Goal: Task Accomplishment & Management: Use online tool/utility

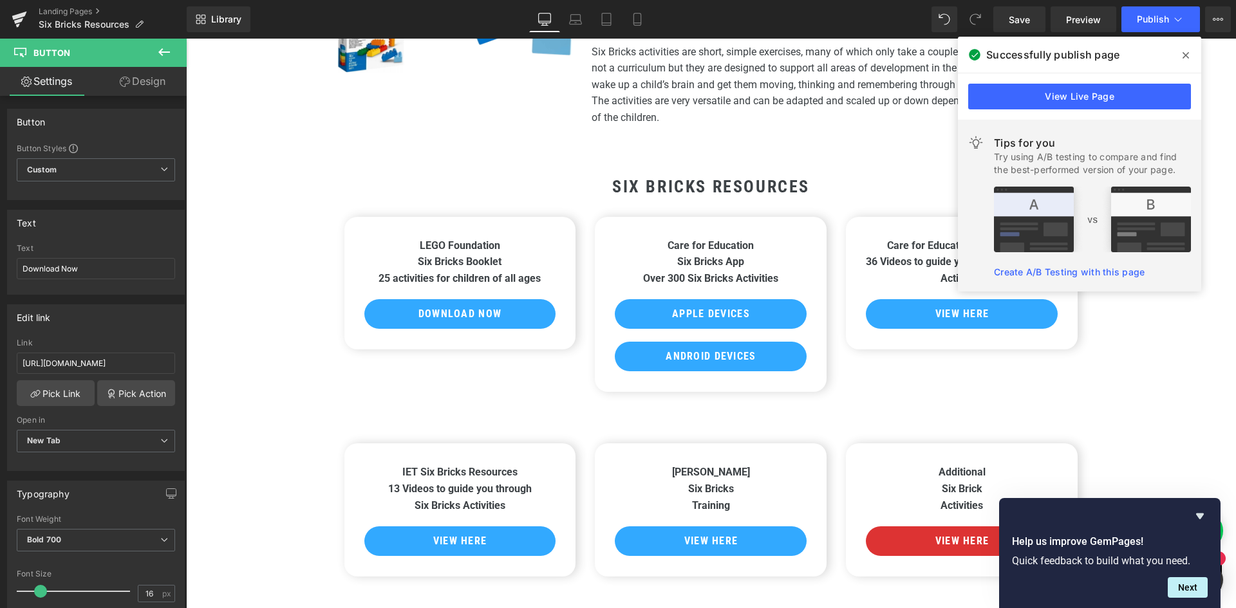
drag, startPoint x: 1186, startPoint y: 50, endPoint x: 657, endPoint y: 153, distance: 538.3
click at [1186, 50] on icon at bounding box center [1185, 55] width 6 height 10
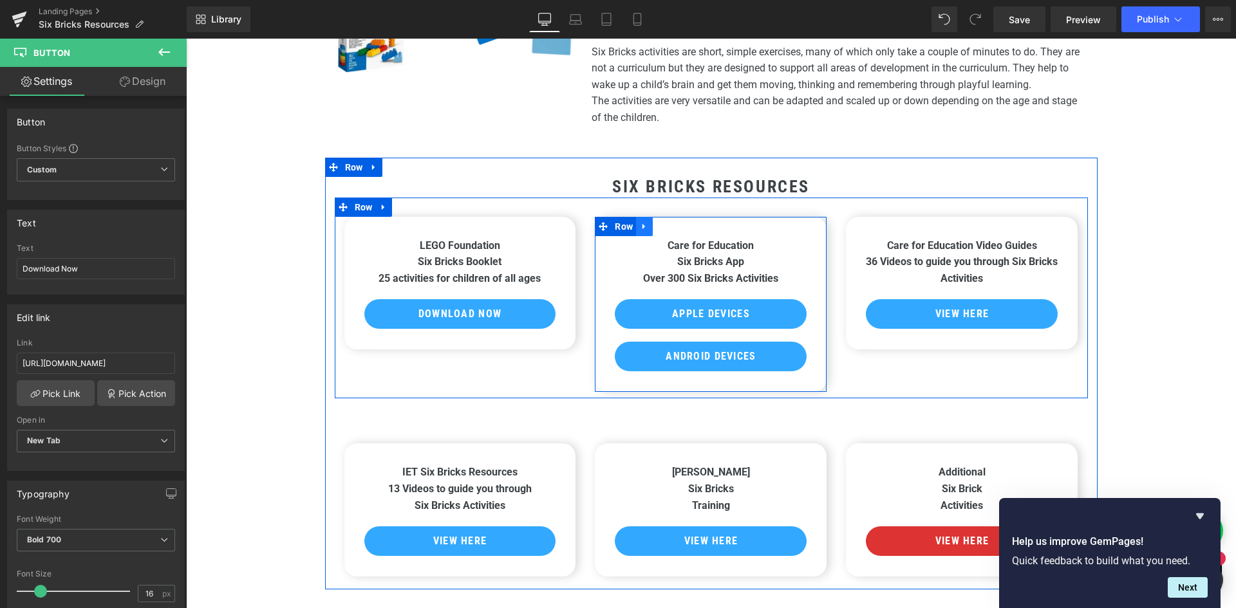
click at [642, 226] on icon at bounding box center [643, 226] width 3 height 6
click at [673, 226] on icon at bounding box center [677, 226] width 9 height 10
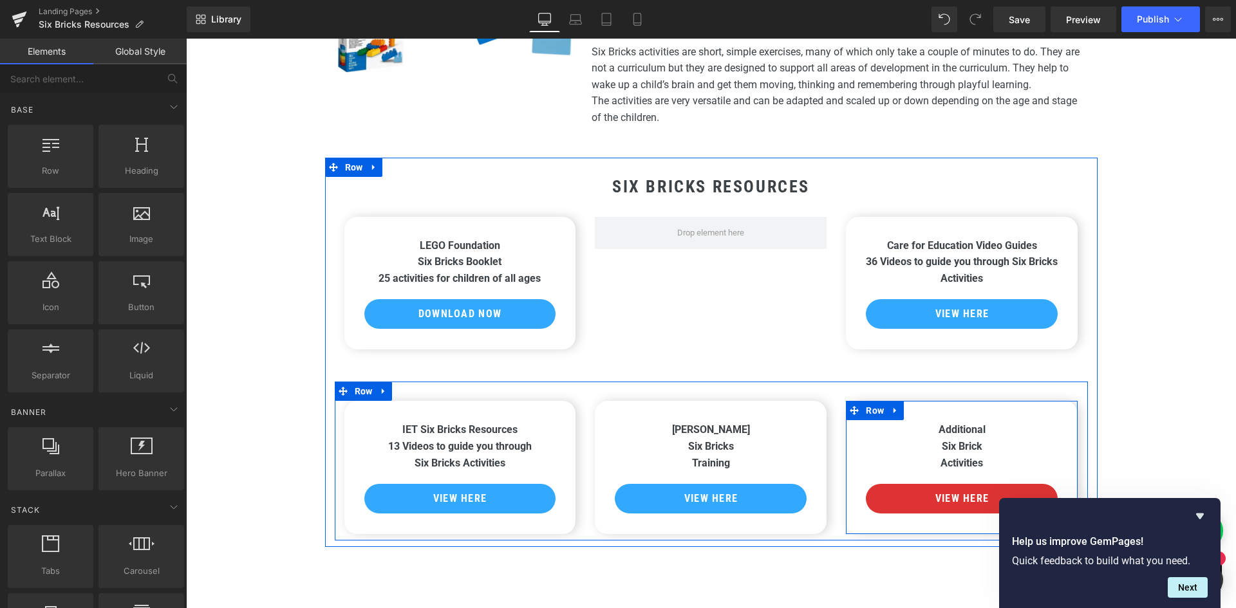
click at [893, 411] on icon at bounding box center [894, 411] width 3 height 6
click at [924, 409] on icon at bounding box center [928, 410] width 9 height 9
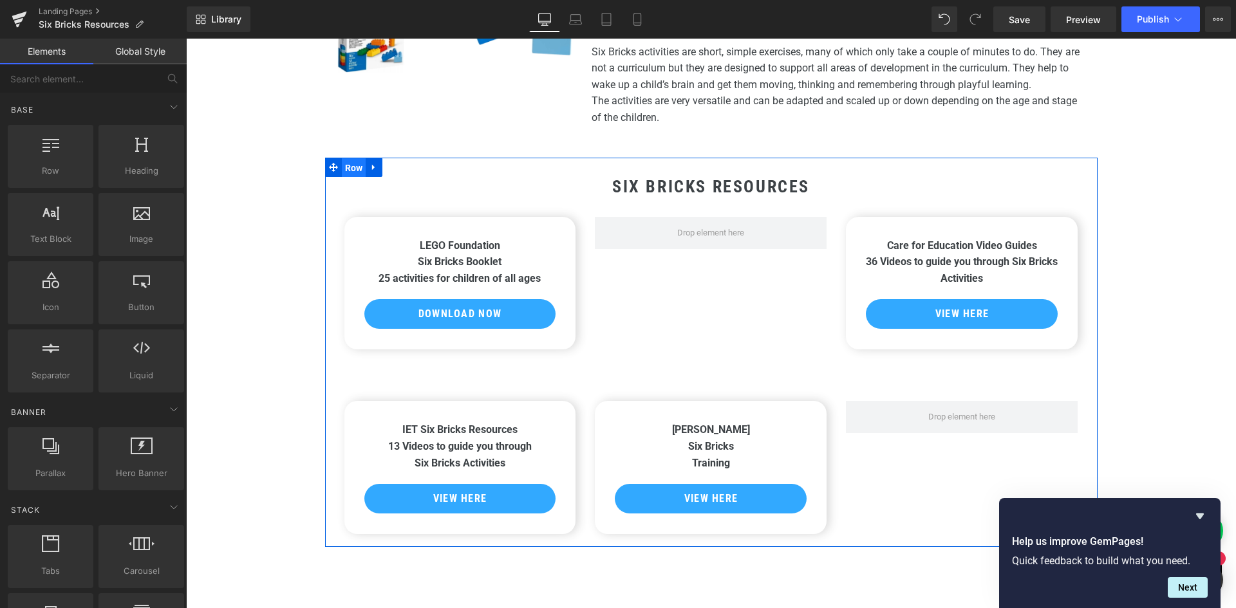
click at [344, 167] on span "Row" at bounding box center [354, 167] width 24 height 19
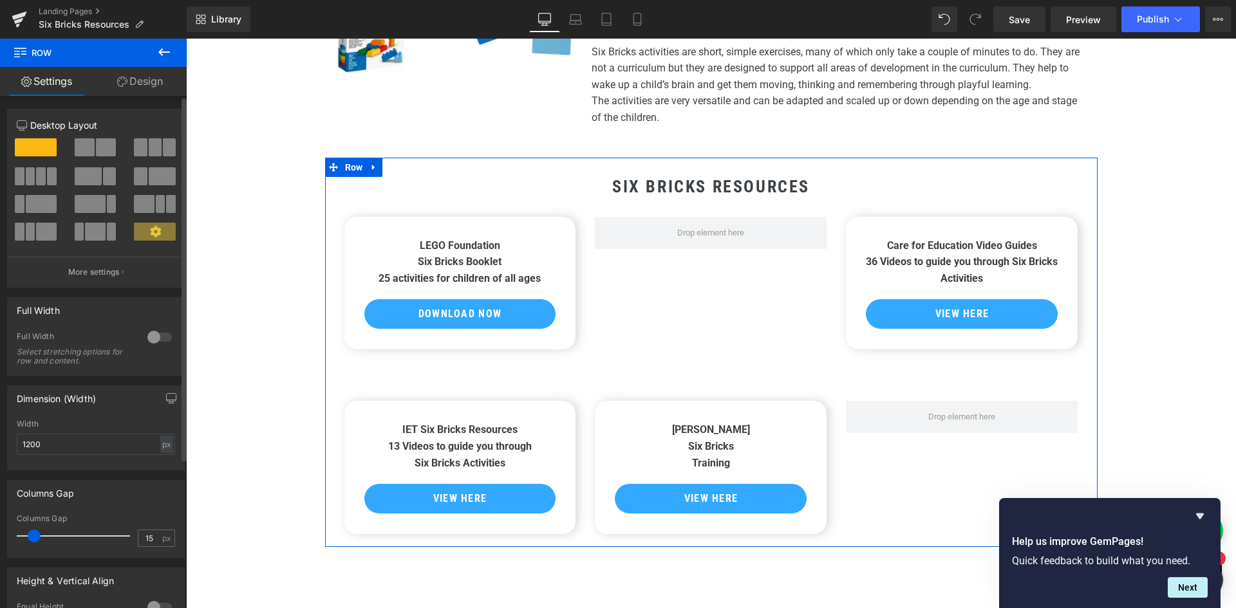
click at [30, 173] on span at bounding box center [31, 176] width 10 height 18
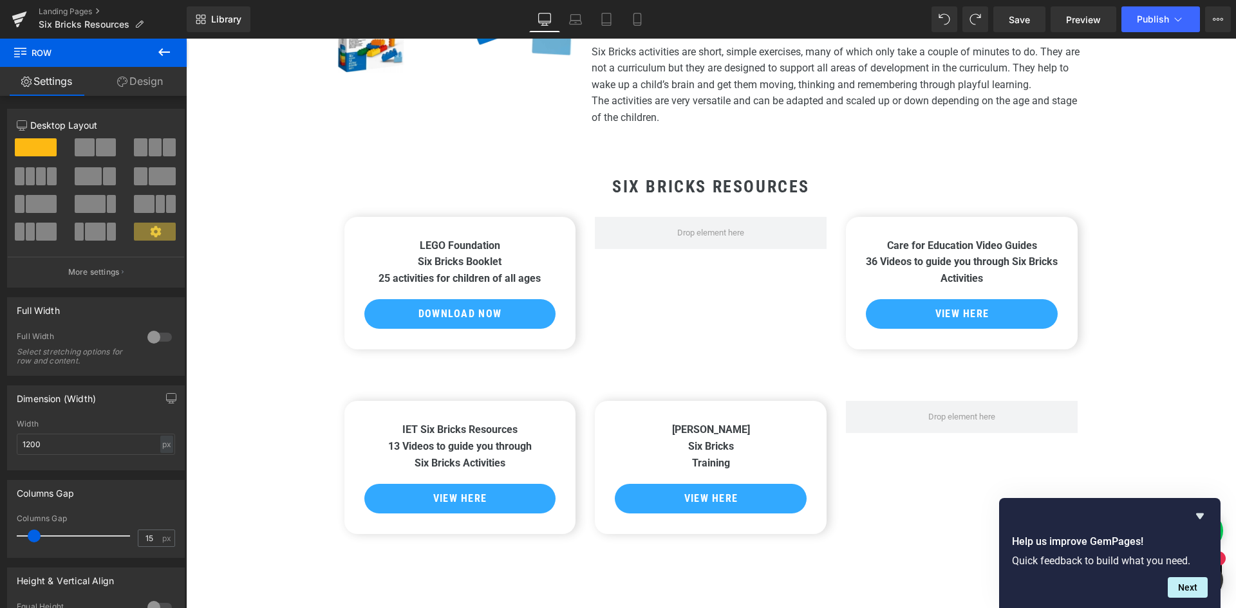
click at [1166, 239] on div "Heading Image LEGO Foundation Six Bricks Resources Heading Six Bricks is a hand…" at bounding box center [711, 307] width 1050 height 871
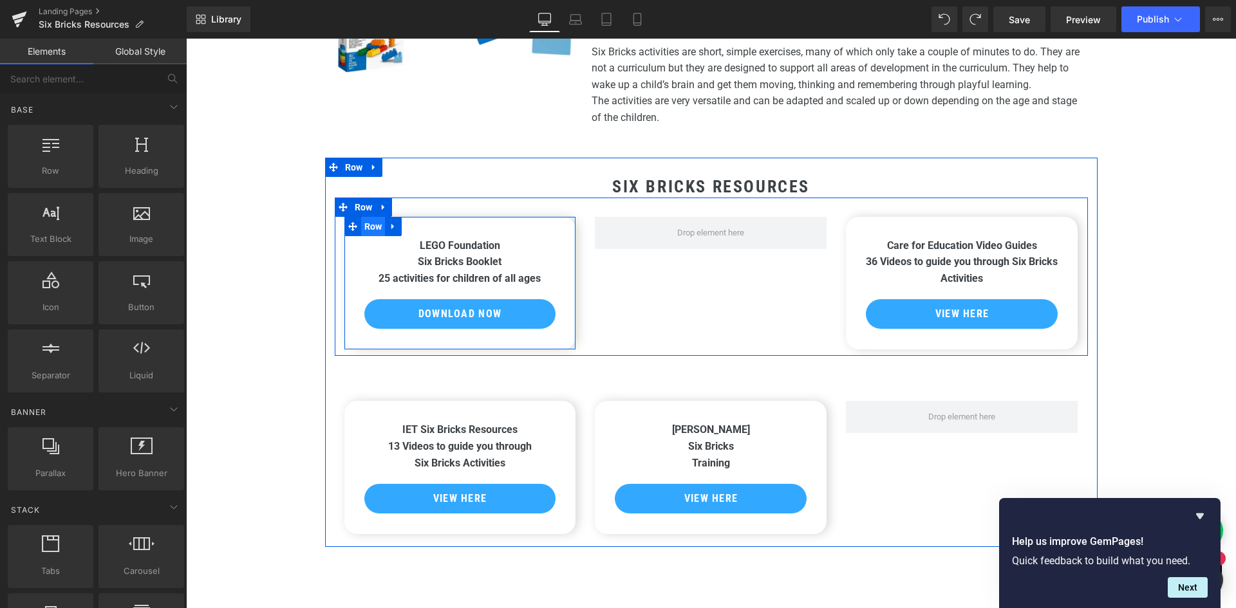
click at [367, 233] on span "Row" at bounding box center [373, 226] width 24 height 19
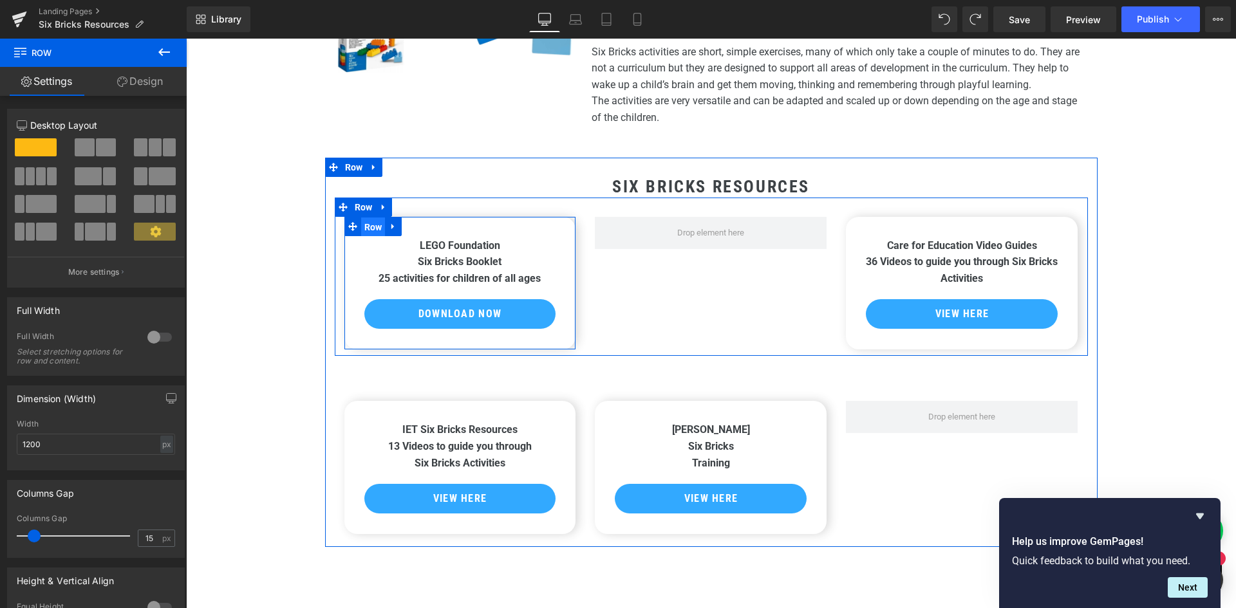
click at [368, 229] on span "Row" at bounding box center [373, 227] width 24 height 19
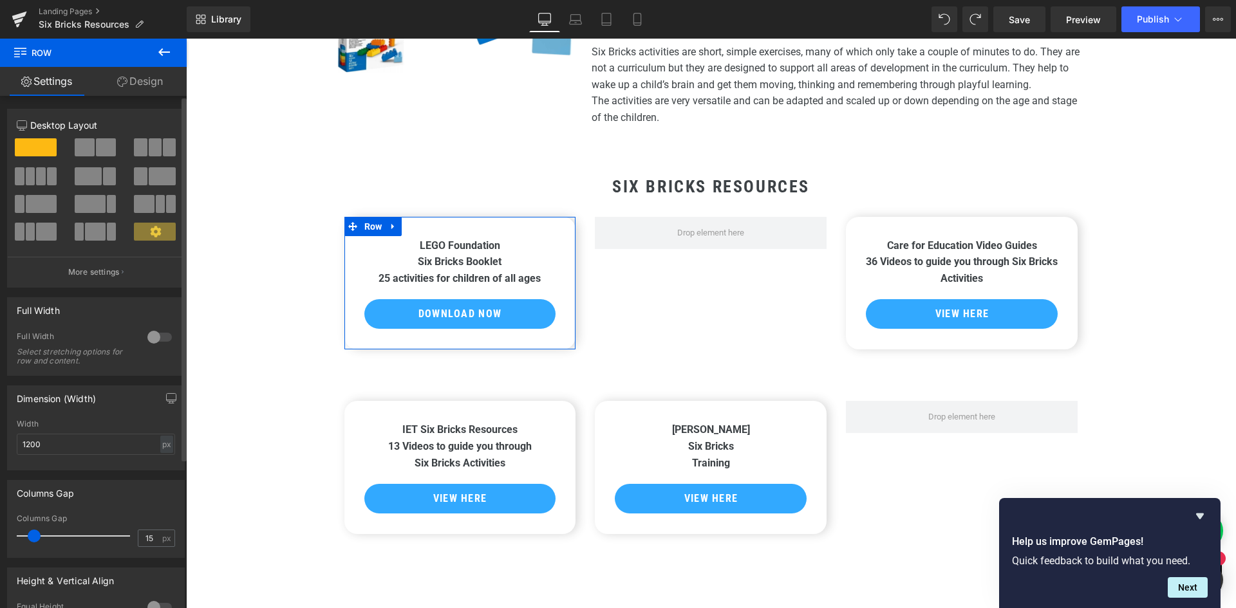
click at [32, 180] on span at bounding box center [31, 176] width 10 height 18
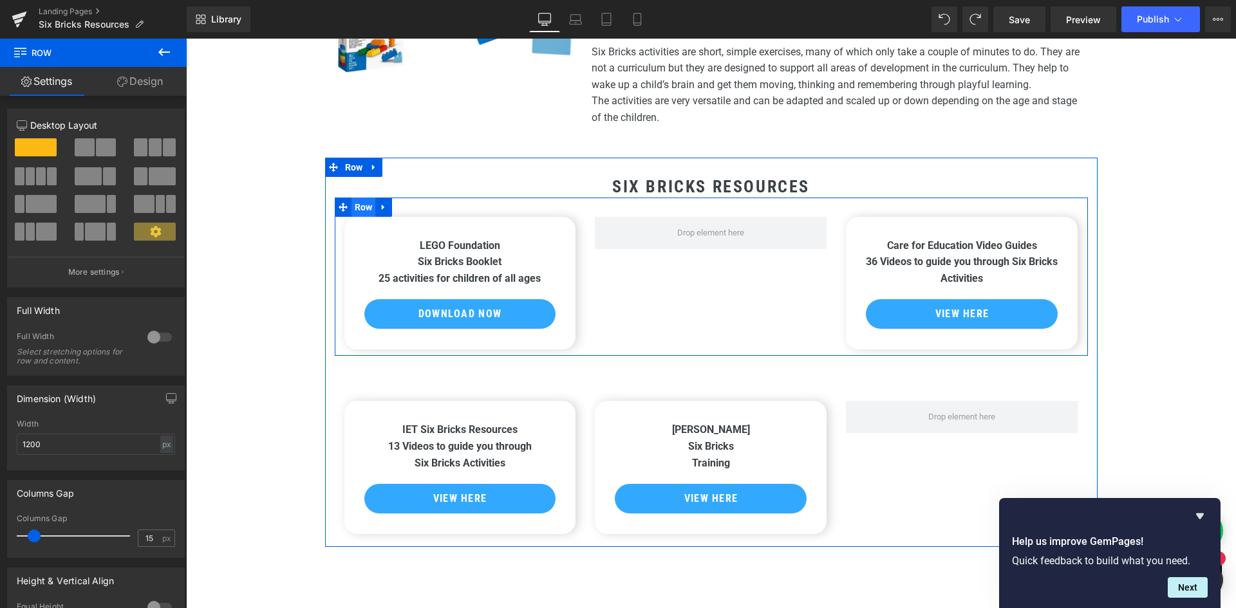
click at [357, 206] on span "Row" at bounding box center [363, 207] width 24 height 19
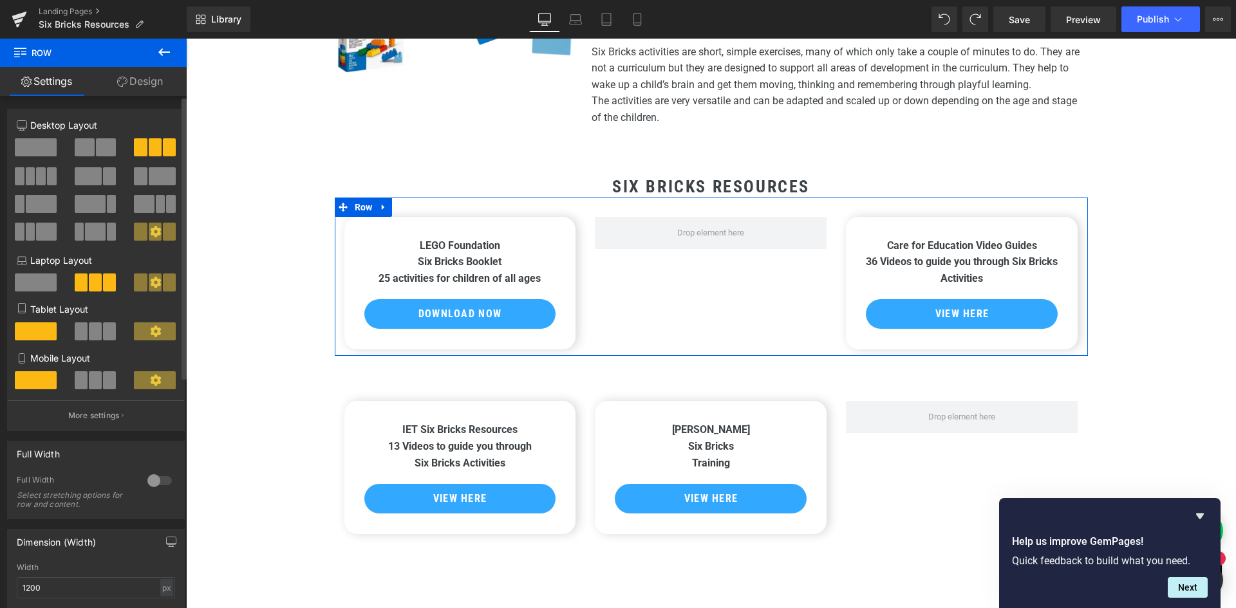
click at [32, 177] on span at bounding box center [31, 176] width 10 height 18
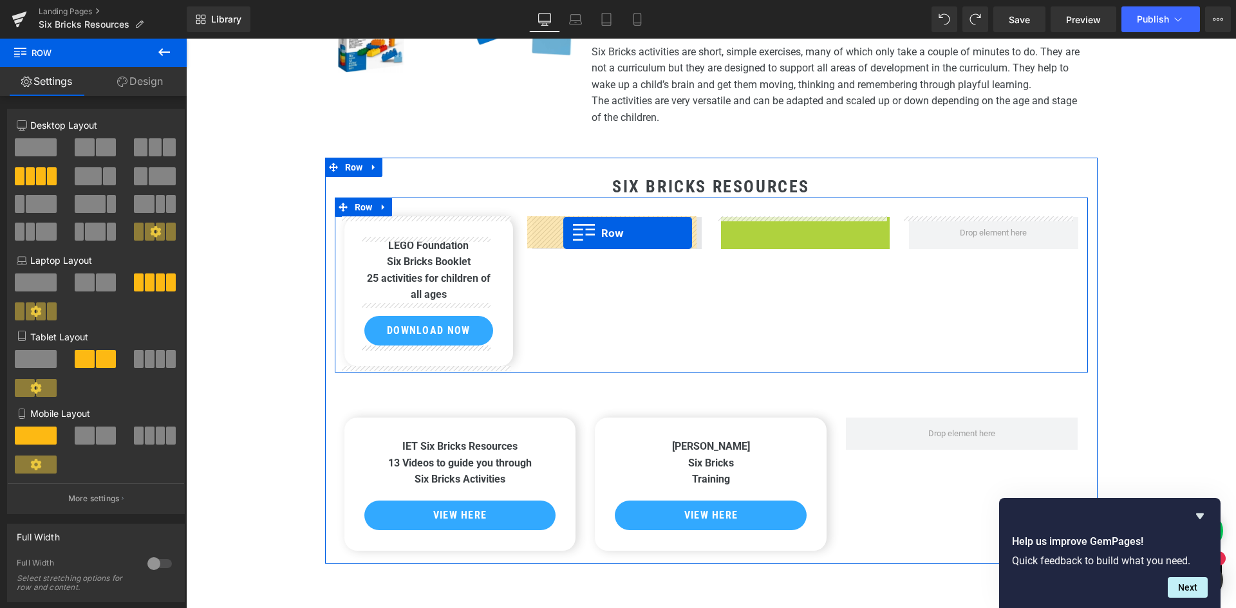
drag, startPoint x: 724, startPoint y: 227, endPoint x: 562, endPoint y: 233, distance: 161.7
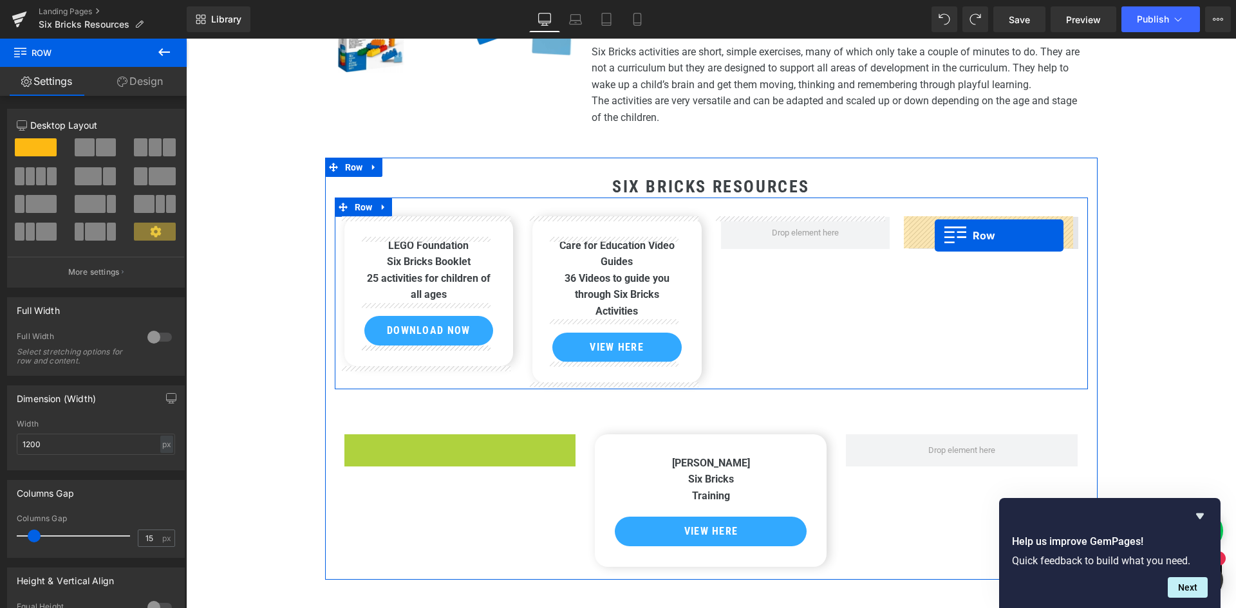
drag, startPoint x: 346, startPoint y: 444, endPoint x: 935, endPoint y: 236, distance: 624.2
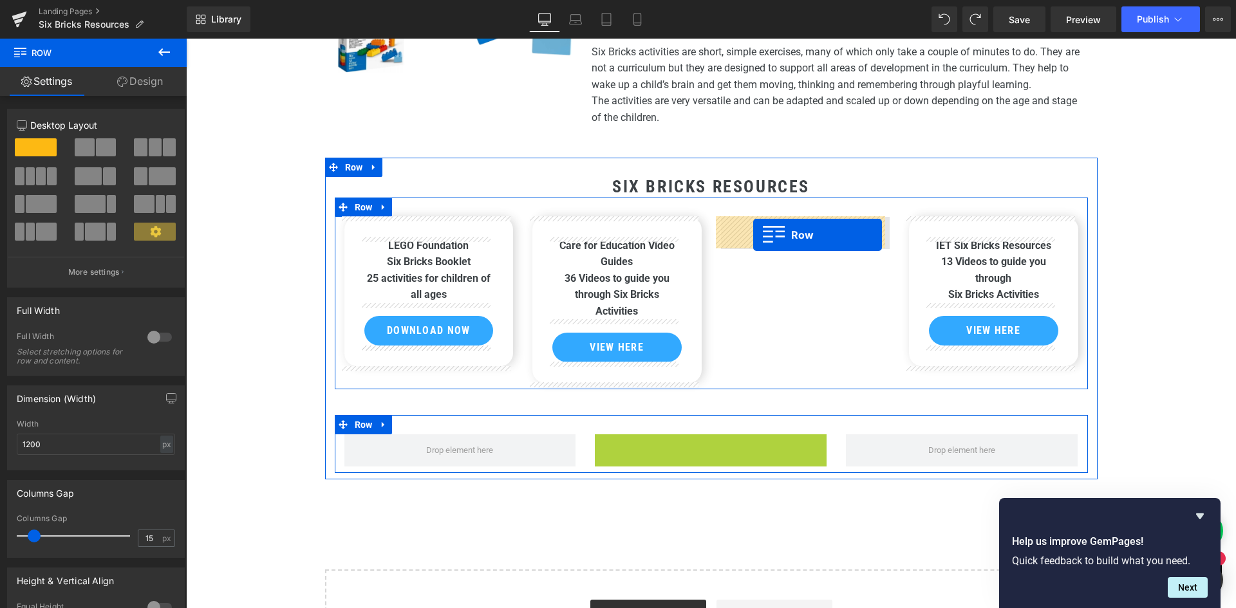
drag, startPoint x: 601, startPoint y: 444, endPoint x: 753, endPoint y: 235, distance: 258.9
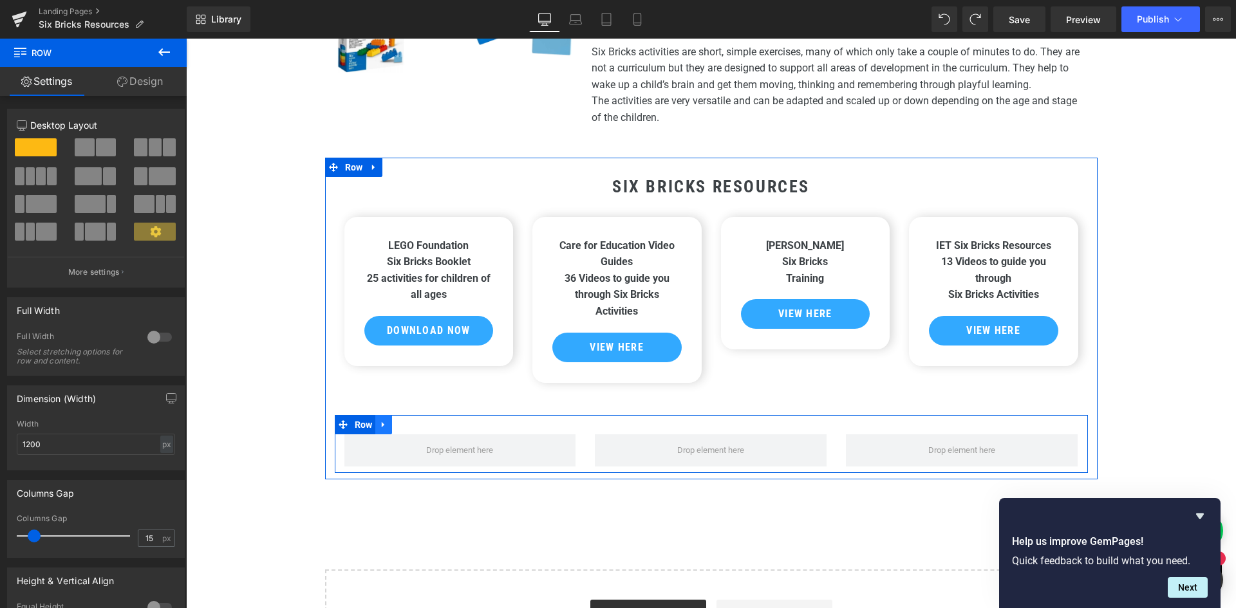
click at [380, 422] on icon at bounding box center [383, 425] width 9 height 10
click at [413, 421] on icon at bounding box center [417, 424] width 9 height 9
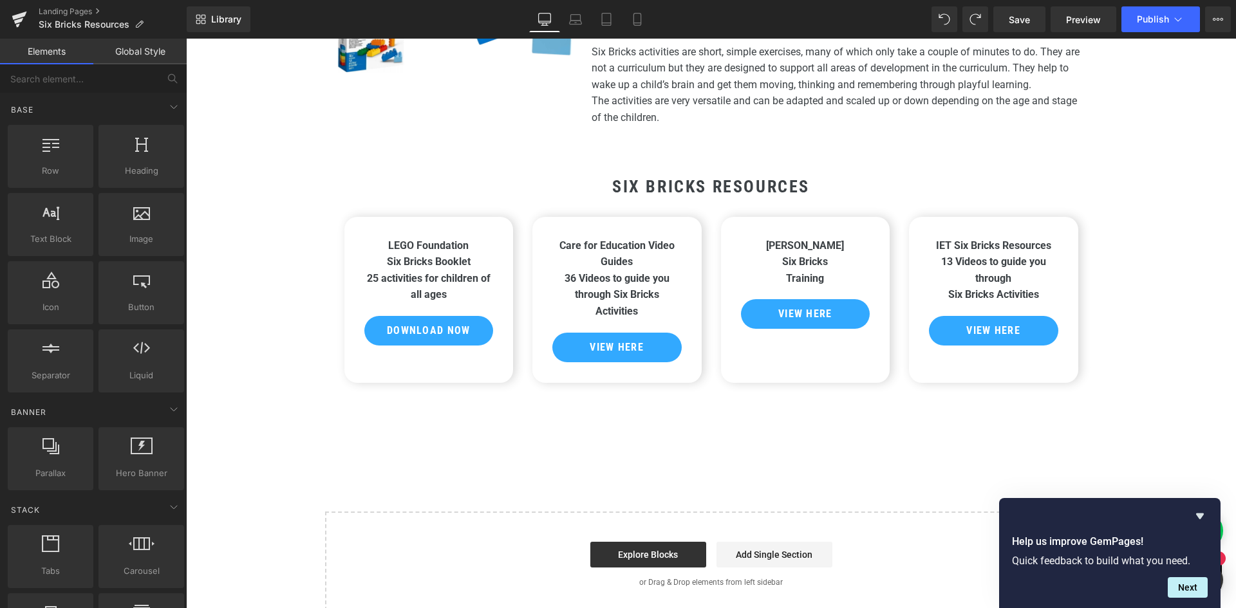
click at [1172, 308] on div "Heading Image LEGO Foundation Six Bricks Resources Heading Six Bricks is a hand…" at bounding box center [711, 244] width 1050 height 745
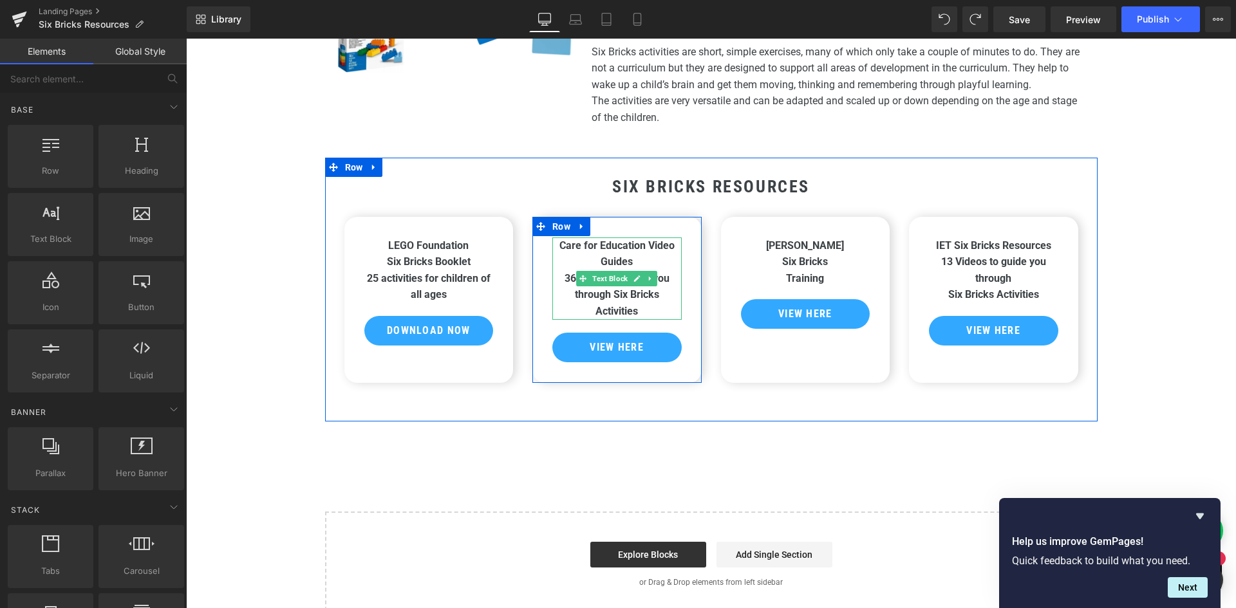
click at [645, 247] on b "Care for Education Video Guides" at bounding box center [616, 253] width 115 height 29
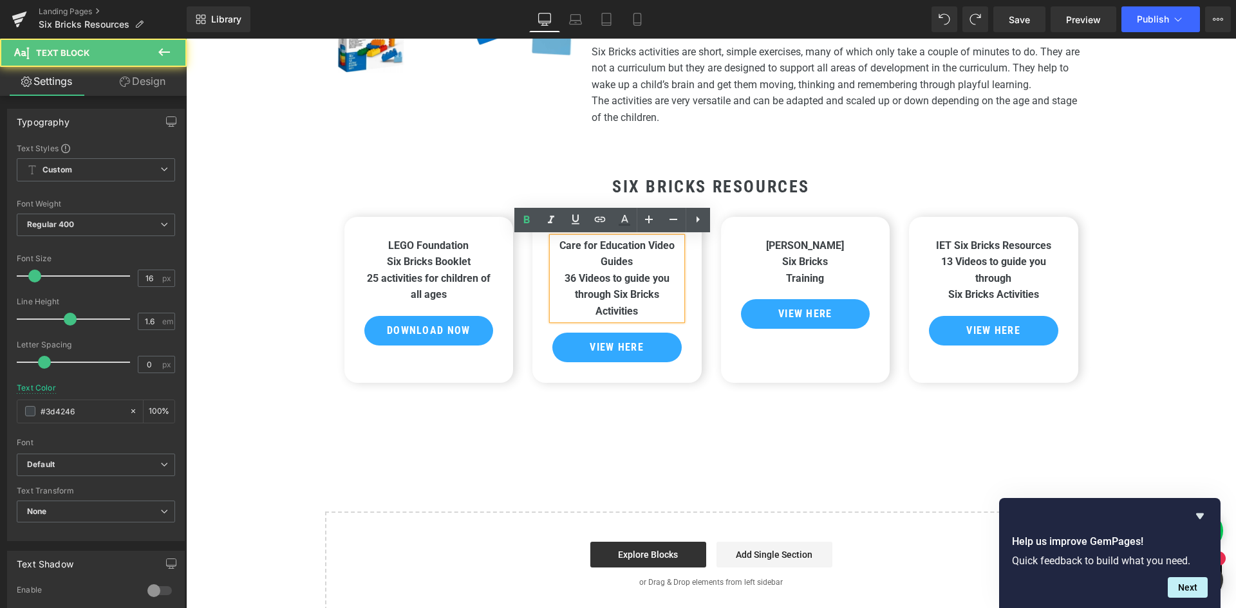
click at [624, 259] on b "Care for Education Video Guides" at bounding box center [616, 253] width 115 height 29
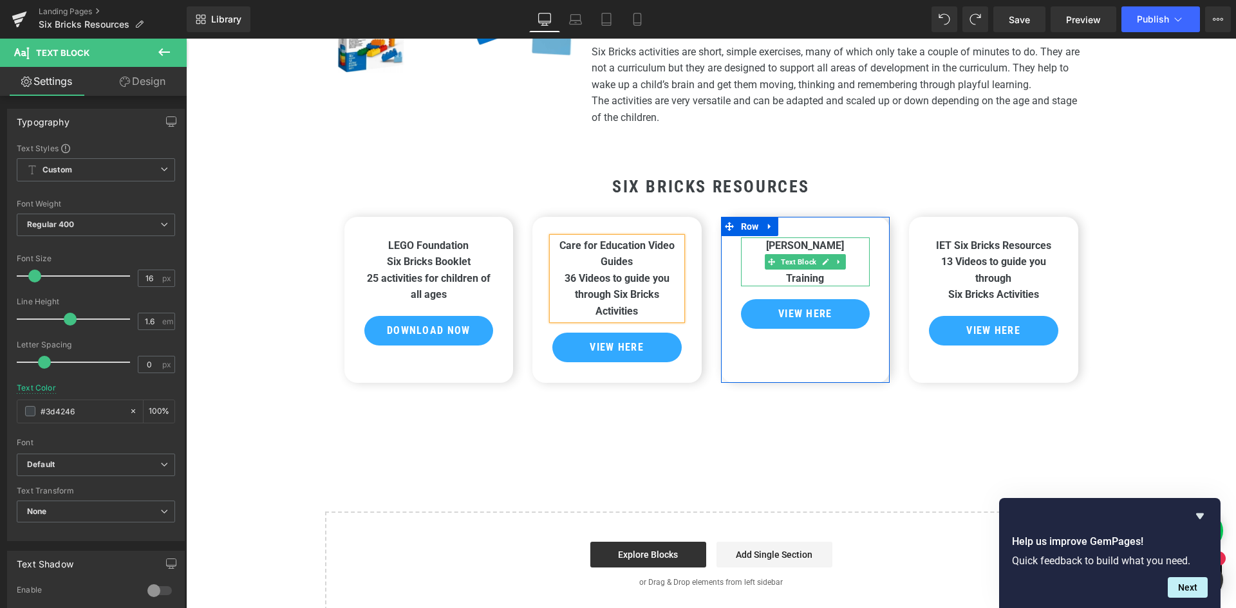
click at [808, 250] on b "[PERSON_NAME] Six Bricks Training" at bounding box center [805, 261] width 78 height 45
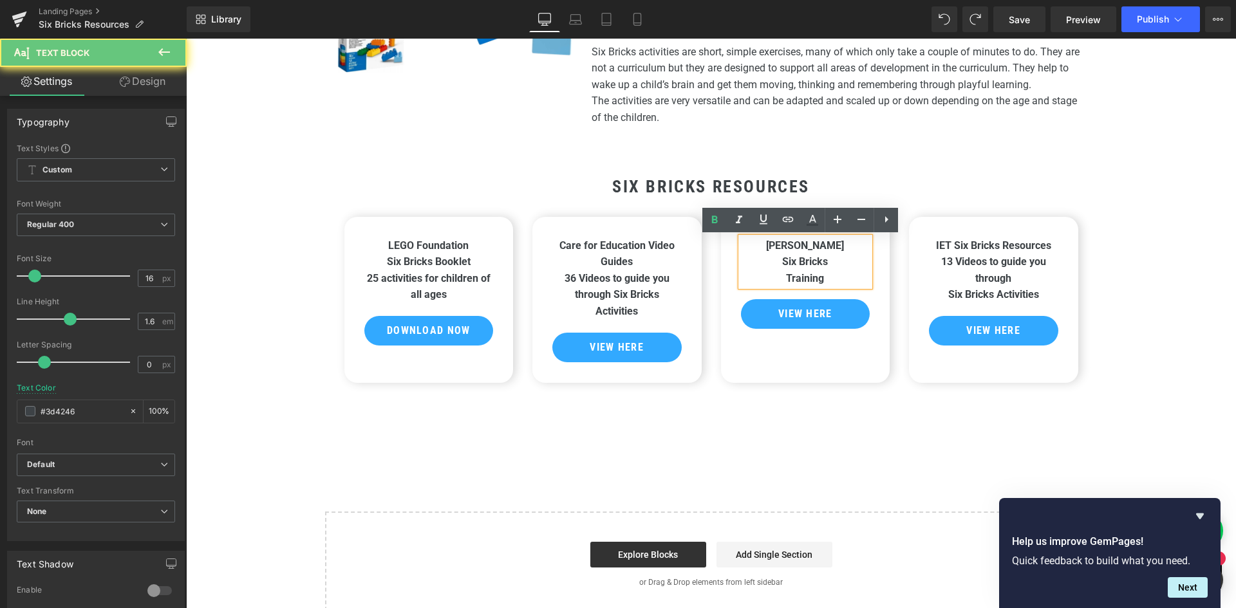
click at [807, 247] on b "[PERSON_NAME] Six Bricks Training" at bounding box center [805, 261] width 78 height 45
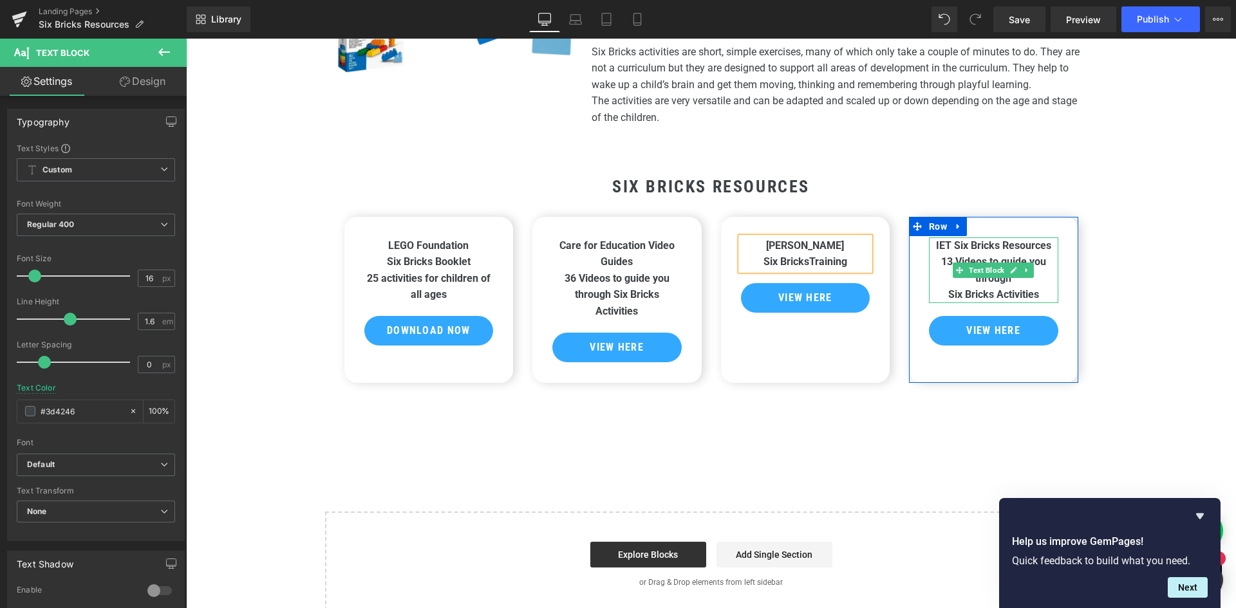
click at [941, 257] on b "13 Videos to guide you through Six Bricks Activities" at bounding box center [993, 278] width 105 height 45
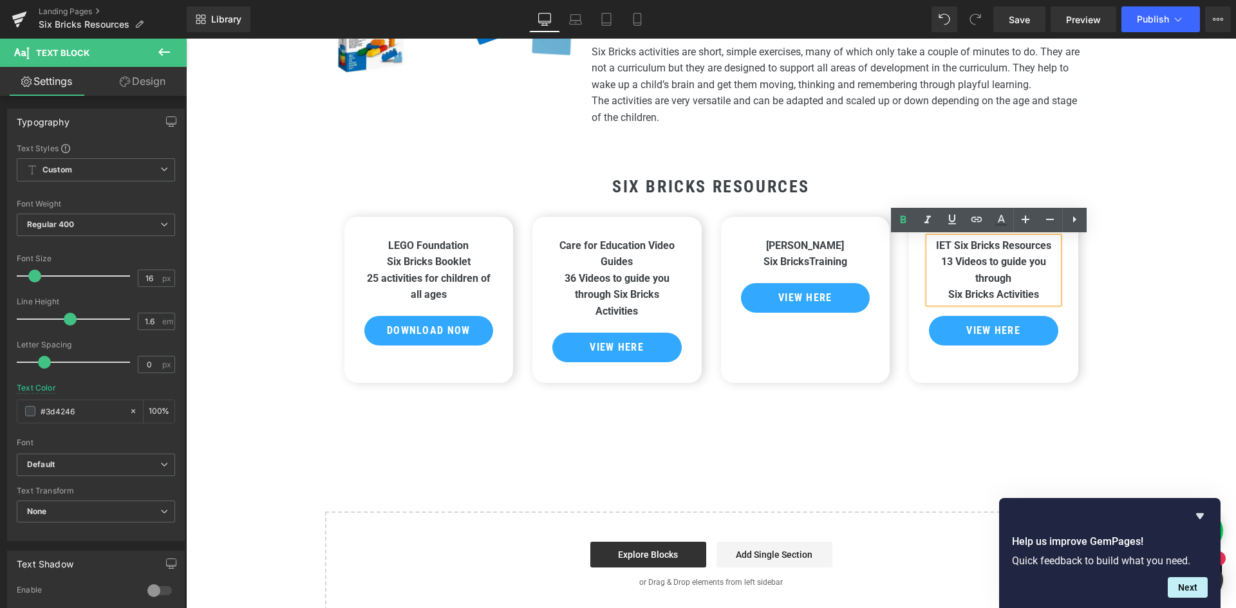
click at [986, 261] on b "13 Videos to guide you through Six Bricks Activities" at bounding box center [993, 278] width 105 height 45
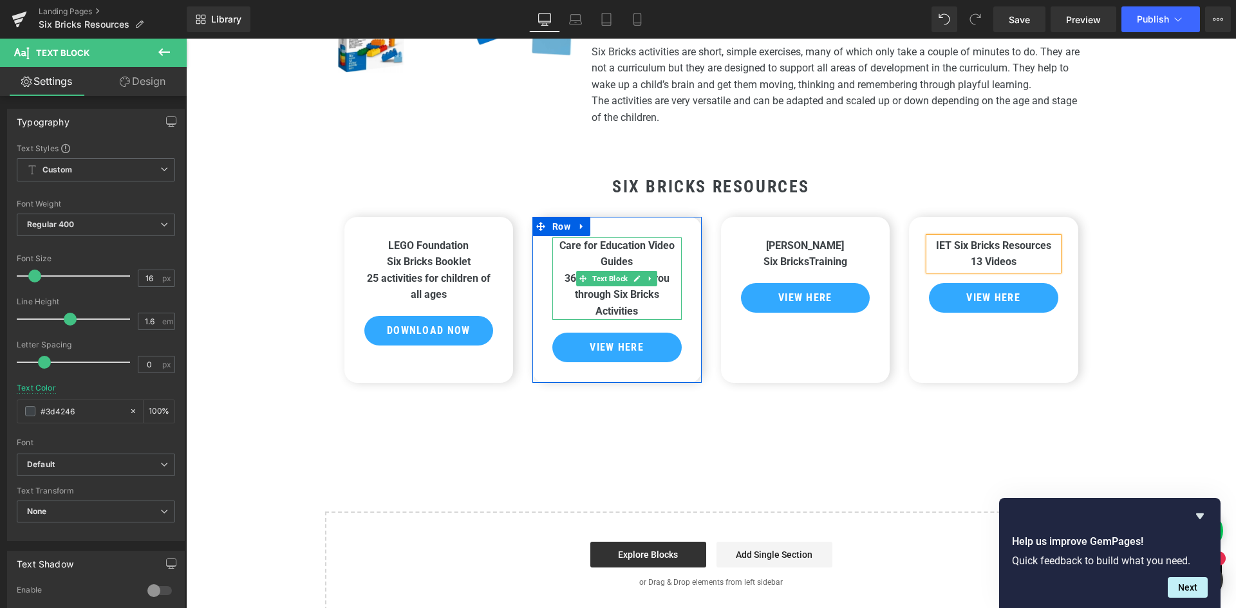
click at [633, 261] on p "Care for Education Video Guides" at bounding box center [616, 254] width 129 height 33
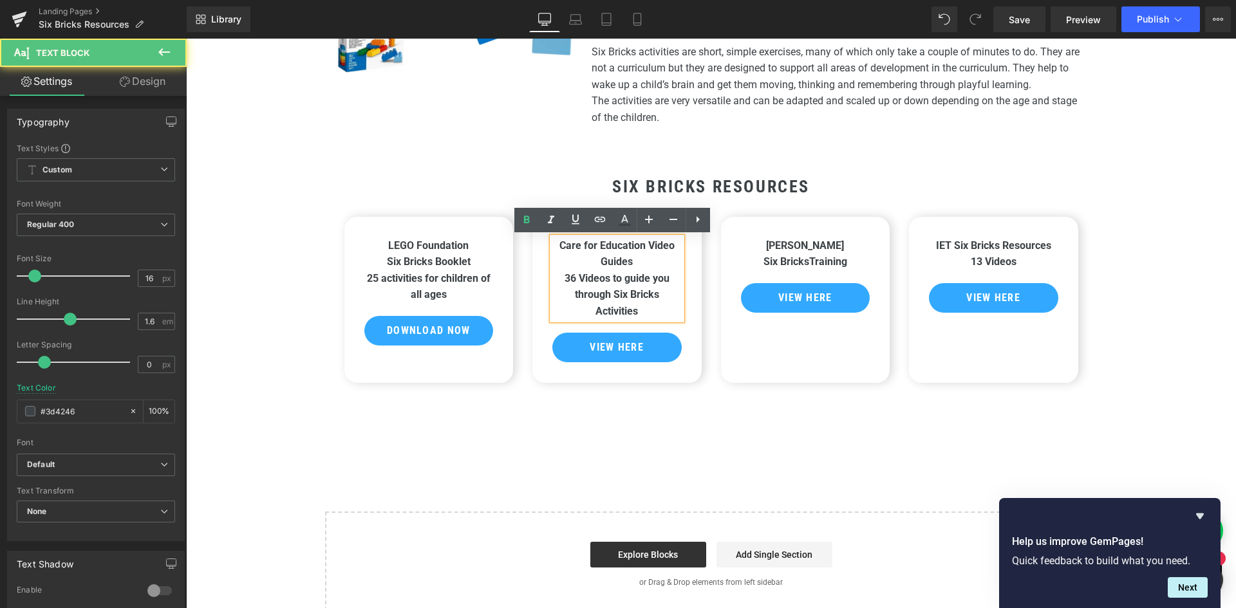
click at [644, 243] on b "Care for Education Video Guides" at bounding box center [616, 253] width 115 height 29
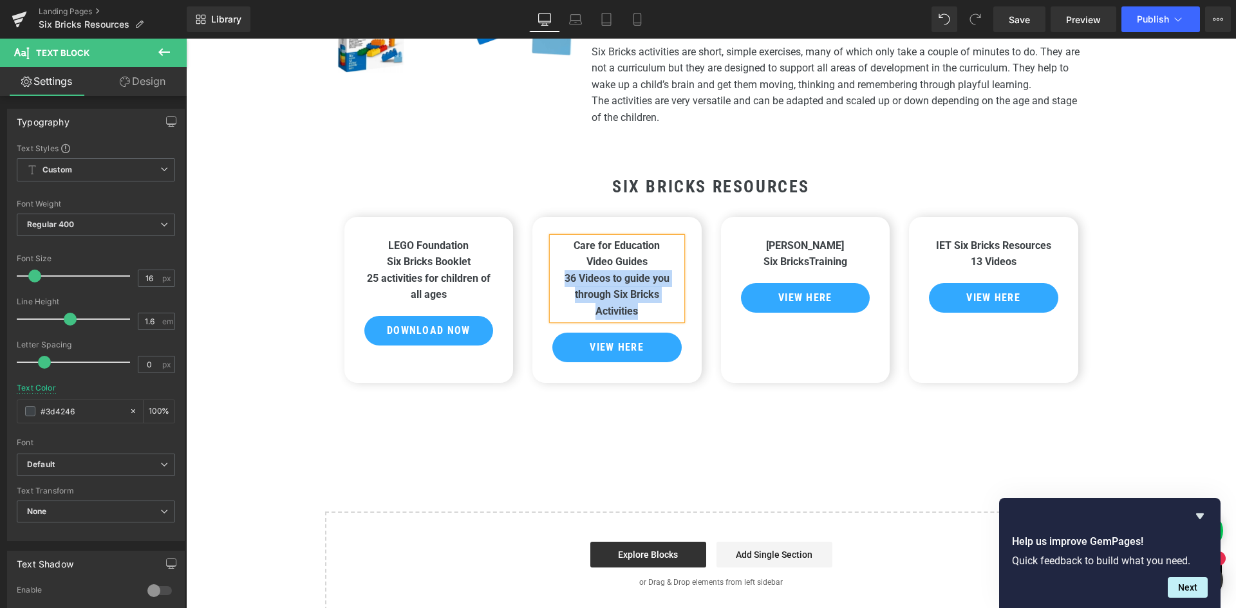
drag, startPoint x: 637, startPoint y: 312, endPoint x: 552, endPoint y: 276, distance: 92.0
click at [552, 276] on p "36 Videos to guide you through Six Bricks Activities" at bounding box center [616, 295] width 129 height 50
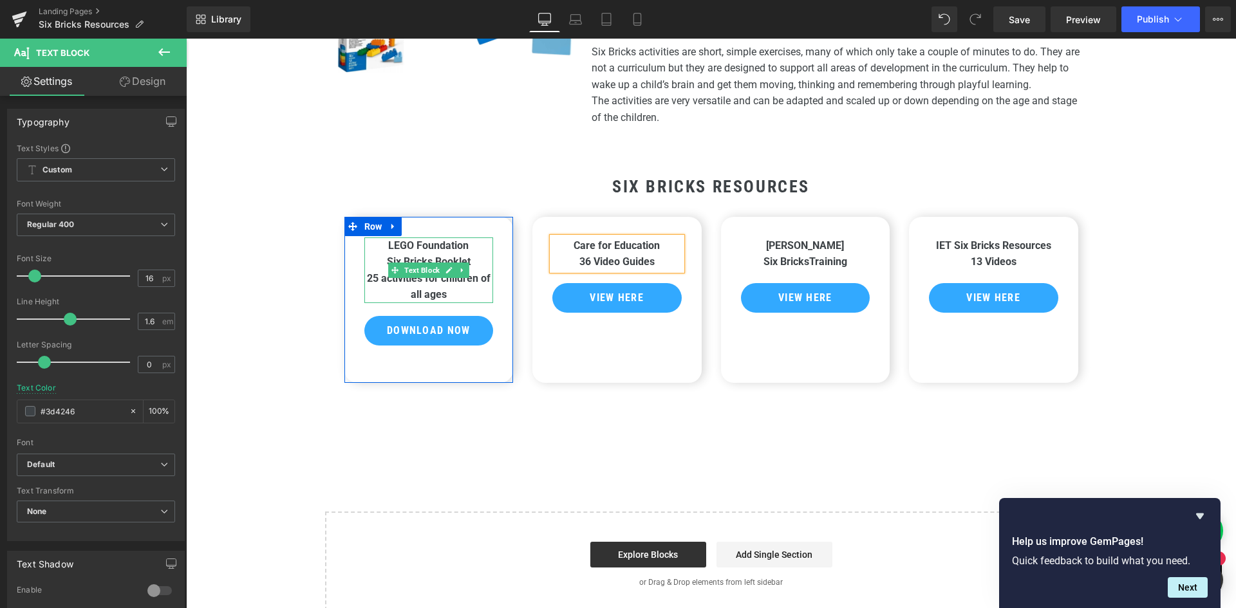
click at [415, 293] on strong "25 activities for children of all ages" at bounding box center [429, 286] width 124 height 29
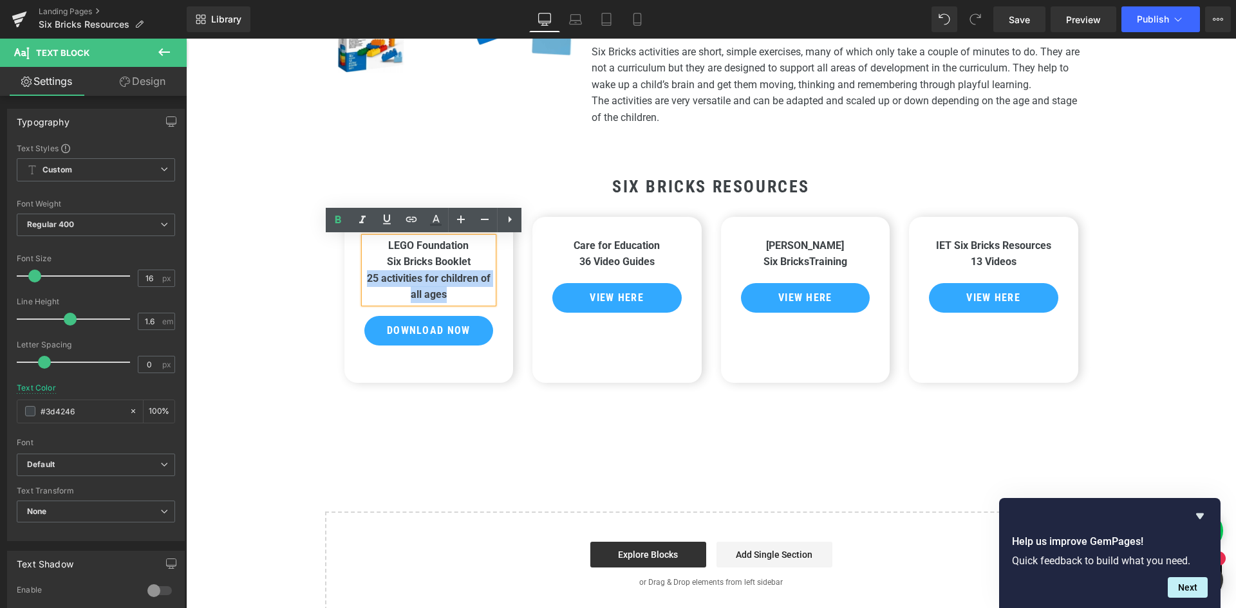
drag, startPoint x: 454, startPoint y: 297, endPoint x: 355, endPoint y: 280, distance: 100.6
click at [355, 280] on div "LEGO Foundation Six Bricks Booklet 25 activities for children of all ages Text …" at bounding box center [429, 292] width 149 height 108
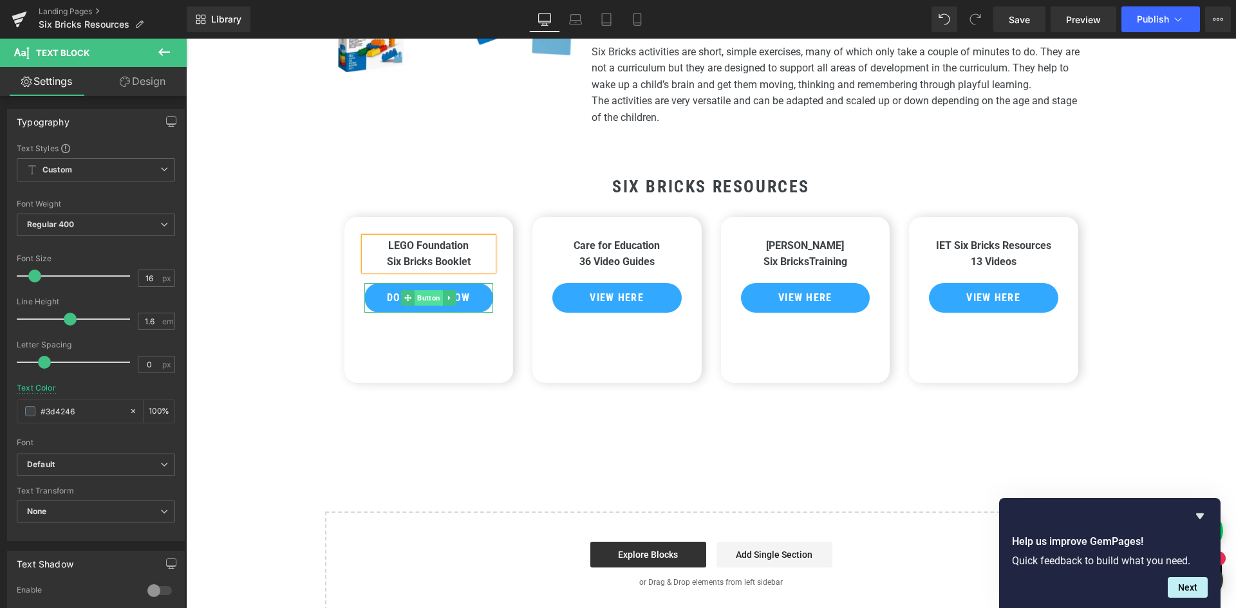
click at [421, 299] on span "Button" at bounding box center [429, 297] width 28 height 15
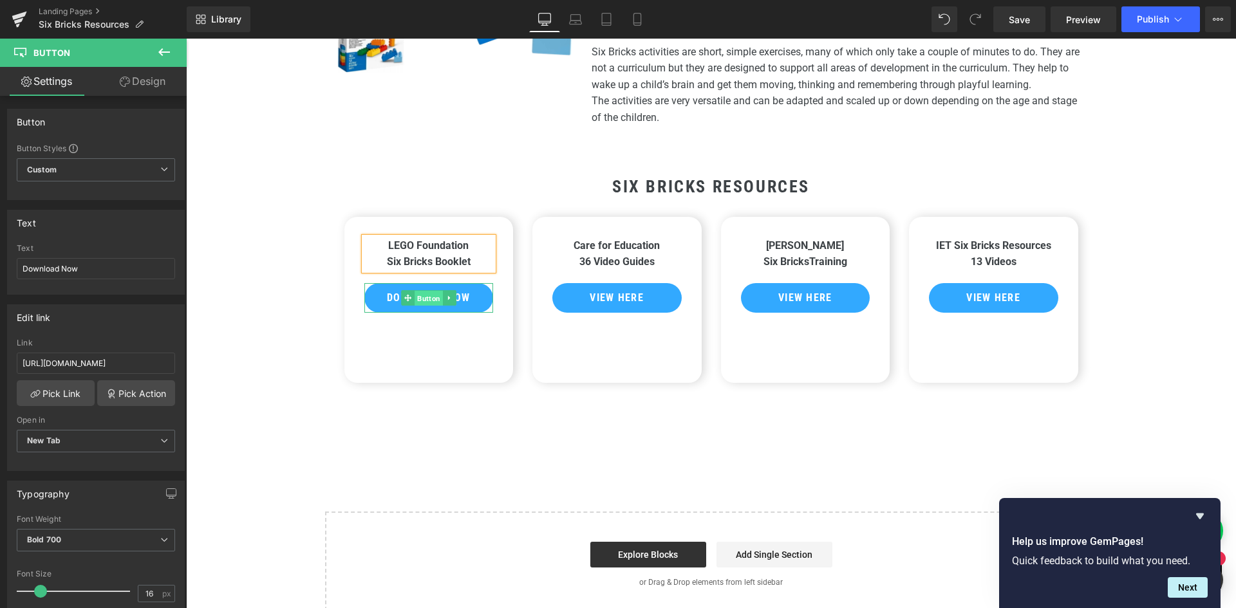
click at [424, 294] on span "Button" at bounding box center [429, 298] width 28 height 15
click at [71, 362] on input "[URL][DOMAIN_NAME]" at bounding box center [96, 363] width 158 height 21
type input "[URL][DOMAIN_NAME]"
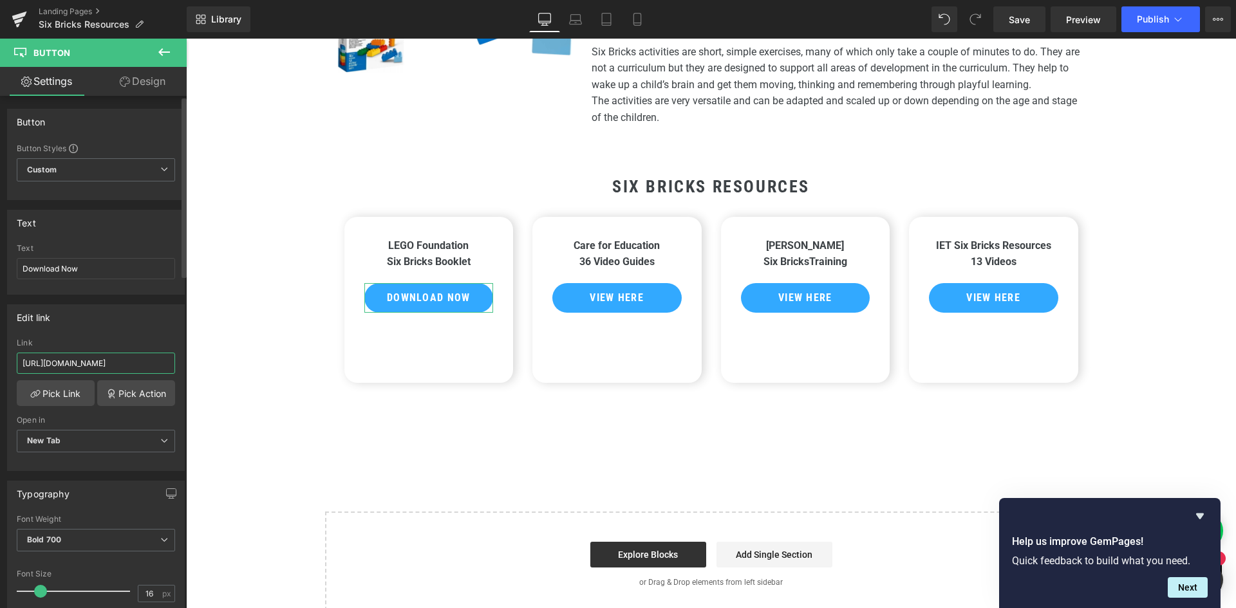
scroll to position [0, 132]
click at [238, 413] on div "Heading Image LEGO Foundation Six Bricks Resources Heading Six Bricks is a hand…" at bounding box center [711, 244] width 1050 height 745
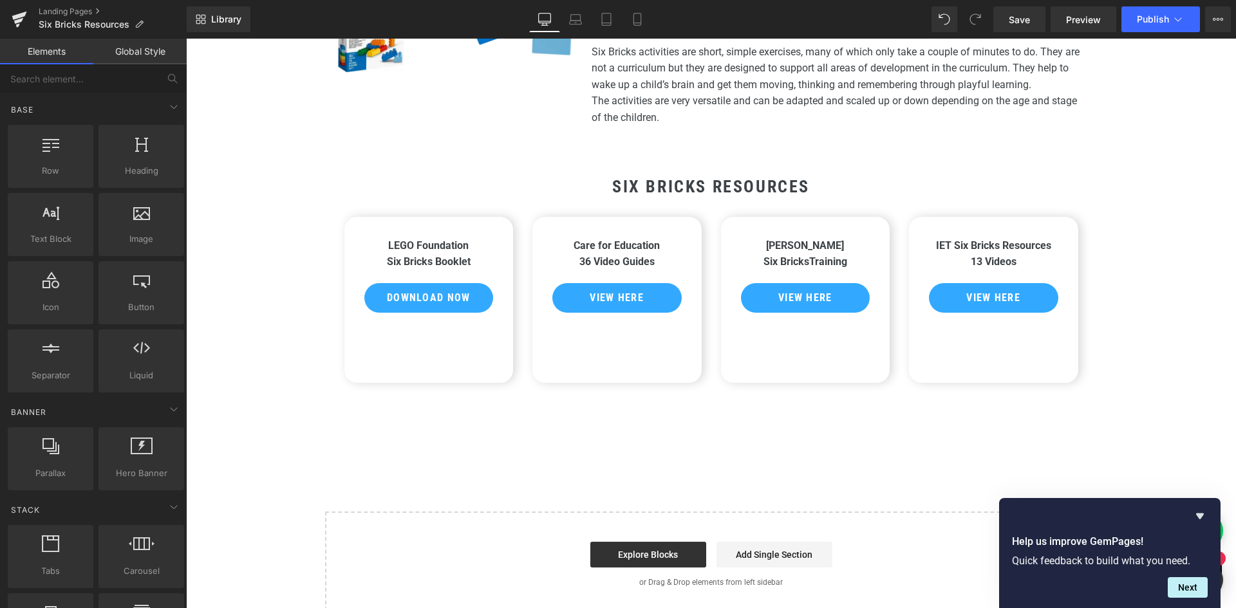
scroll to position [0, 0]
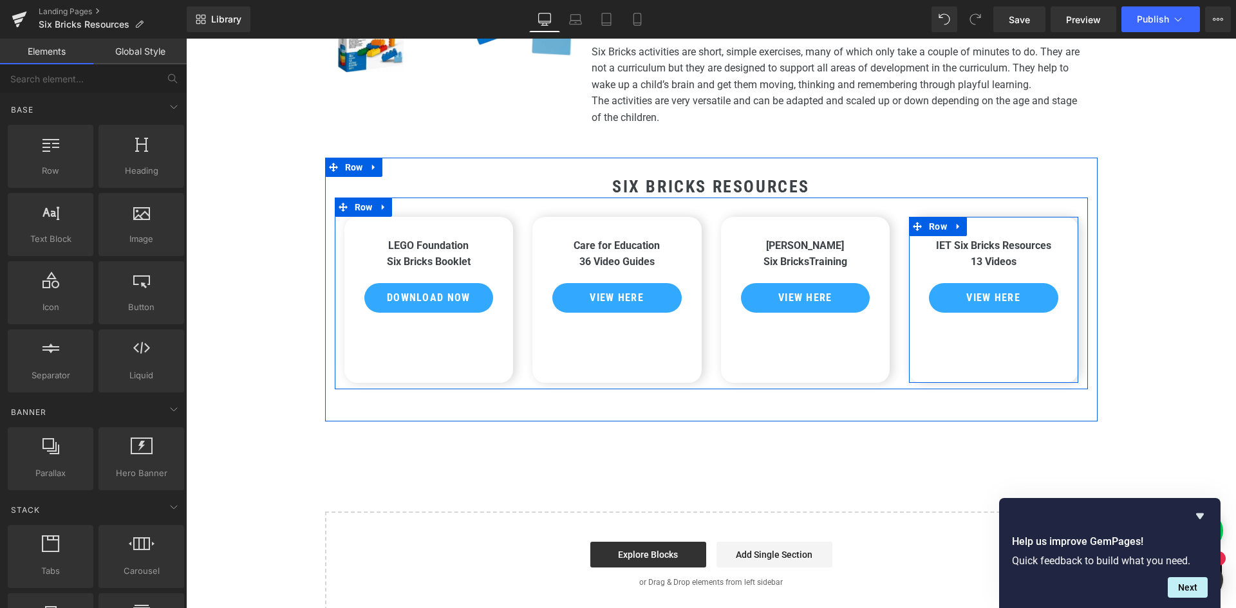
click at [968, 346] on div "IET Six Bricks Resources 13 Videos Text Block View Here Button Row" at bounding box center [993, 300] width 169 height 166
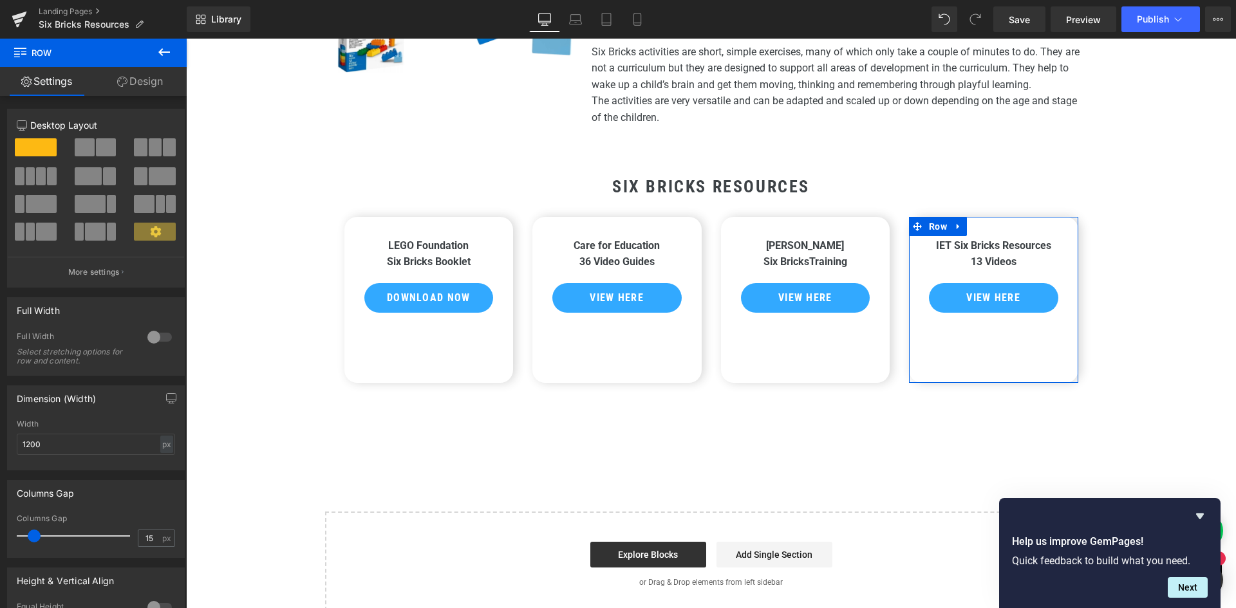
click at [142, 83] on link "Design" at bounding box center [139, 81] width 93 height 29
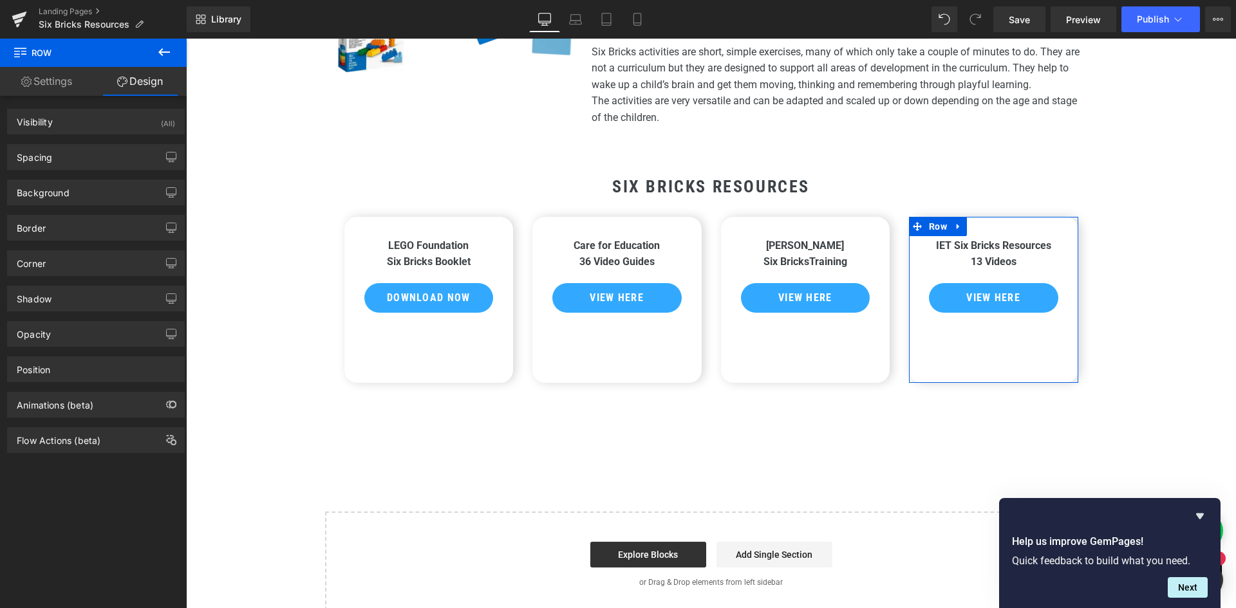
type input "0"
type input "32"
type input "16"
type input "32"
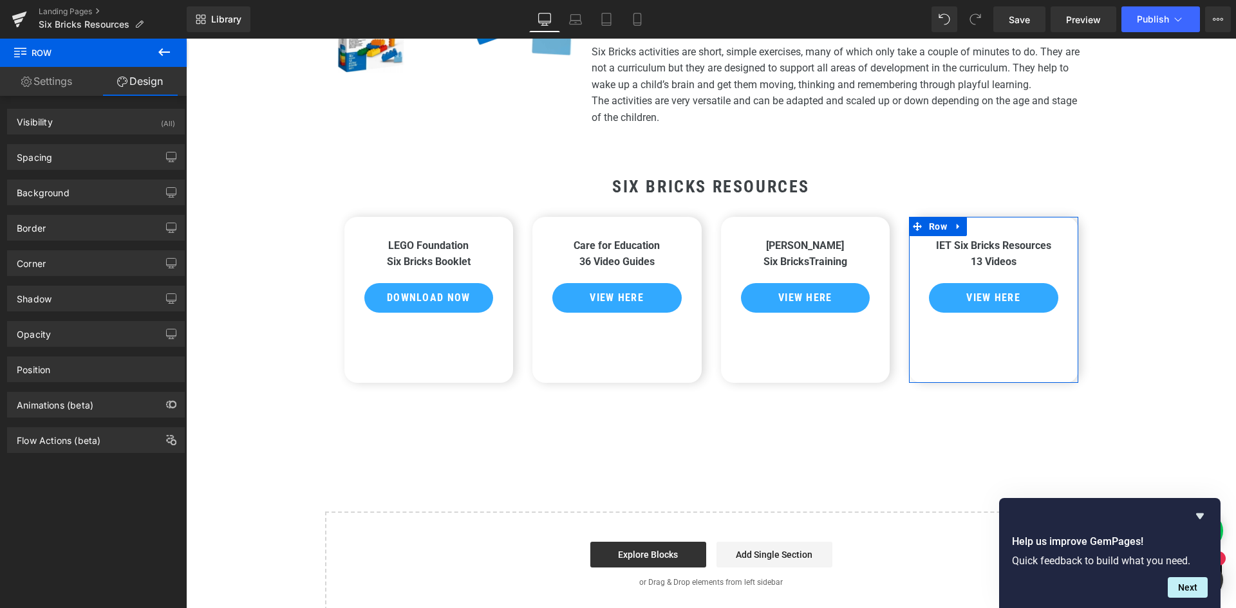
type input "16"
click at [54, 156] on div "Spacing" at bounding box center [96, 157] width 176 height 24
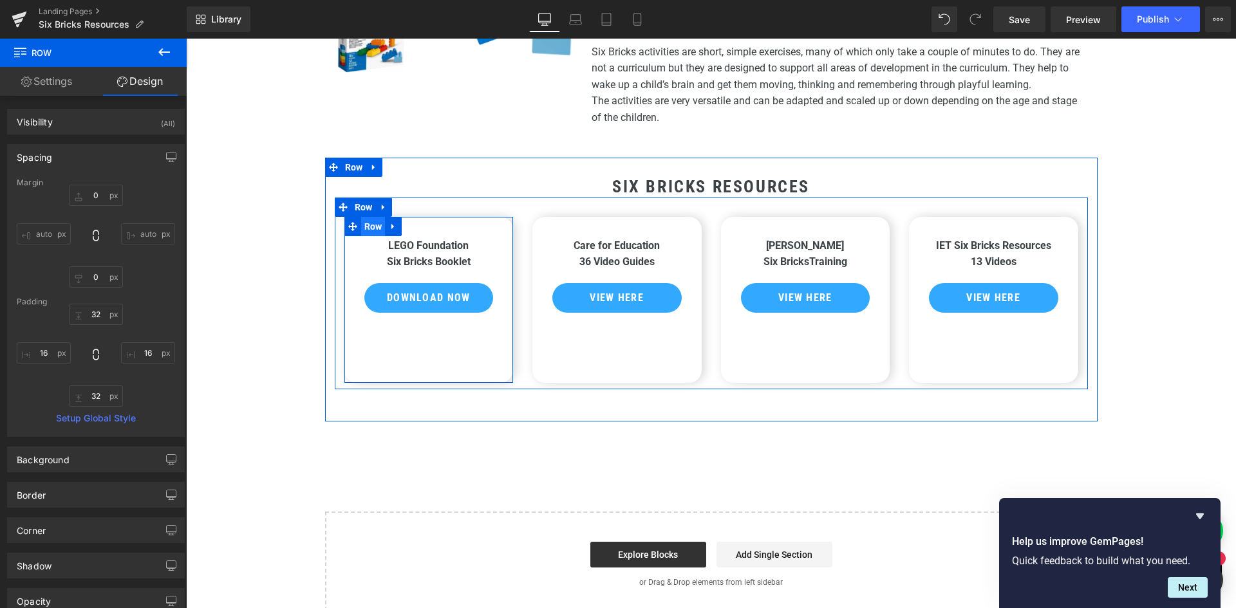
click at [369, 227] on span "Row" at bounding box center [373, 226] width 24 height 19
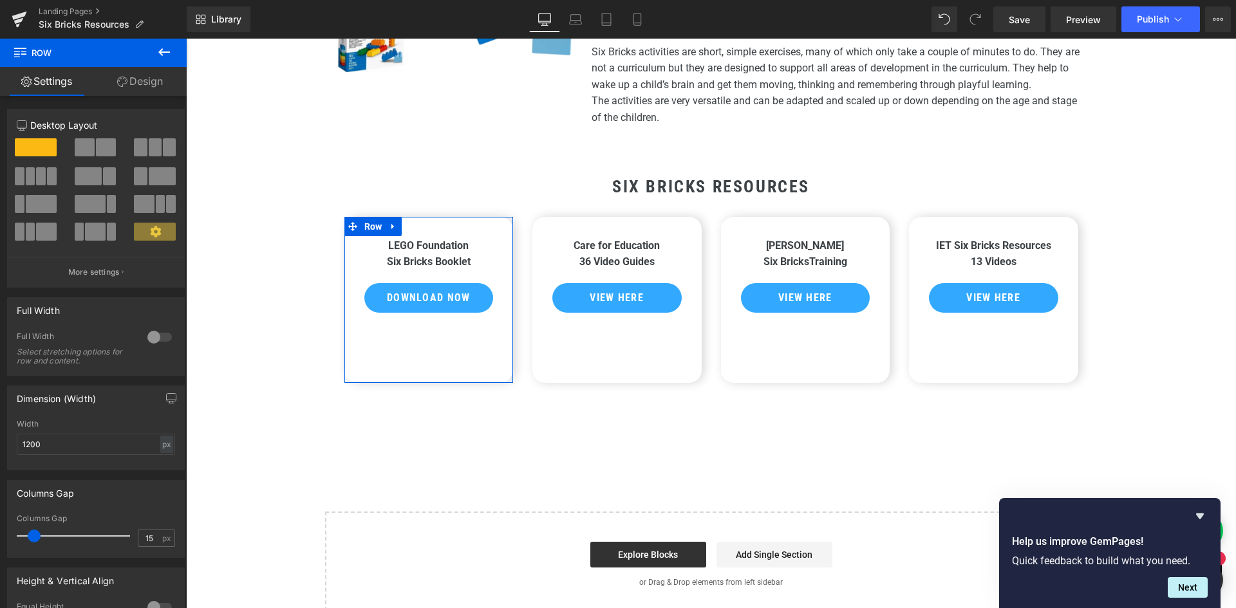
click at [156, 81] on link "Design" at bounding box center [139, 81] width 93 height 29
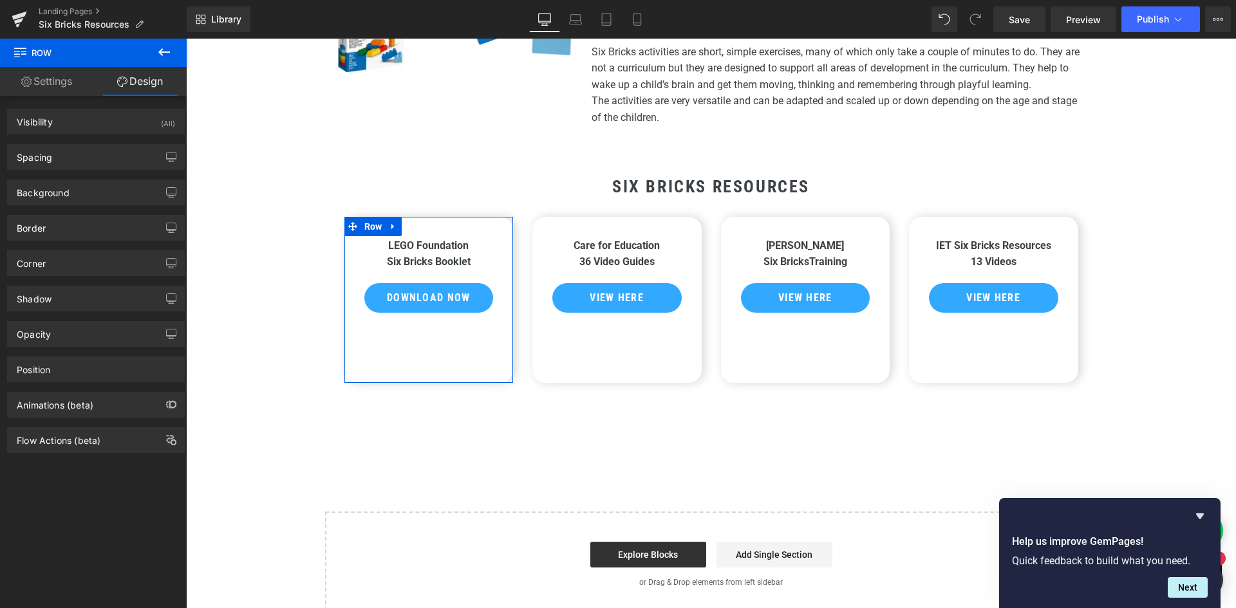
type input "0"
type input "32"
type input "16"
type input "32"
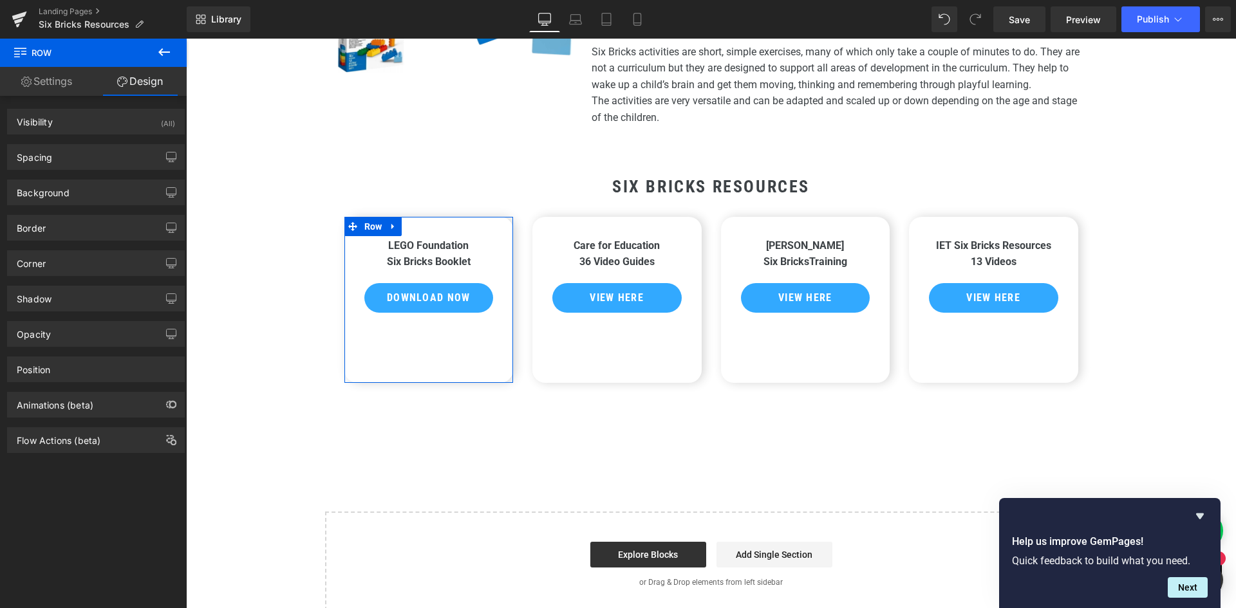
type input "16"
click at [166, 156] on icon "button" at bounding box center [171, 157] width 10 height 10
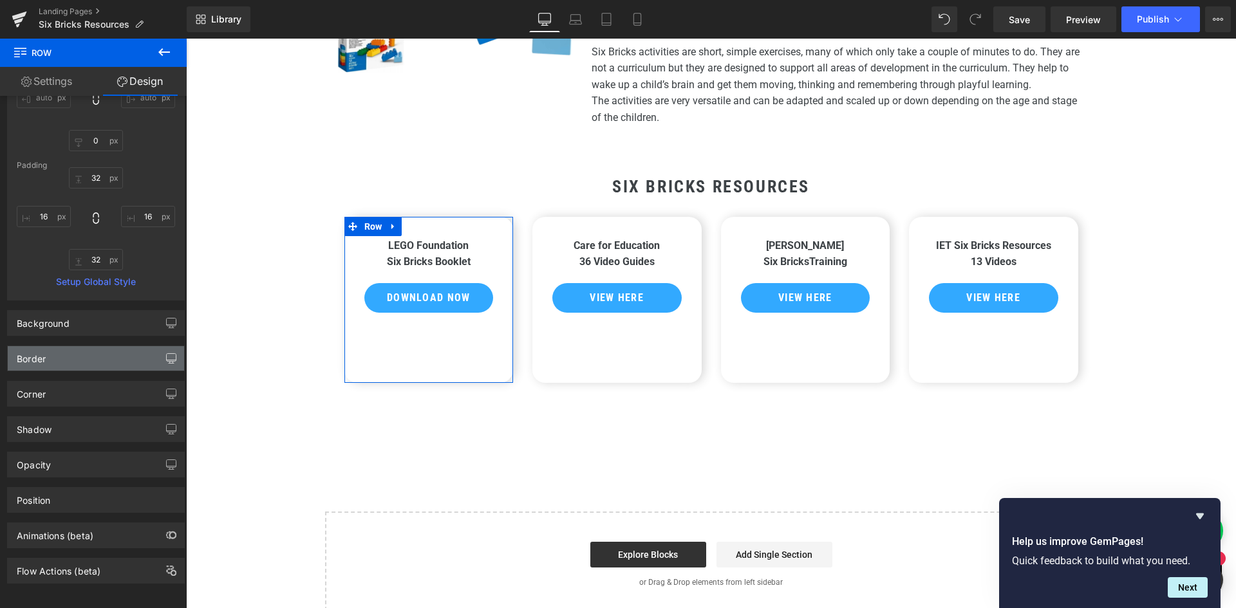
scroll to position [180, 0]
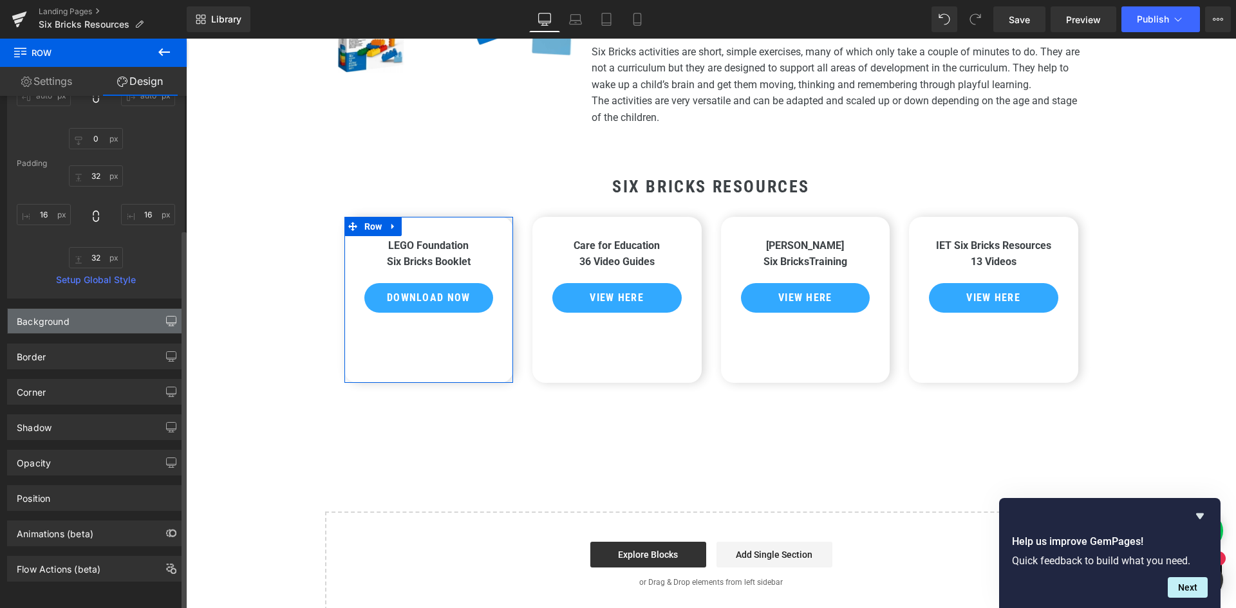
click at [169, 323] on icon "button" at bounding box center [172, 323] width 10 height 0
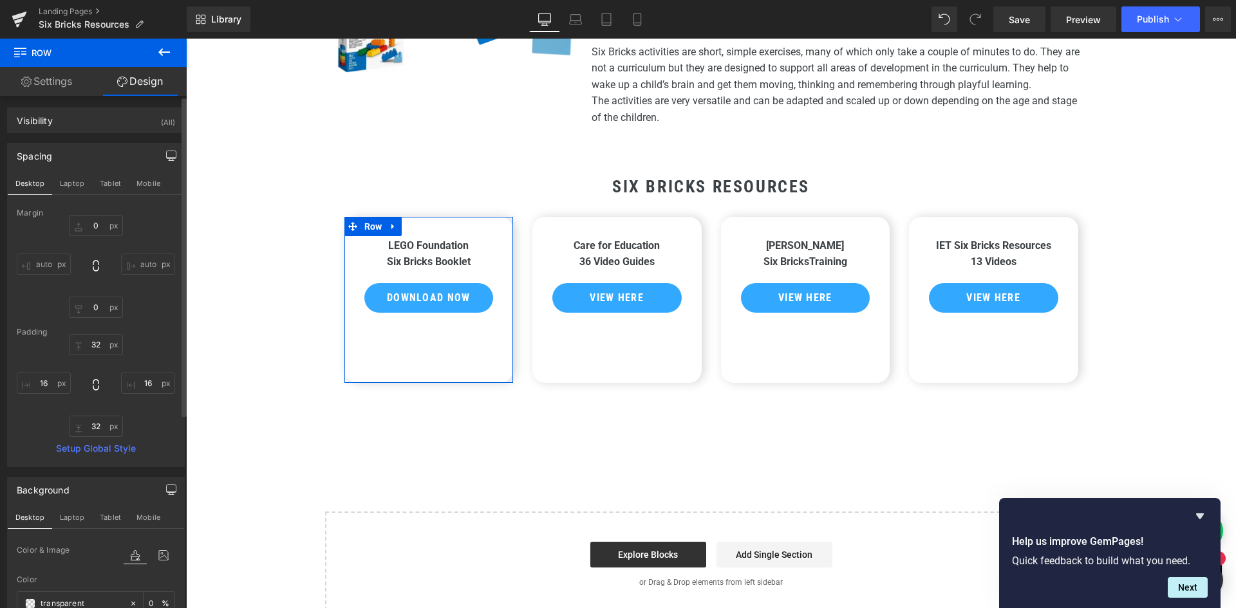
scroll to position [0, 0]
click at [37, 117] on div "Visibility" at bounding box center [35, 118] width 36 height 18
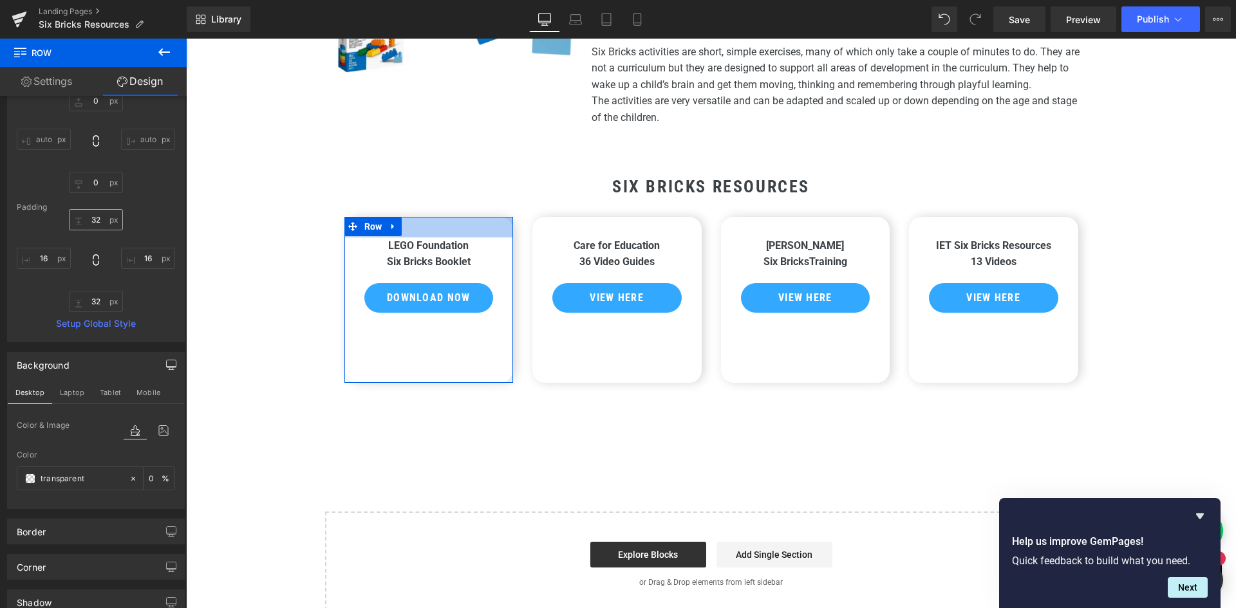
scroll to position [257, 0]
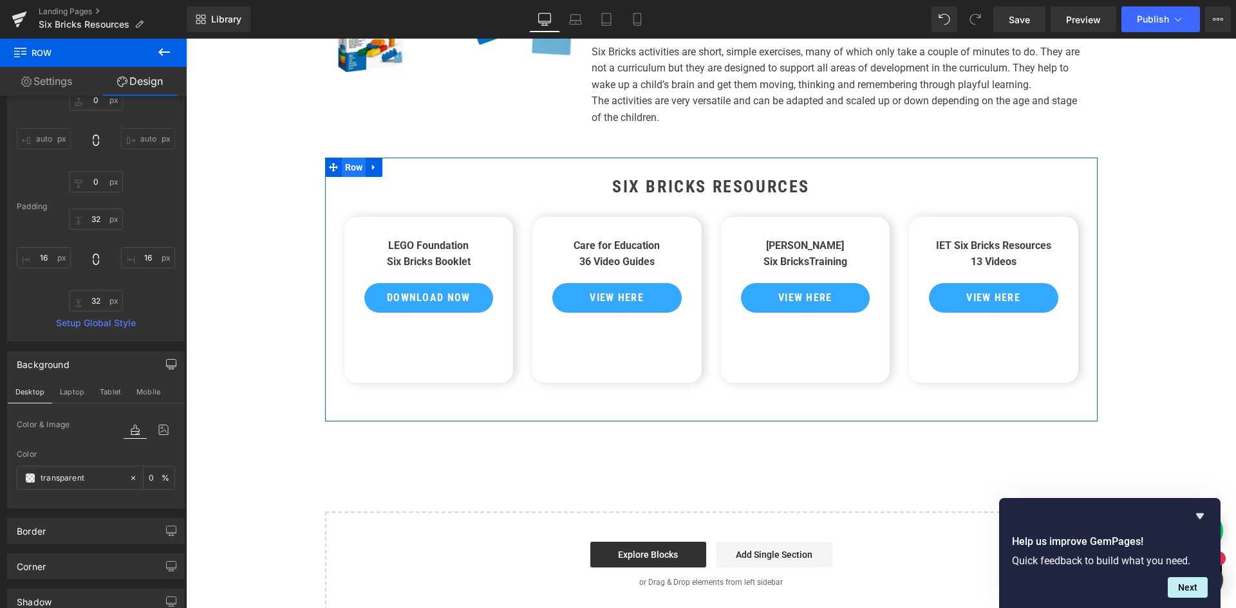
click at [349, 167] on span "Row" at bounding box center [354, 167] width 24 height 19
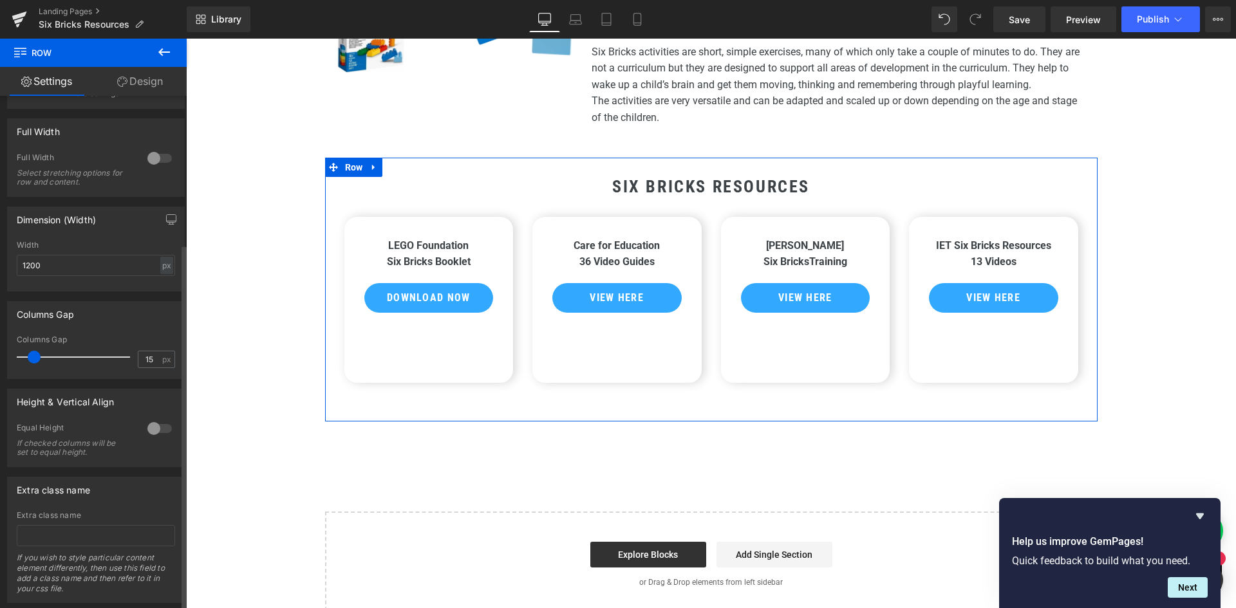
scroll to position [210, 0]
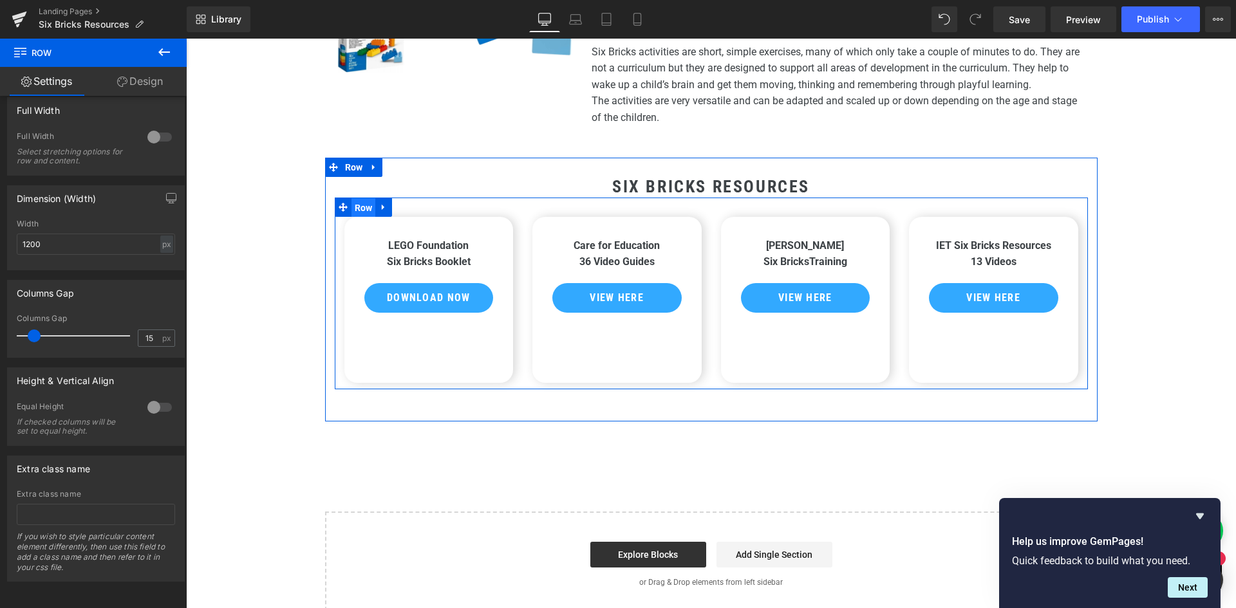
click at [360, 205] on span "Row" at bounding box center [363, 207] width 24 height 19
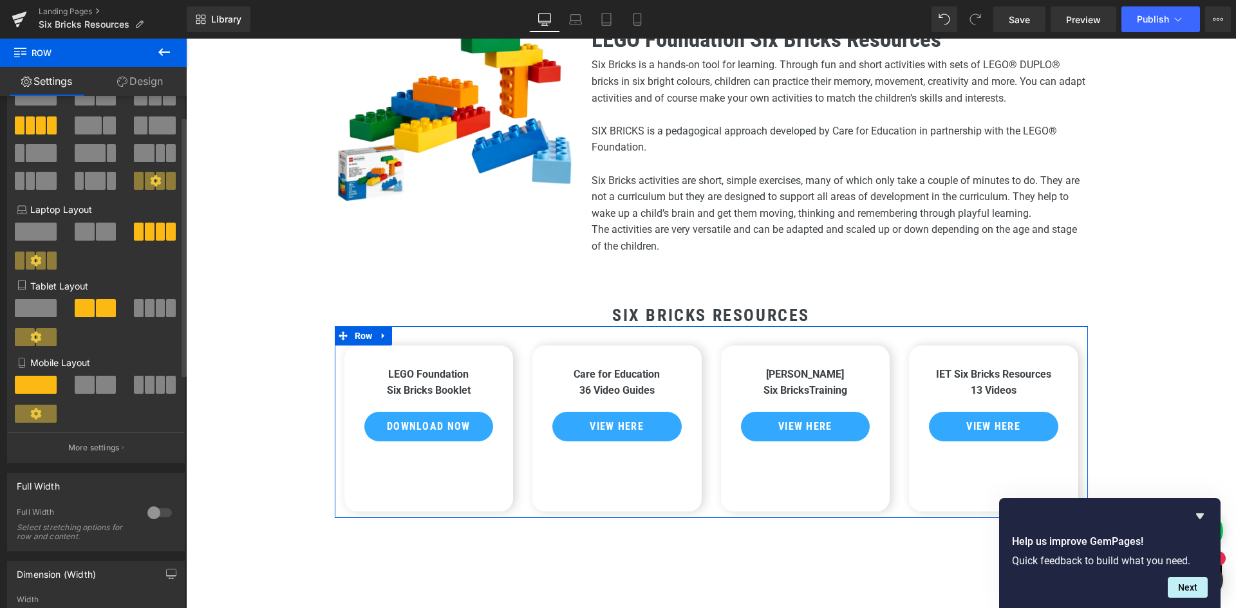
scroll to position [0, 0]
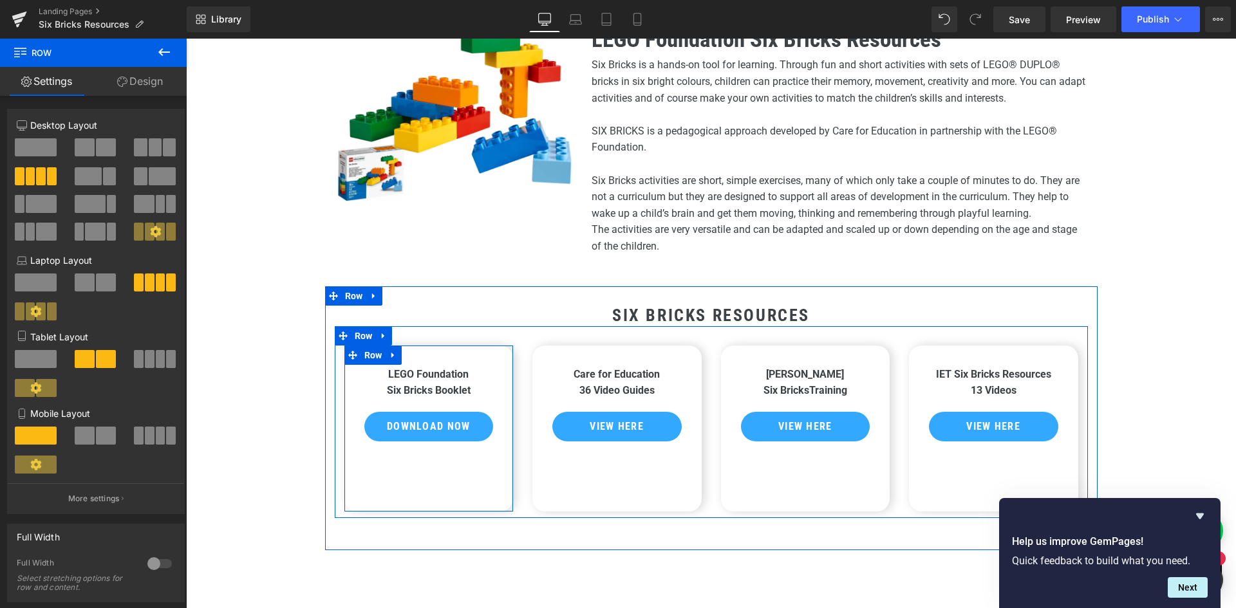
click at [427, 461] on div "LEGO Foundation Six Bricks Booklet Text Block Download Now Button Row 32px 32px" at bounding box center [428, 429] width 169 height 166
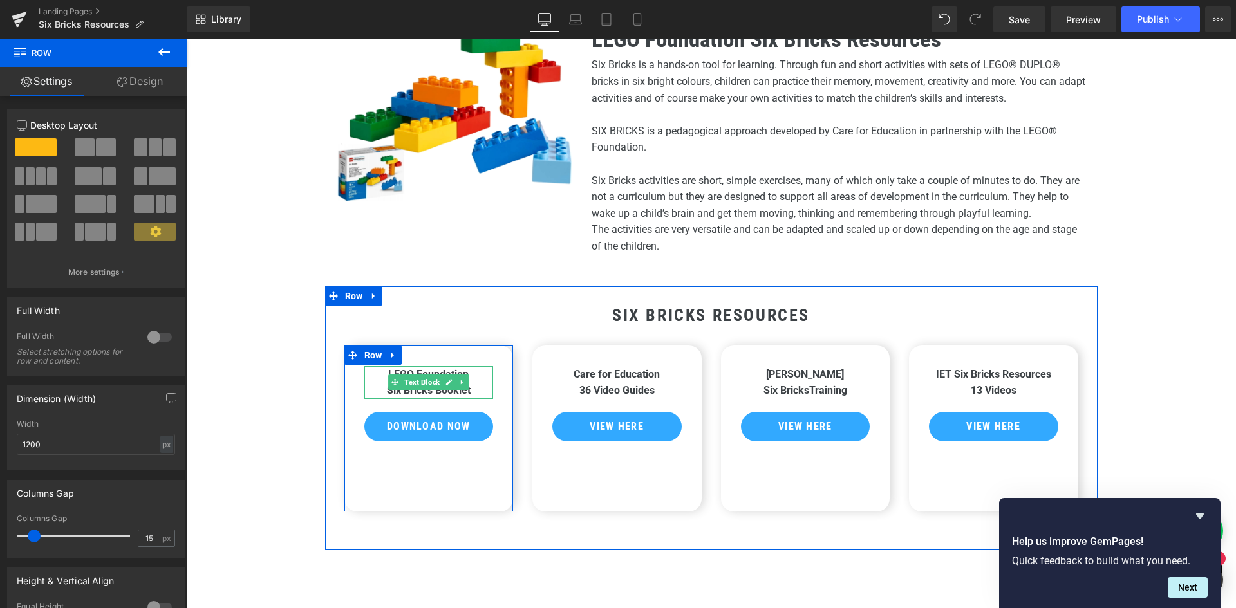
click at [473, 386] on p "LEGO Foundation Six Bricks Booklet" at bounding box center [428, 382] width 129 height 33
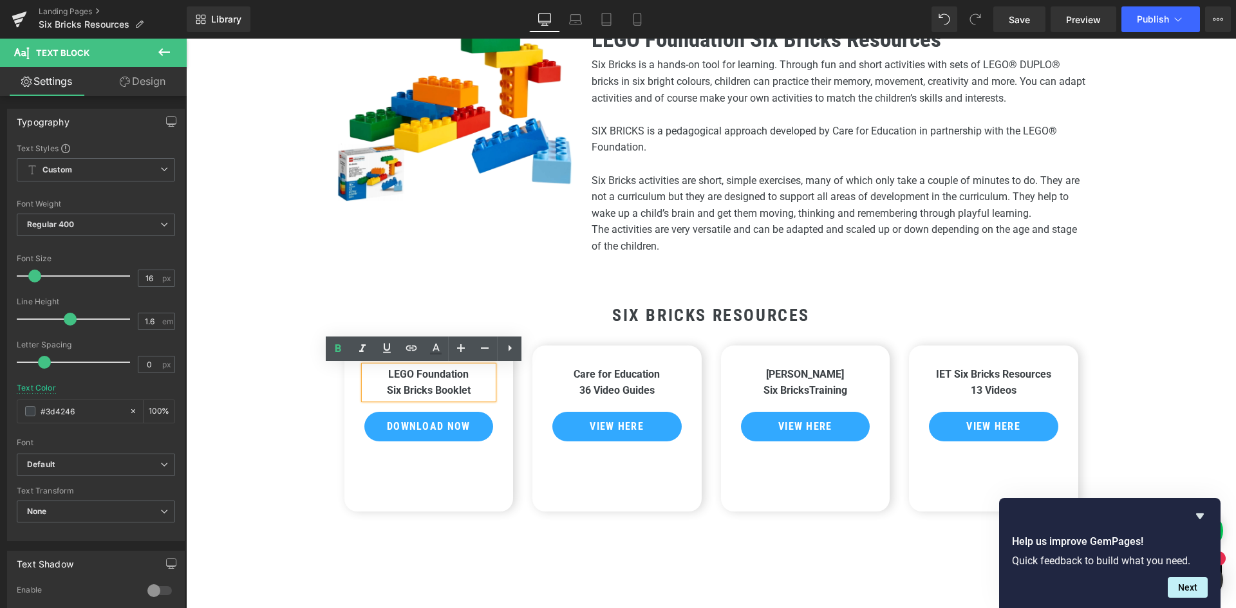
click at [420, 462] on div "LEGO Foundation Six Bricks Booklet Text Block Download Now Button Row 32px 32px" at bounding box center [428, 429] width 169 height 166
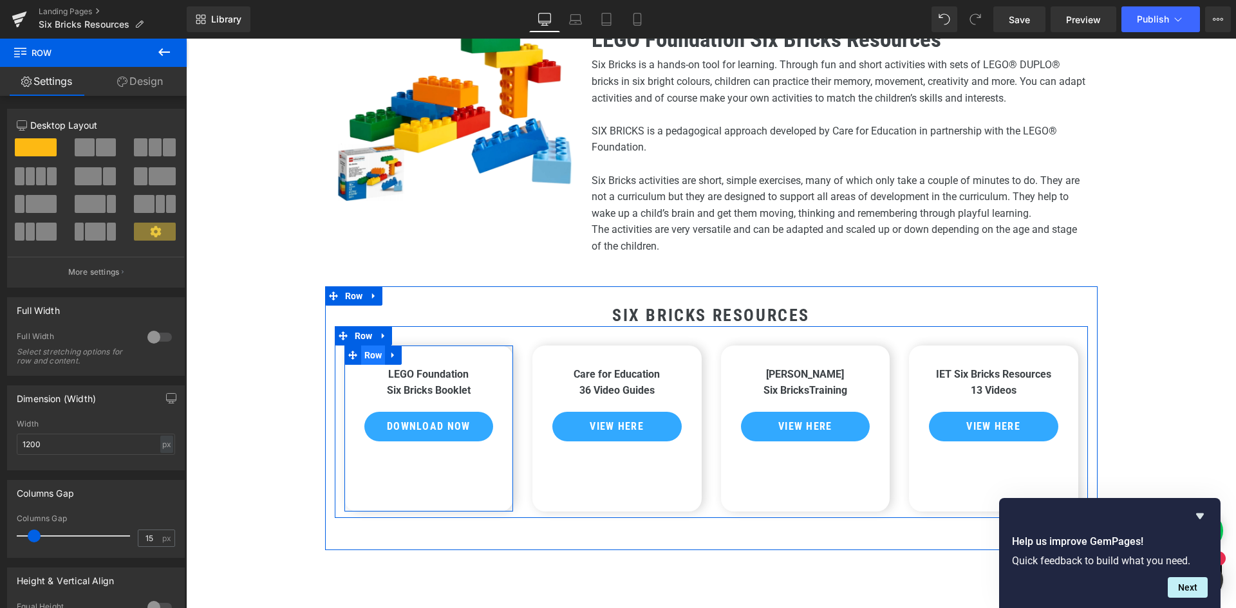
click at [368, 355] on span "Row" at bounding box center [373, 355] width 24 height 19
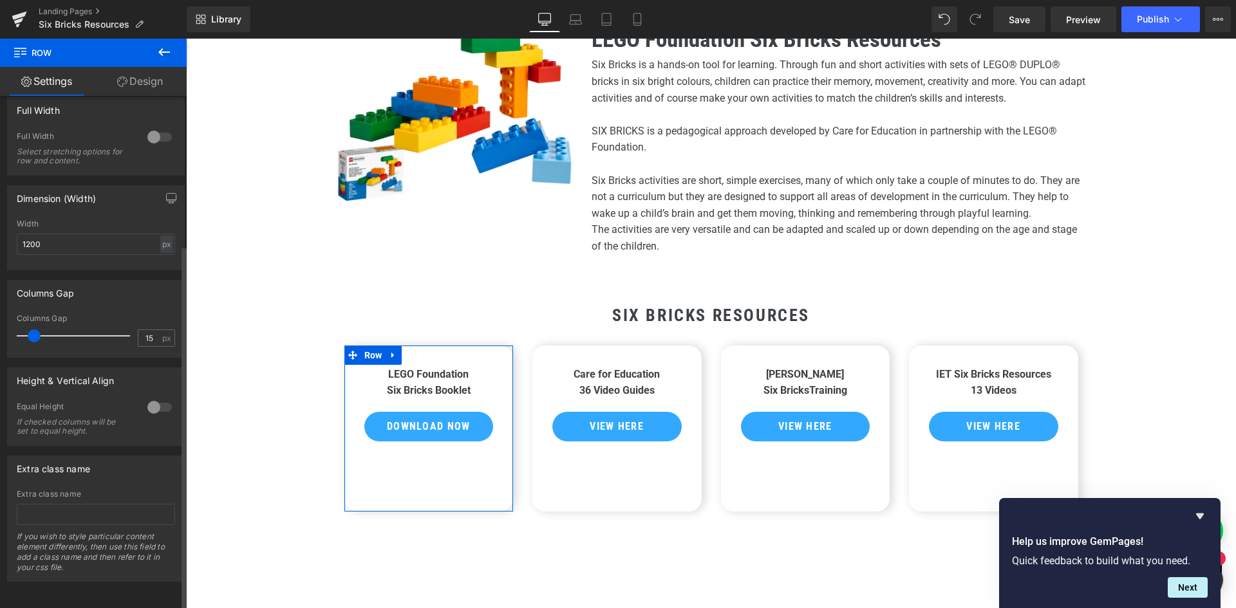
scroll to position [210, 0]
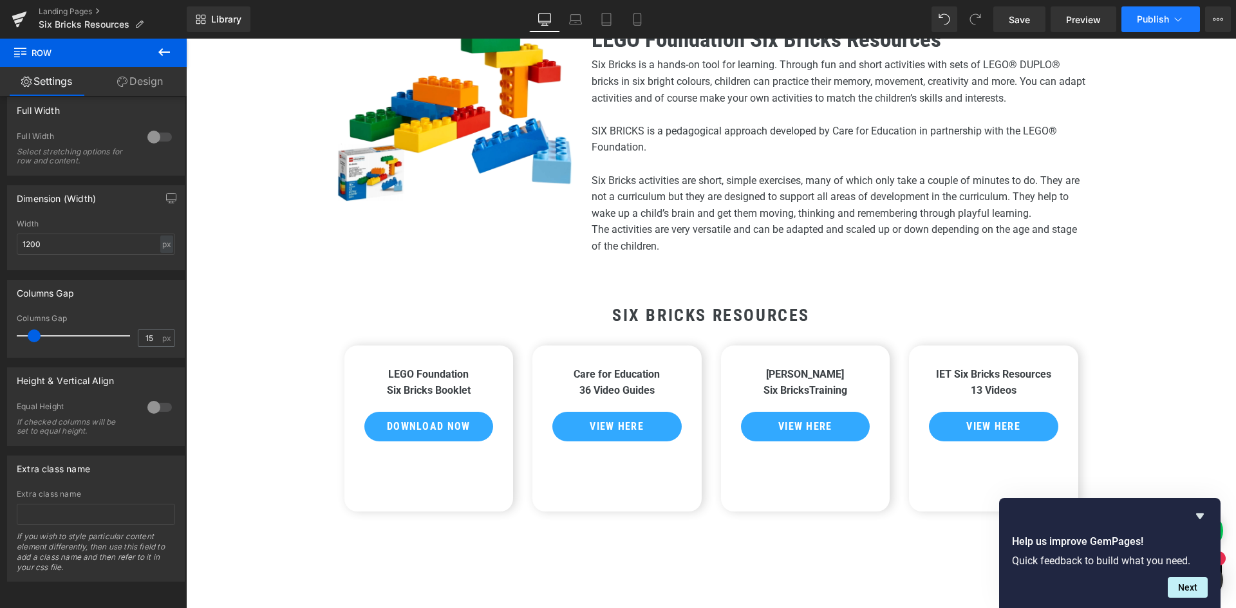
click at [1148, 23] on span "Publish" at bounding box center [1153, 19] width 32 height 10
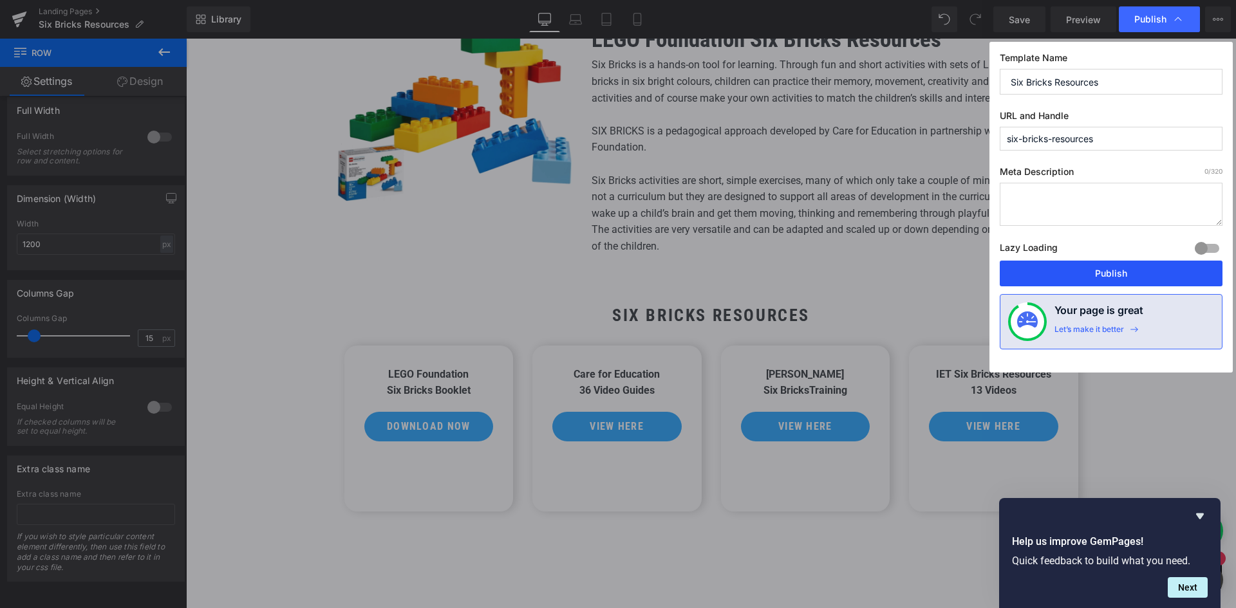
click at [1114, 276] on button "Publish" at bounding box center [1111, 274] width 223 height 26
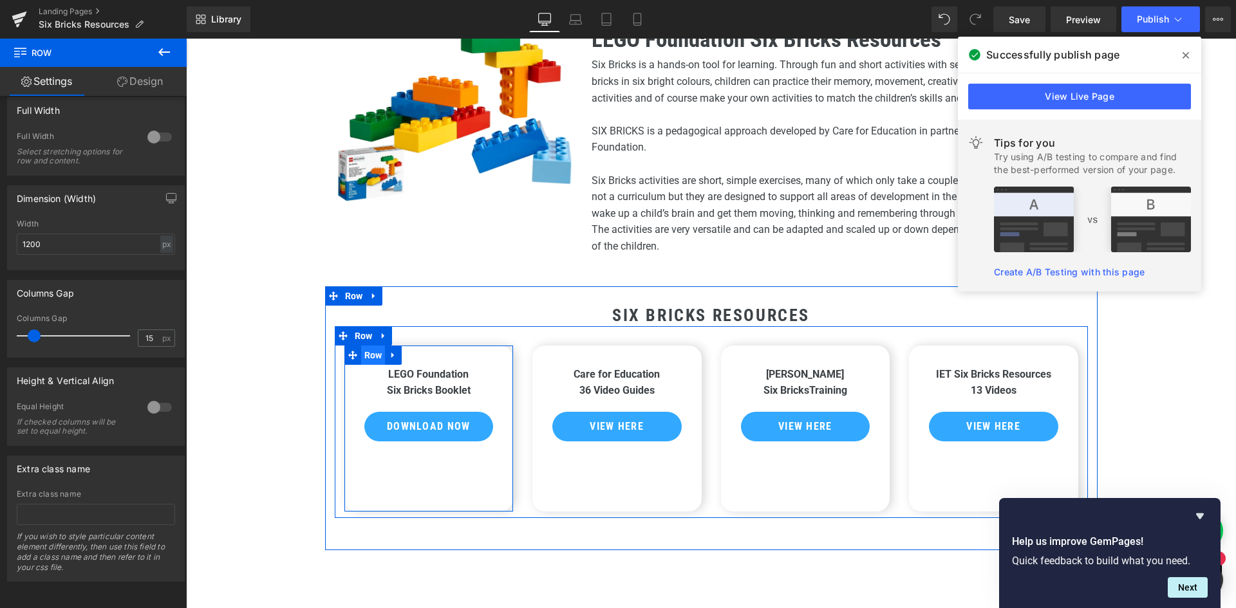
click at [369, 356] on span "Row" at bounding box center [373, 355] width 24 height 19
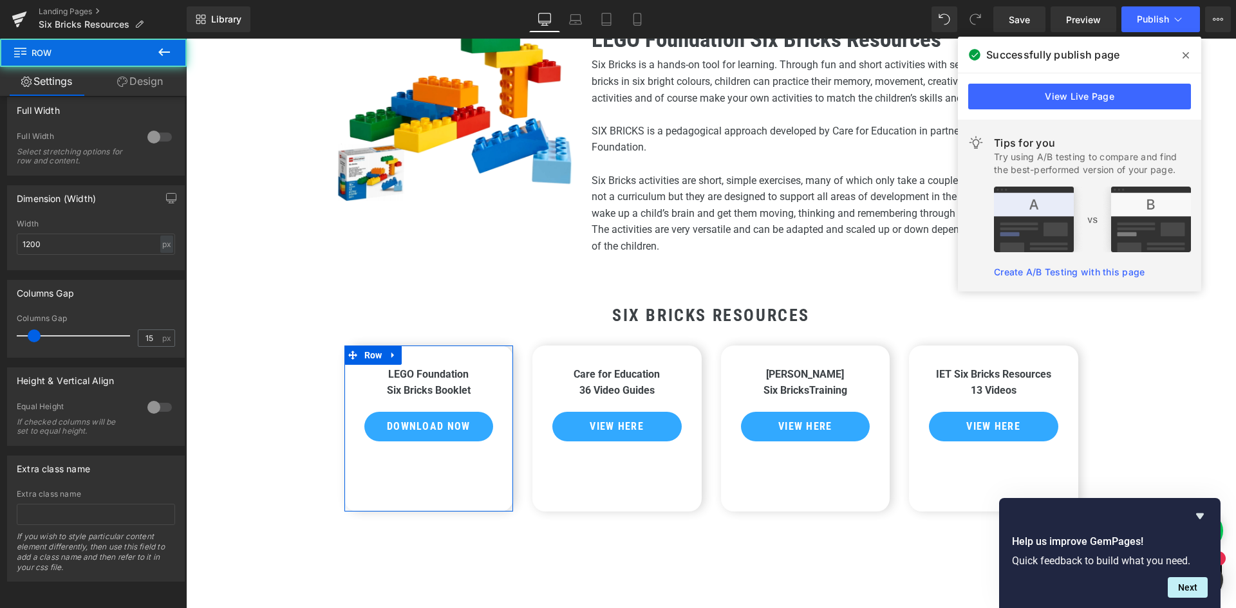
click at [151, 78] on link "Design" at bounding box center [139, 81] width 93 height 29
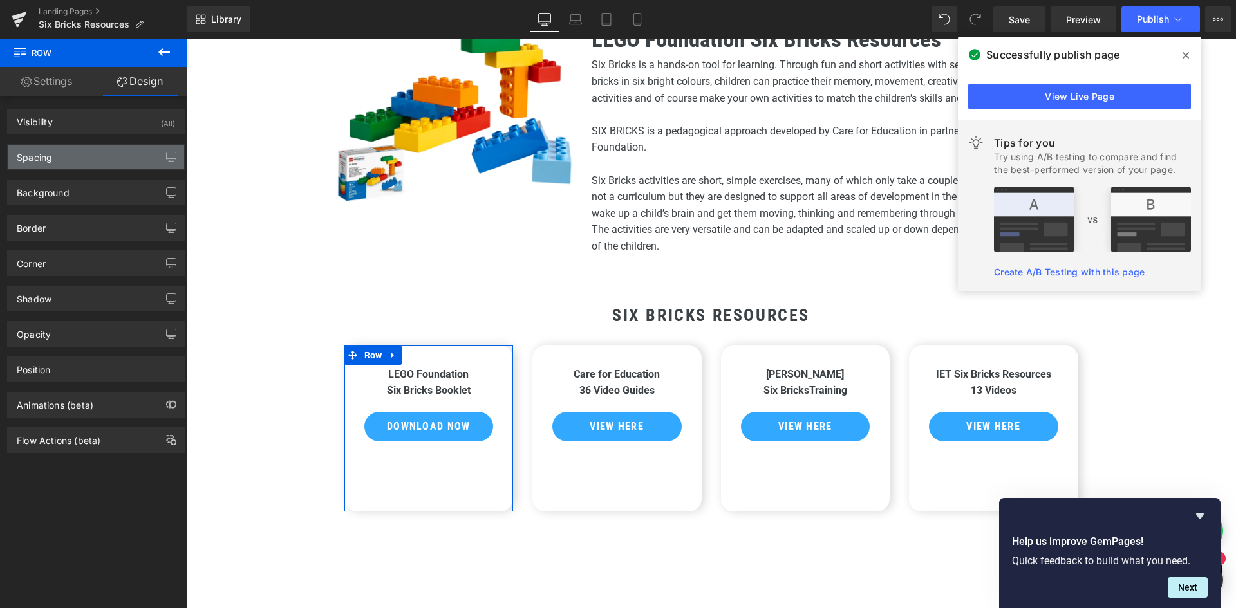
click at [51, 166] on div "Spacing" at bounding box center [96, 157] width 176 height 24
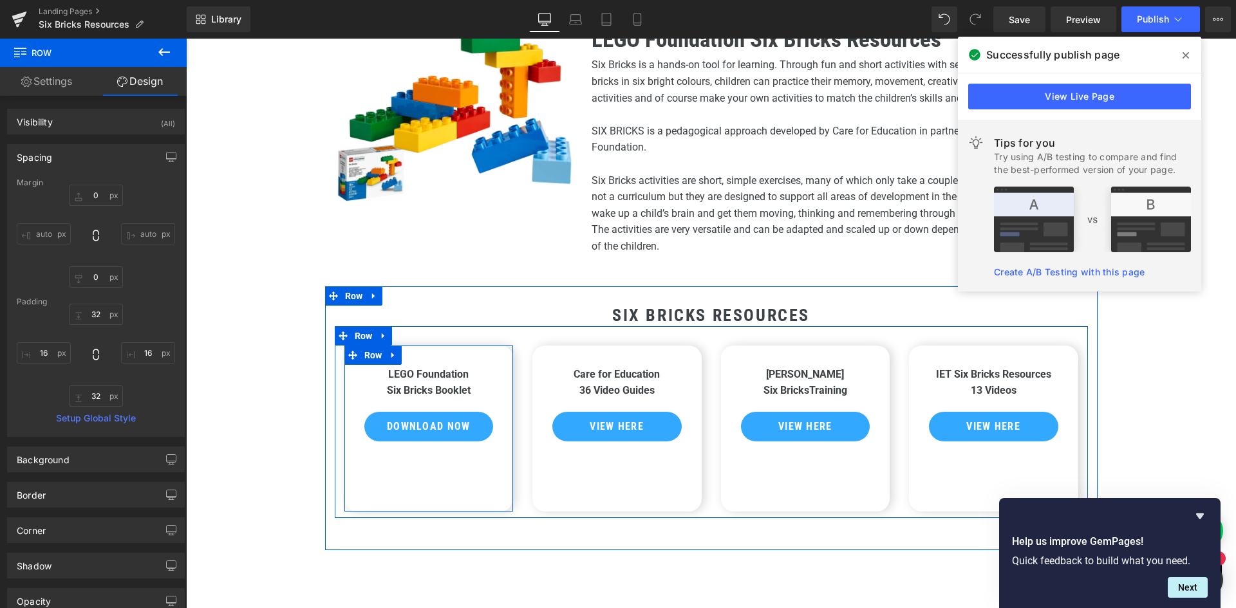
click at [439, 458] on div "LEGO Foundation Six Bricks Booklet Text Block Download Now Button Row 32px 32px" at bounding box center [428, 429] width 169 height 166
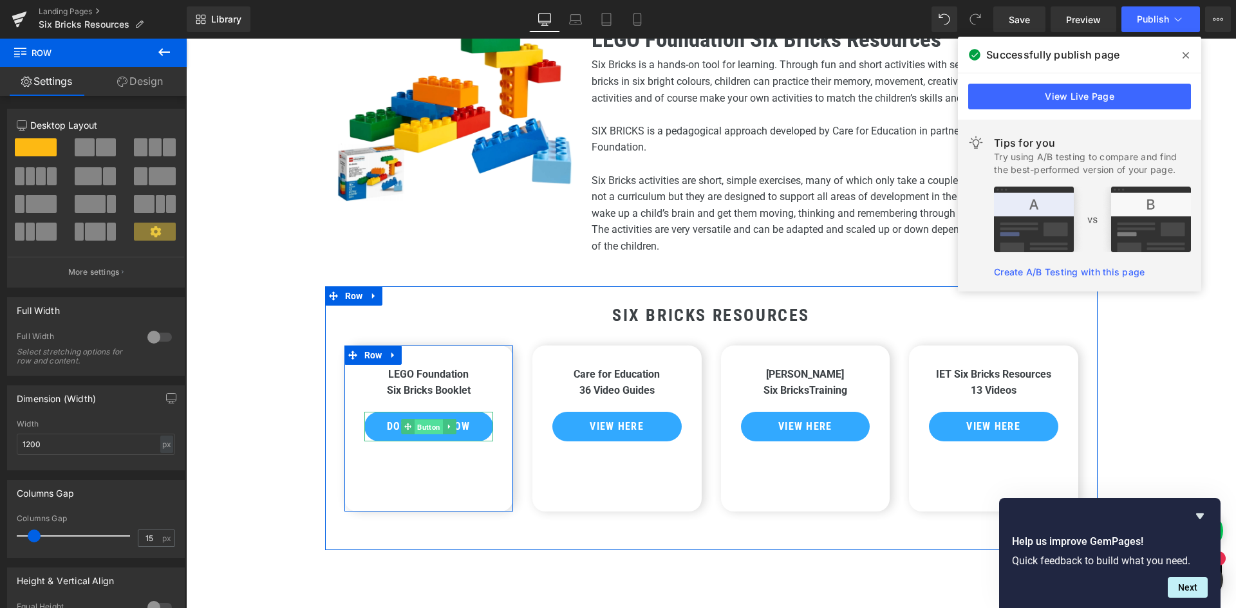
click at [420, 422] on span "Button" at bounding box center [429, 427] width 28 height 15
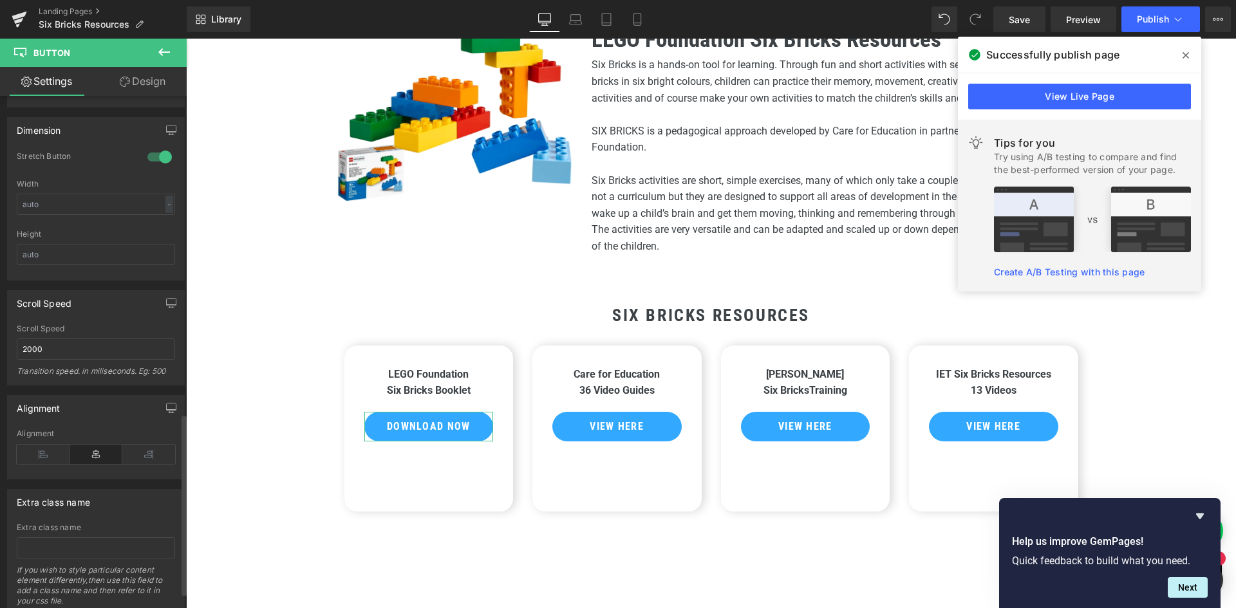
scroll to position [943, 0]
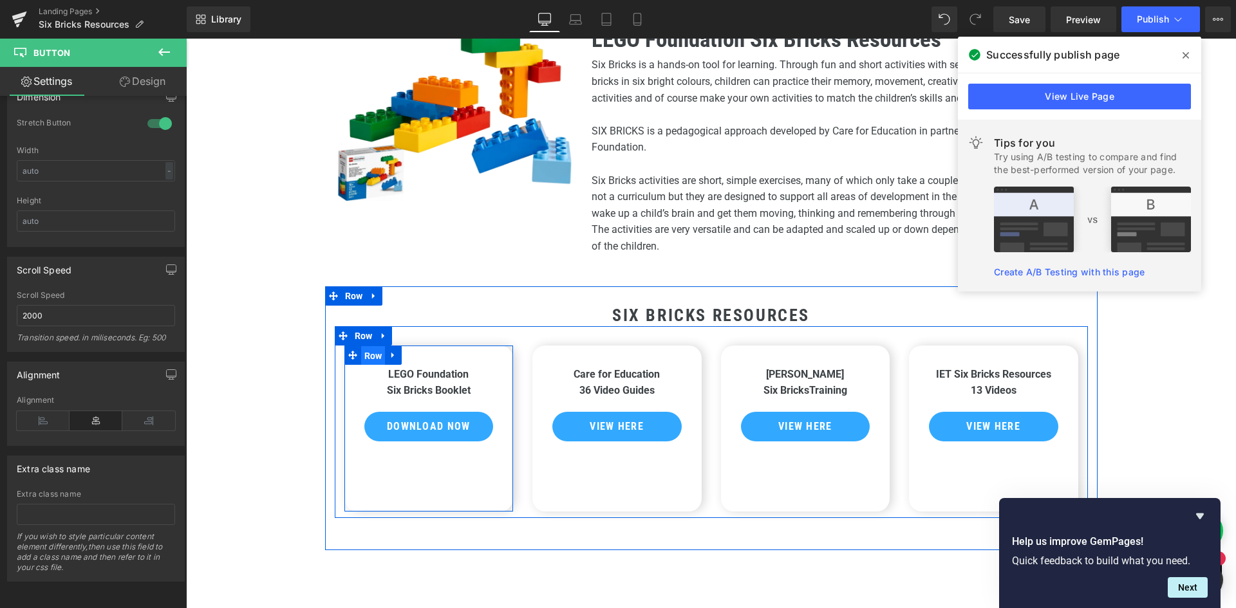
click at [367, 356] on span "Row" at bounding box center [373, 355] width 24 height 19
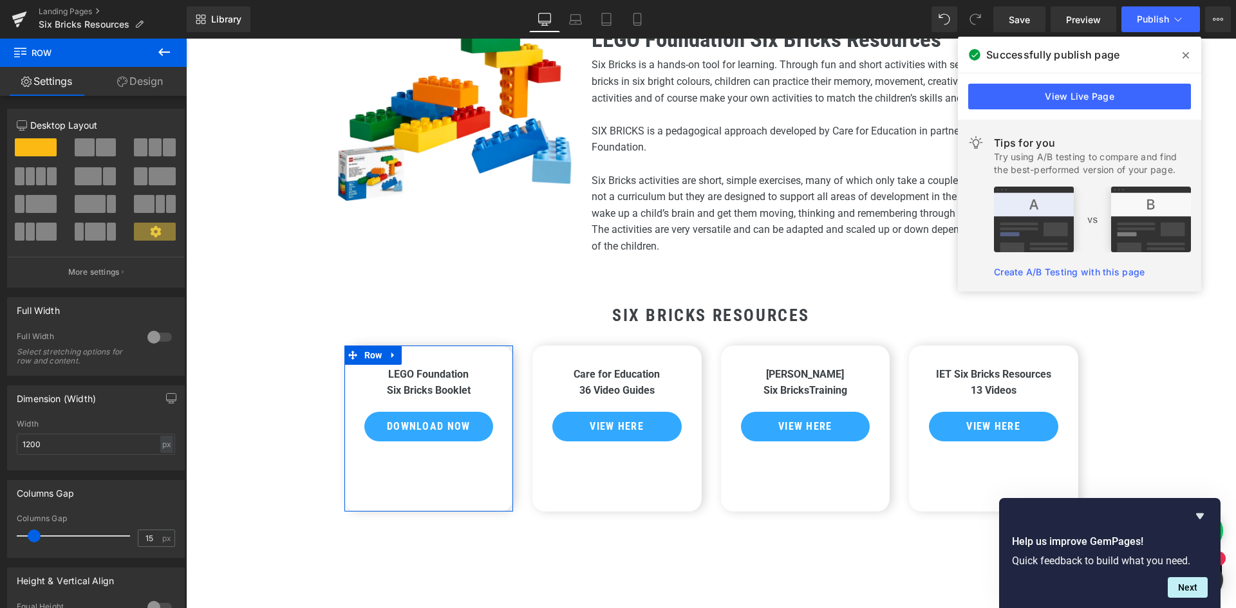
click at [143, 76] on link "Design" at bounding box center [139, 81] width 93 height 29
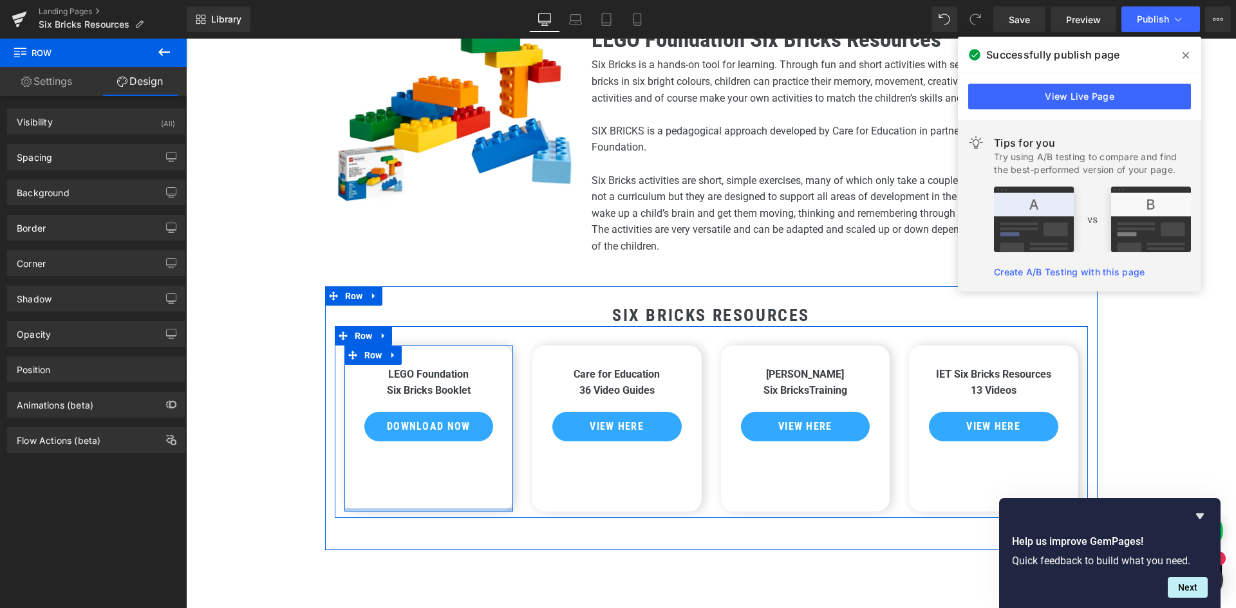
drag, startPoint x: 422, startPoint y: 507, endPoint x: 424, endPoint y: 454, distance: 52.2
click at [424, 454] on div "LEGO Foundation Six Bricks Booklet Text Block Download Now Button Row 32px" at bounding box center [428, 429] width 169 height 166
drag, startPoint x: 427, startPoint y: 510, endPoint x: 427, endPoint y: 455, distance: 54.7
click at [427, 455] on div "LEGO Foundation Six Bricks Booklet Text Block Download Now Button Row 32px" at bounding box center [428, 429] width 169 height 166
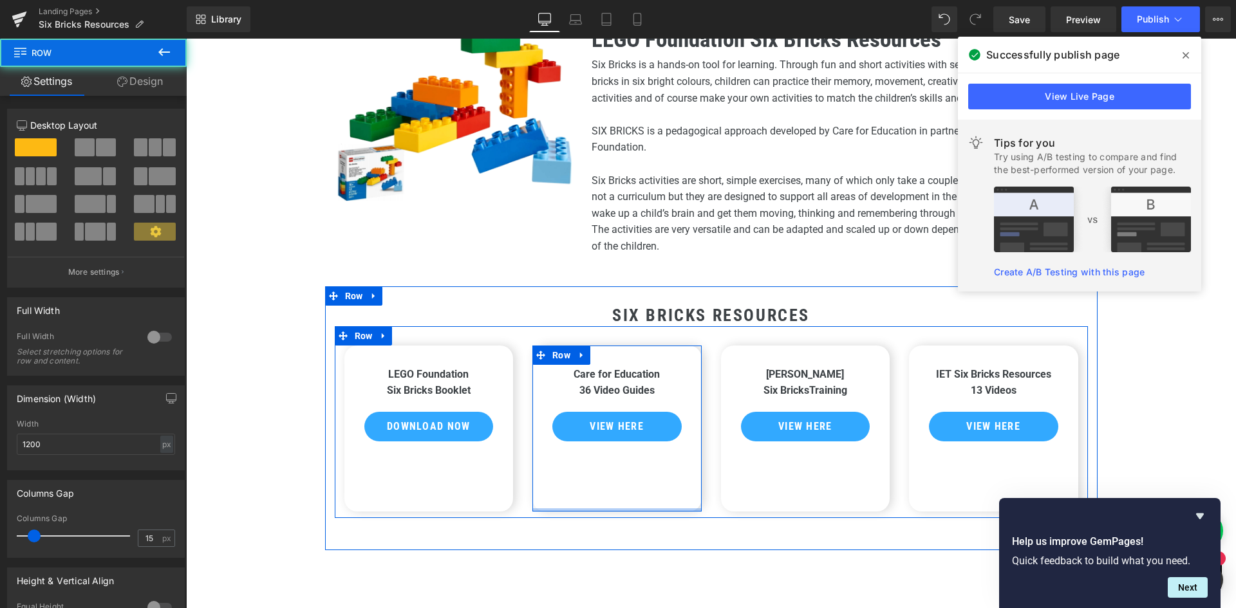
drag, startPoint x: 613, startPoint y: 509, endPoint x: 610, endPoint y: 456, distance: 52.2
click at [610, 456] on div "Care for Education 36 Video Guides Text Block View Here Button Row" at bounding box center [616, 429] width 169 height 166
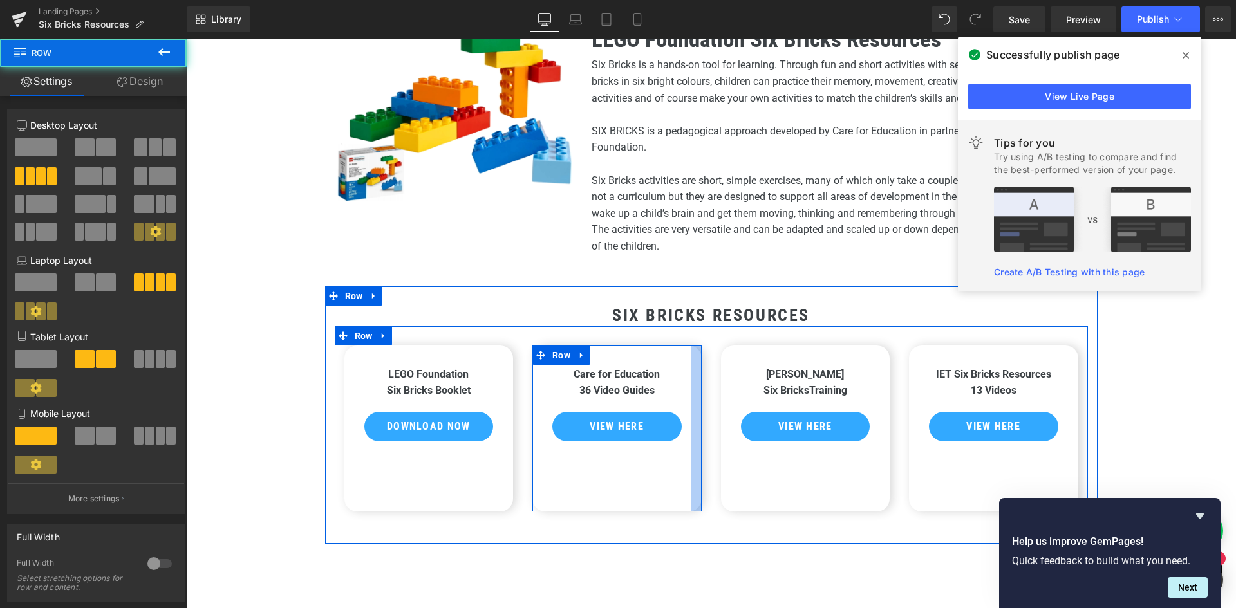
drag, startPoint x: 702, startPoint y: 518, endPoint x: 694, endPoint y: 461, distance: 57.3
click at [694, 461] on div "LEGO Foundation Six Bricks Booklet Text Block Download Now Button Row 32px Care…" at bounding box center [711, 418] width 753 height 185
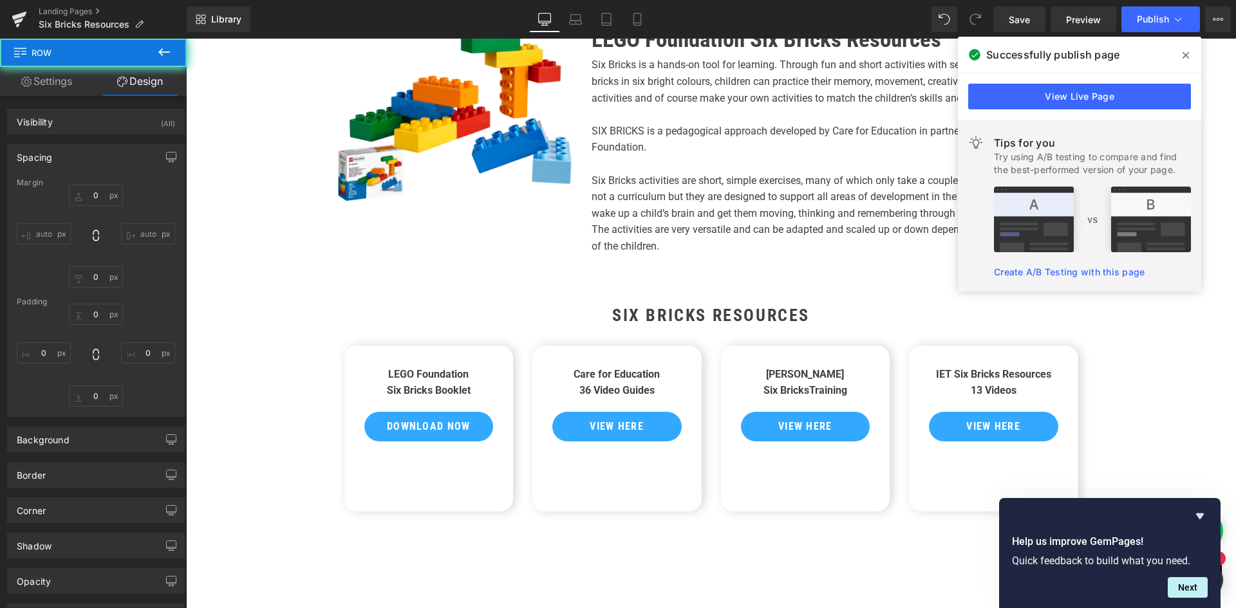
type input "0"
type input "40"
type input "30"
type input "0"
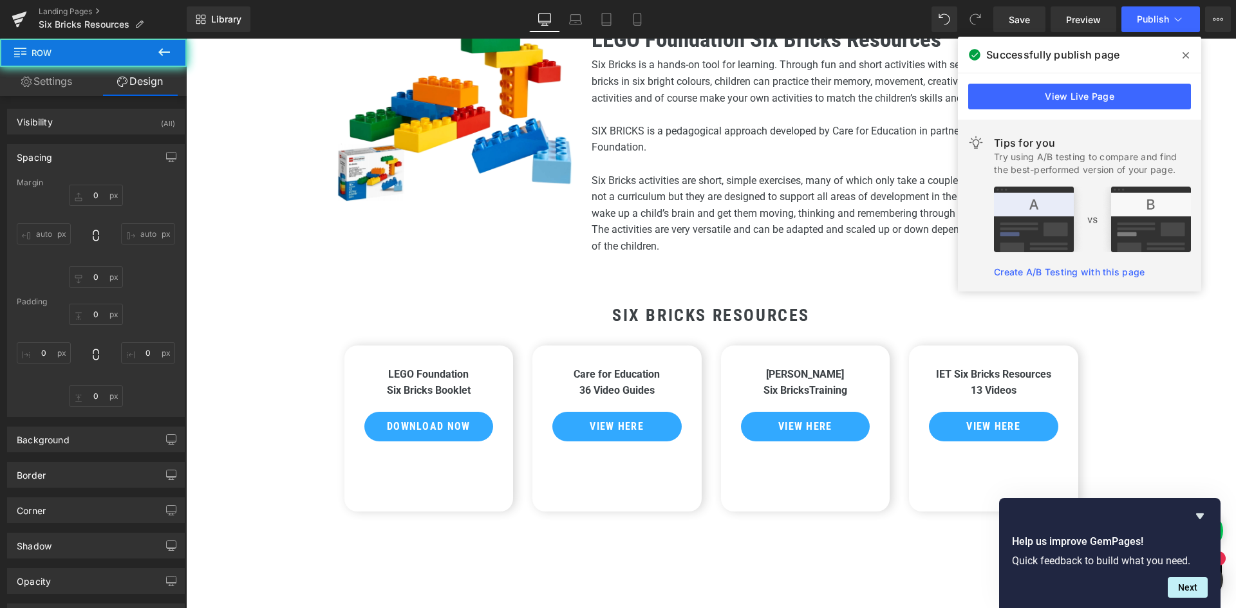
type input "0"
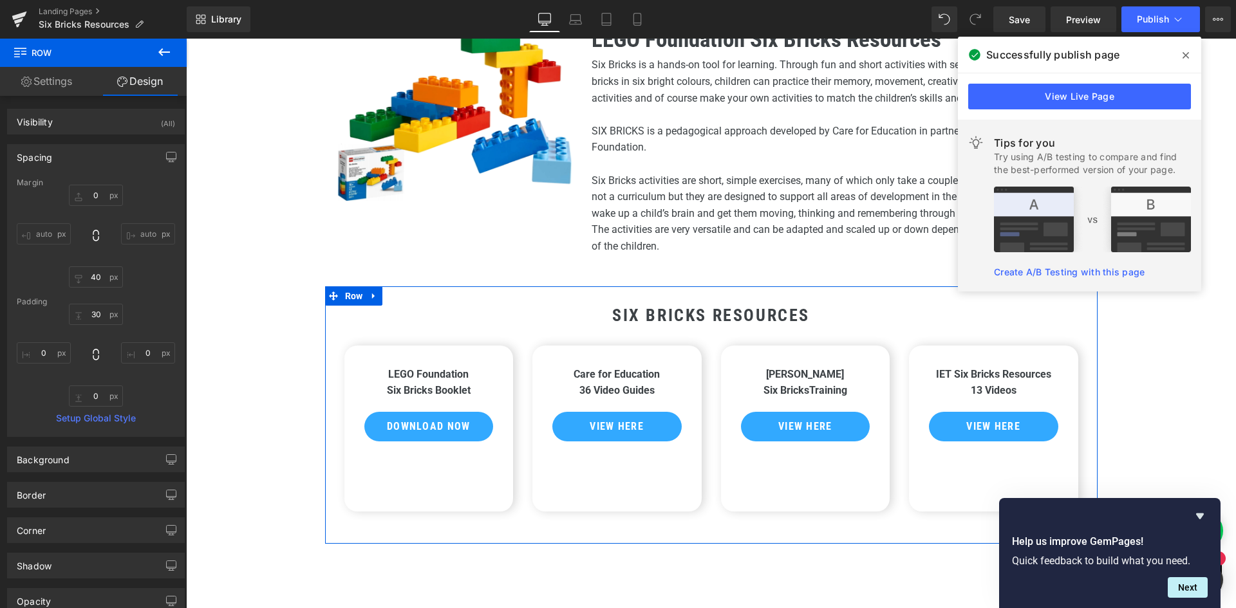
click at [707, 529] on div "SIX BRICKS Resources Heading LEGO Foundation Six Bricks Booklet Text Block Down…" at bounding box center [711, 421] width 772 height 231
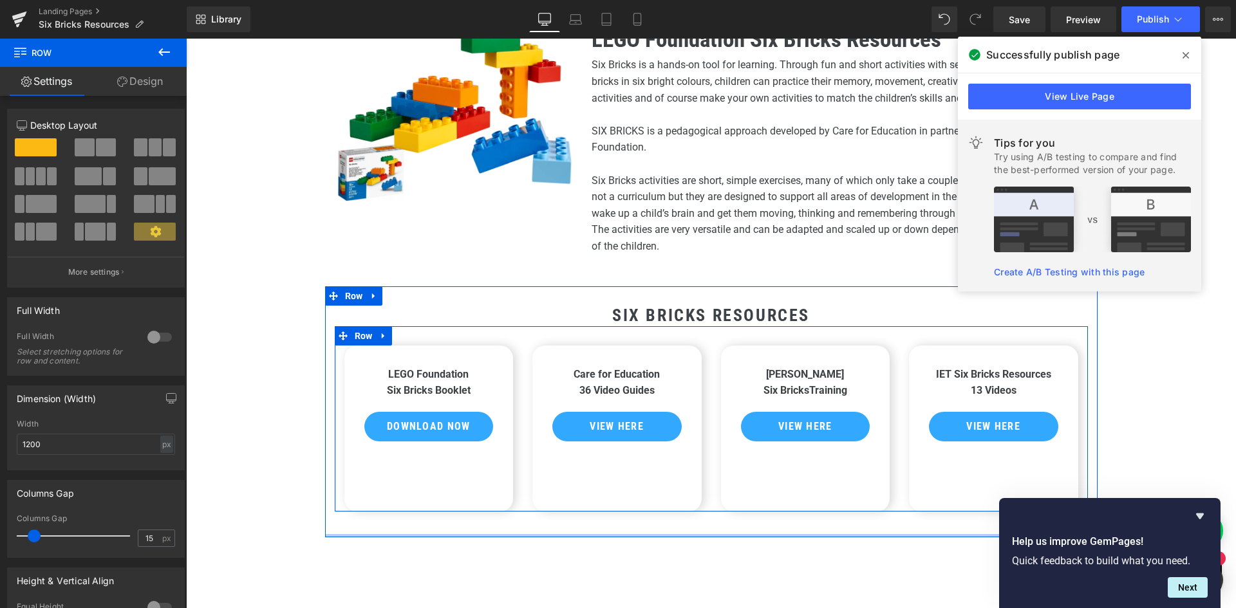
drag, startPoint x: 705, startPoint y: 540, endPoint x: 696, endPoint y: 478, distance: 63.0
click at [696, 478] on div "SIX BRICKS Resources Heading LEGO Foundation Six Bricks Booklet Text Block Down…" at bounding box center [711, 411] width 772 height 250
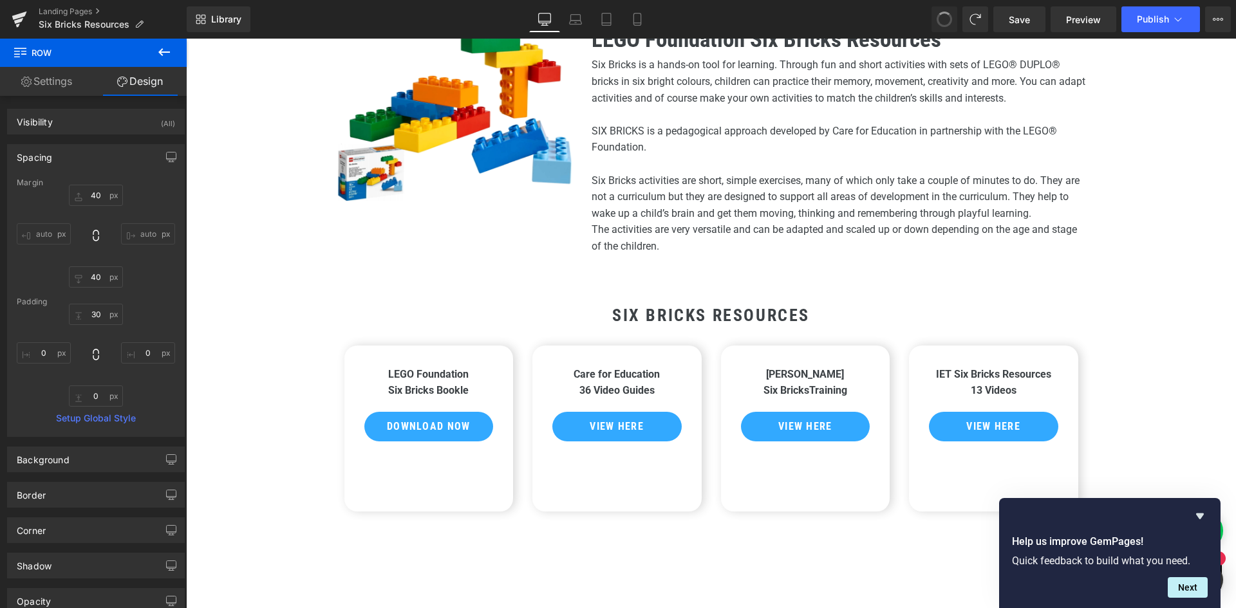
type input "40"
type input "30"
type input "0"
type input "10"
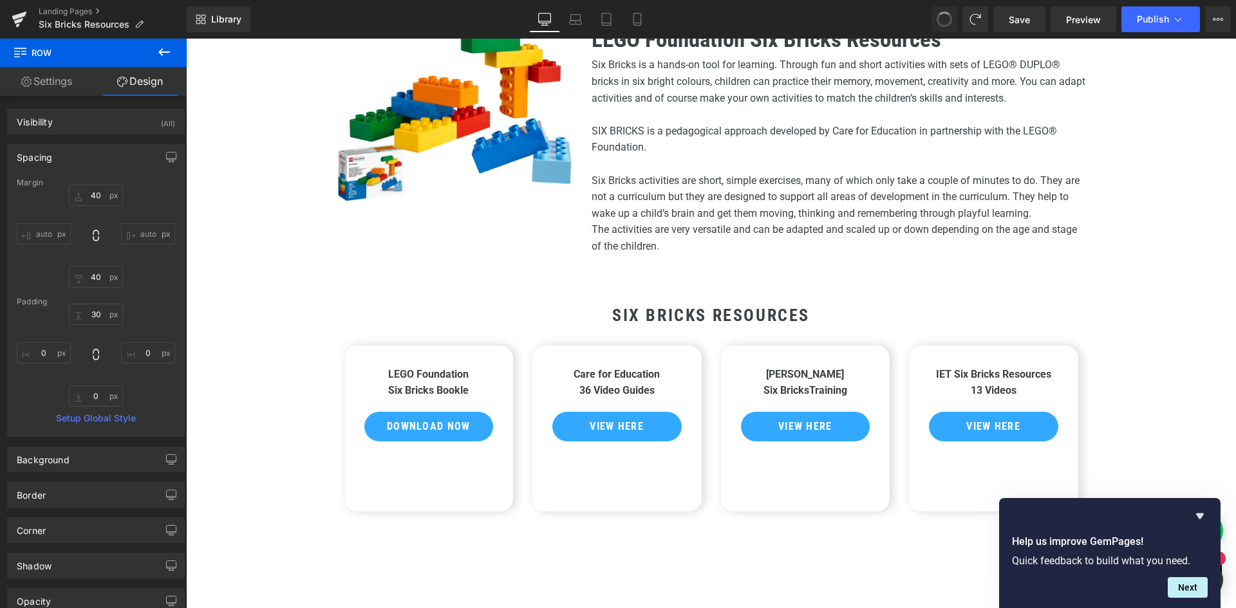
type input "0"
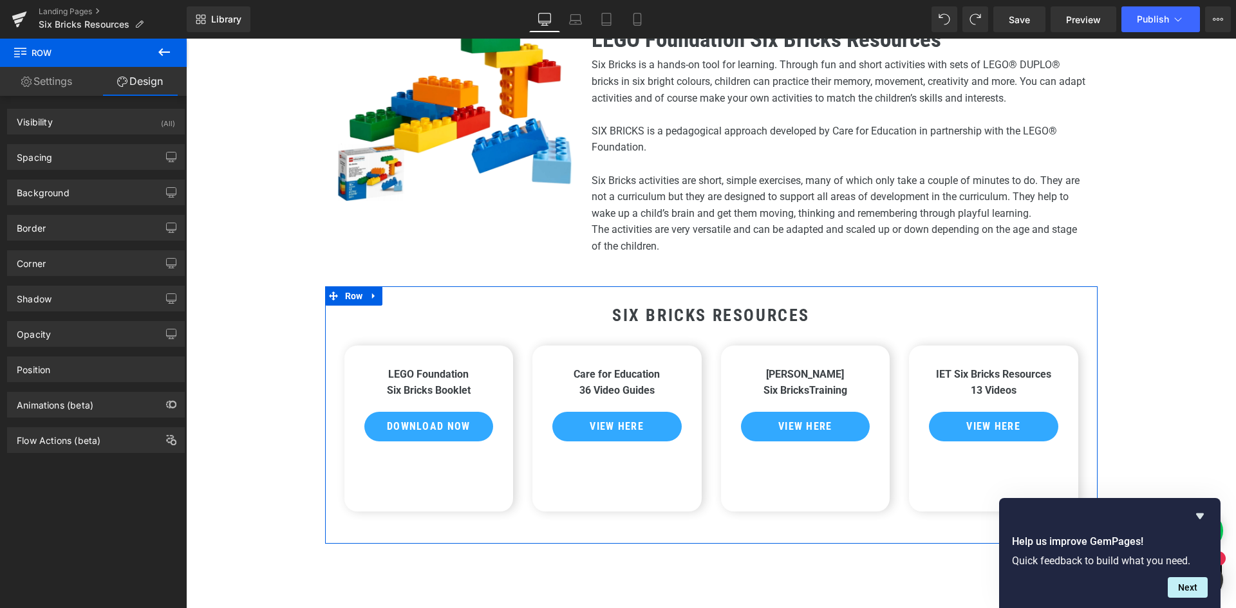
click at [453, 474] on div "LEGO Foundation Six Bricks Booklet Text Block Download Now Button Row 32px" at bounding box center [428, 429] width 169 height 166
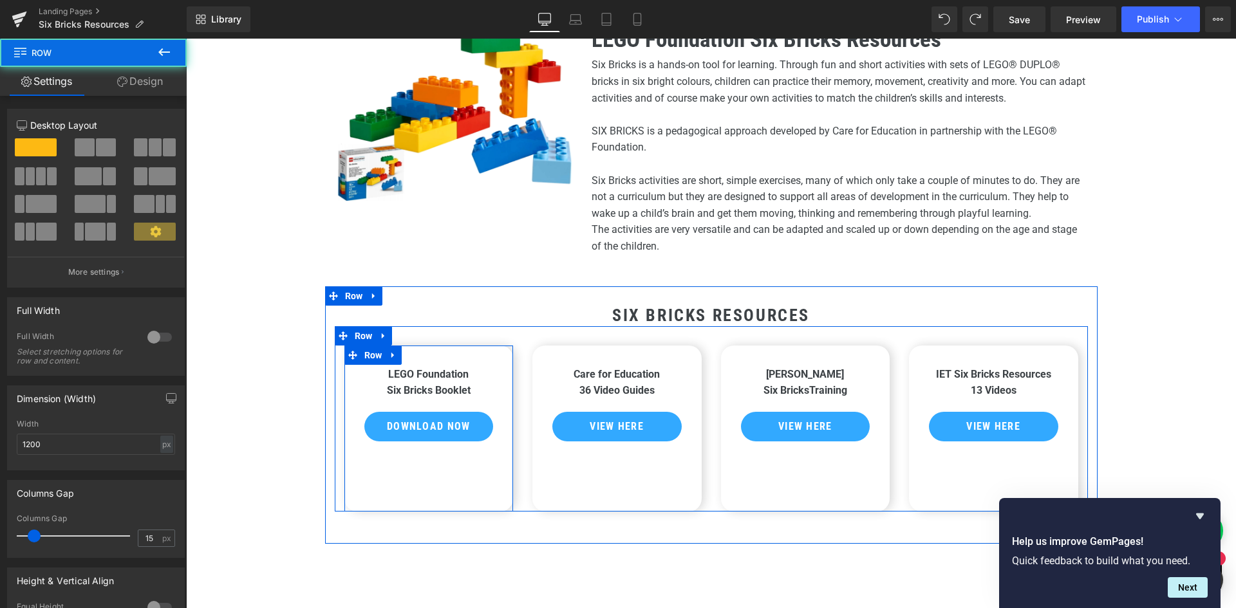
click at [445, 467] on div "LEGO Foundation Six Bricks Booklet Text Block Download Now Button Row 32px" at bounding box center [428, 429] width 169 height 166
click at [371, 359] on span "Row" at bounding box center [373, 355] width 24 height 19
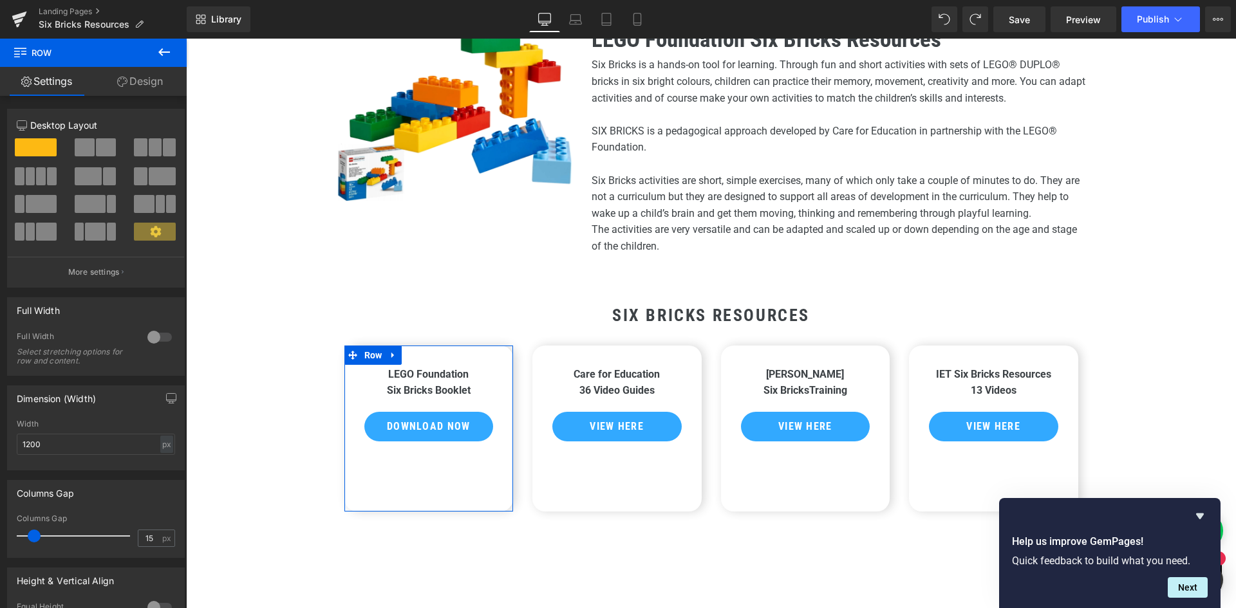
click at [150, 227] on icon at bounding box center [156, 232] width 12 height 12
click at [96, 268] on p "More settings" at bounding box center [93, 272] width 51 height 12
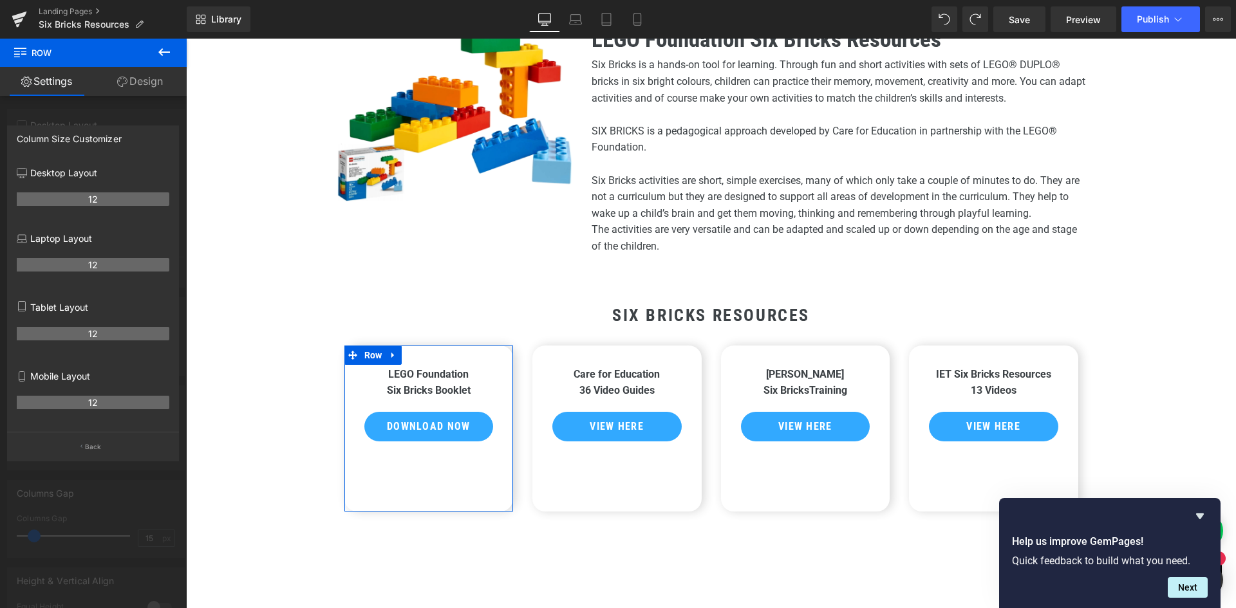
click at [158, 110] on div at bounding box center [93, 327] width 187 height 576
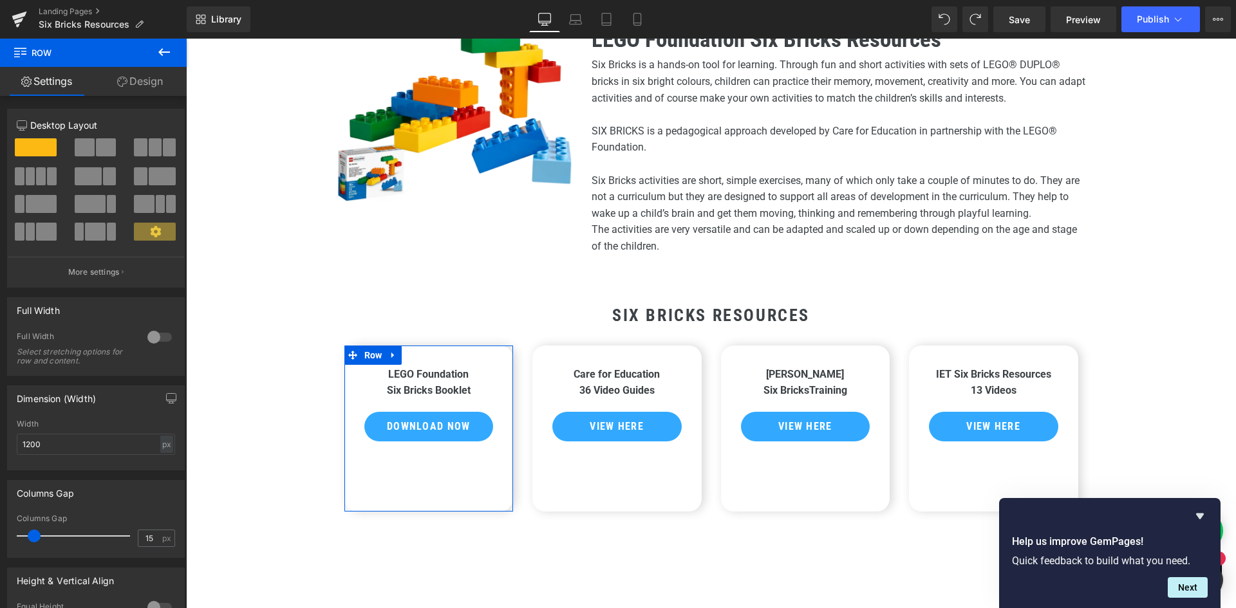
click at [146, 84] on link "Design" at bounding box center [139, 81] width 93 height 29
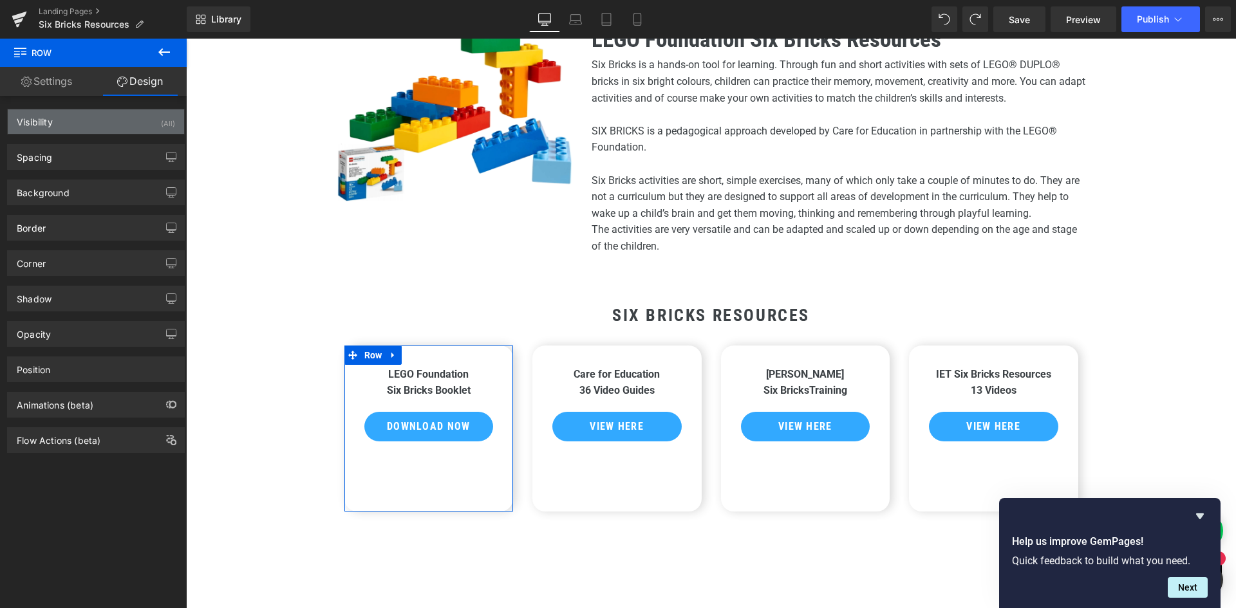
click at [42, 115] on div "Visibility" at bounding box center [35, 118] width 36 height 18
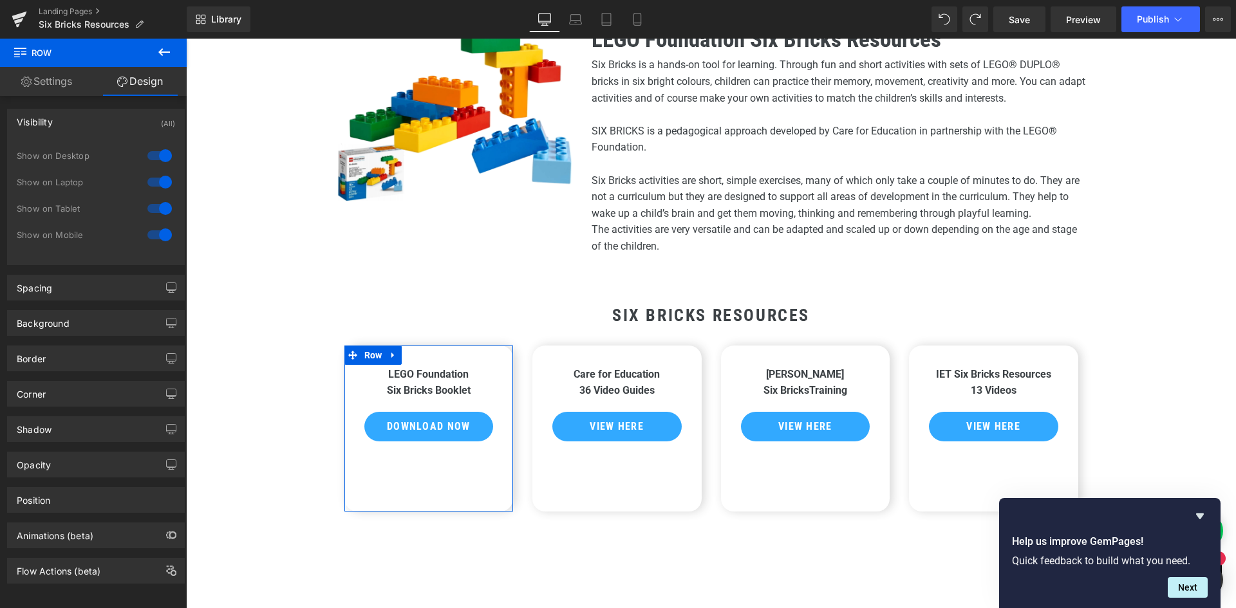
click at [40, 119] on div "Visibility" at bounding box center [35, 118] width 36 height 18
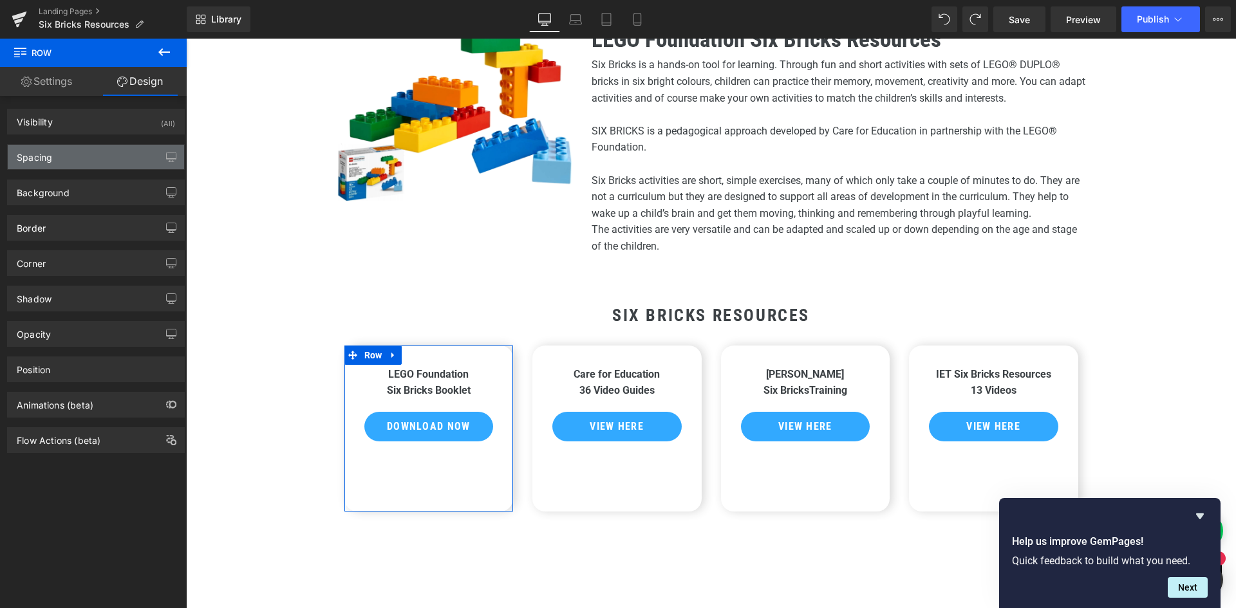
click at [49, 154] on div "Spacing" at bounding box center [34, 154] width 35 height 18
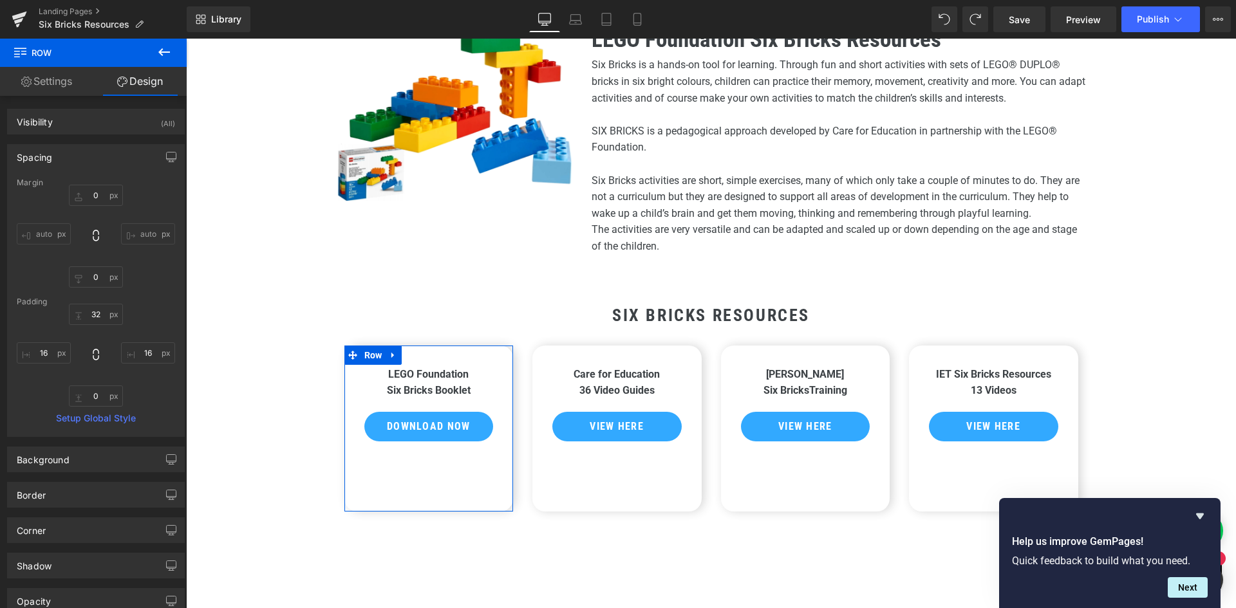
click at [50, 154] on div "Spacing" at bounding box center [34, 154] width 35 height 18
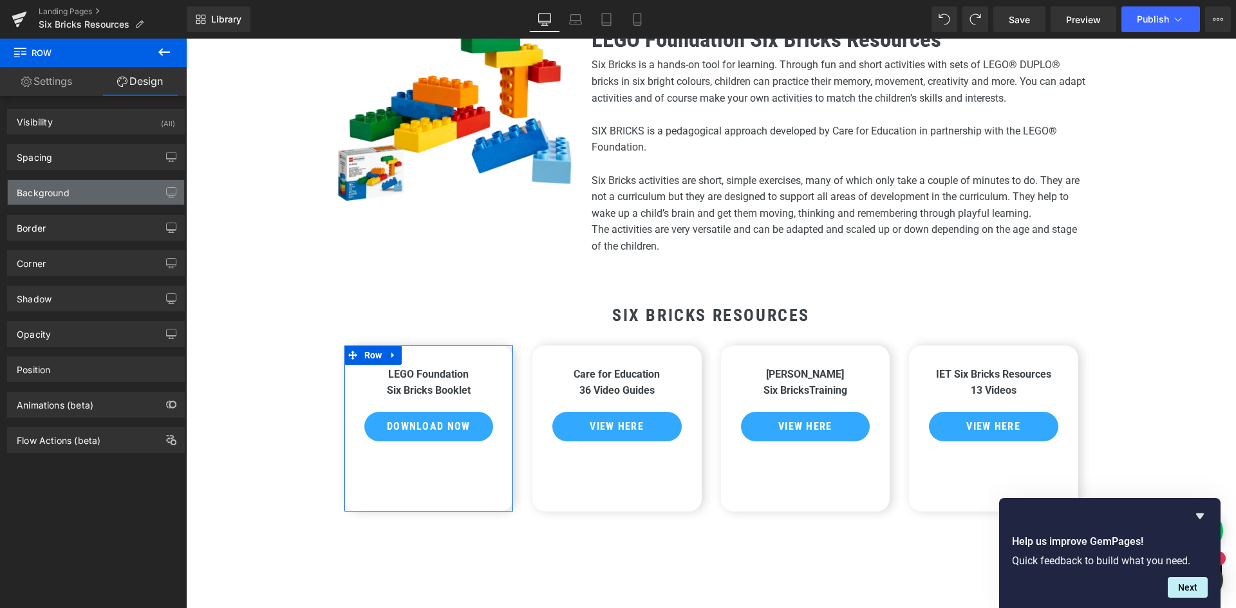
click at [54, 198] on div "Background" at bounding box center [96, 192] width 176 height 24
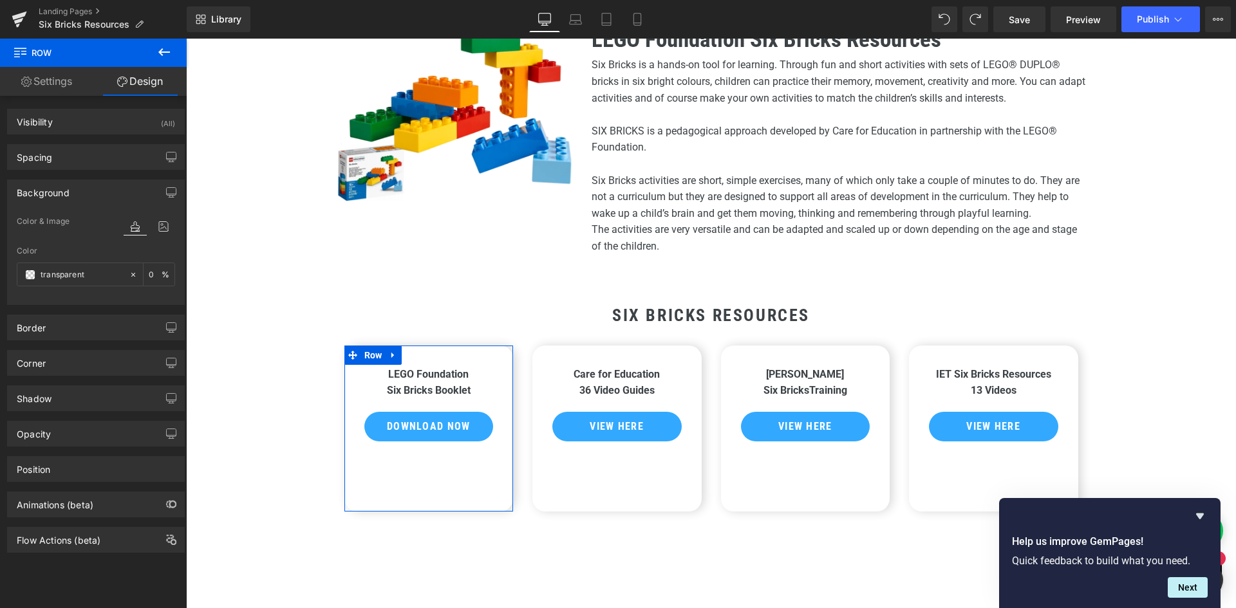
click at [54, 198] on div "Background" at bounding box center [96, 192] width 176 height 24
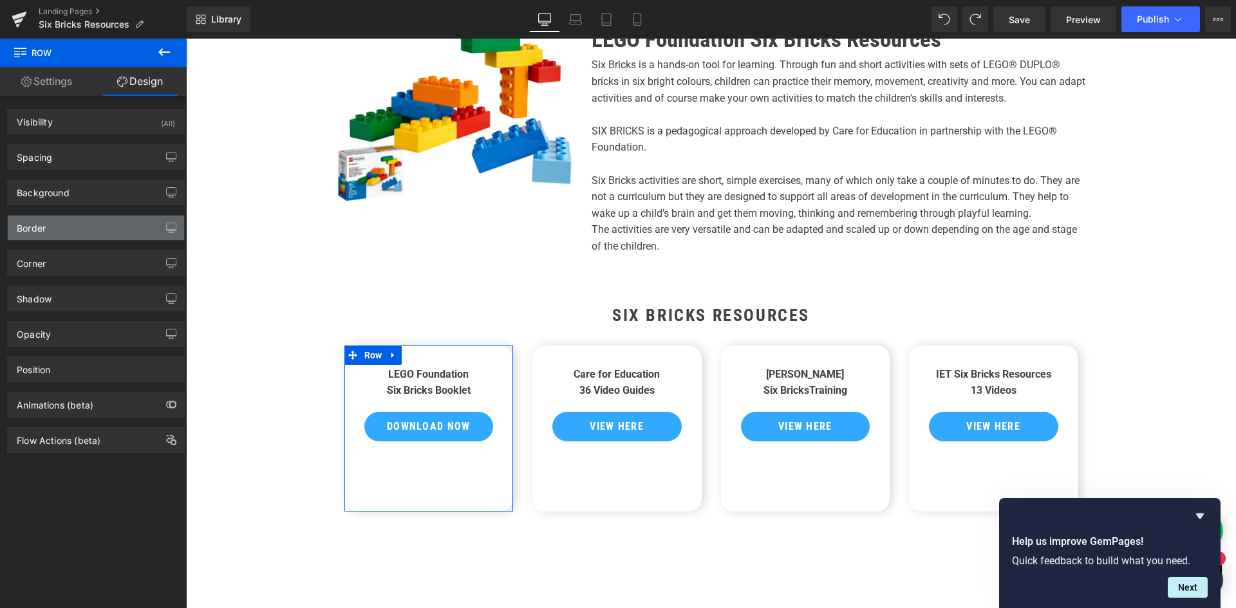
click at [57, 238] on div "Border" at bounding box center [96, 228] width 176 height 24
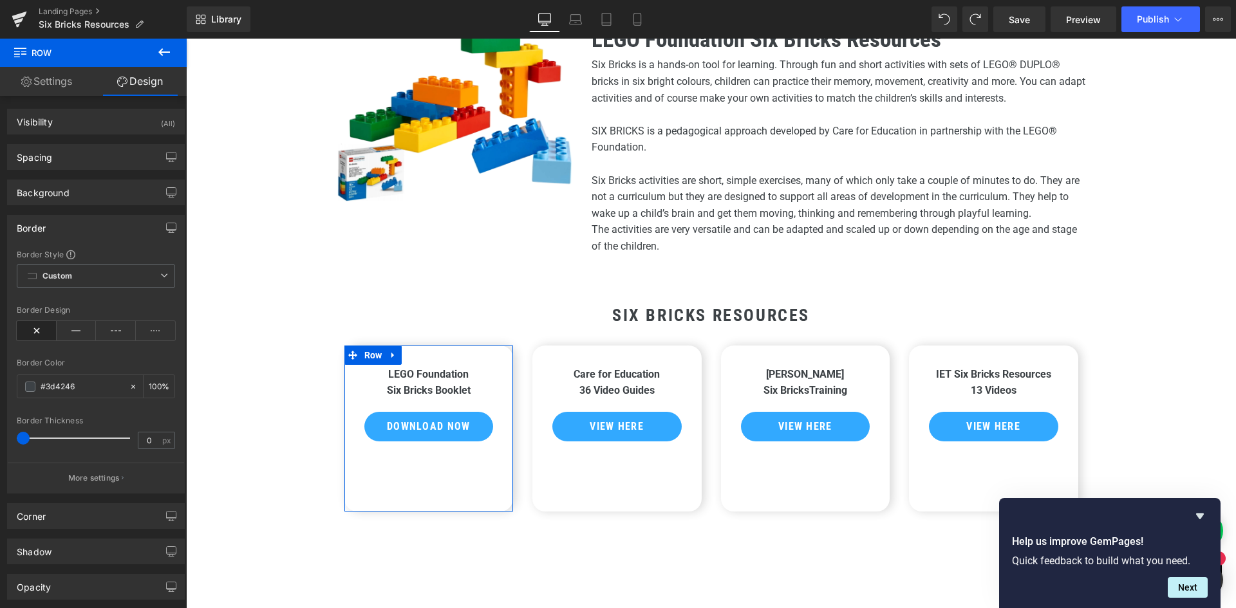
click at [59, 232] on div "Border" at bounding box center [96, 228] width 176 height 24
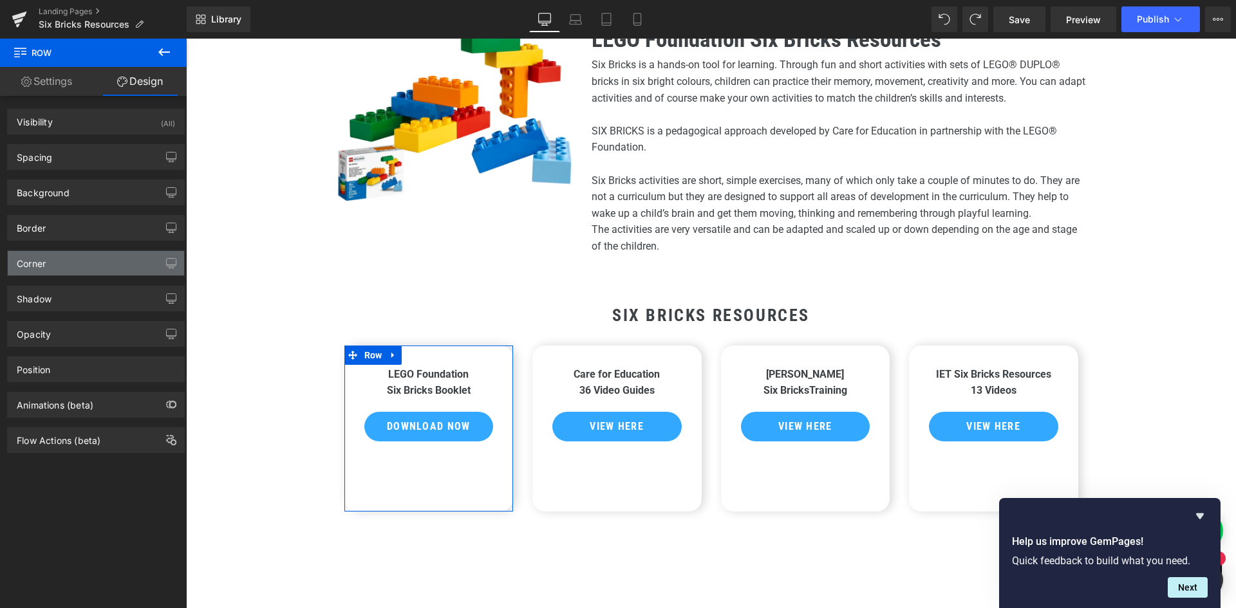
click at [62, 272] on div "Corner" at bounding box center [96, 263] width 176 height 24
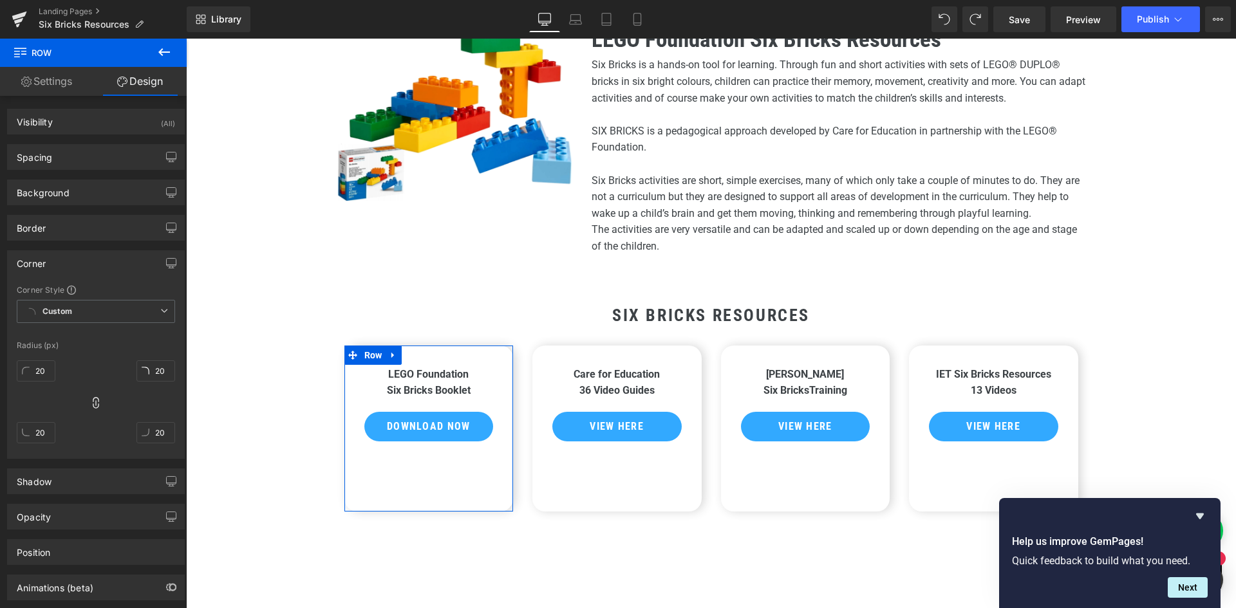
click at [62, 272] on div "Corner" at bounding box center [96, 263] width 176 height 24
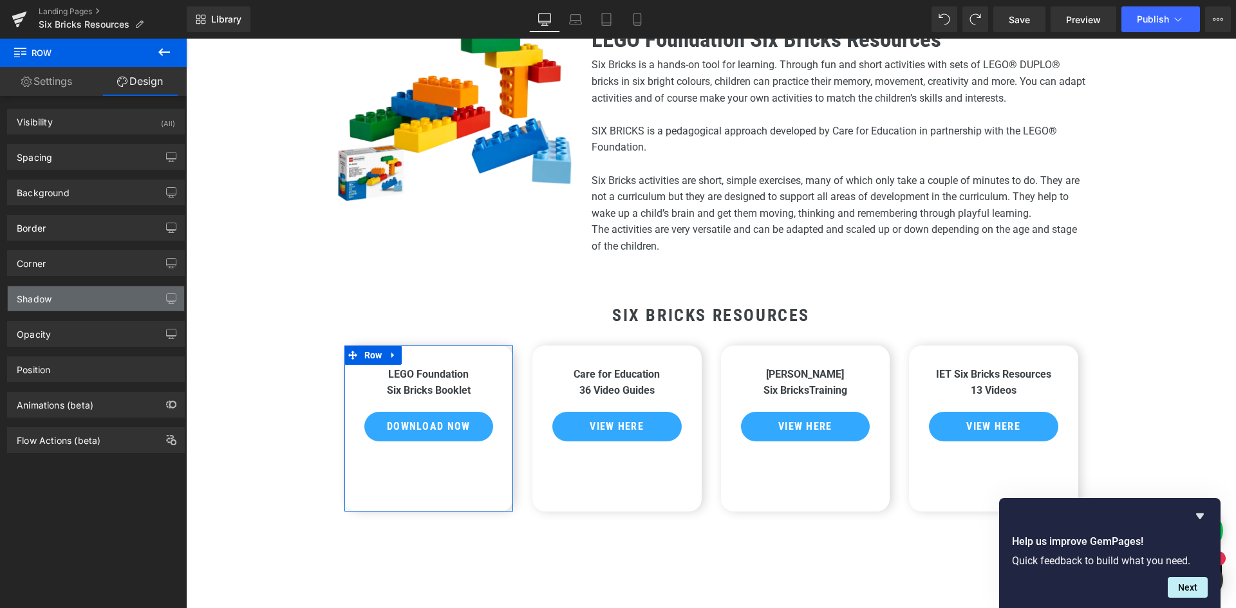
click at [66, 303] on div "Shadow" at bounding box center [96, 298] width 176 height 24
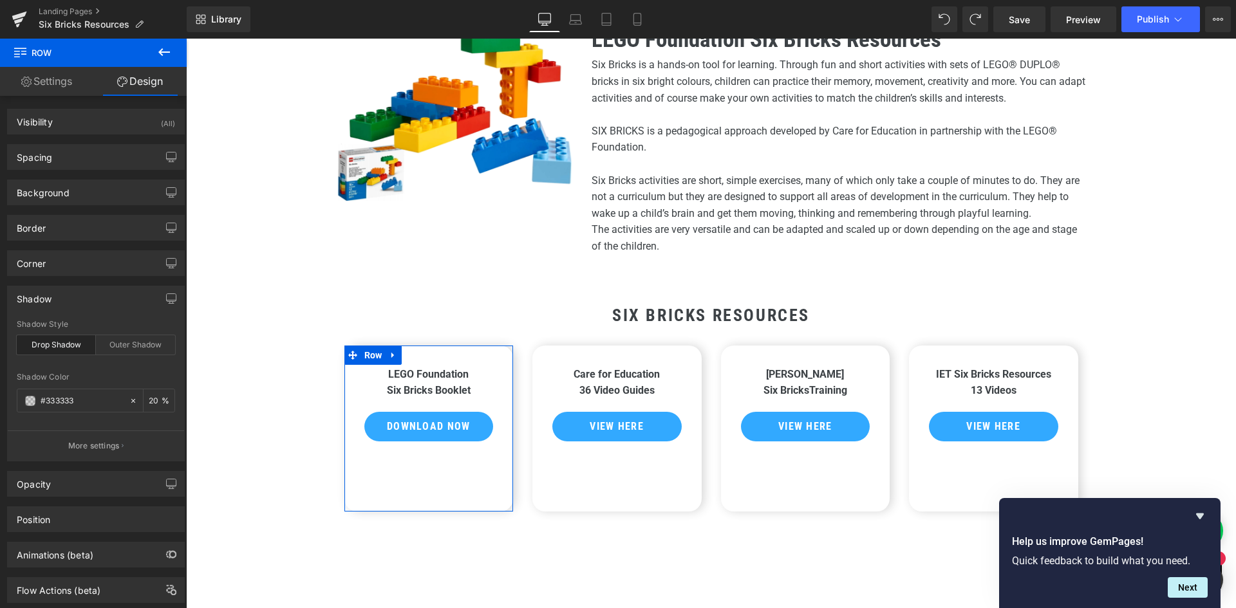
click at [66, 303] on div "Shadow" at bounding box center [96, 298] width 176 height 24
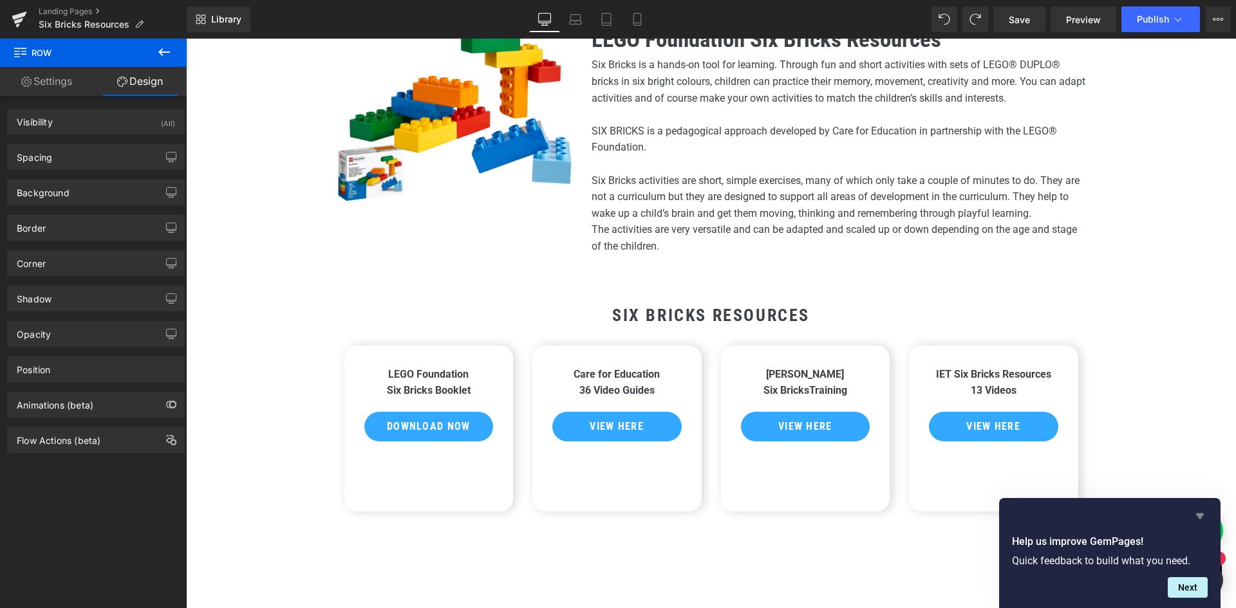
click at [1200, 515] on icon "Hide survey" at bounding box center [1200, 517] width 8 height 6
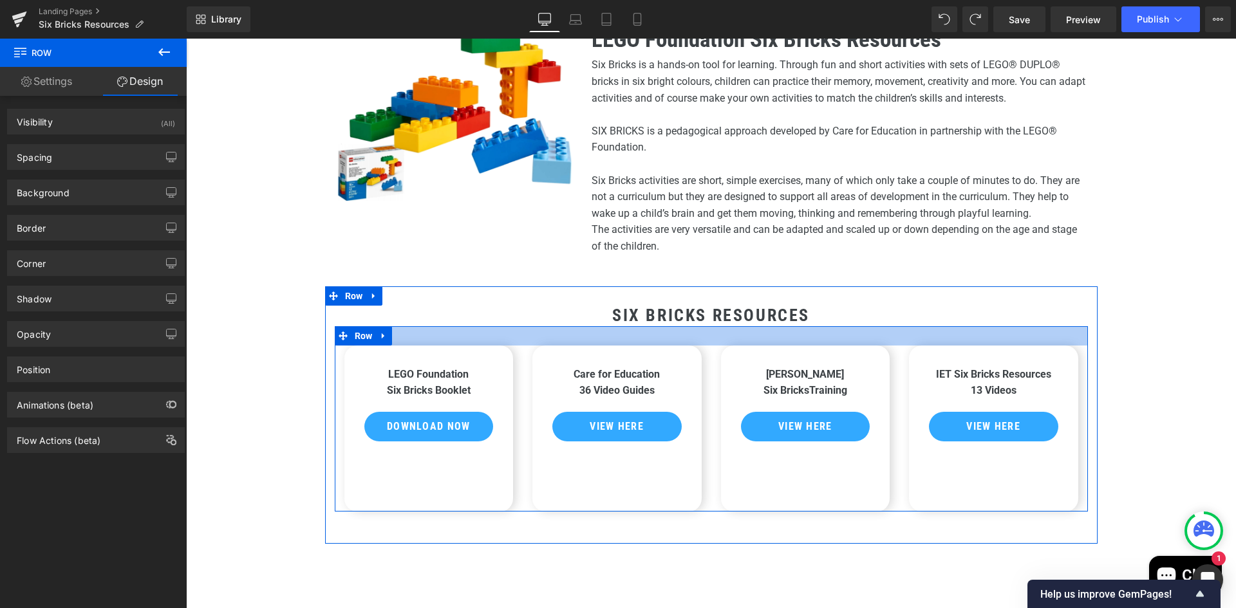
click at [845, 321] on h2 "SIX BRICKS Resources" at bounding box center [711, 316] width 753 height 20
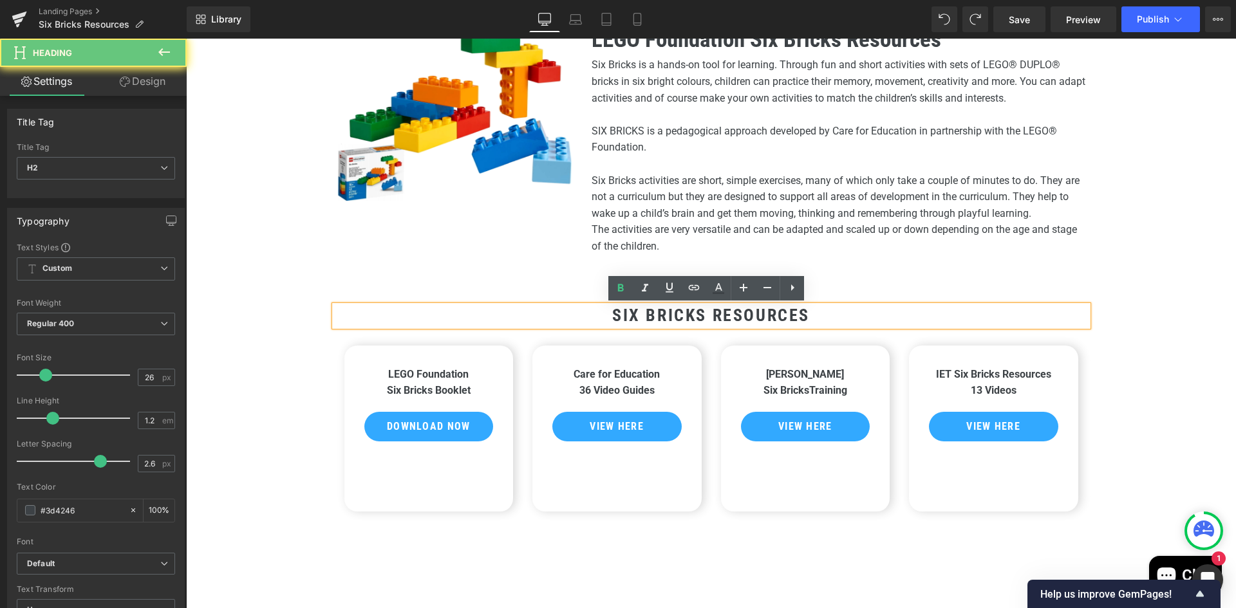
click at [824, 318] on h2 "SIX BRICKS Resources" at bounding box center [711, 316] width 753 height 20
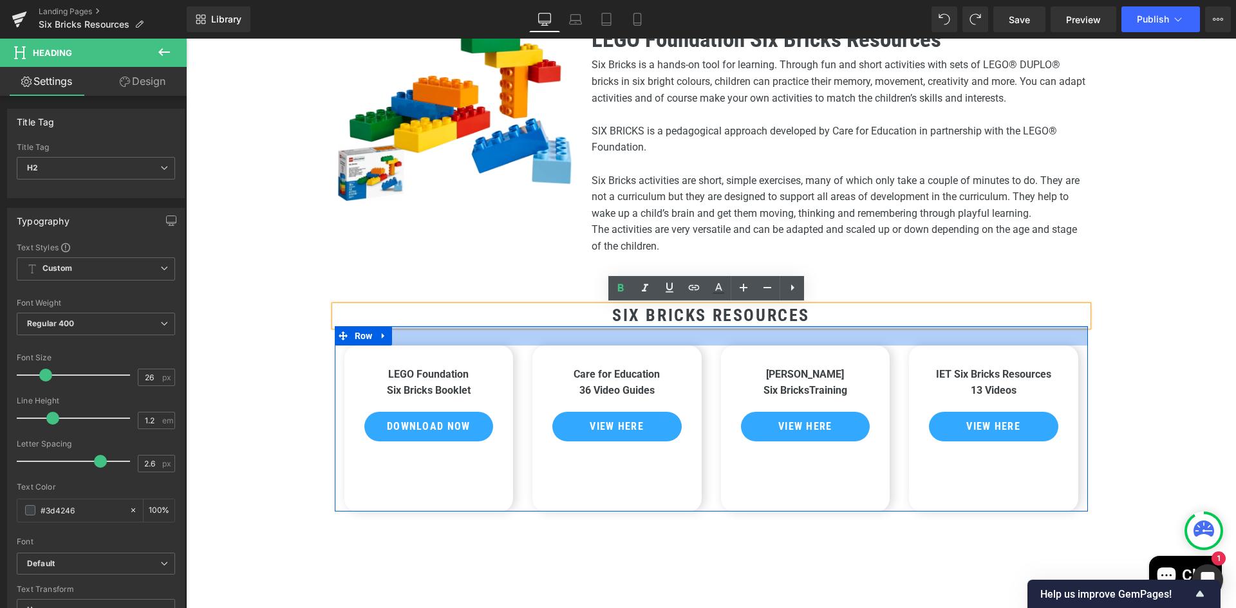
click at [471, 337] on div at bounding box center [711, 335] width 753 height 19
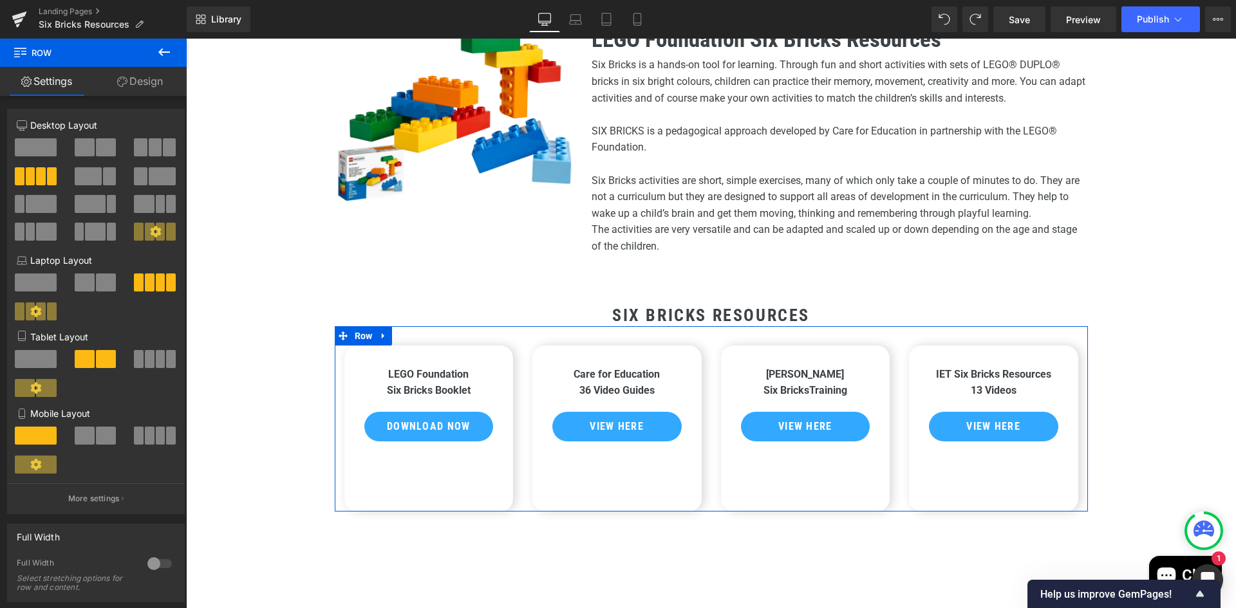
click at [143, 79] on link "Design" at bounding box center [139, 81] width 93 height 29
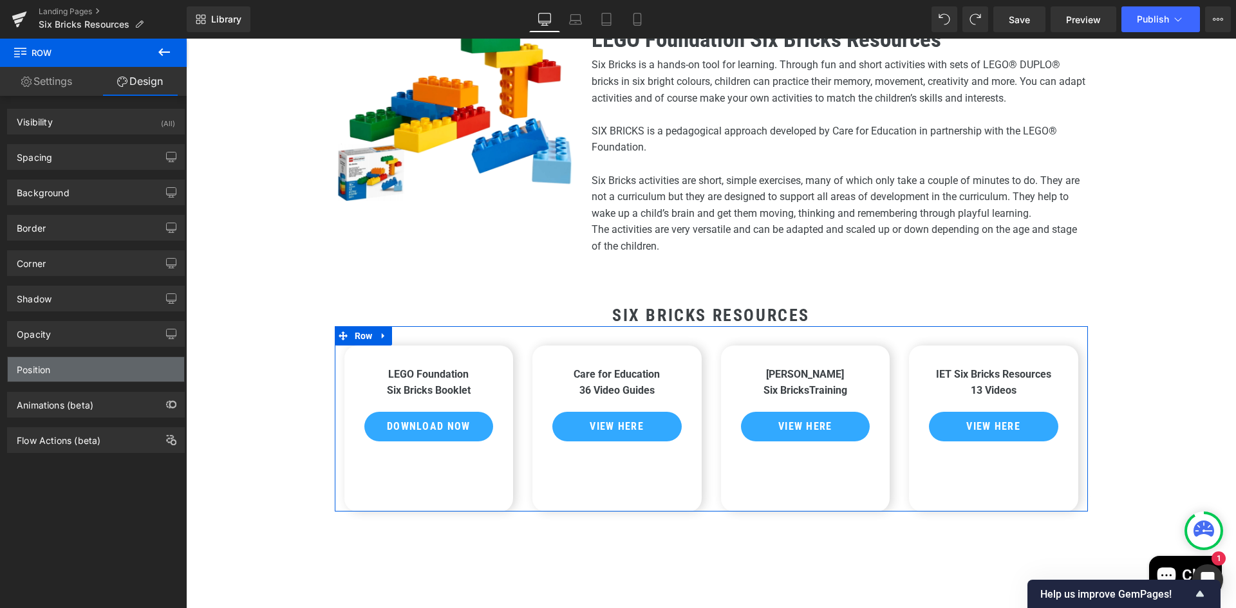
type input "0"
type input "40"
type input "30"
type input "0"
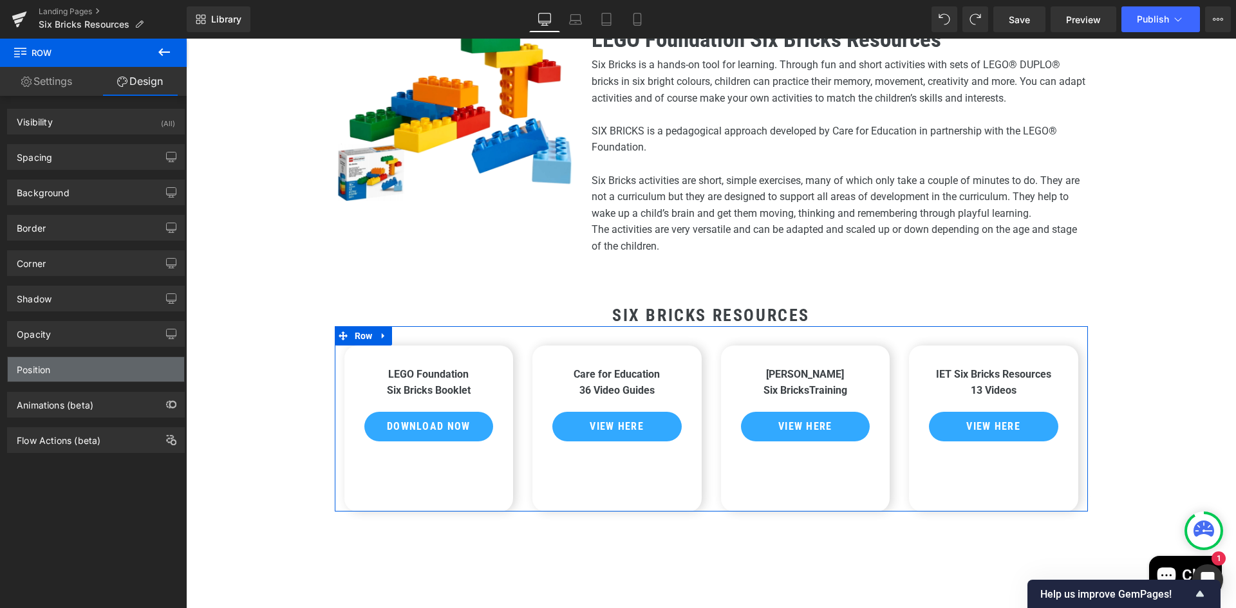
type input "0"
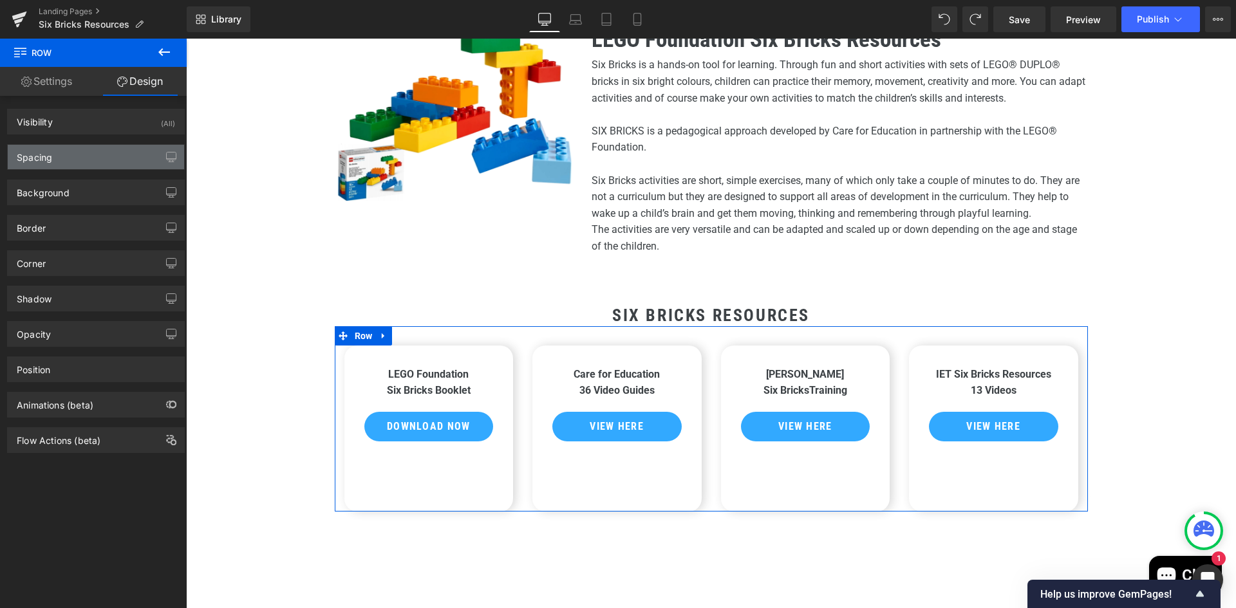
click at [51, 151] on div "Spacing" at bounding box center [34, 154] width 35 height 18
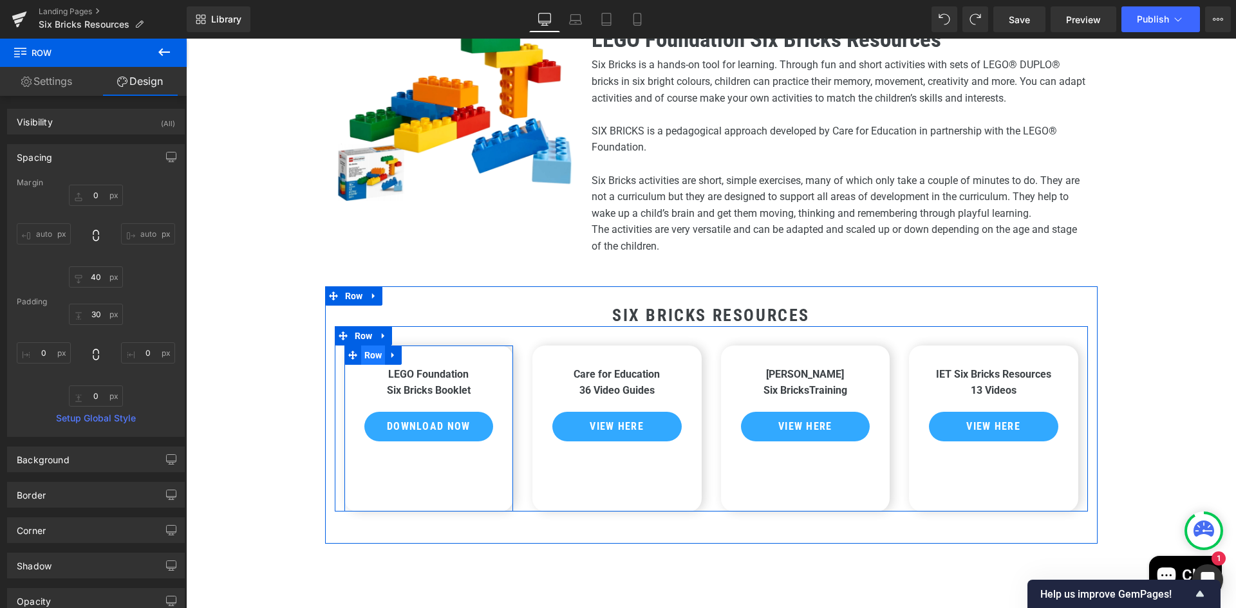
click at [375, 358] on span "Row" at bounding box center [373, 355] width 24 height 19
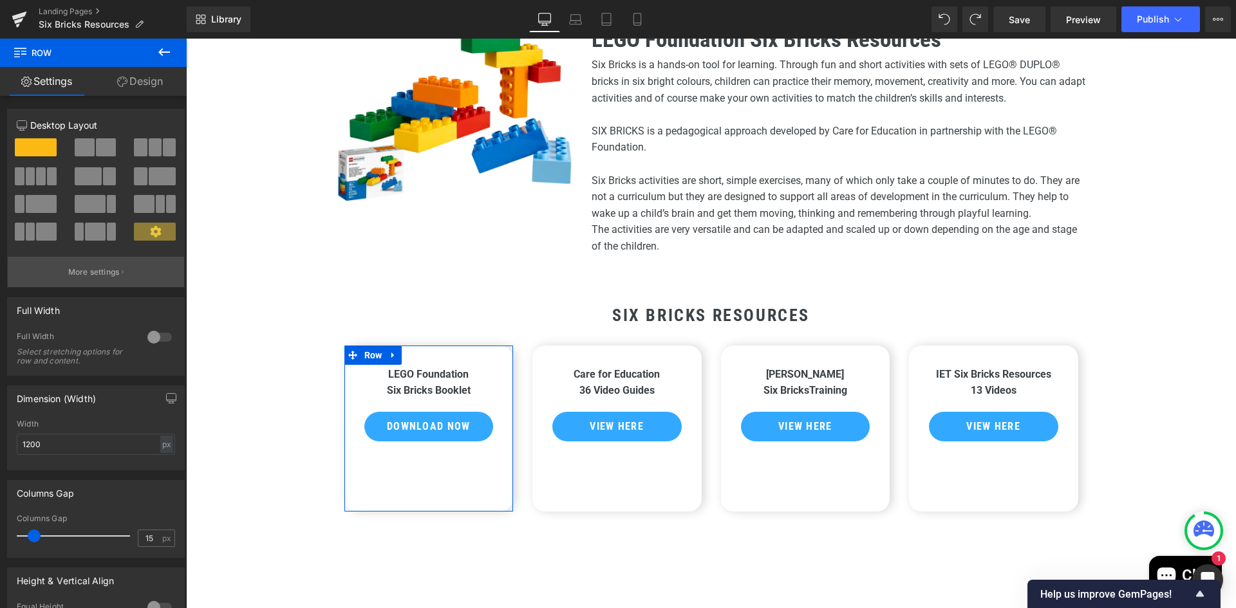
click at [117, 268] on p "More settings" at bounding box center [93, 272] width 51 height 12
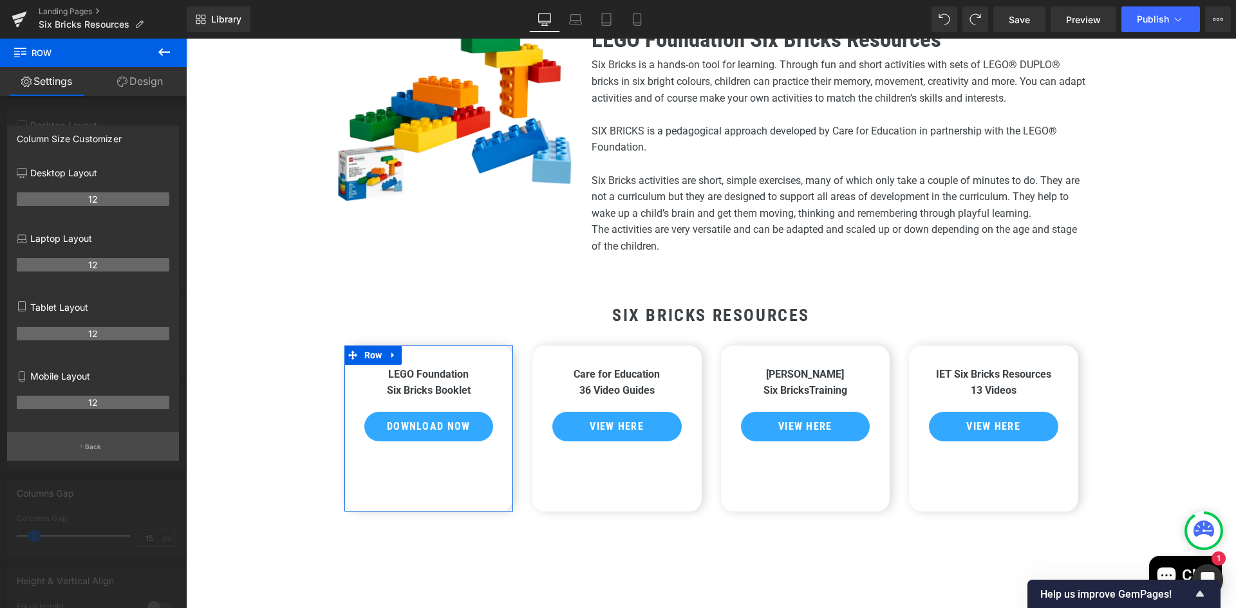
click at [96, 445] on p "Back" at bounding box center [93, 447] width 17 height 10
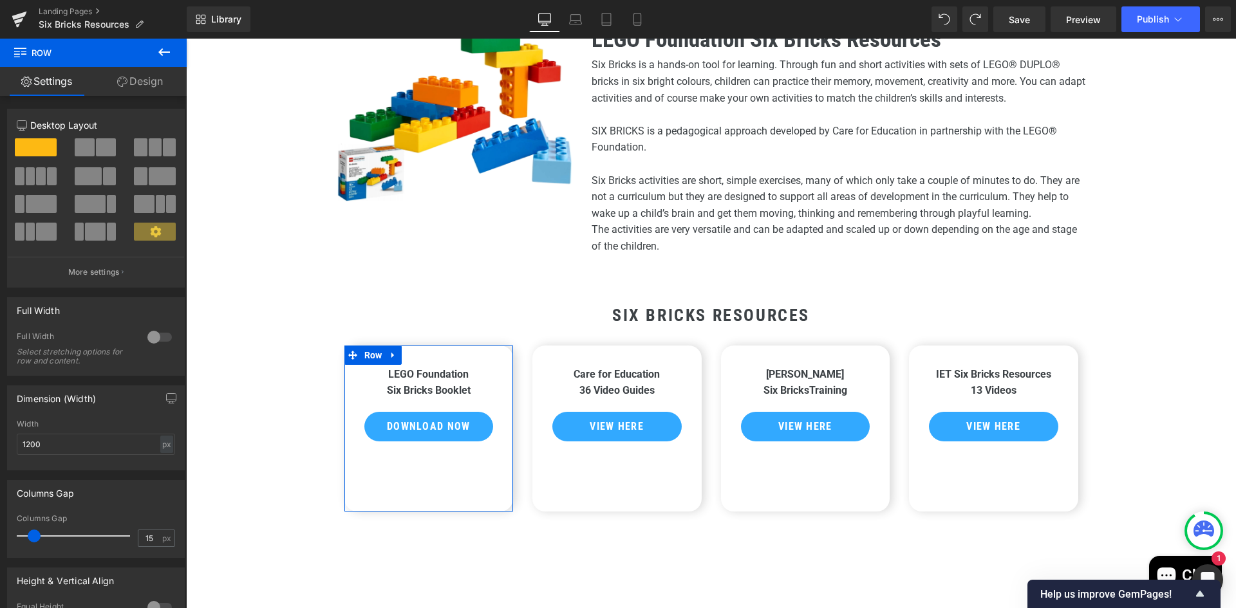
click at [153, 232] on icon at bounding box center [156, 232] width 12 height 12
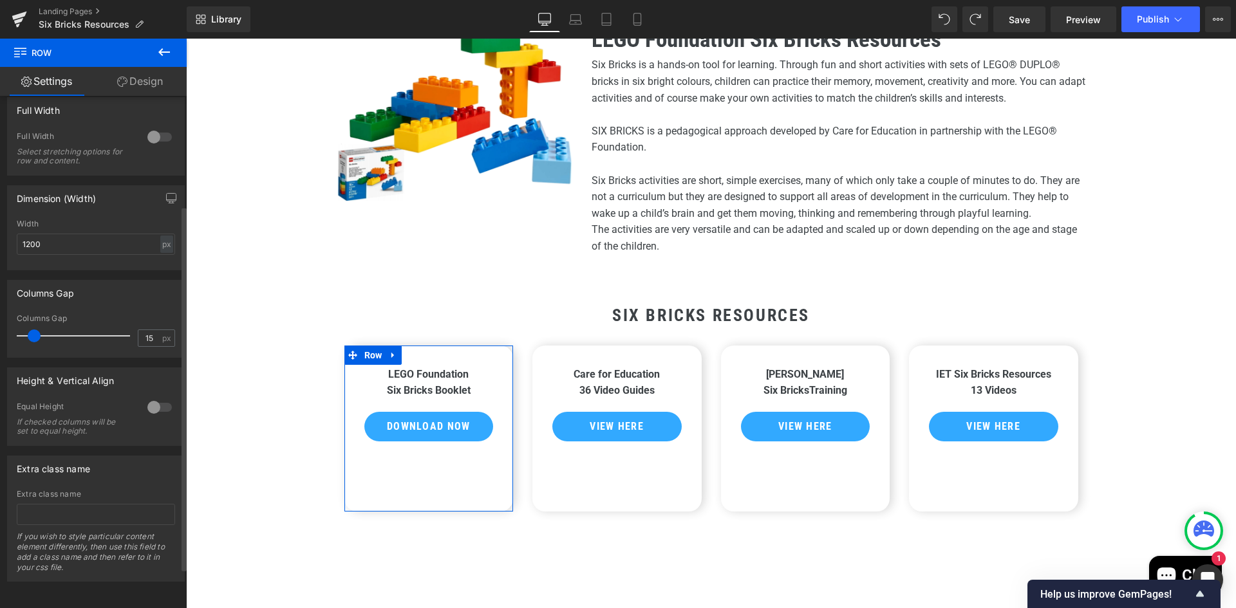
scroll to position [0, 0]
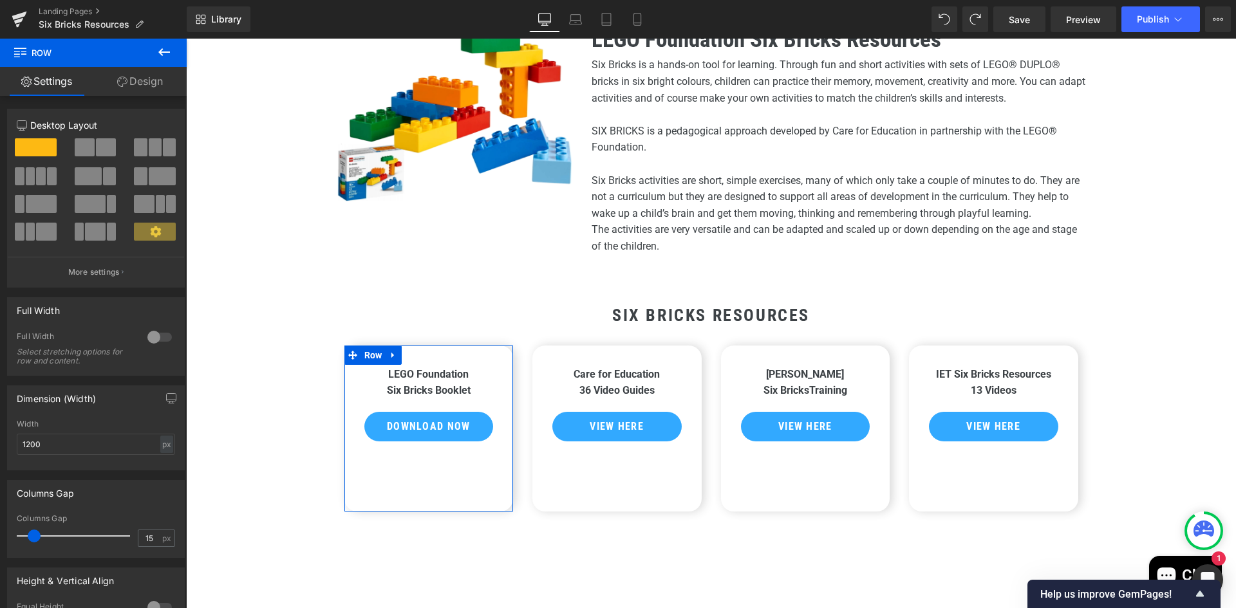
click at [135, 75] on link "Design" at bounding box center [139, 81] width 93 height 29
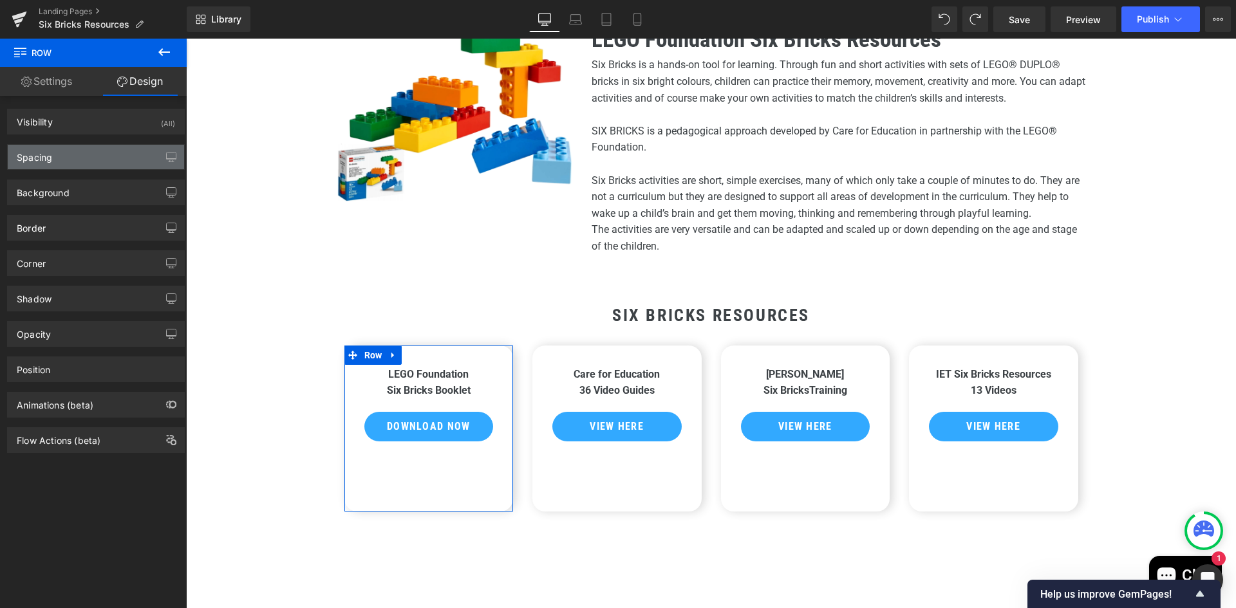
click at [82, 161] on div "Spacing" at bounding box center [96, 157] width 176 height 24
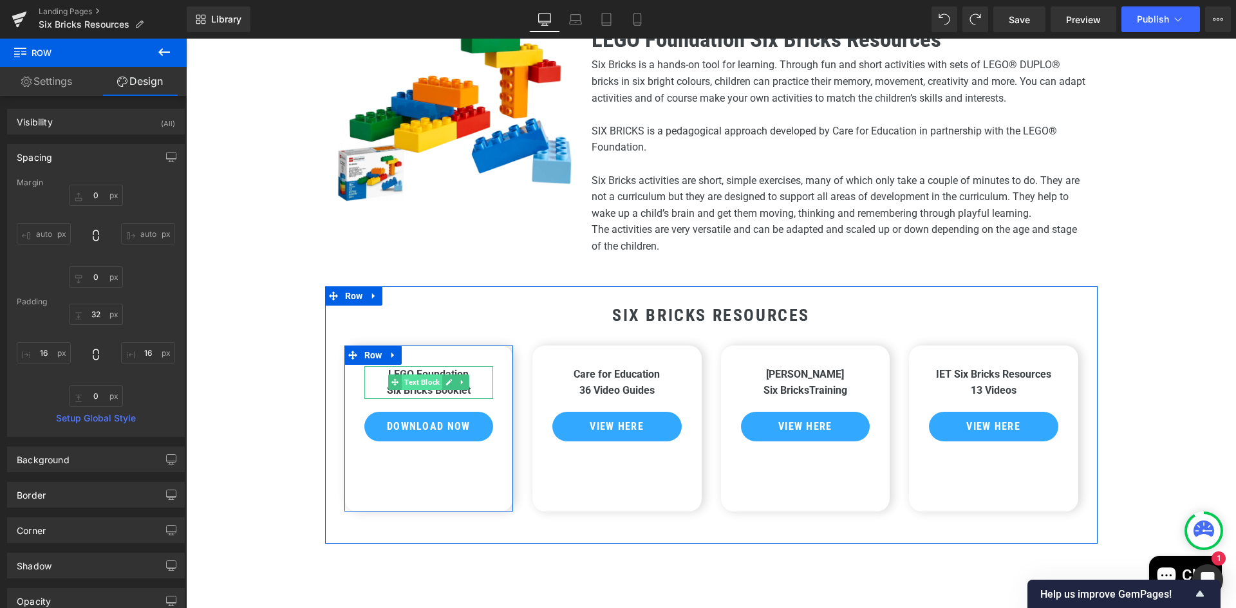
click at [413, 382] on span "Text Block" at bounding box center [422, 382] width 41 height 15
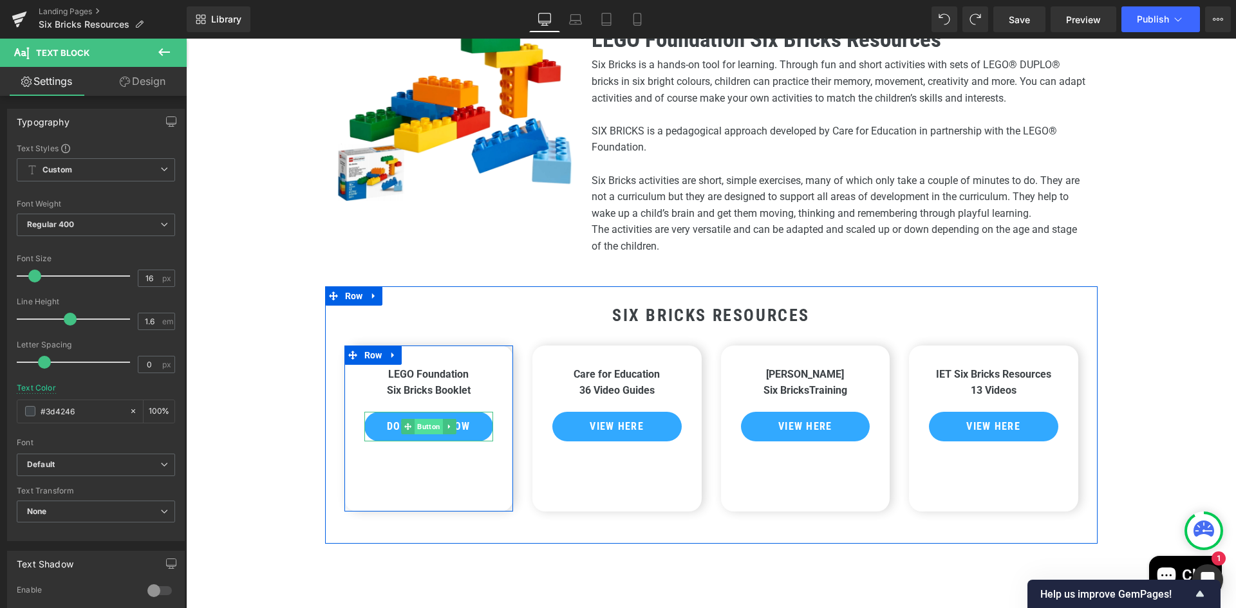
click at [424, 427] on span "Button" at bounding box center [429, 426] width 28 height 15
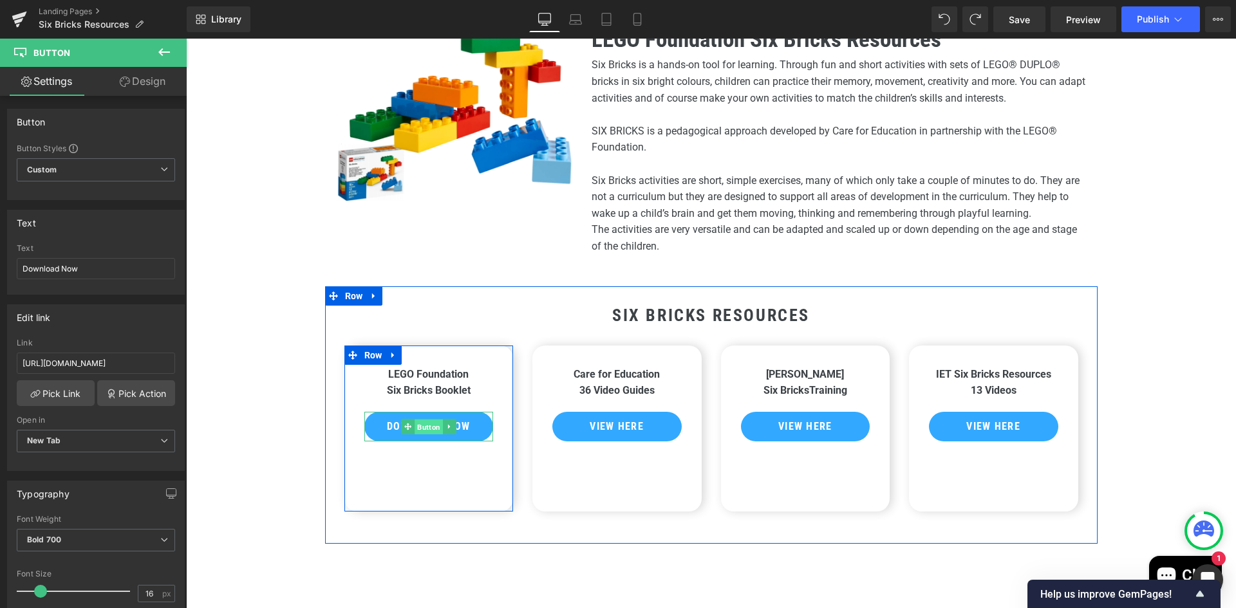
click at [420, 422] on span "Button" at bounding box center [429, 427] width 28 height 15
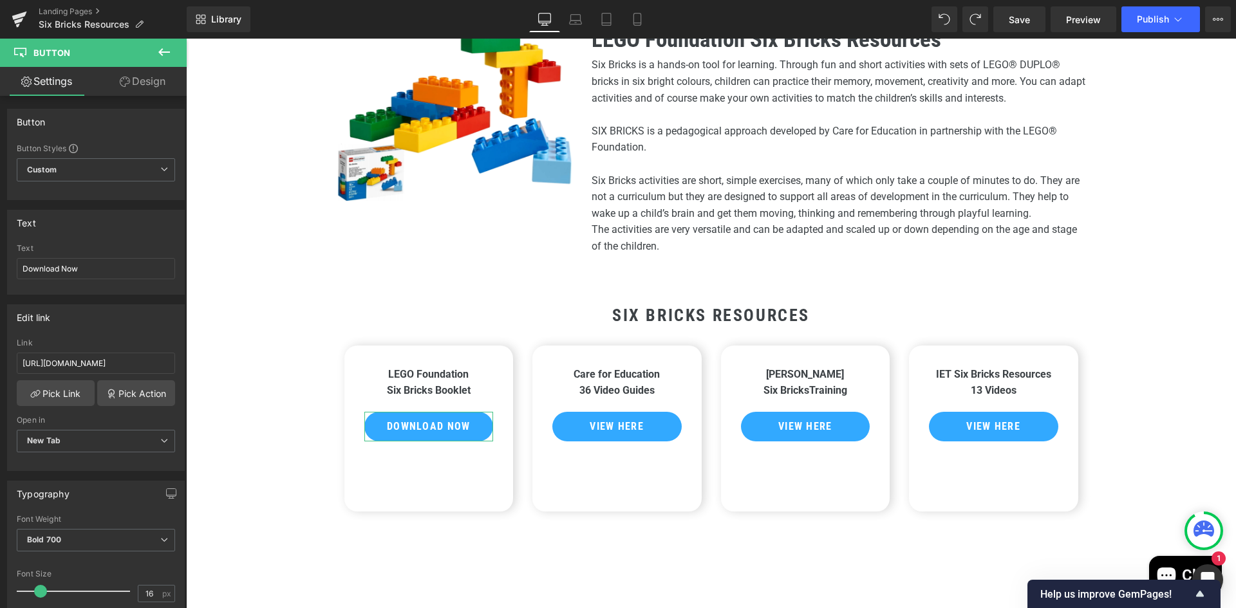
click at [147, 81] on link "Design" at bounding box center [142, 81] width 93 height 29
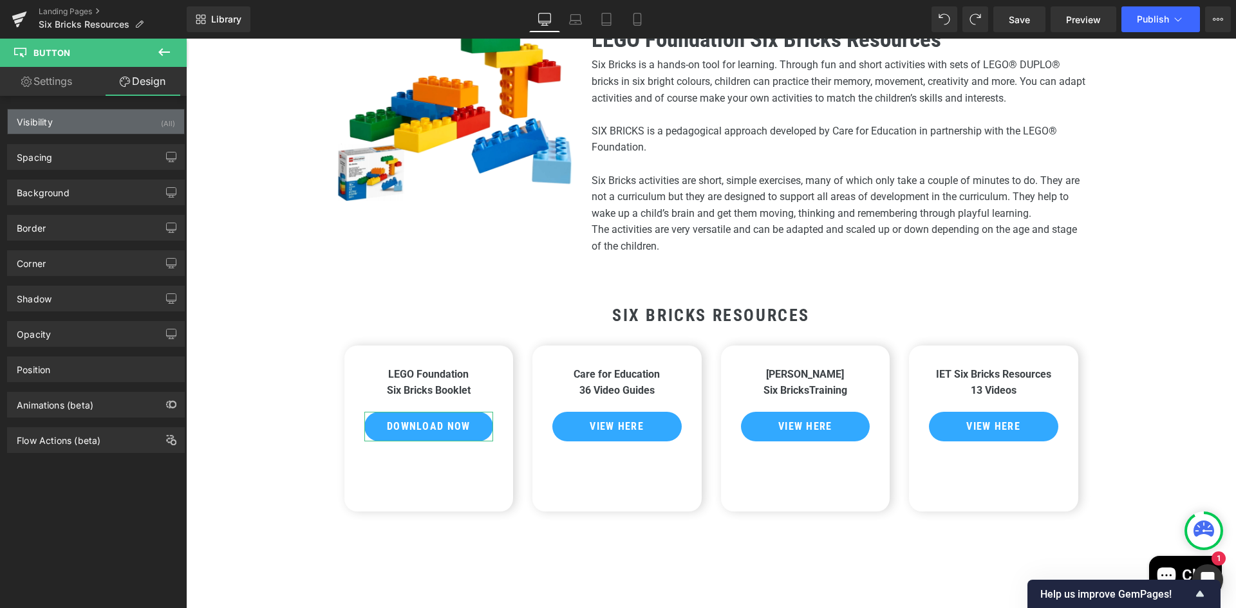
click at [100, 123] on div "Visibility (All)" at bounding box center [96, 121] width 176 height 24
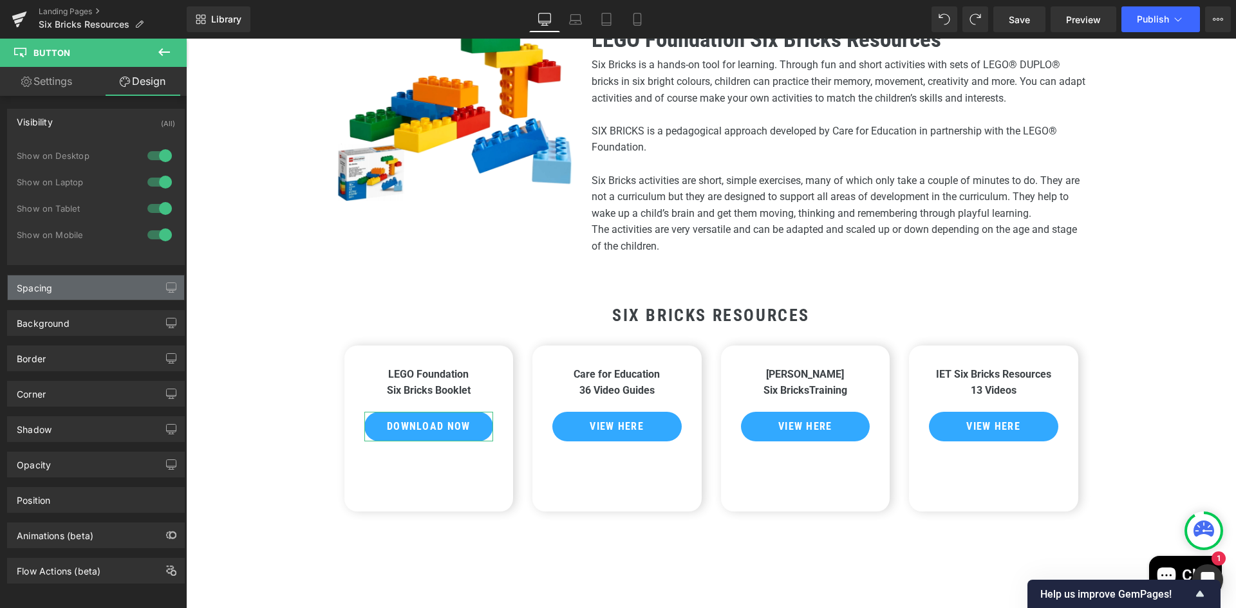
click at [80, 297] on div "Spacing" at bounding box center [96, 288] width 176 height 24
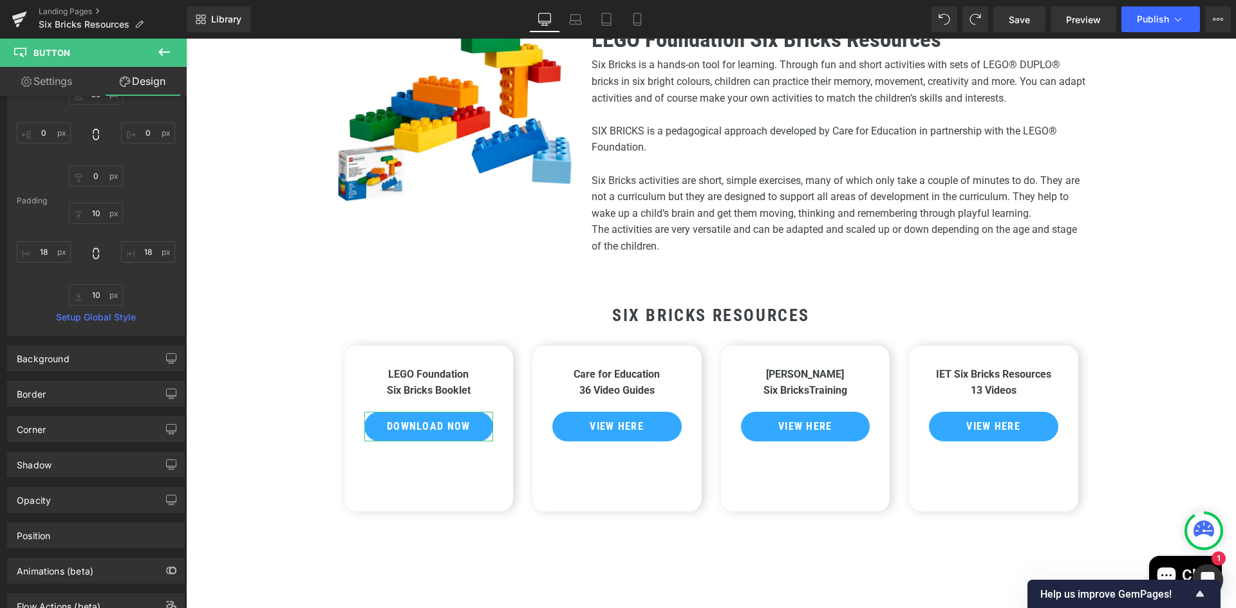
scroll to position [279, 0]
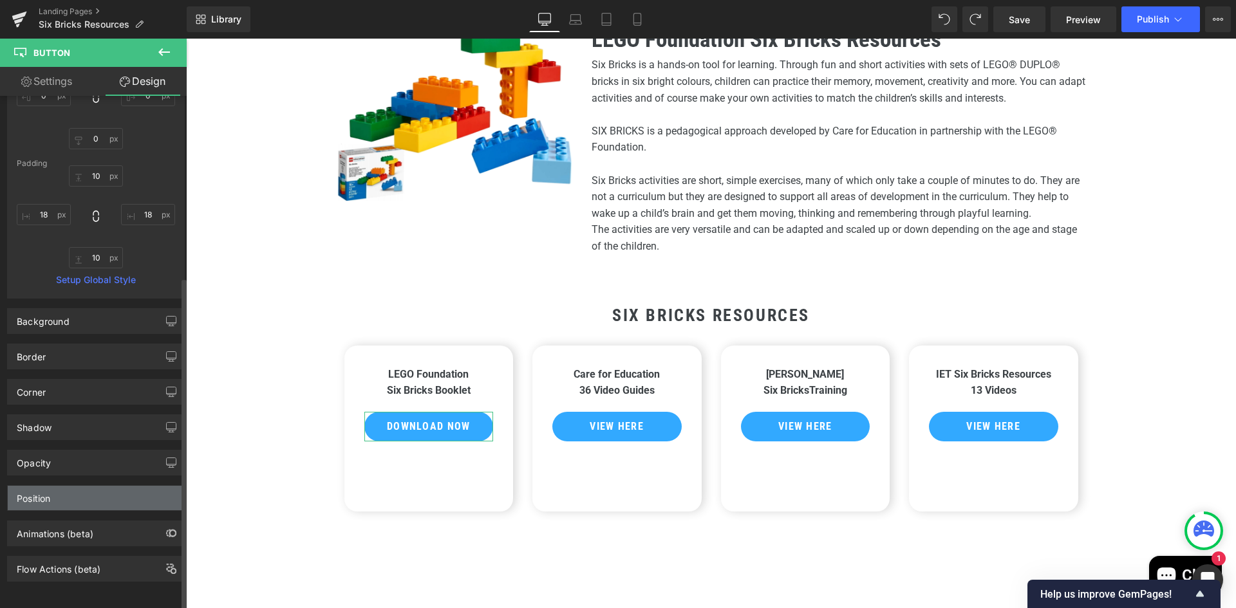
click at [93, 493] on div "Position" at bounding box center [96, 498] width 176 height 24
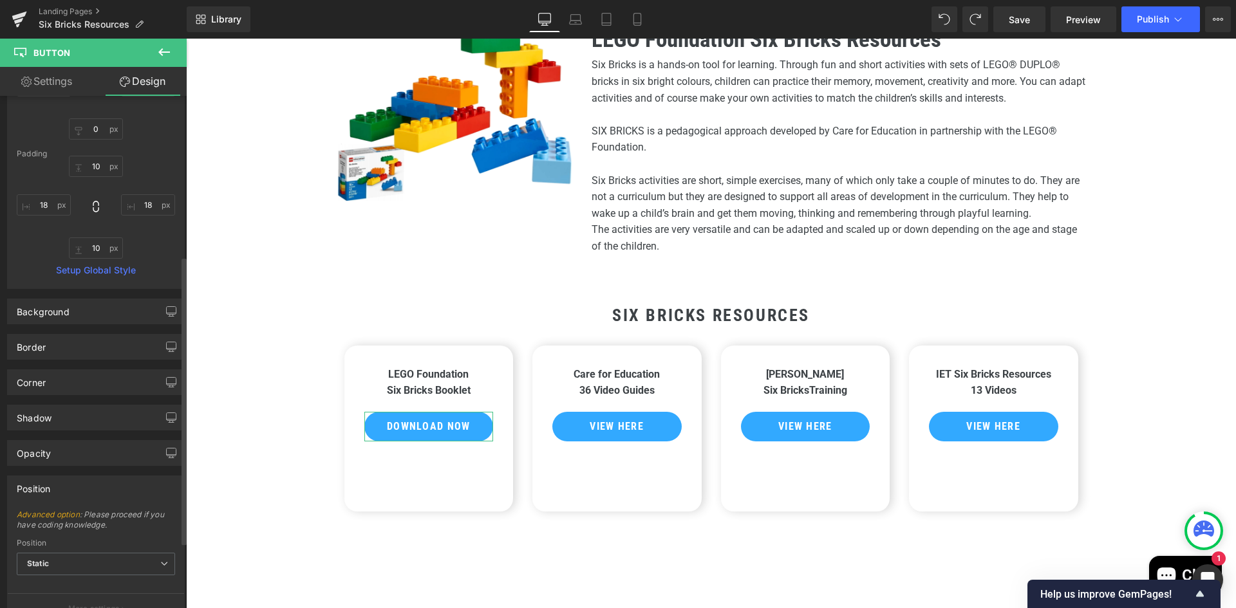
scroll to position [402, 0]
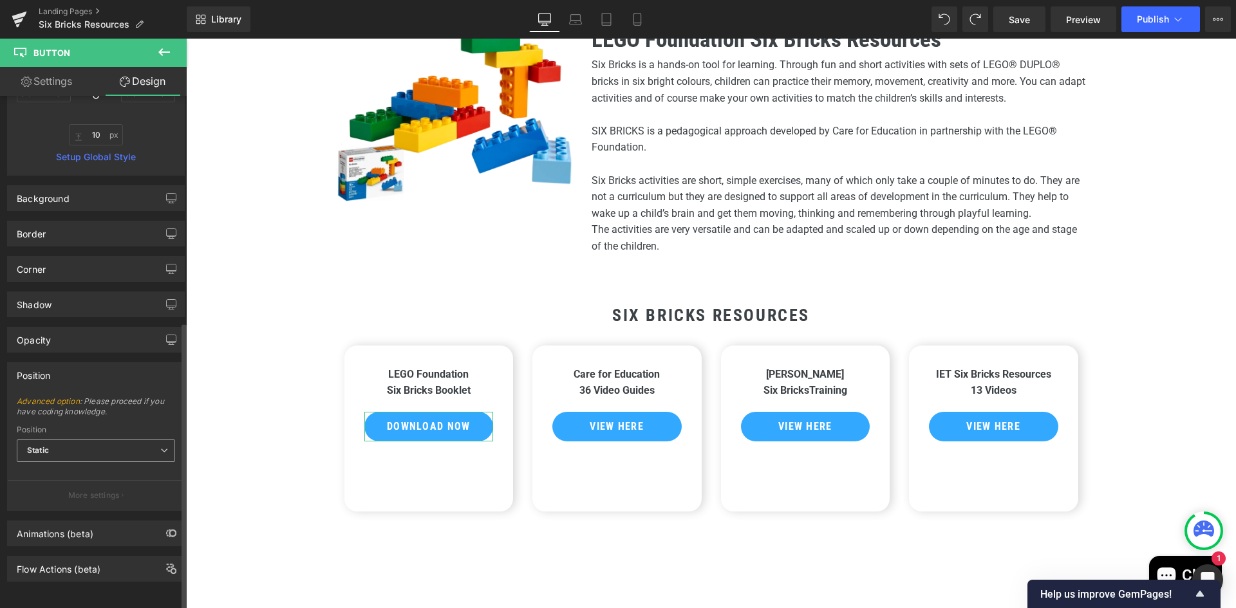
click at [126, 440] on span "Static" at bounding box center [96, 451] width 158 height 23
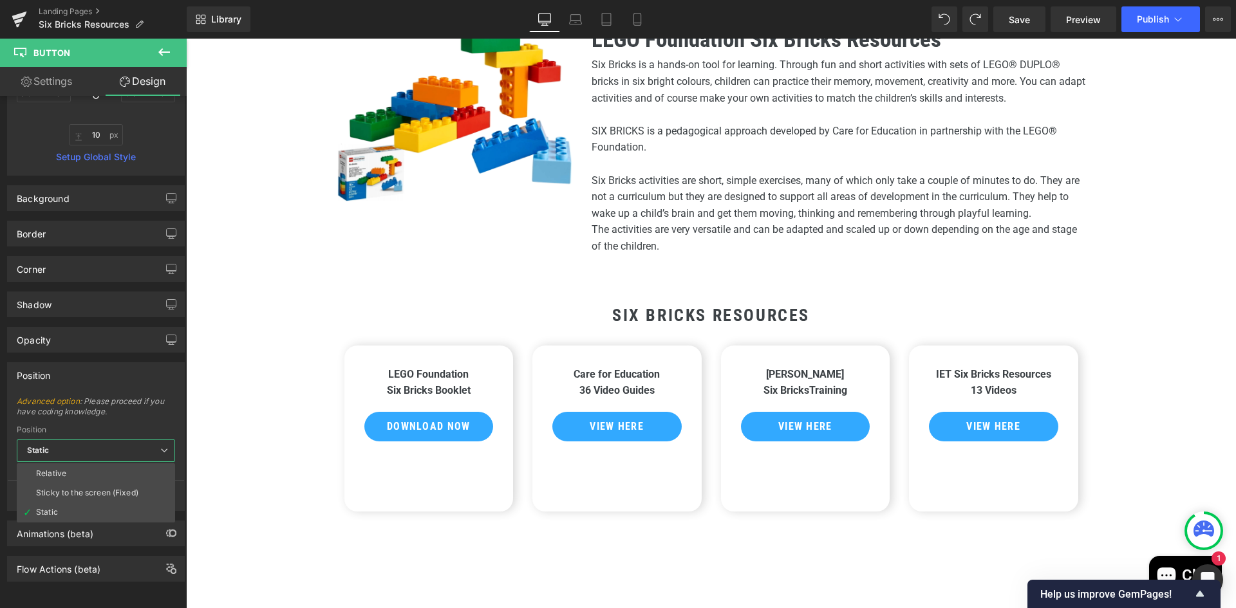
click at [273, 417] on body "This website uses cookies to ensure you get the best experience on our website.…" at bounding box center [711, 481] width 1050 height 1142
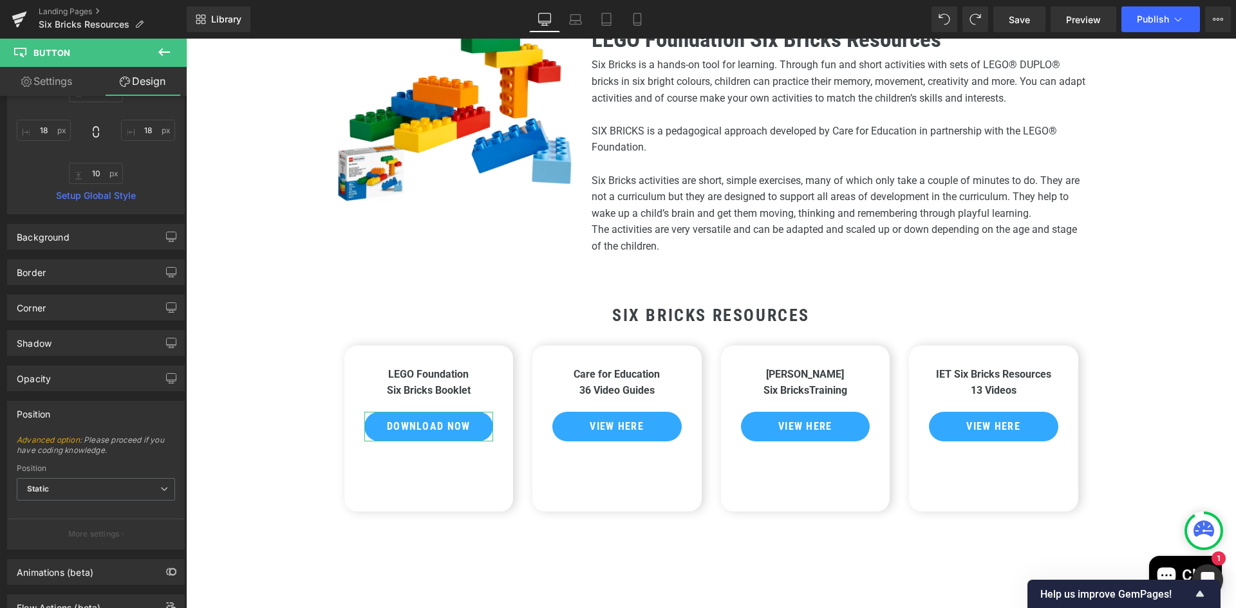
scroll to position [337, 0]
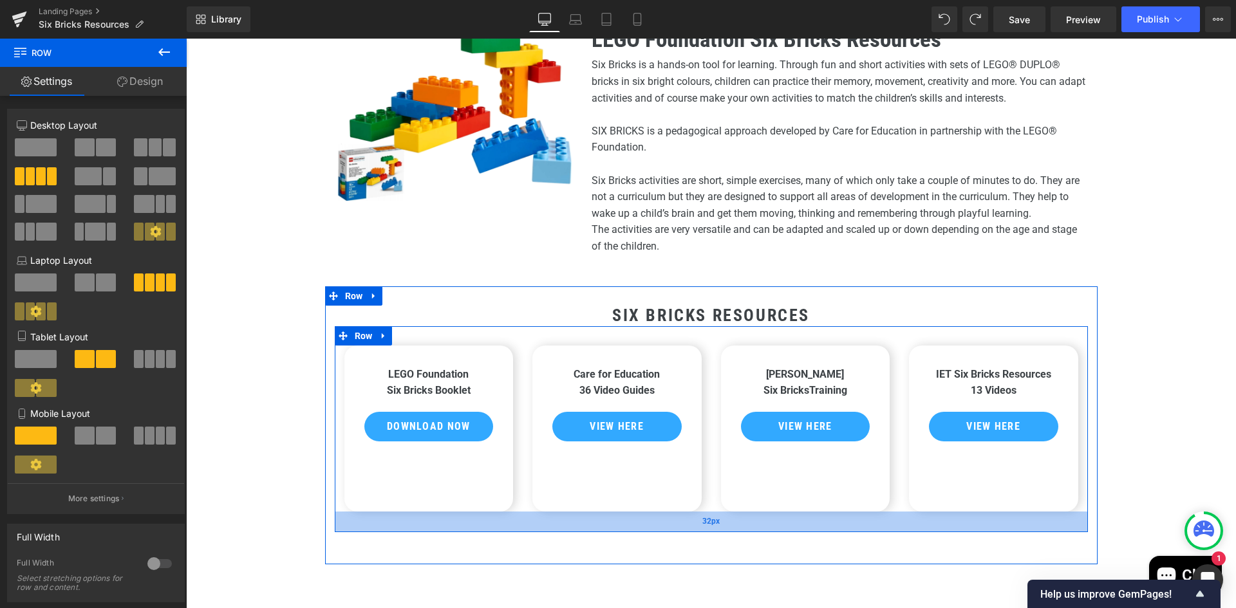
drag, startPoint x: 897, startPoint y: 510, endPoint x: 913, endPoint y: 530, distance: 25.7
click at [913, 530] on div "32px" at bounding box center [711, 522] width 753 height 21
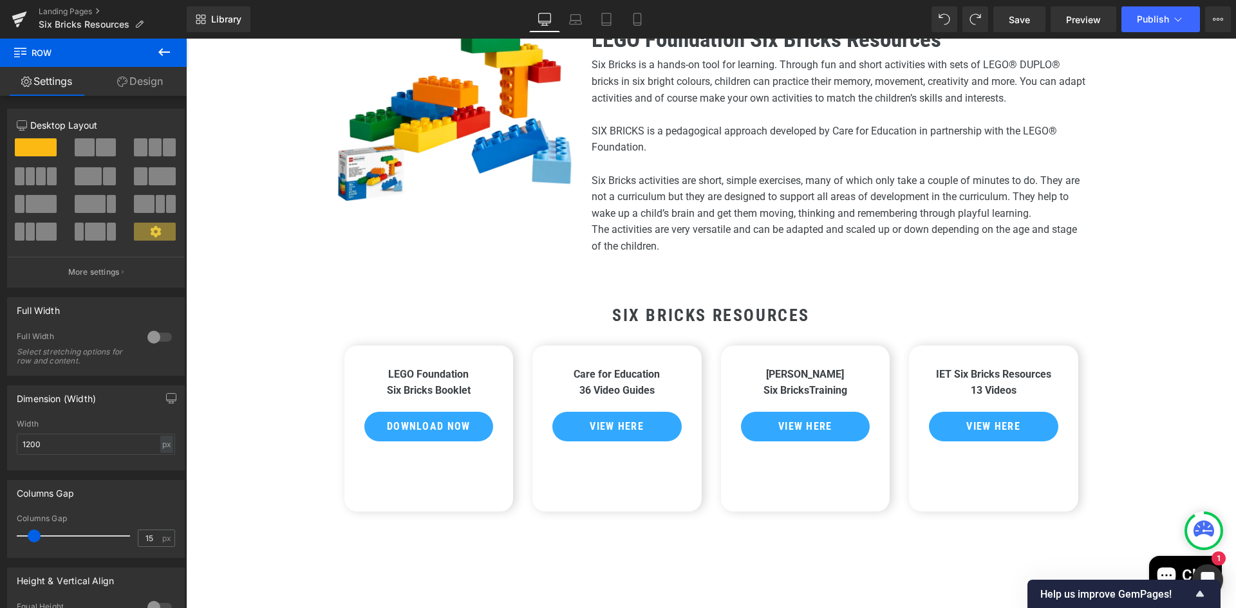
drag, startPoint x: 752, startPoint y: 560, endPoint x: 766, endPoint y: 559, distance: 14.2
click at [766, 560] on div "Heading Image LEGO Foundation Six Bricks Resources Heading Six Bricks is a hand…" at bounding box center [711, 377] width 1050 height 753
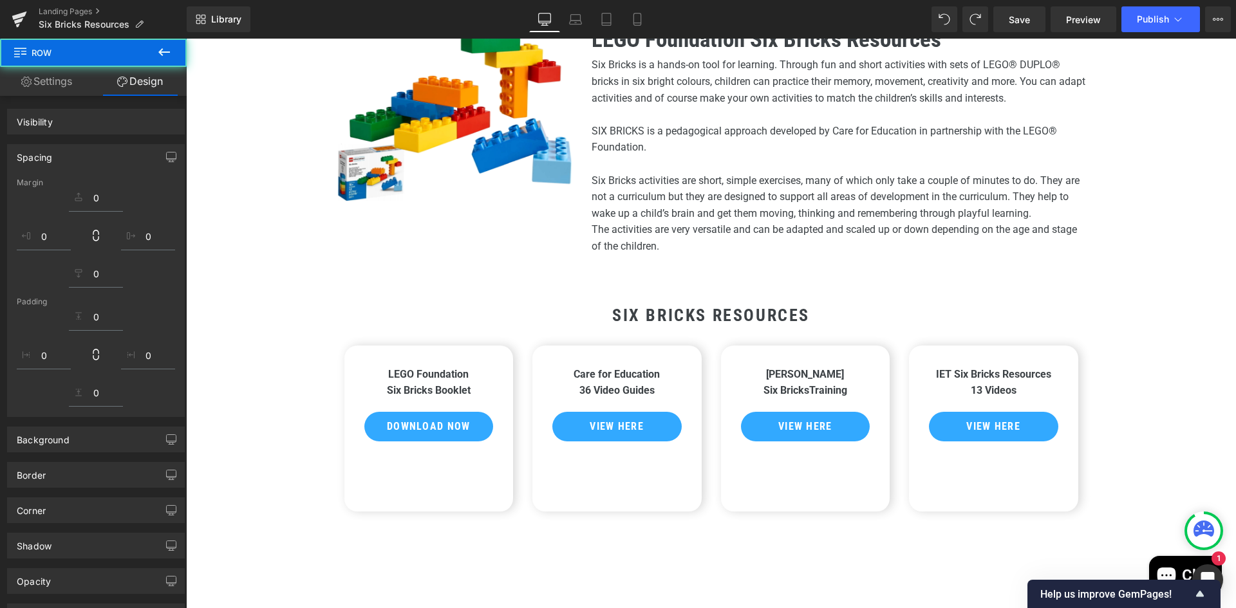
click at [766, 524] on div "LEGO Foundation Six Bricks Booklet Text Block Download Now Button Row 32px Care…" at bounding box center [711, 429] width 753 height 206
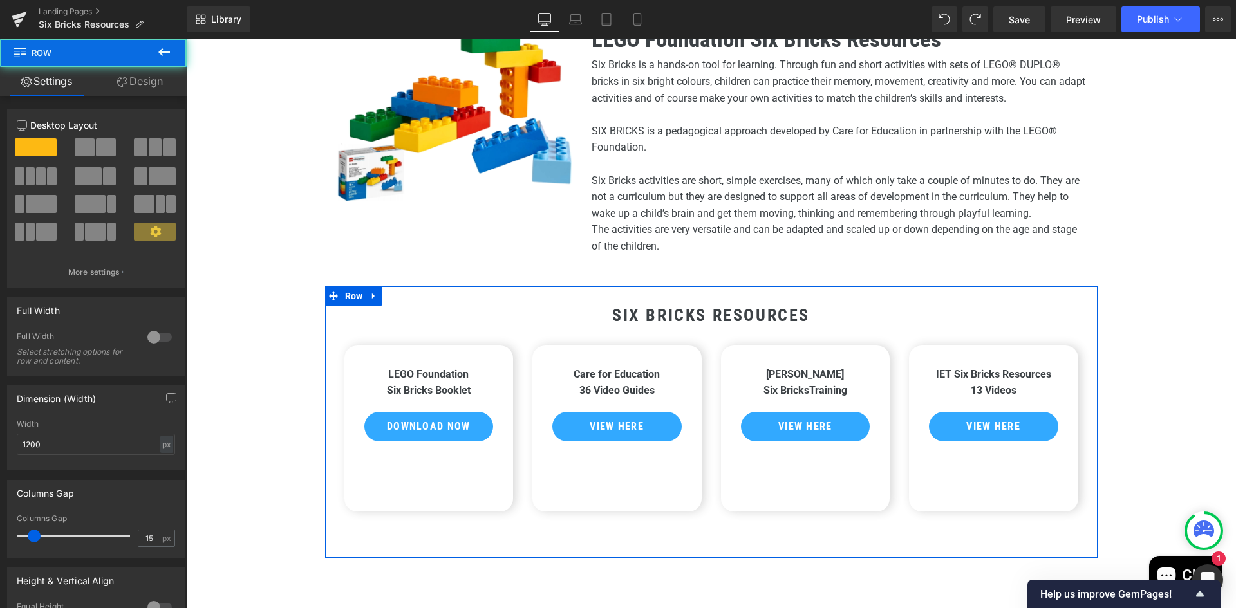
drag, startPoint x: 758, startPoint y: 556, endPoint x: 760, endPoint y: 535, distance: 20.7
click at [760, 535] on div "SIX BRICKS Resources Heading LEGO Foundation Six Bricks Booklet Text Block Down…" at bounding box center [711, 421] width 772 height 271
click at [771, 480] on div "[PERSON_NAME] Six Bricks Training Text Block View Here Button Row" at bounding box center [805, 429] width 169 height 166
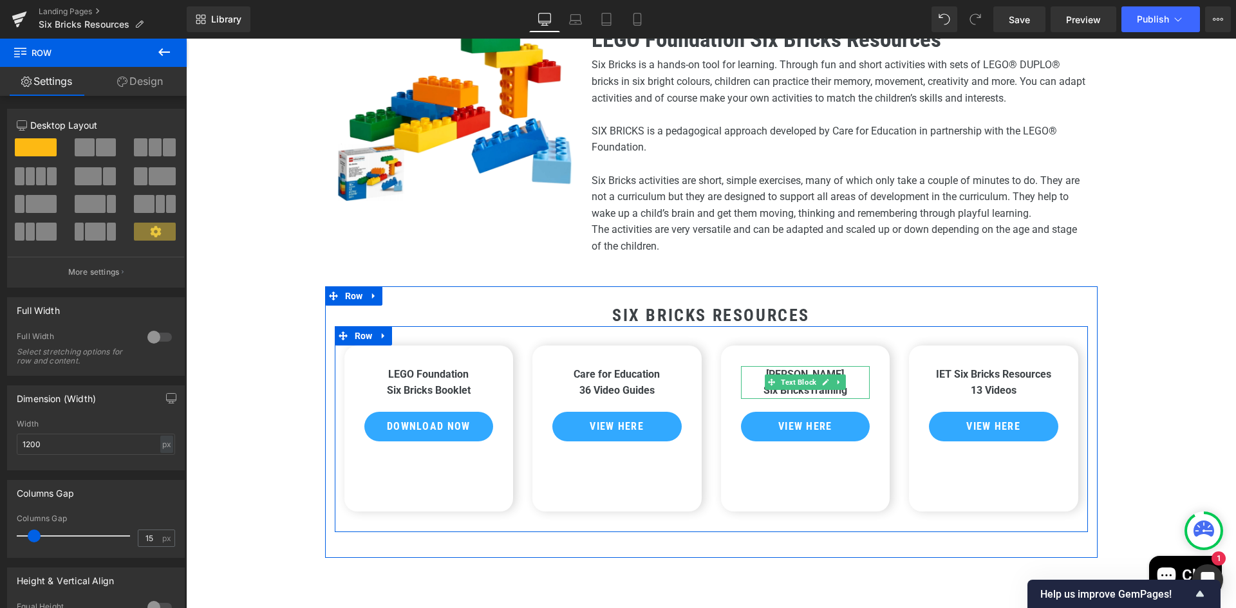
click at [782, 507] on div "[PERSON_NAME] Six Bricks Training Text Block View Here Button Row 32px" at bounding box center [805, 429] width 169 height 166
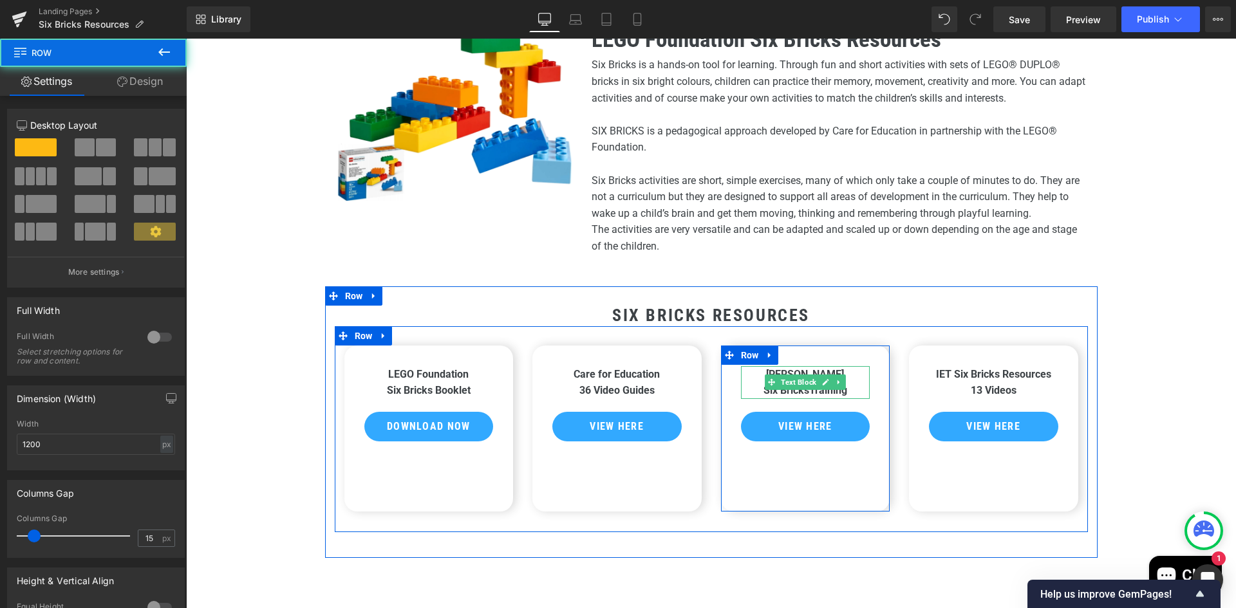
click at [781, 483] on div "[PERSON_NAME] Six Bricks Training Text Block View Here Button Row 32px" at bounding box center [805, 429] width 169 height 166
click at [798, 465] on div "[PERSON_NAME] Six Bricks Training Text Block View Here Button Row 32px" at bounding box center [805, 429] width 169 height 166
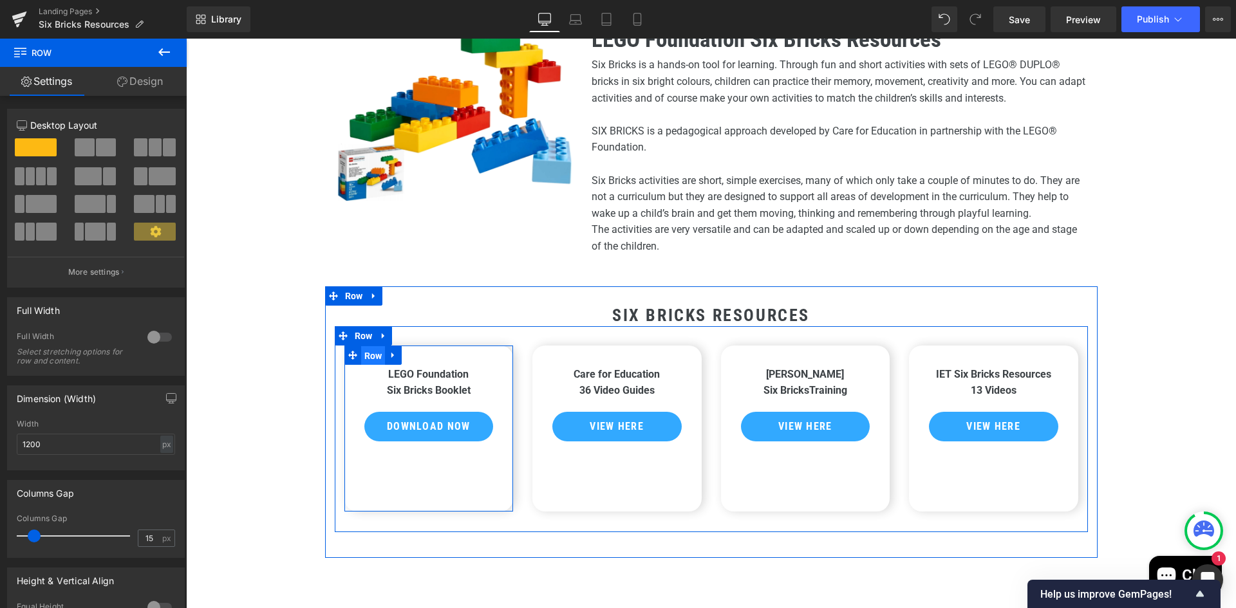
click at [366, 360] on span "Row" at bounding box center [373, 355] width 24 height 19
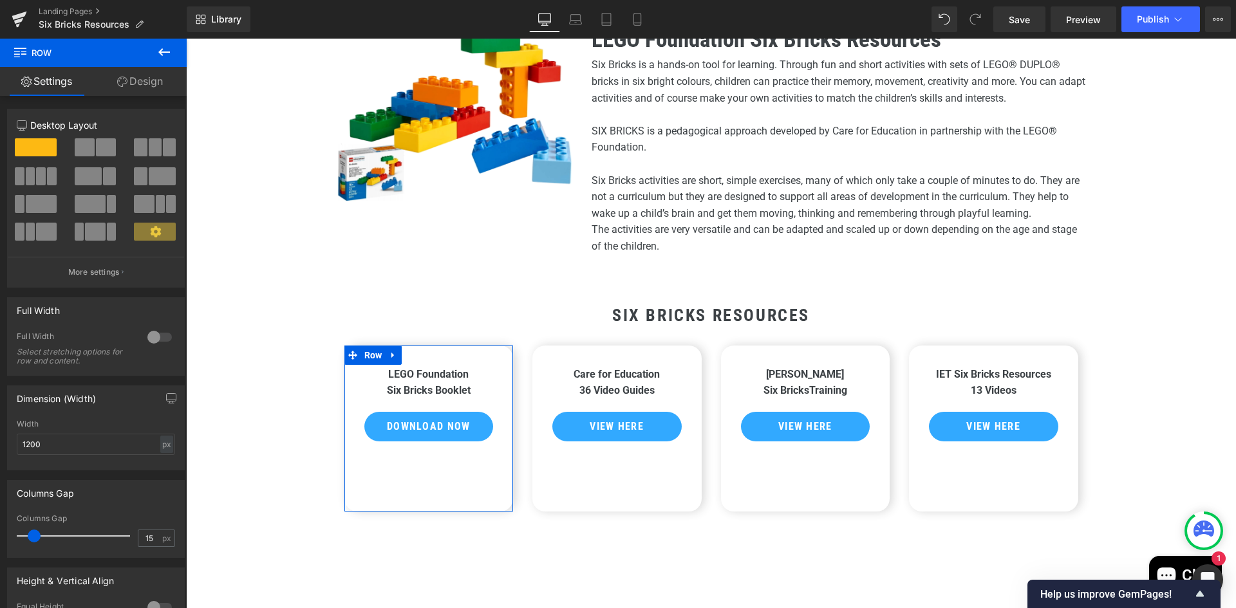
click at [147, 73] on link "Design" at bounding box center [139, 81] width 93 height 29
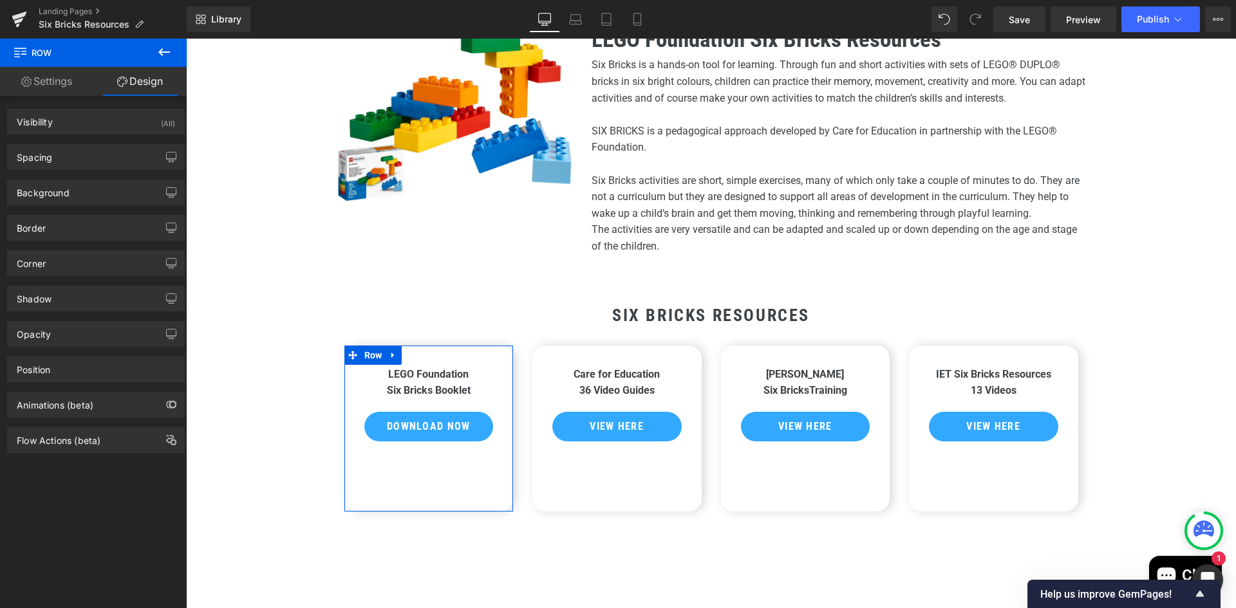
click at [41, 70] on link "Settings" at bounding box center [46, 81] width 93 height 29
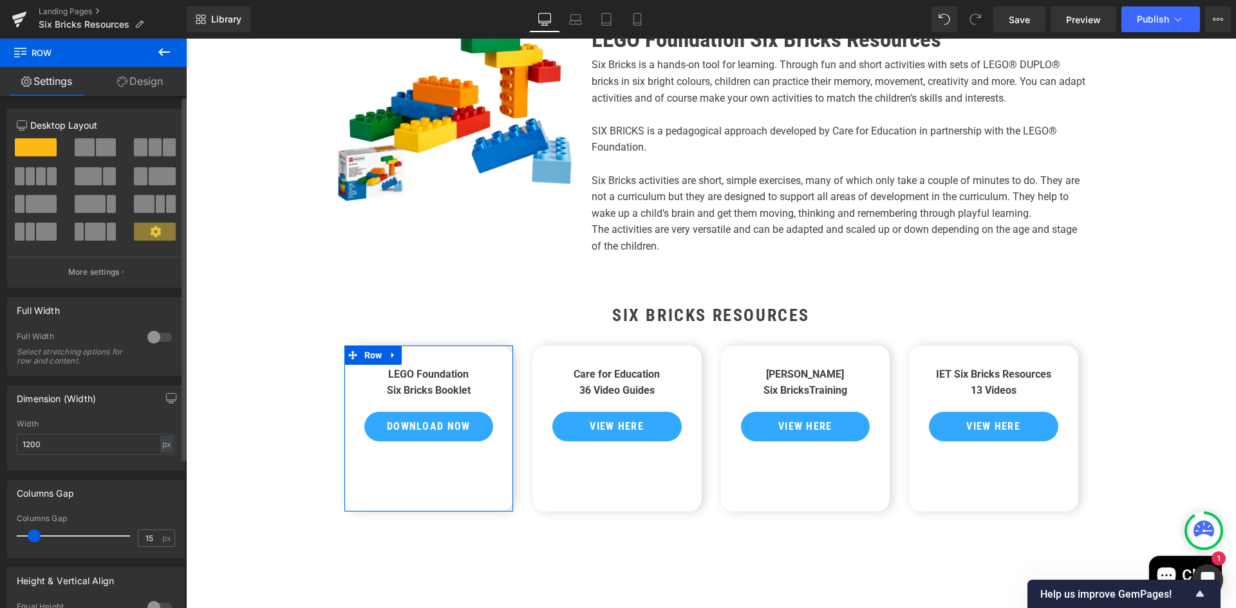
click at [152, 234] on icon at bounding box center [155, 231] width 11 height 11
click at [109, 270] on p "More settings" at bounding box center [93, 272] width 51 height 12
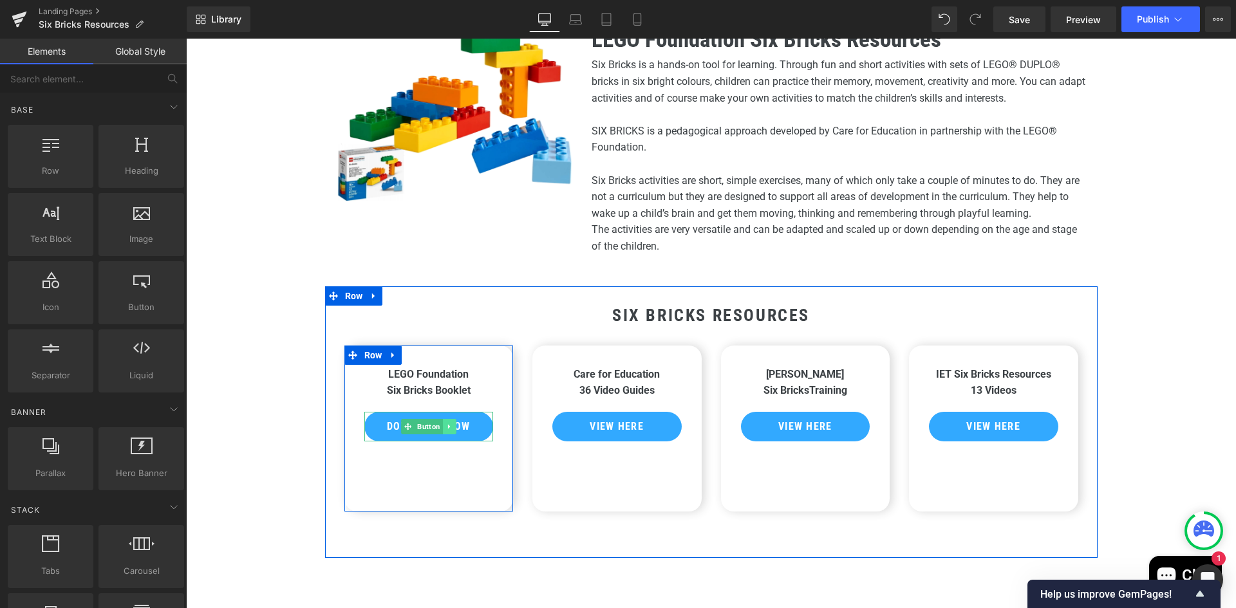
click at [445, 425] on icon at bounding box center [448, 427] width 7 height 8
drag, startPoint x: 353, startPoint y: 346, endPoint x: 365, endPoint y: 357, distance: 15.5
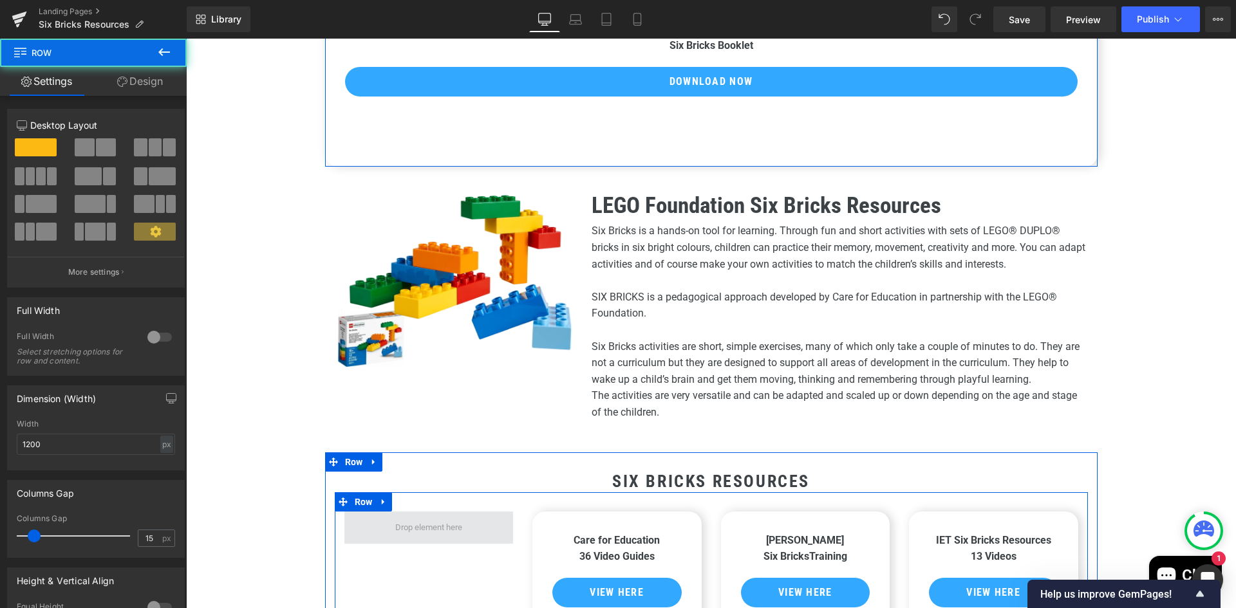
scroll to position [295, 0]
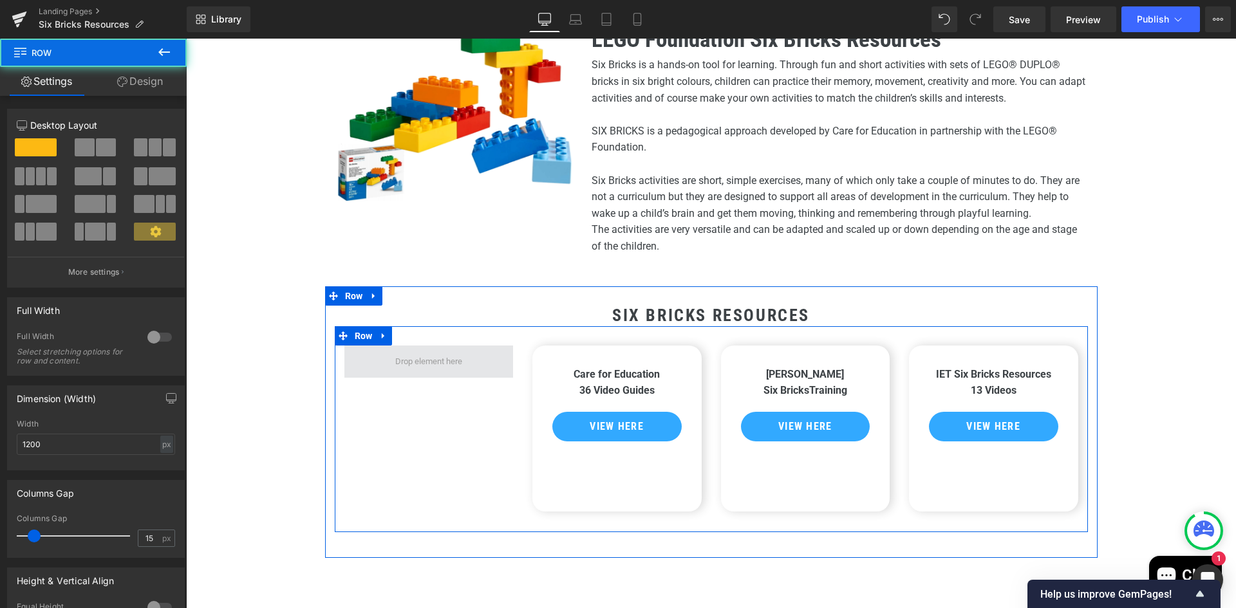
click at [372, 357] on span at bounding box center [428, 362] width 169 height 32
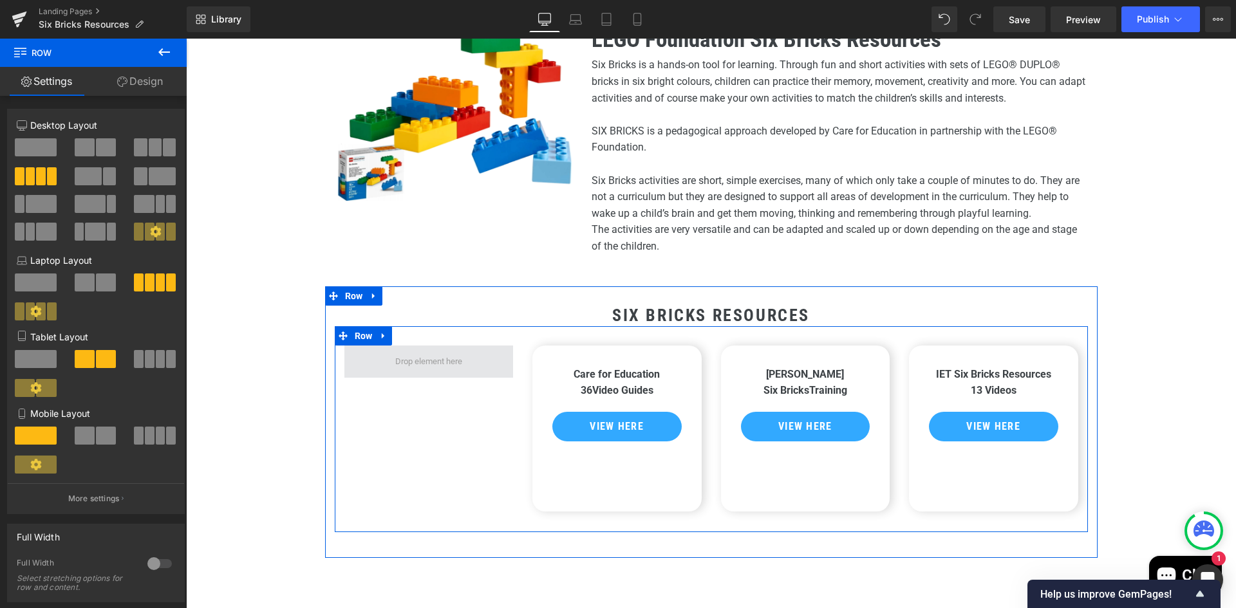
scroll to position [129, 0]
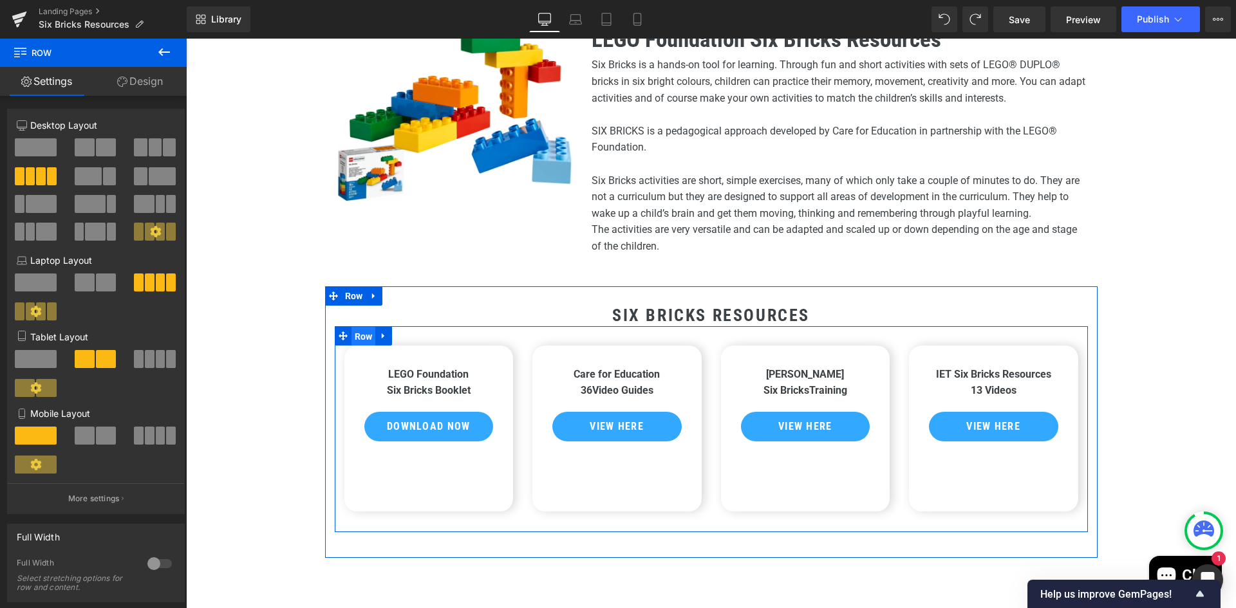
click at [362, 337] on span "Row" at bounding box center [363, 336] width 24 height 19
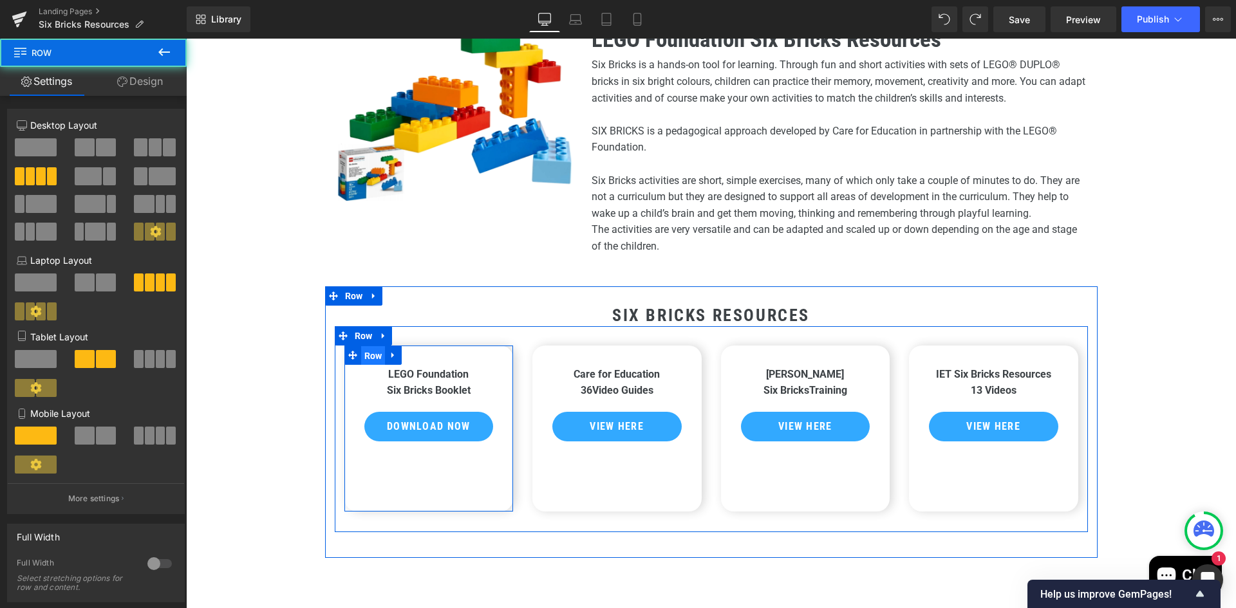
click at [367, 353] on span "Row" at bounding box center [373, 355] width 24 height 19
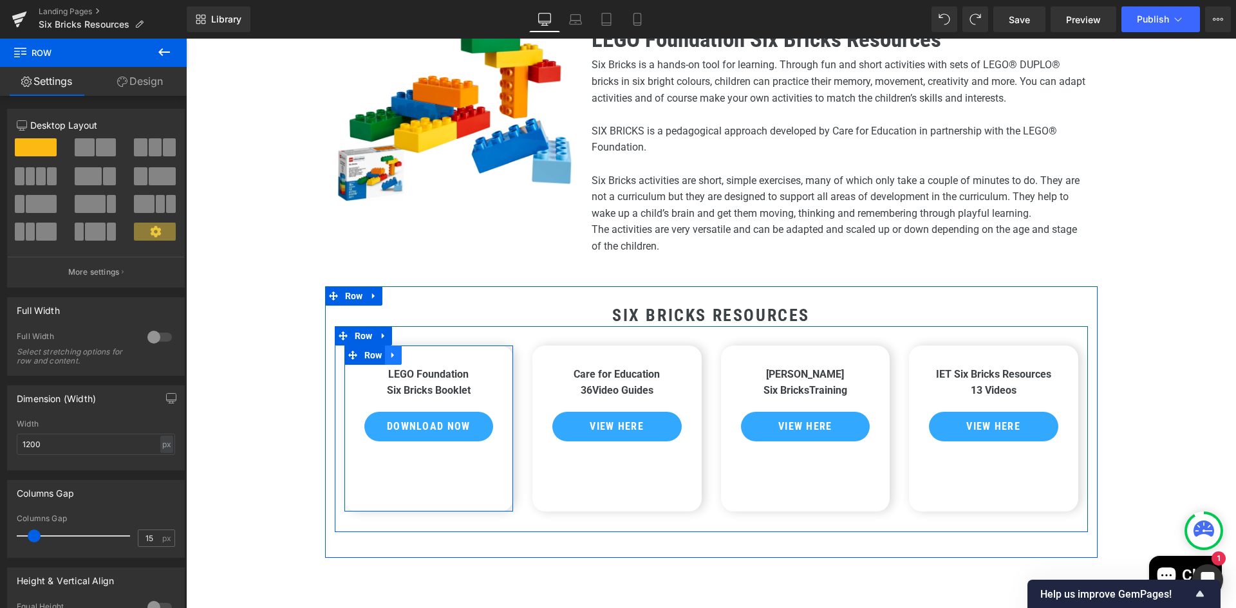
click at [391, 355] on icon at bounding box center [393, 355] width 9 height 10
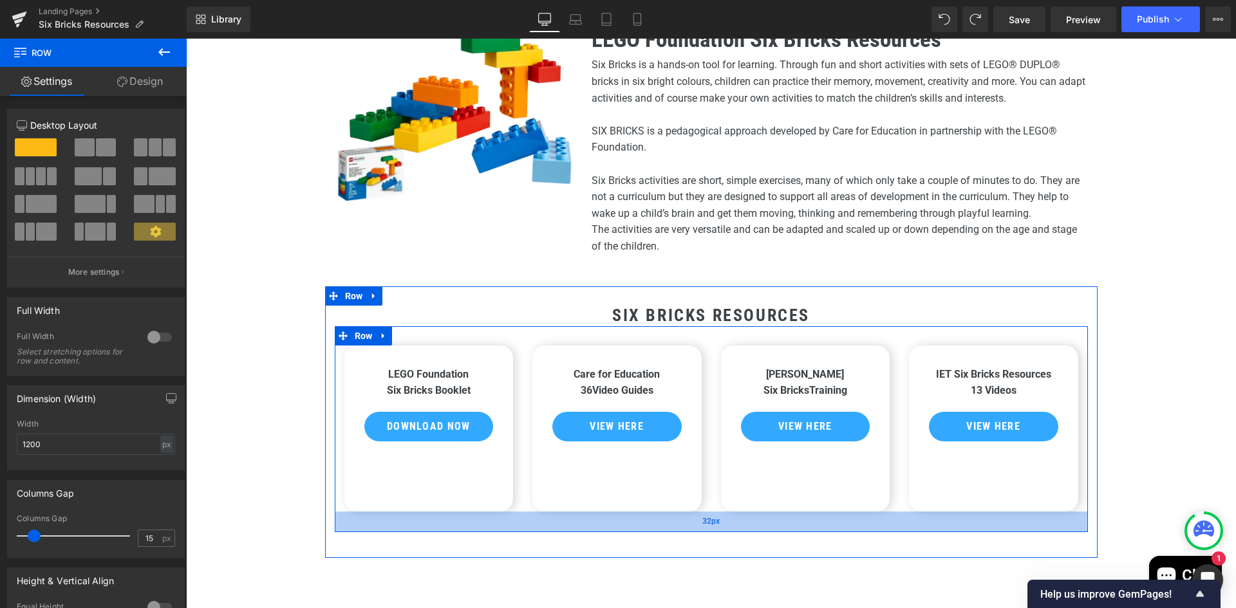
click at [525, 521] on div "32px" at bounding box center [711, 522] width 753 height 21
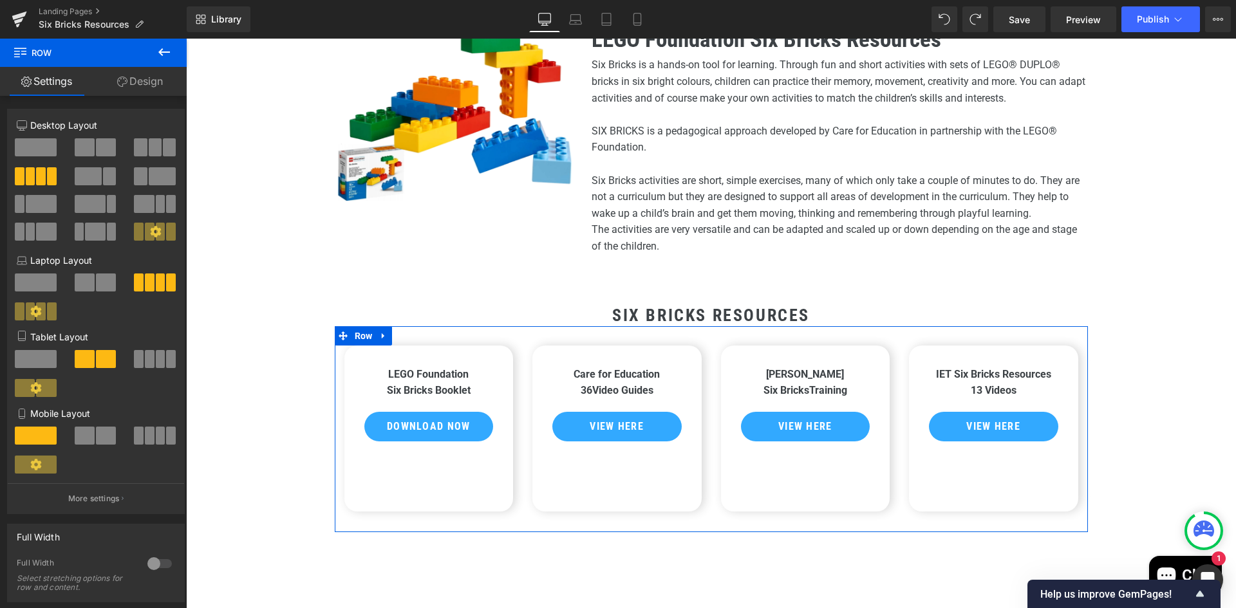
click at [133, 79] on link "Design" at bounding box center [139, 81] width 93 height 29
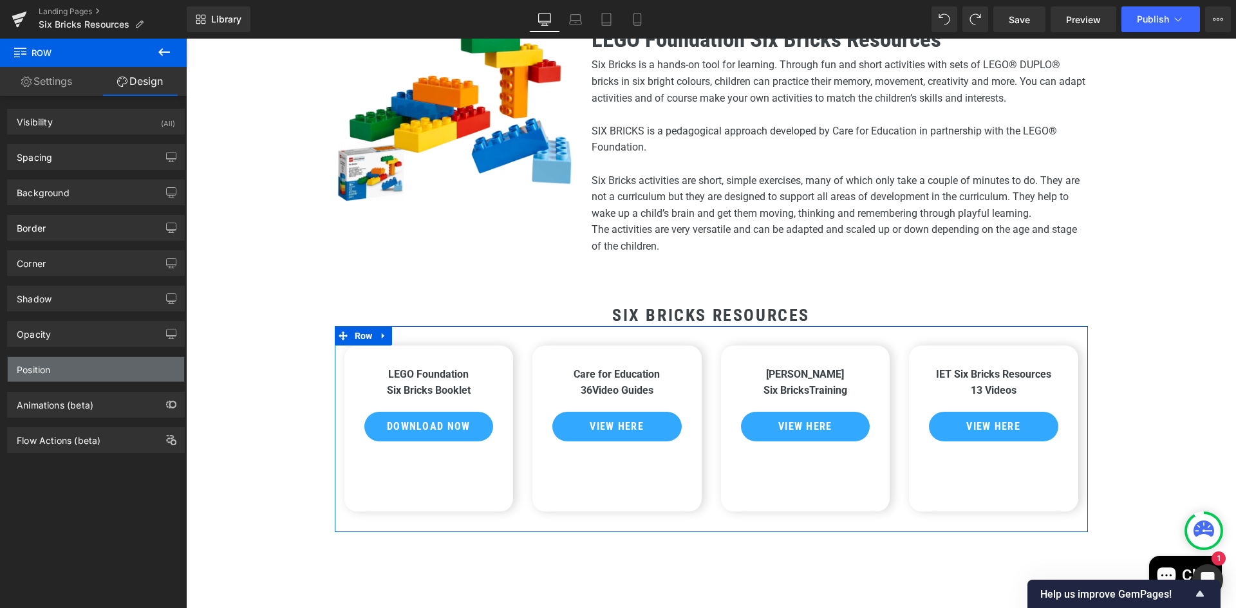
click at [71, 367] on div "Position" at bounding box center [96, 369] width 176 height 24
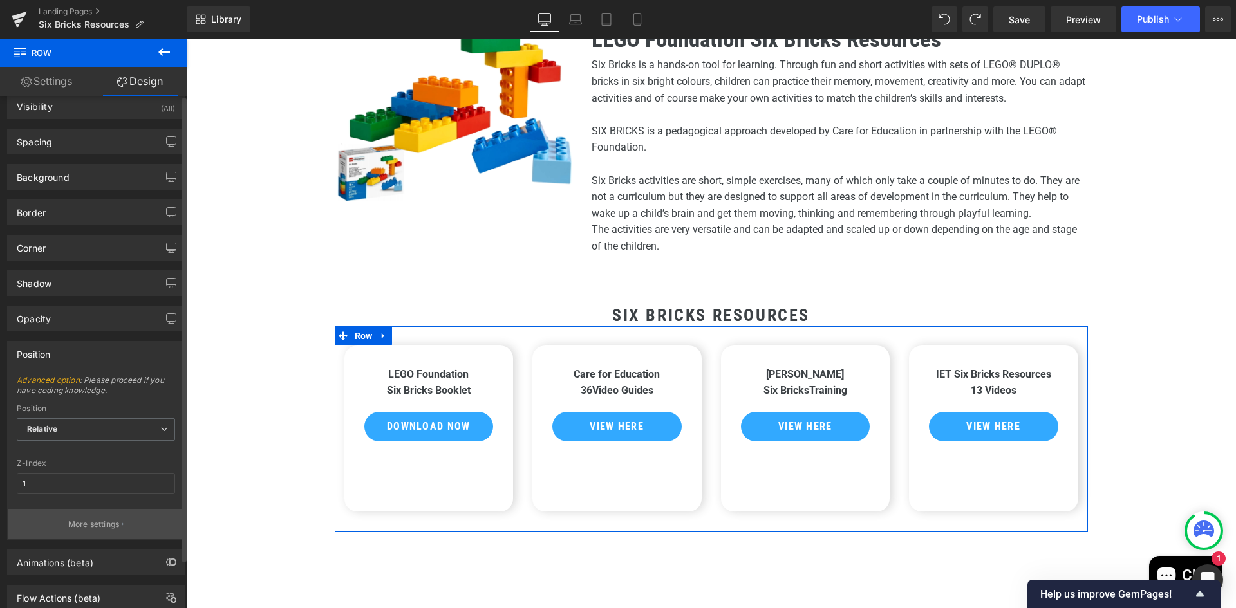
scroll to position [0, 0]
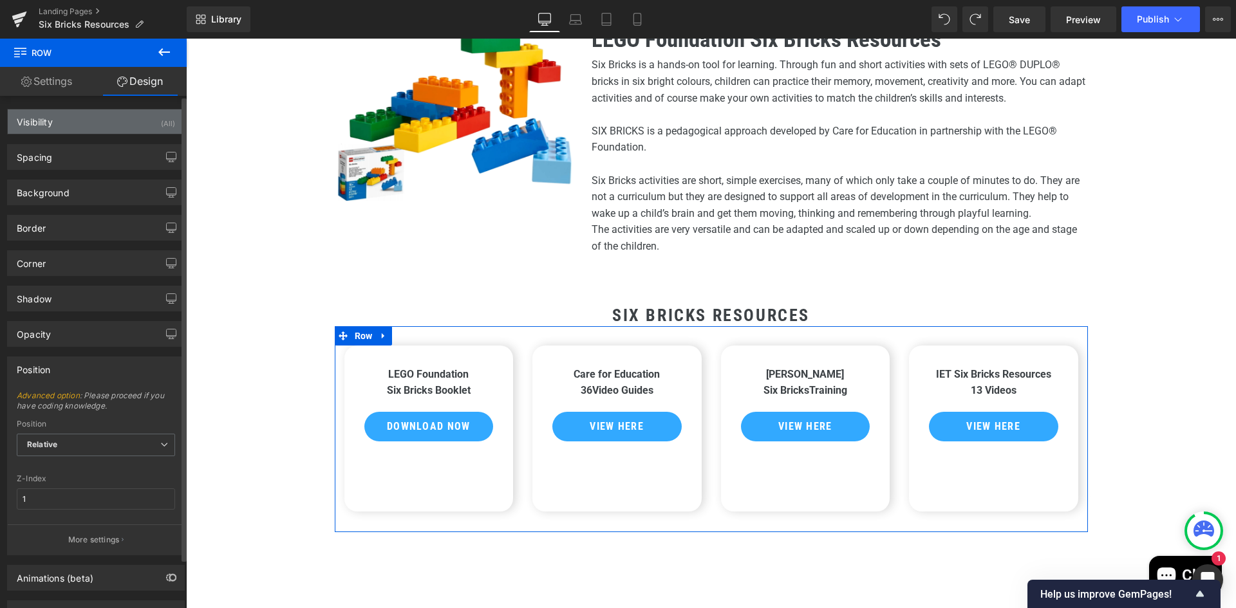
click at [85, 133] on div "Visibility (All)" at bounding box center [96, 121] width 176 height 24
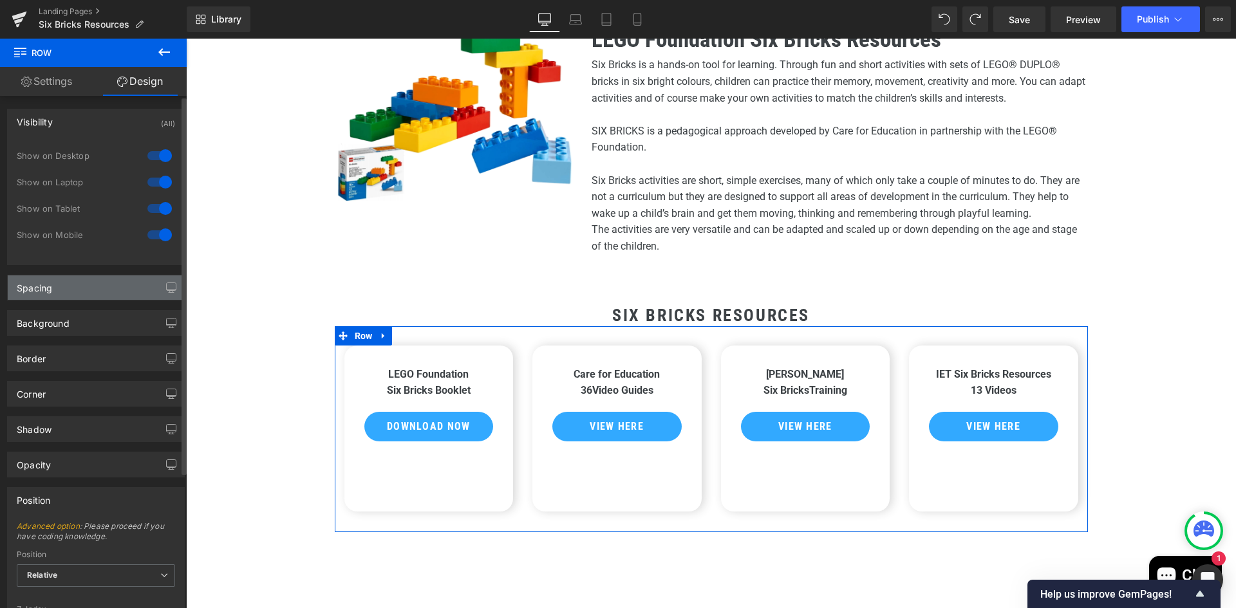
click at [66, 283] on div "Spacing" at bounding box center [96, 288] width 176 height 24
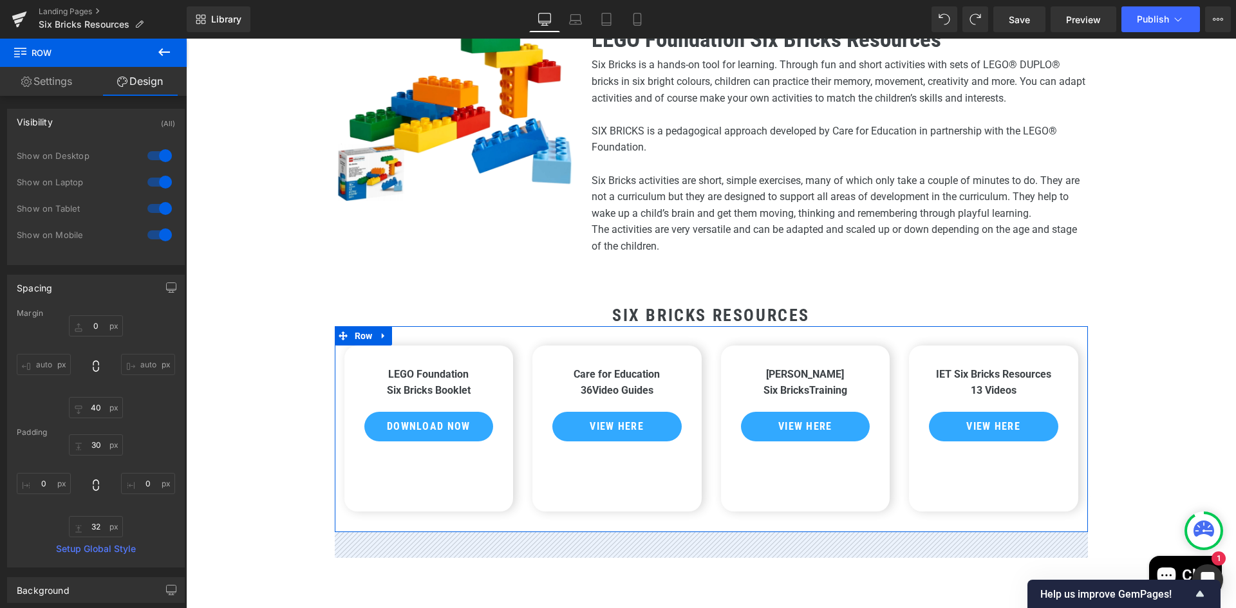
click at [436, 352] on div "LEGO Foundation Six Bricks Booklet Text Block Download Now Button Row 32px" at bounding box center [428, 429] width 169 height 166
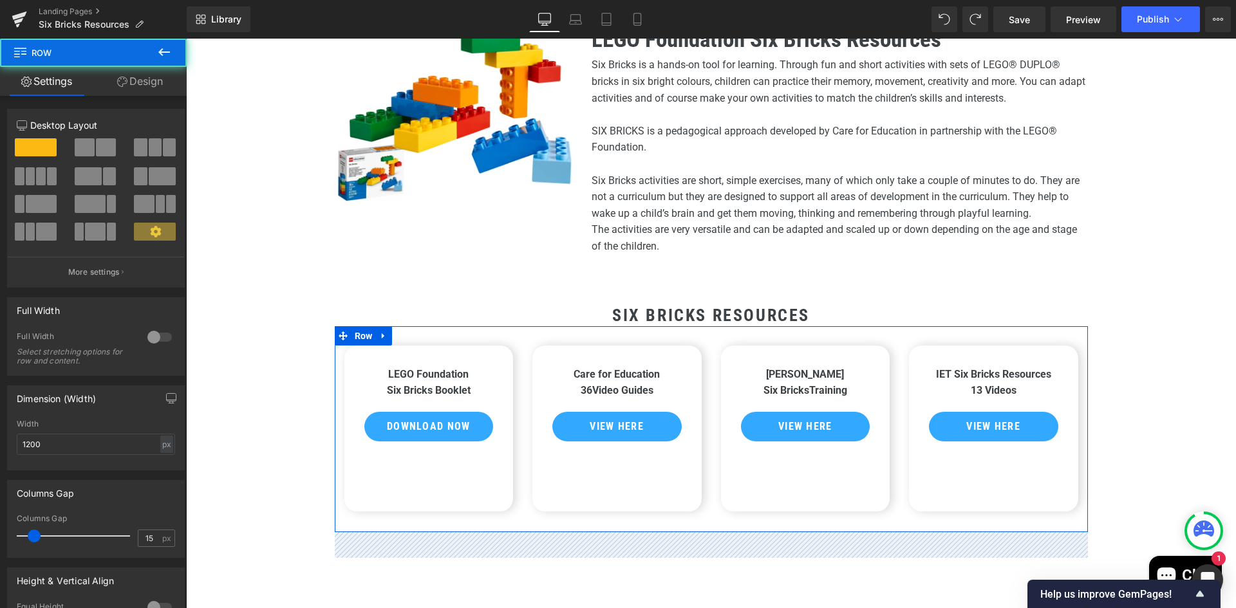
click at [413, 360] on div "LEGO Foundation Six Bricks Booklet Text Block Download Now Button Row 32px" at bounding box center [428, 429] width 169 height 166
click at [393, 221] on div "Image LEGO Foundation Six Bricks Resources Heading Six Bricks is a hands-on too…" at bounding box center [711, 132] width 772 height 257
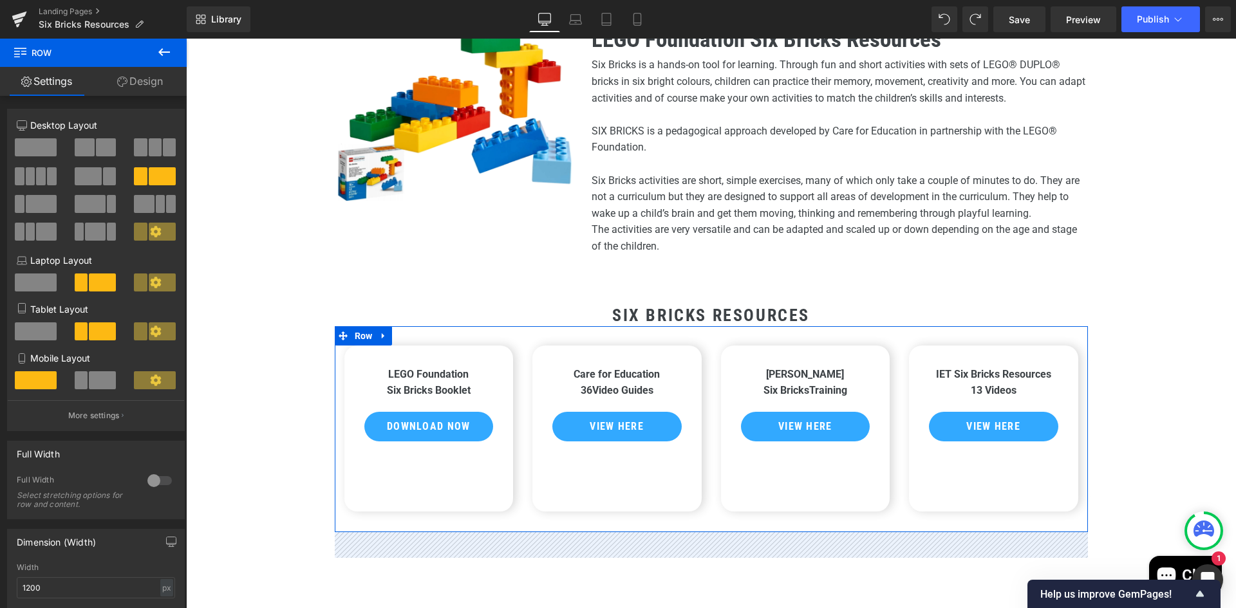
click at [548, 575] on div "Heading Image LEGO Foundation Six Bricks Resources Heading Six Bricks is a hand…" at bounding box center [711, 377] width 1050 height 753
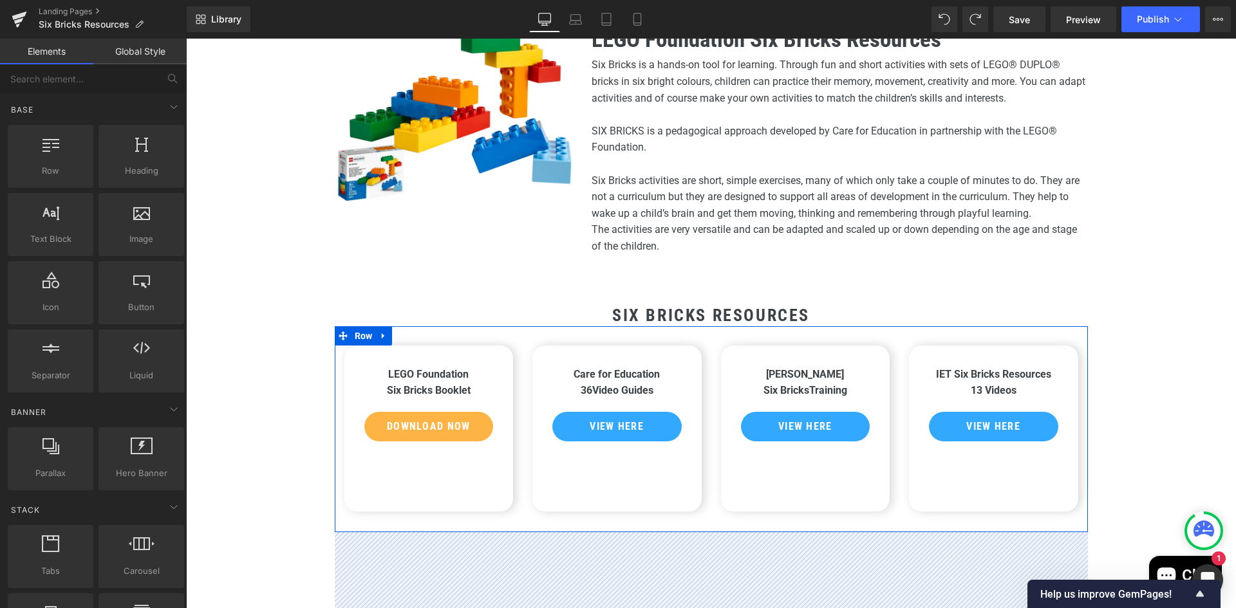
click at [392, 423] on span "Download Now" at bounding box center [428, 426] width 83 height 12
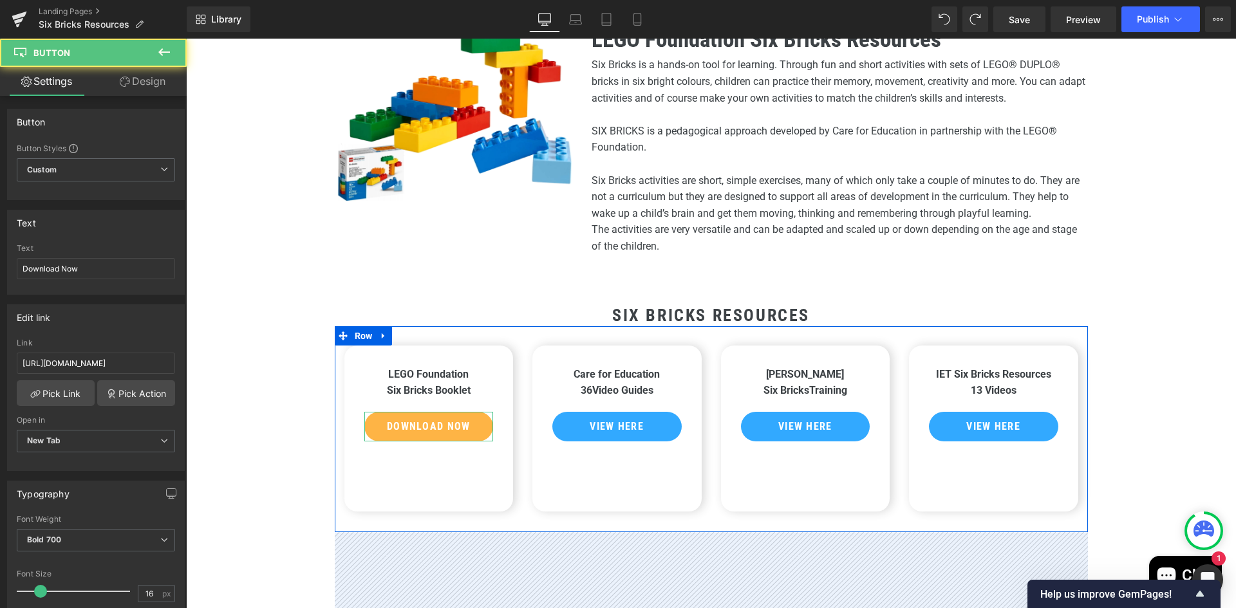
click at [429, 425] on span "Download Now" at bounding box center [428, 426] width 83 height 12
click at [433, 377] on strong "LEGO Foundation Six Bricks Booklet" at bounding box center [429, 382] width 84 height 29
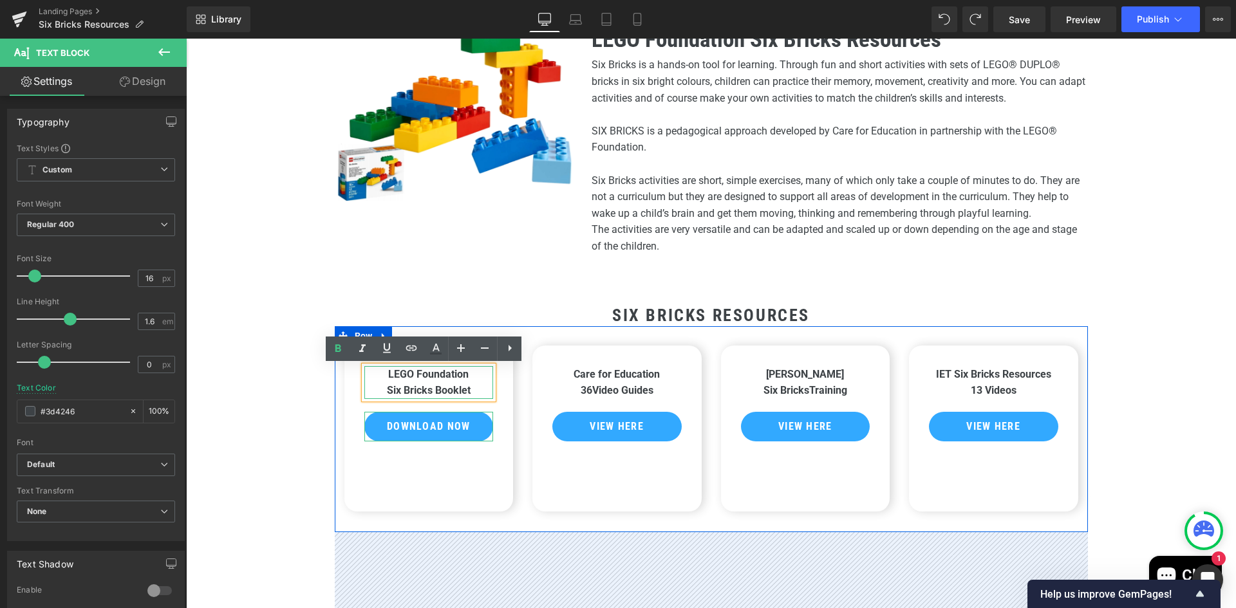
click at [616, 374] on b "Care for Education" at bounding box center [617, 374] width 86 height 12
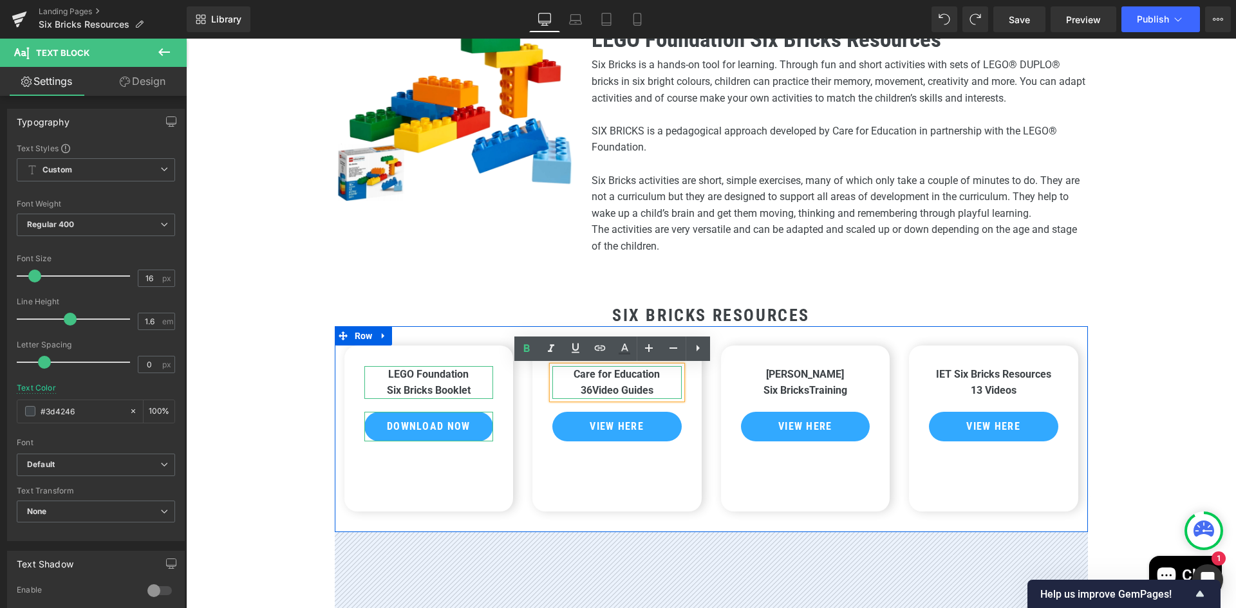
click at [581, 479] on div "Care for Education 36Video Guides Text Block View Here Button Row" at bounding box center [616, 429] width 169 height 166
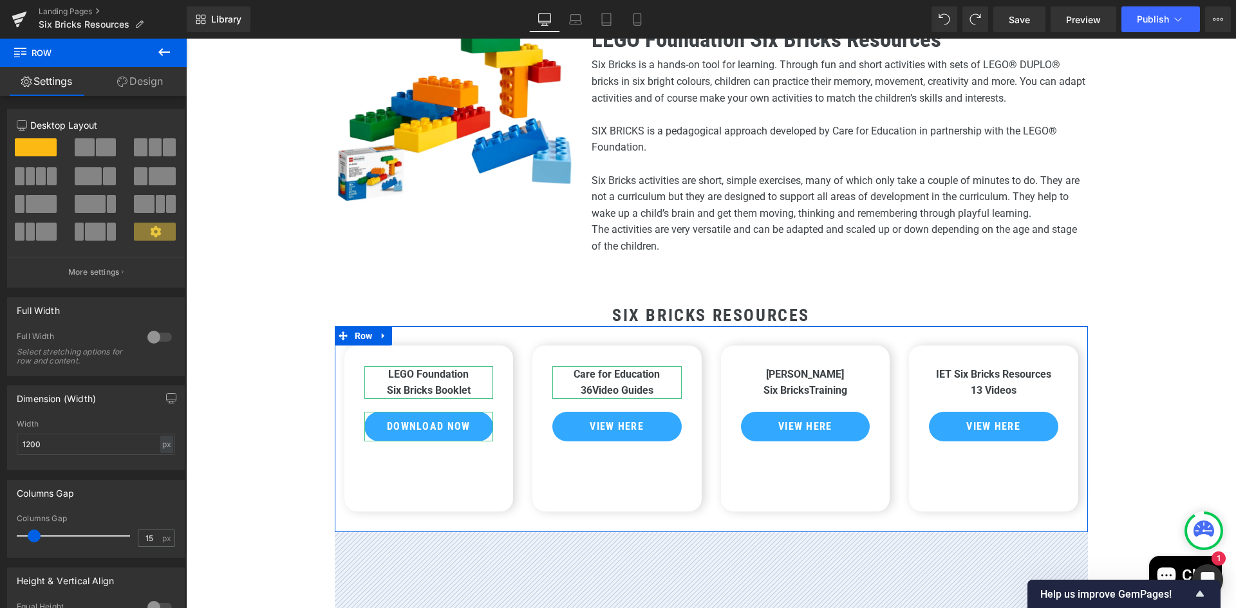
click at [537, 354] on div "Care for Education 36Video Guides Text Block View Here Button Row" at bounding box center [616, 429] width 169 height 166
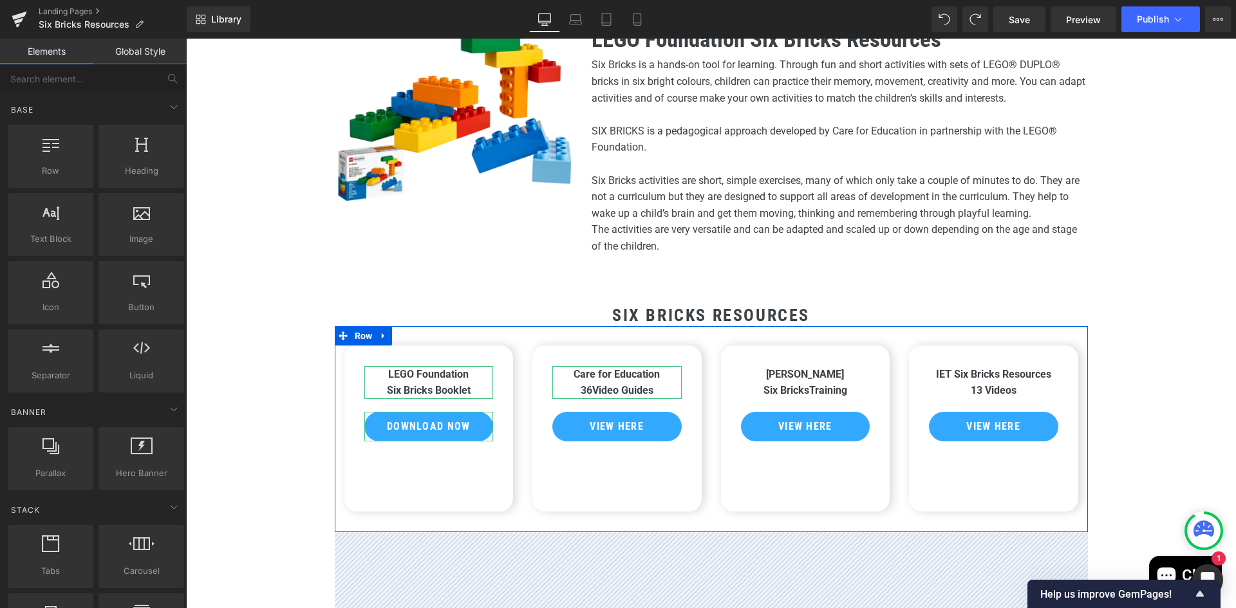
click at [1123, 220] on div "Heading Image LEGO Foundation Six Bricks Resources Heading Six Bricks is a hand…" at bounding box center [711, 377] width 1050 height 753
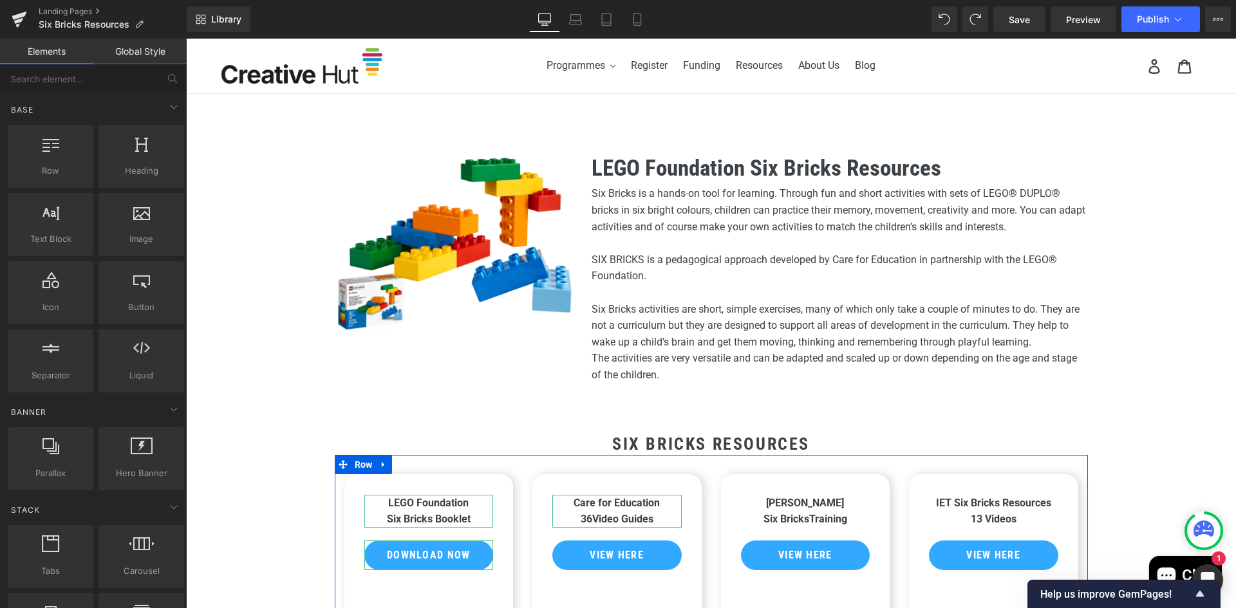
click at [437, 483] on div "LEGO Foundation Six Bricks Booklet Text Block Download Now Button Row 32px" at bounding box center [428, 557] width 169 height 166
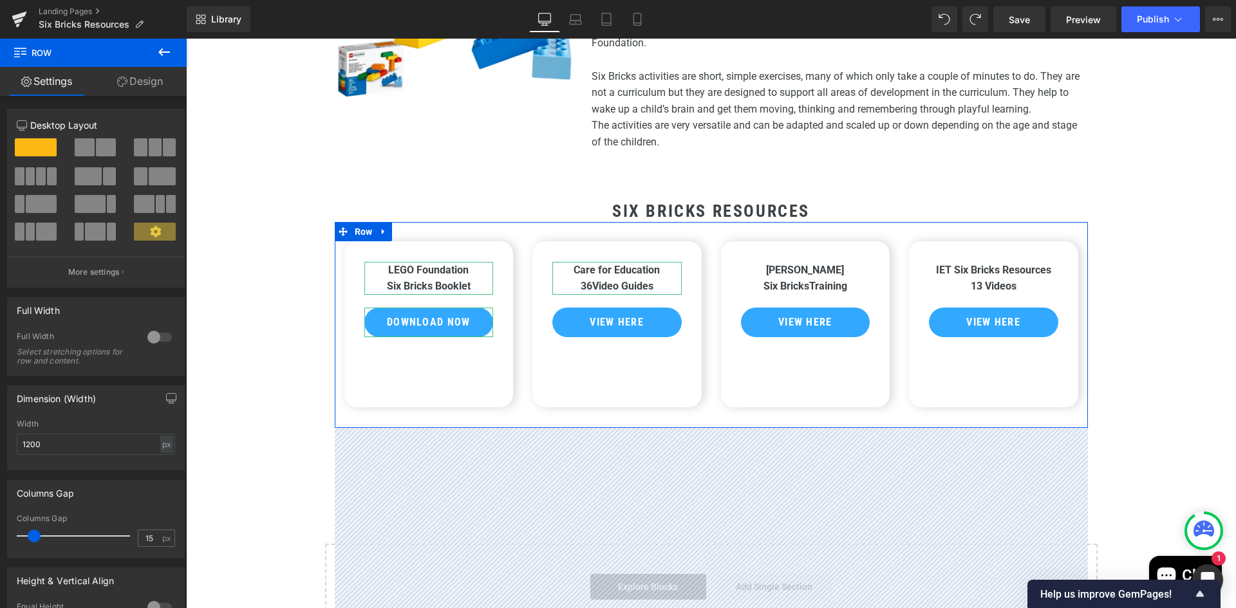
scroll to position [257, 0]
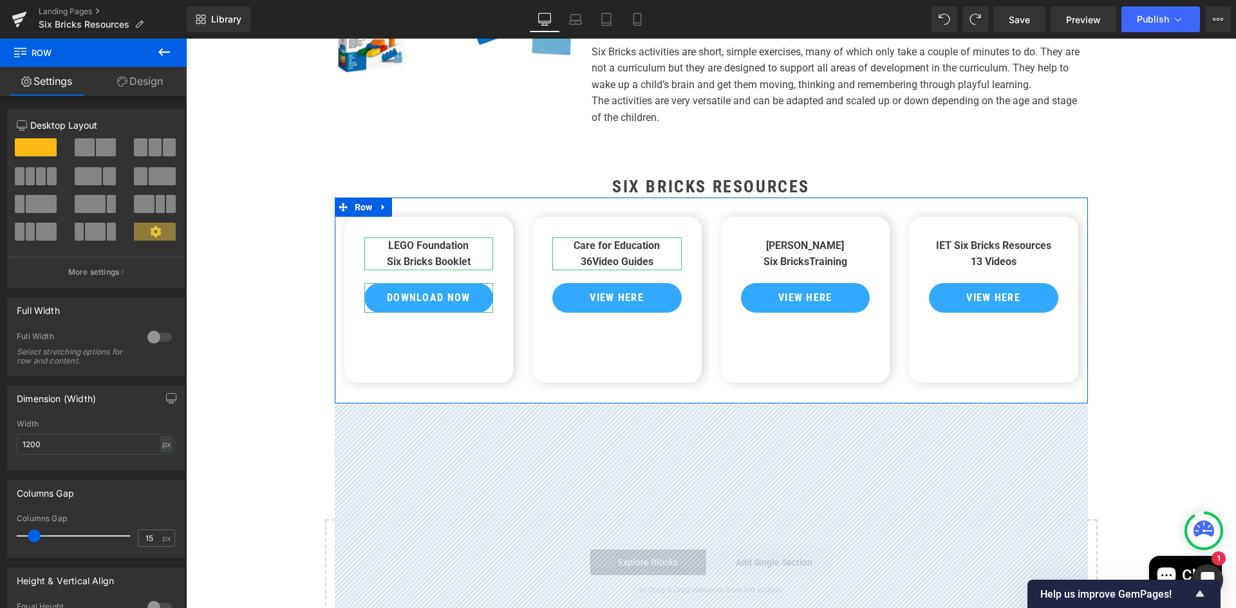
click at [601, 365] on div "Care for Education 36Video Guides Text Block View Here Button Row" at bounding box center [616, 300] width 169 height 166
click at [68, 10] on link "Landing Pages" at bounding box center [113, 11] width 148 height 10
drag, startPoint x: 76, startPoint y: 8, endPoint x: 476, endPoint y: 50, distance: 401.9
click at [76, 8] on link "Landing Pages" at bounding box center [113, 11] width 148 height 10
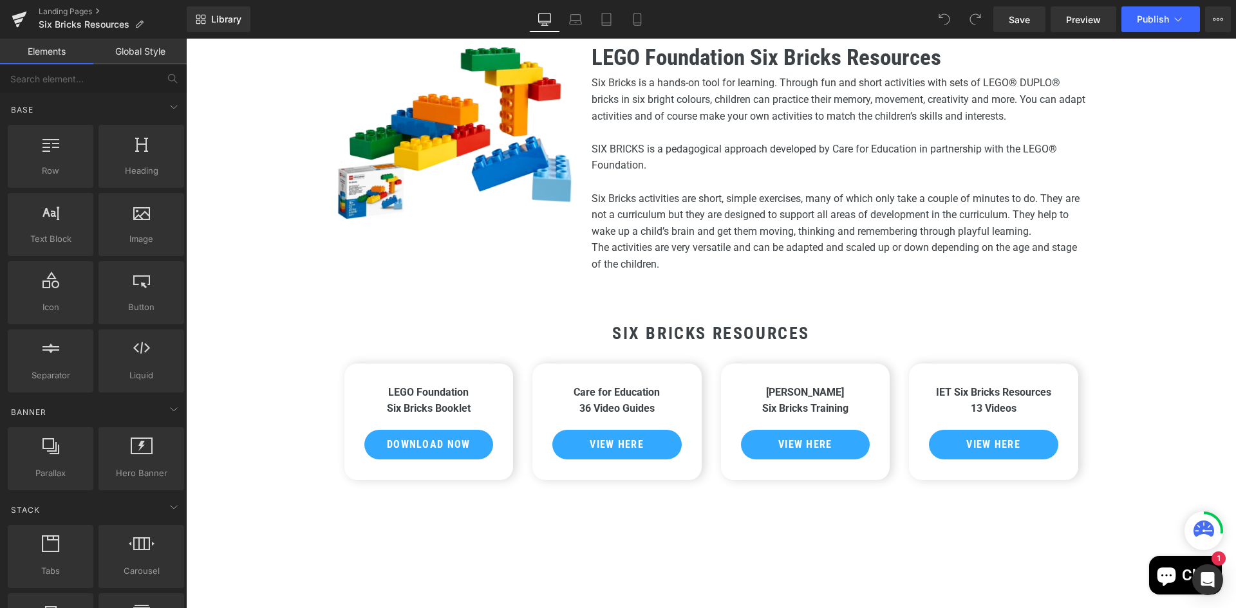
scroll to position [193, 0]
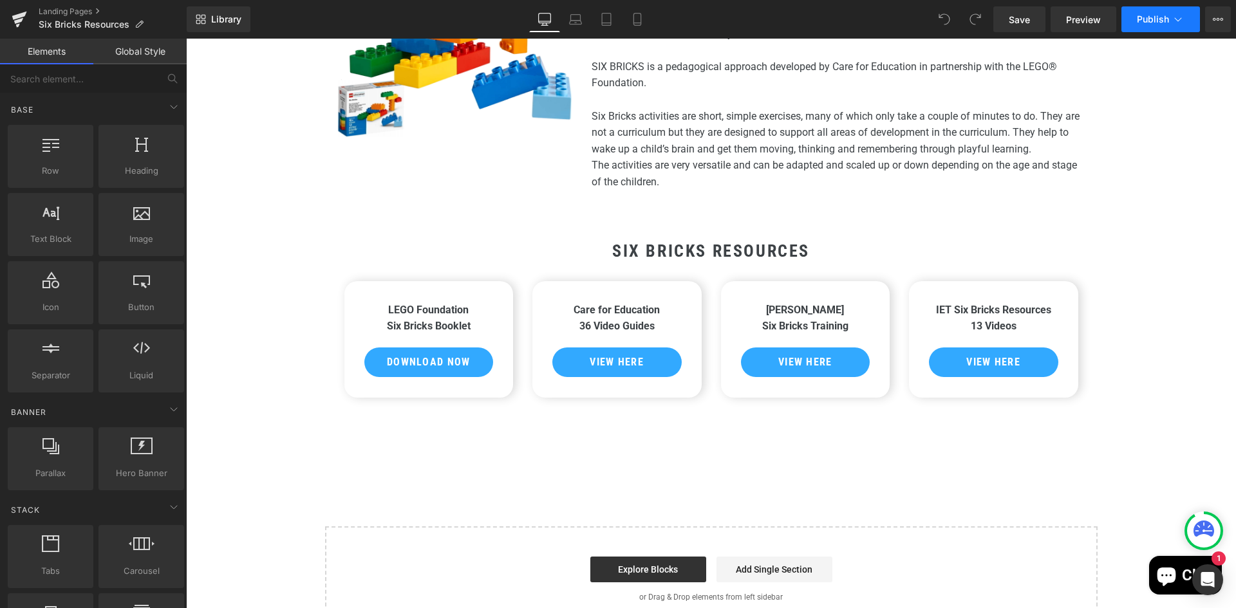
click at [1145, 21] on span "Publish" at bounding box center [1153, 19] width 32 height 10
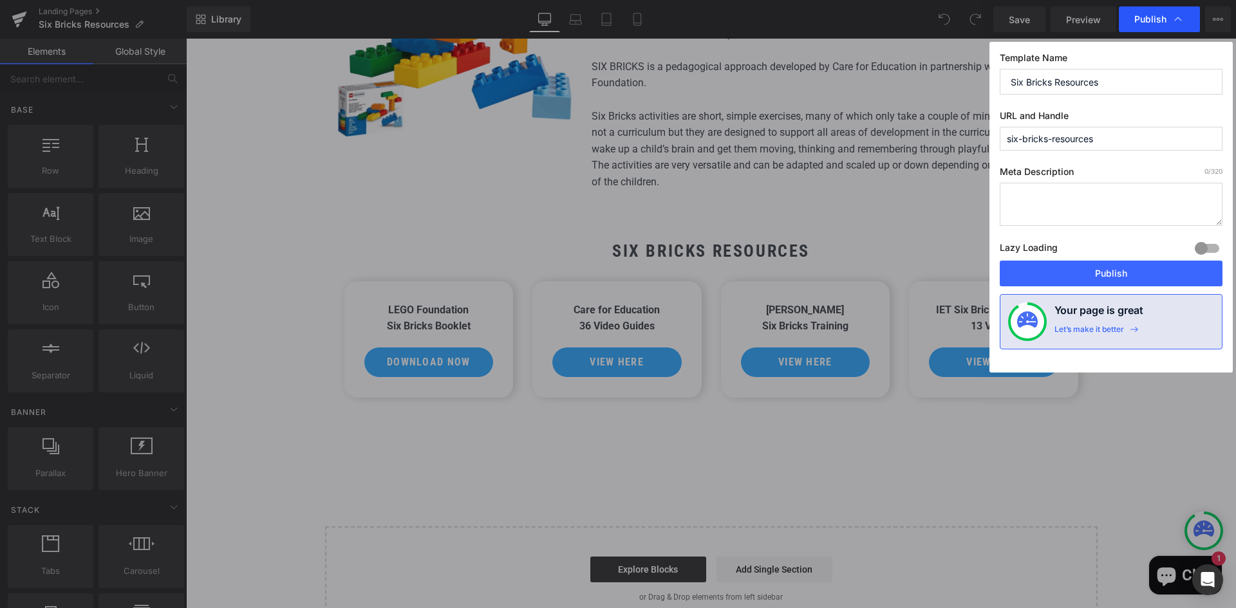
click at [1139, 13] on span "Publish" at bounding box center [1159, 19] width 50 height 13
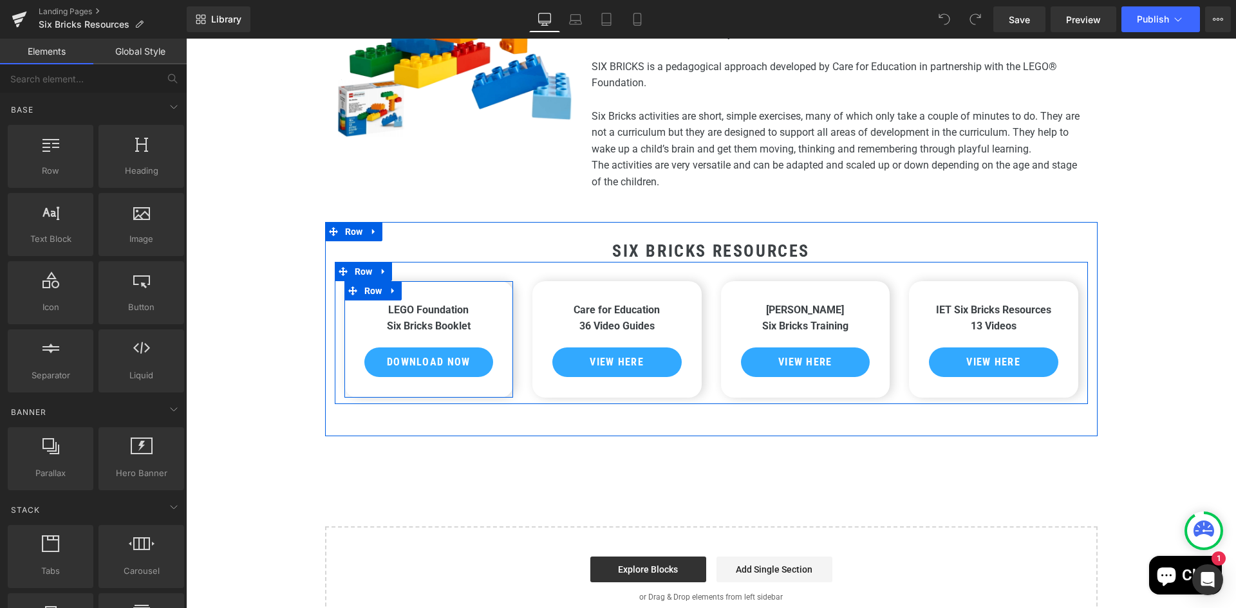
click at [420, 286] on div "LEGO Foundation Six Bricks Booklet Text Block Download Now Button Row" at bounding box center [428, 339] width 169 height 117
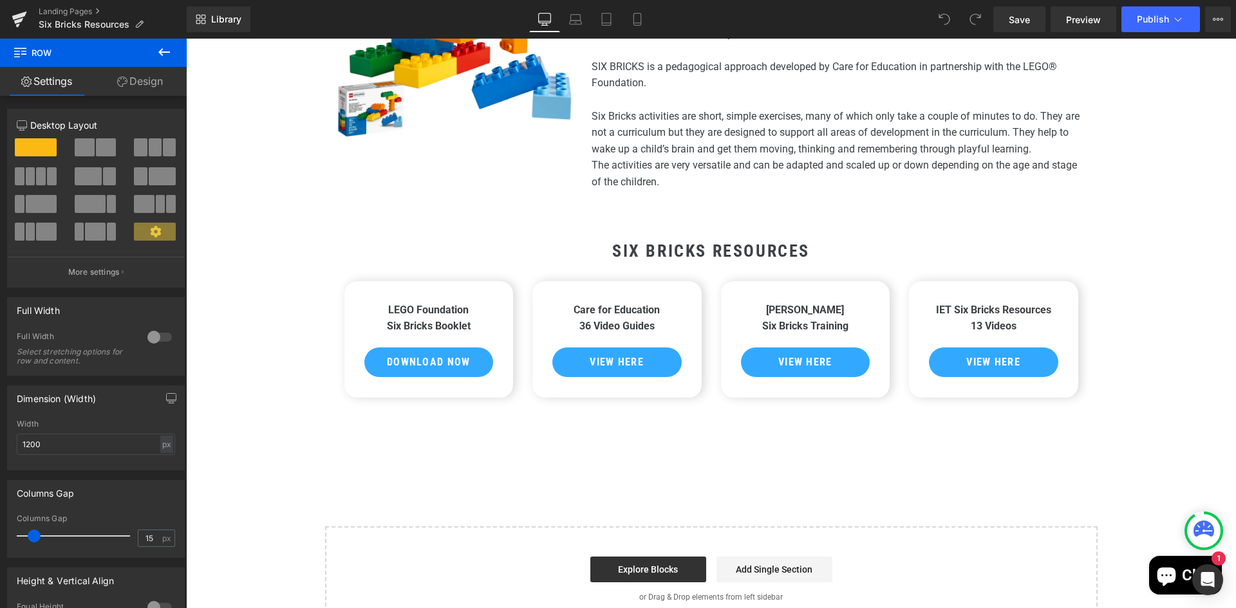
click at [161, 53] on icon at bounding box center [164, 52] width 12 height 8
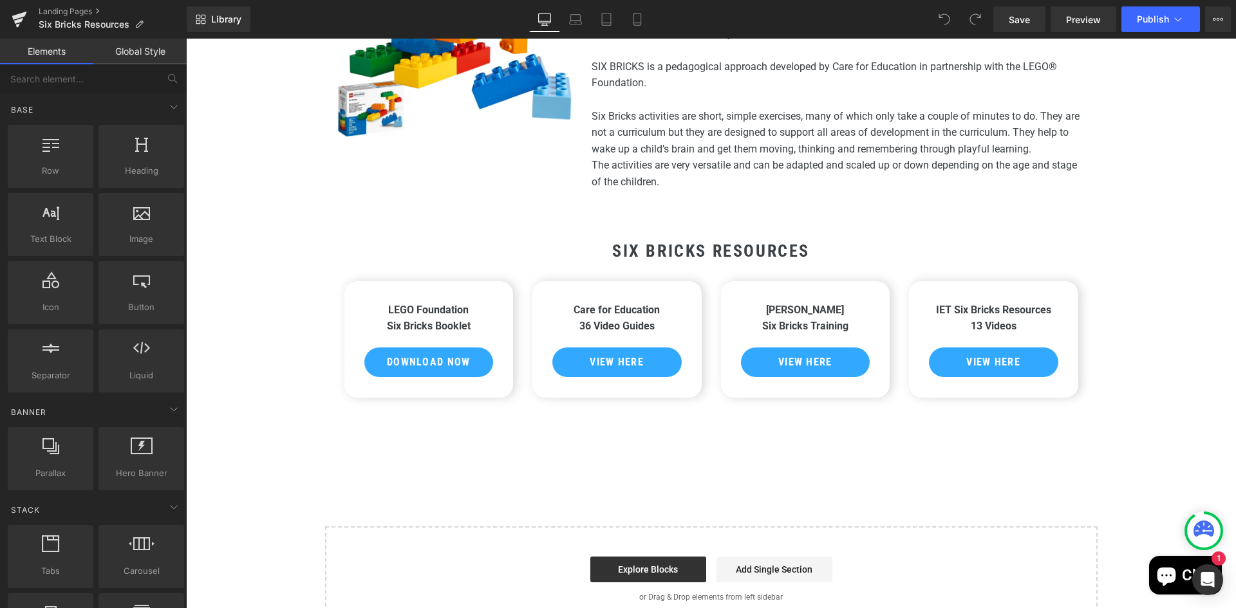
click at [1163, 338] on div "Heading Image LEGO Foundation Six Bricks Resources Heading Six Bricks is a hand…" at bounding box center [711, 284] width 1050 height 696
click at [1180, 17] on icon at bounding box center [1178, 19] width 13 height 13
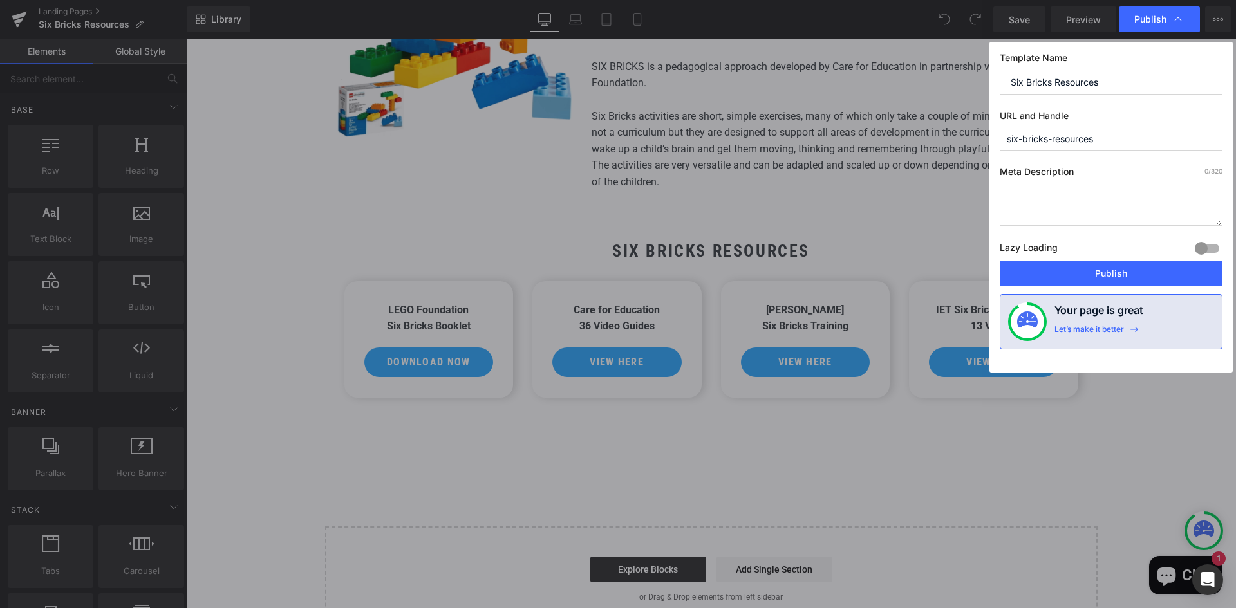
click at [1042, 191] on textarea at bounding box center [1111, 204] width 223 height 43
drag, startPoint x: 1114, startPoint y: 82, endPoint x: 982, endPoint y: 86, distance: 132.6
click at [983, 86] on div "Publish Template Name Six Bricks Resources URL and Handle six-bricks-resources …" at bounding box center [618, 304] width 1236 height 608
click at [1066, 190] on textarea at bounding box center [1111, 204] width 223 height 43
paste textarea "Six Bricks Resources"
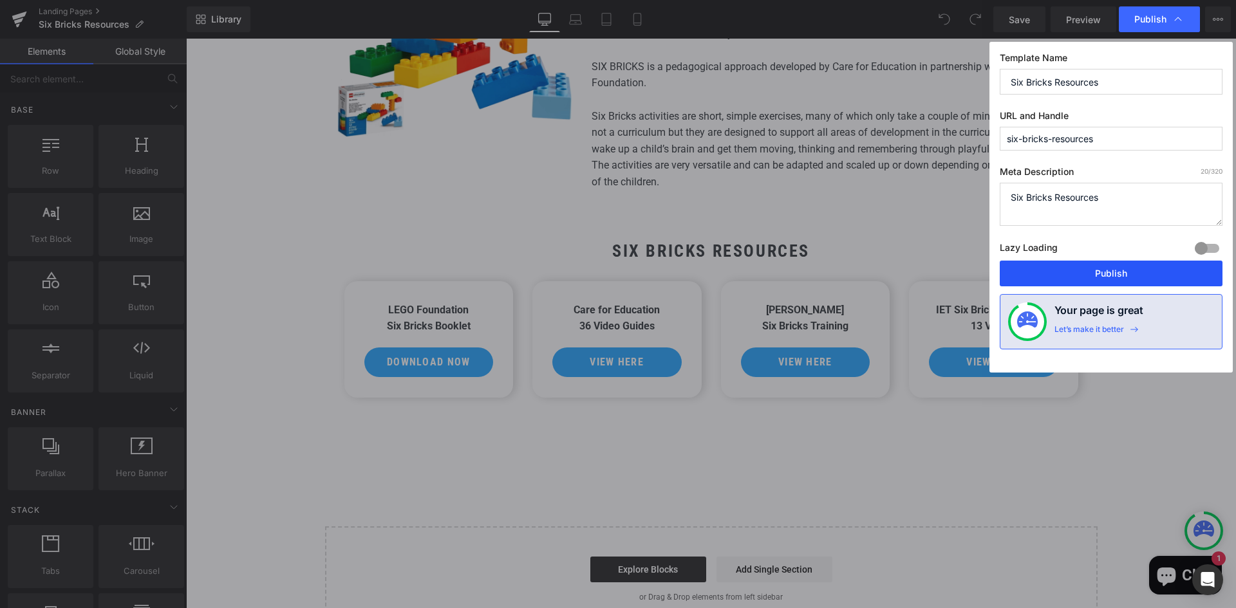
type textarea "Six Bricks Resources"
click at [1148, 272] on button "Publish" at bounding box center [1111, 274] width 223 height 26
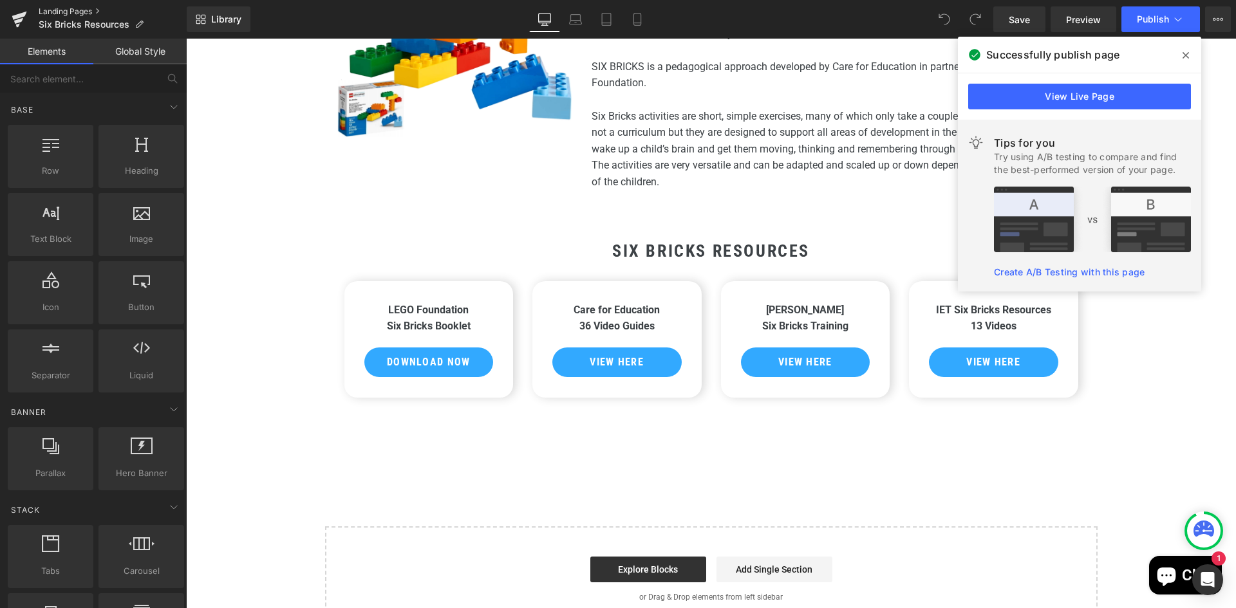
click at [55, 8] on link "Landing Pages" at bounding box center [113, 11] width 148 height 10
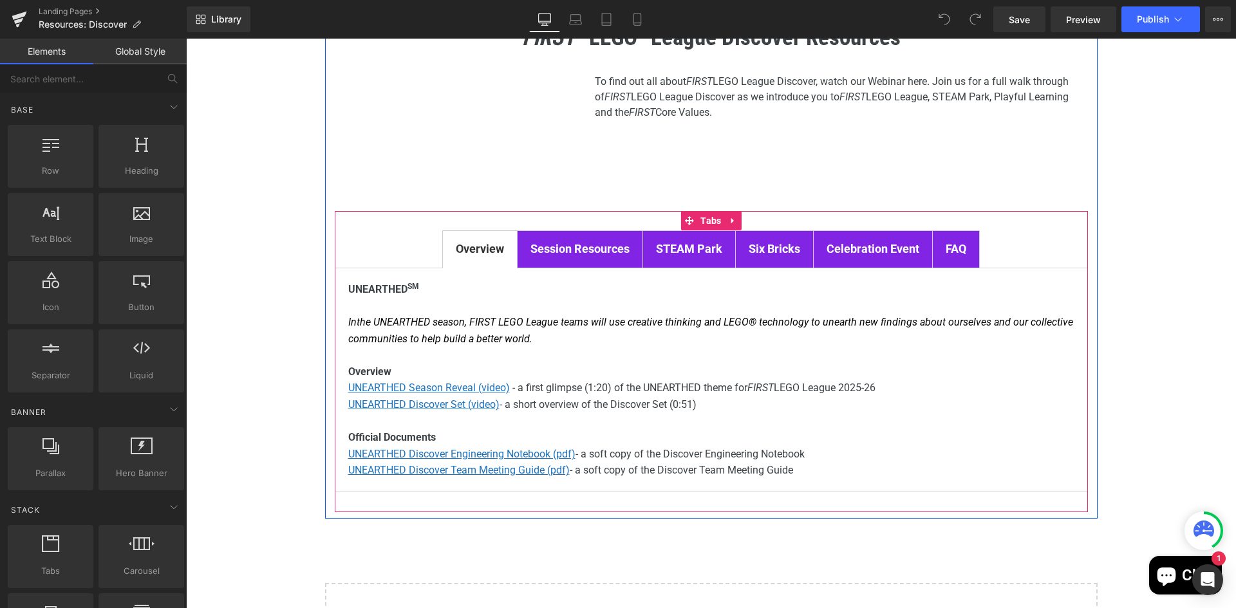
scroll to position [129, 0]
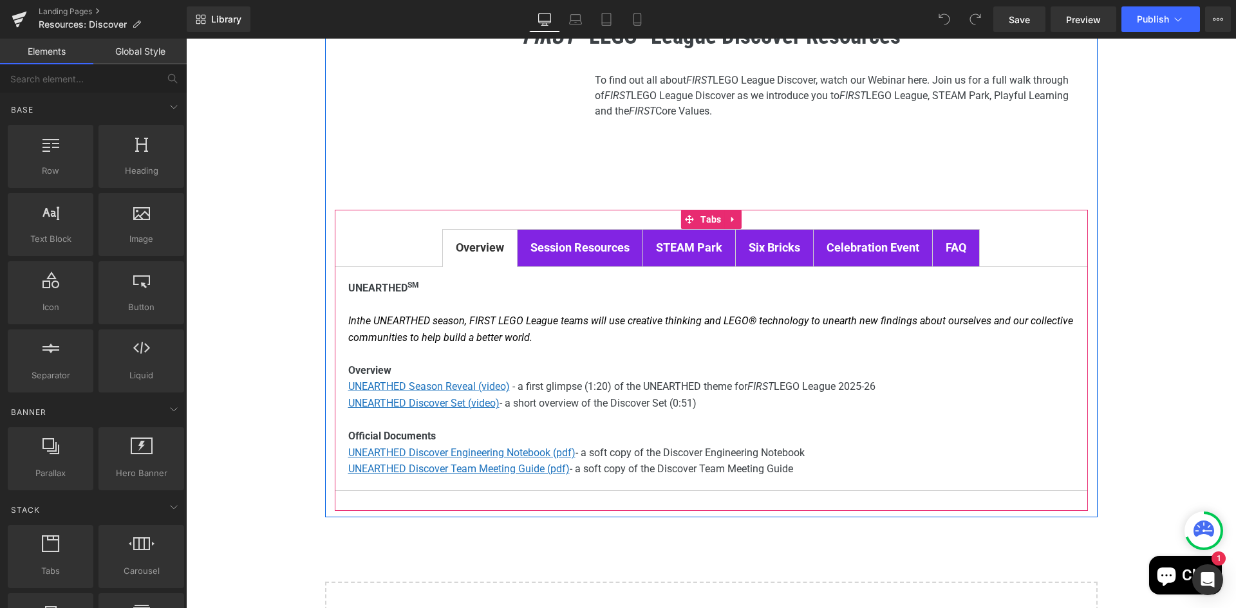
click at [758, 254] on div "Six Bricks Text Block" at bounding box center [774, 248] width 51 height 19
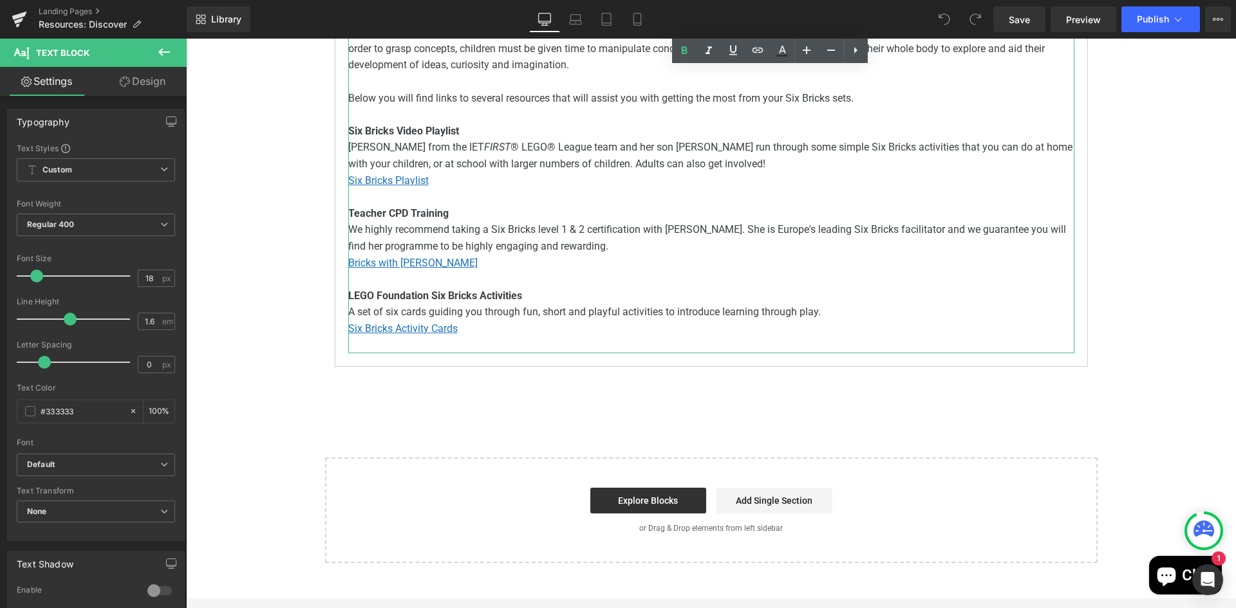
scroll to position [515, 0]
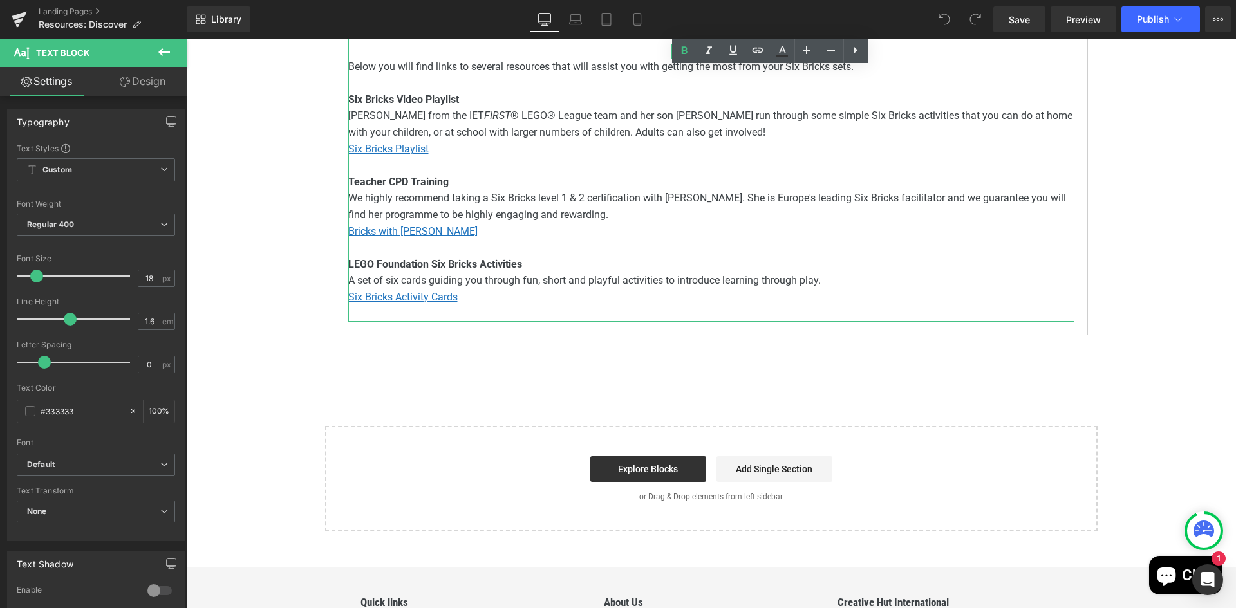
drag, startPoint x: 595, startPoint y: 308, endPoint x: 592, endPoint y: 316, distance: 9.0
click at [595, 311] on p at bounding box center [711, 314] width 726 height 17
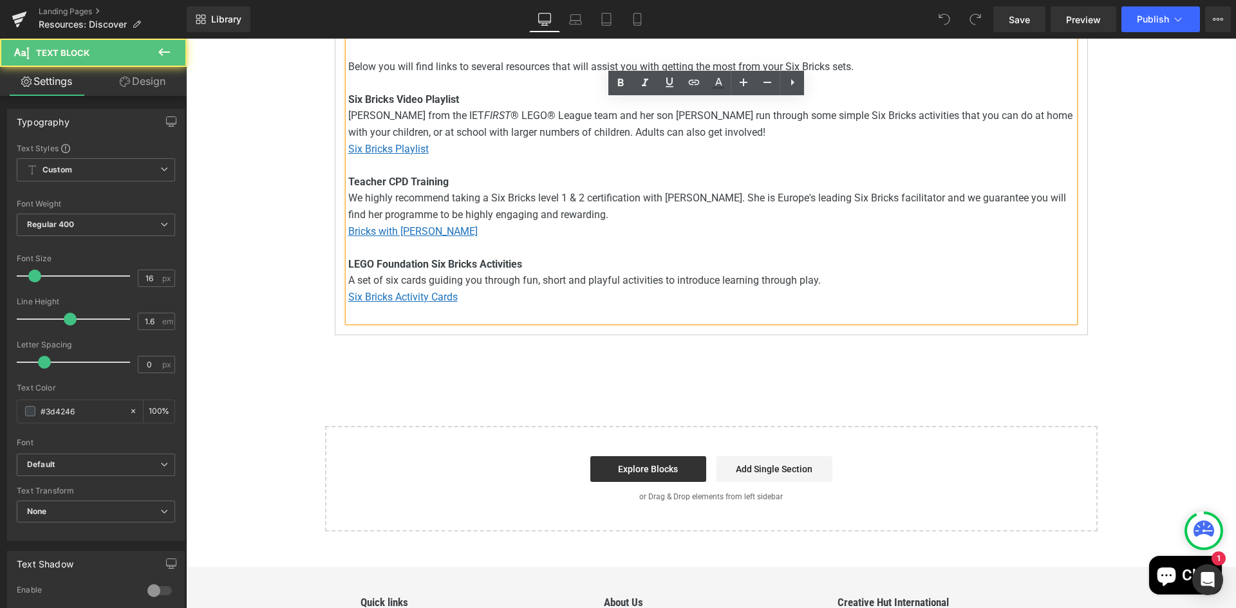
click at [630, 312] on p at bounding box center [711, 314] width 726 height 17
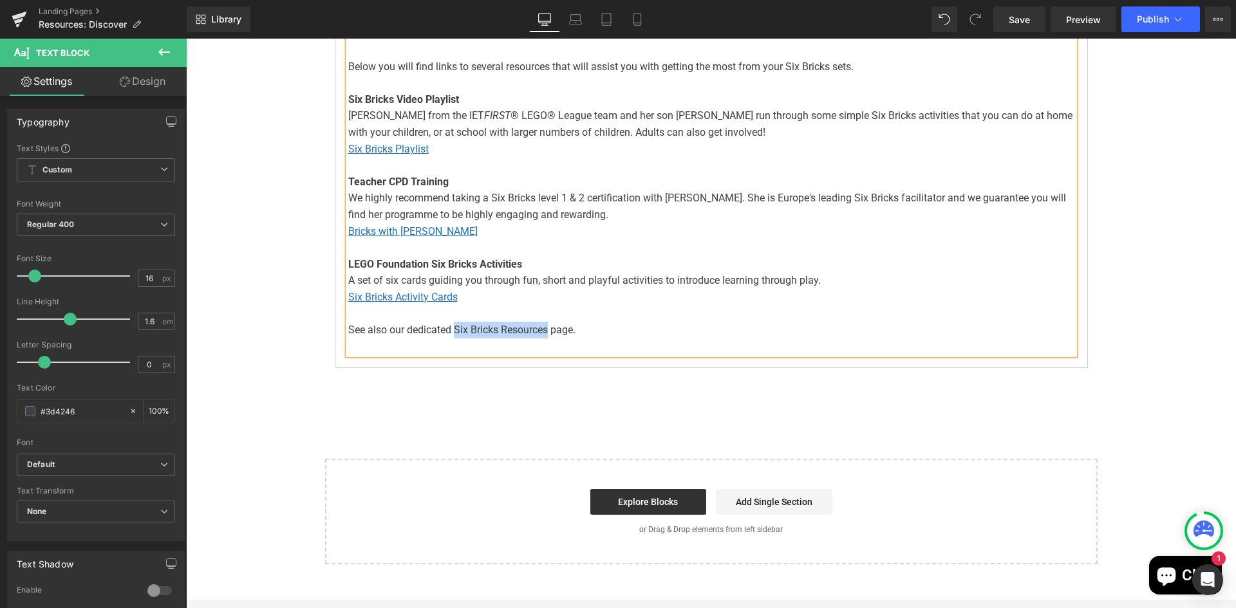
drag, startPoint x: 450, startPoint y: 330, endPoint x: 547, endPoint y: 333, distance: 96.6
click at [547, 333] on p "See also our dedicated Six Bricks Resources page." at bounding box center [711, 330] width 726 height 17
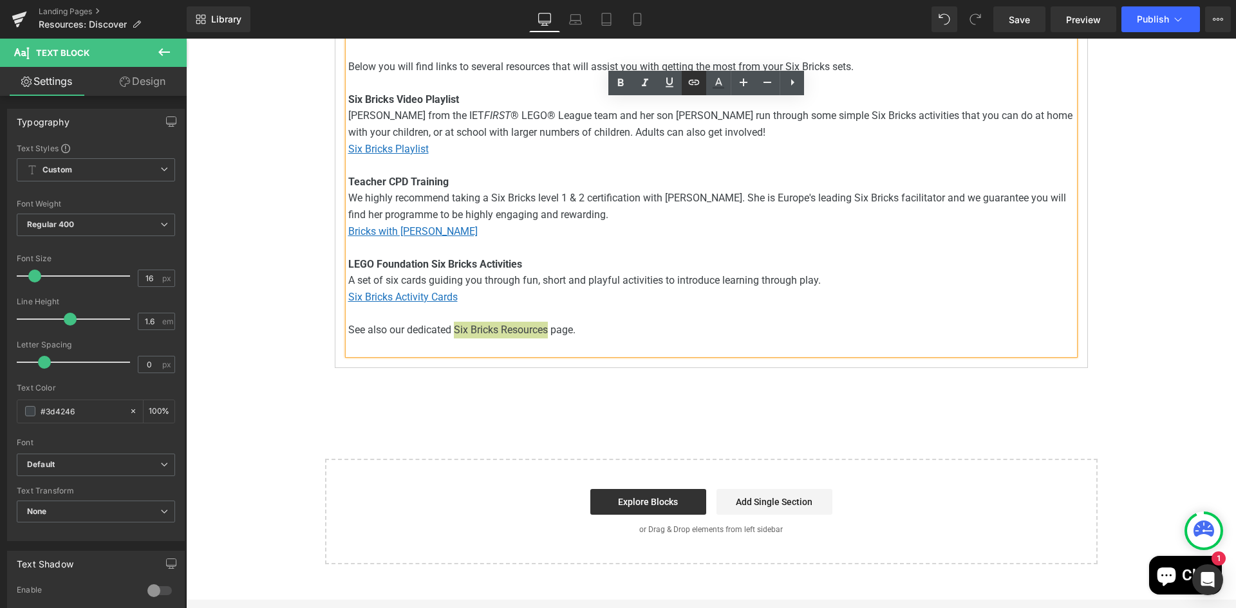
click at [695, 80] on icon at bounding box center [694, 82] width 11 height 5
click at [582, 357] on input "text" at bounding box center [532, 357] width 198 height 32
paste input "https://fll.ie/pages/six-bricks-resources"
drag, startPoint x: 671, startPoint y: 393, endPoint x: 402, endPoint y: 359, distance: 271.9
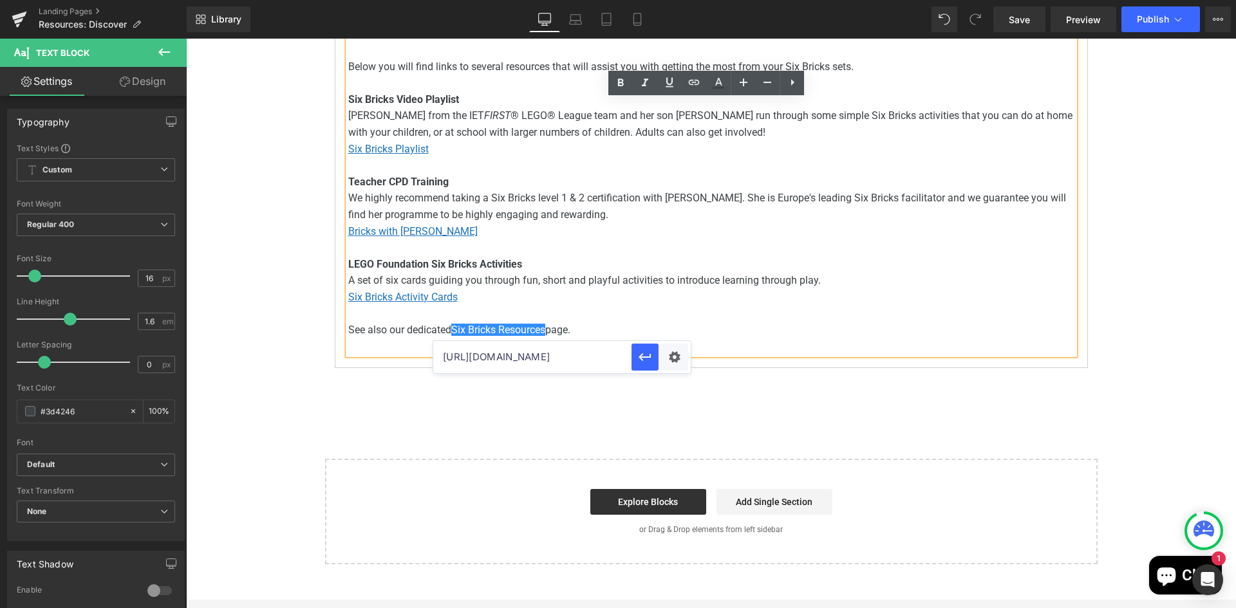
type input "/pages/six-bricks-resources"
click at [677, 0] on div "Text Color Highlight Color #333333 Edit or remove link: Edit - Unlink - Cancel …" at bounding box center [618, 0] width 1236 height 0
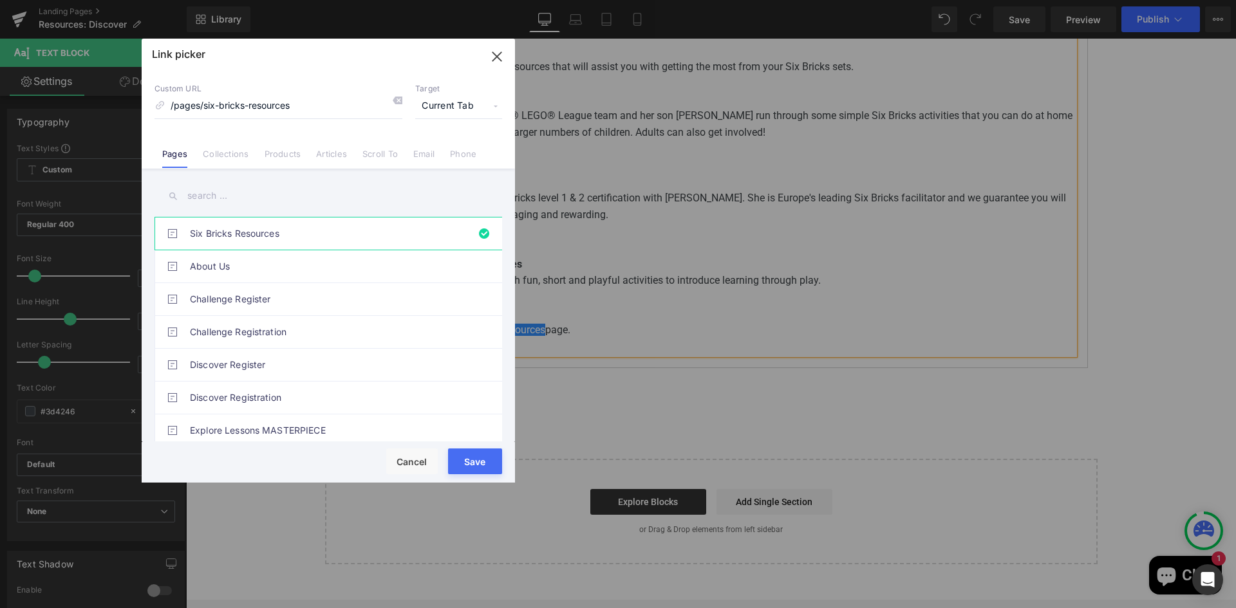
click at [478, 455] on button "Save" at bounding box center [475, 462] width 54 height 26
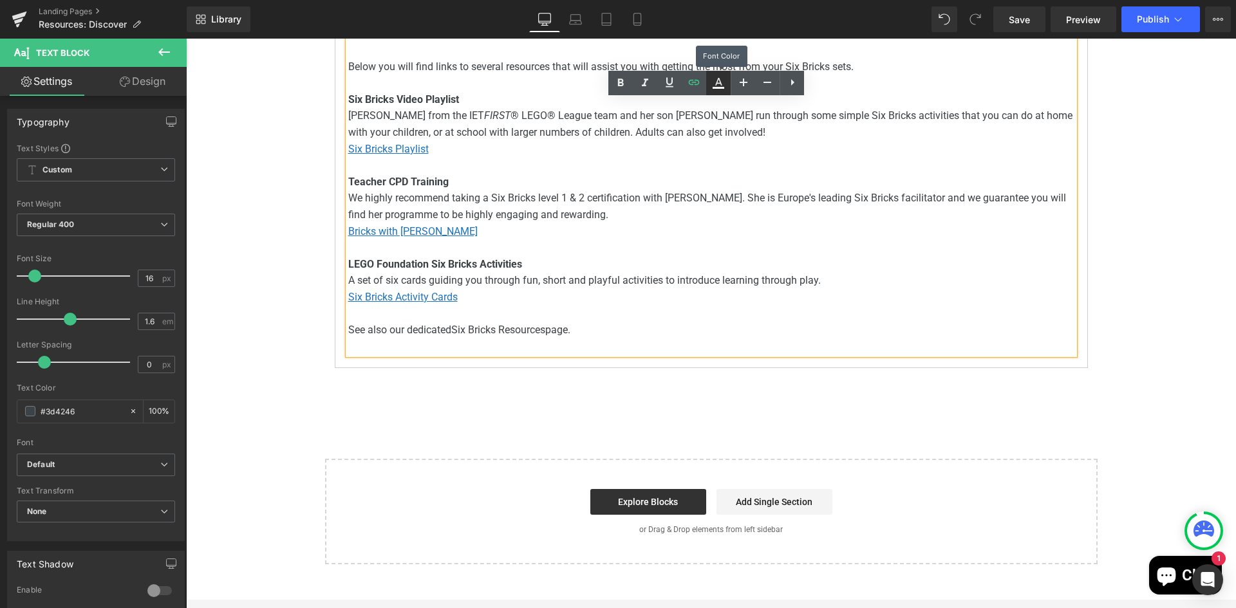
click at [718, 84] on icon at bounding box center [718, 82] width 15 height 15
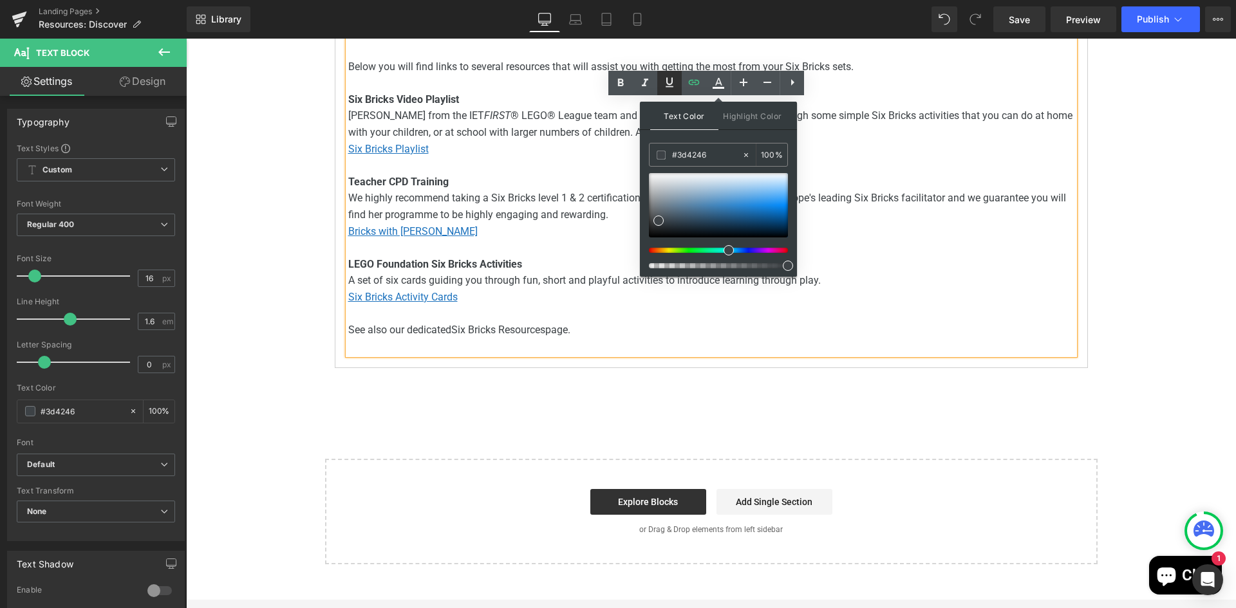
click at [668, 82] on icon at bounding box center [670, 83] width 8 height 10
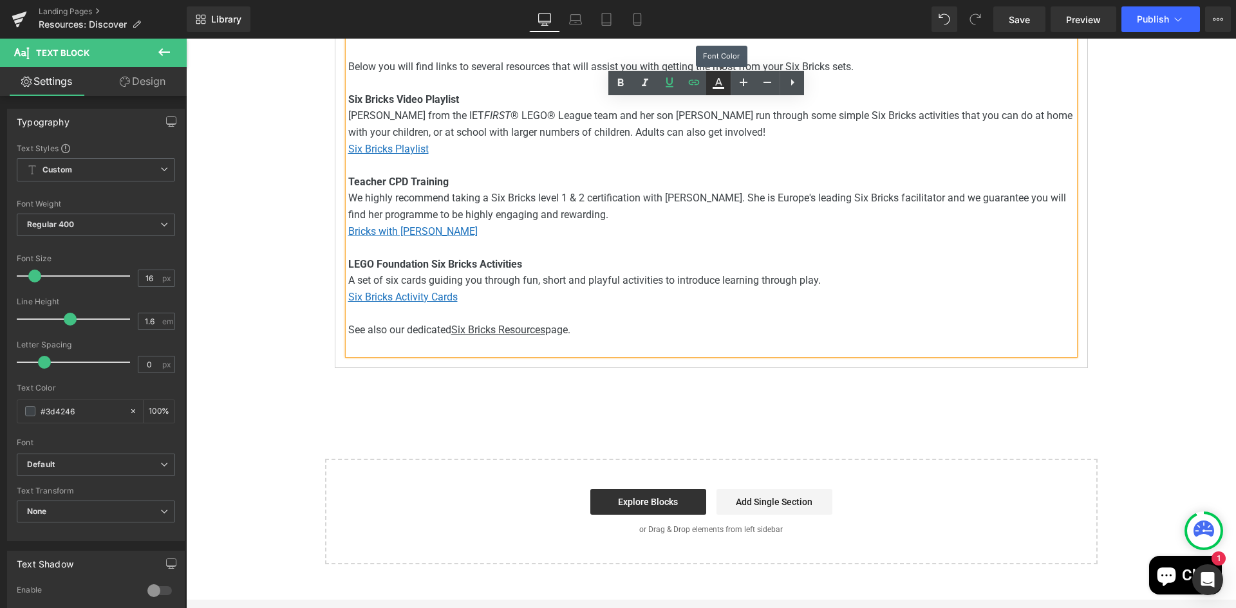
click at [715, 84] on icon at bounding box center [718, 82] width 15 height 15
type input "100"
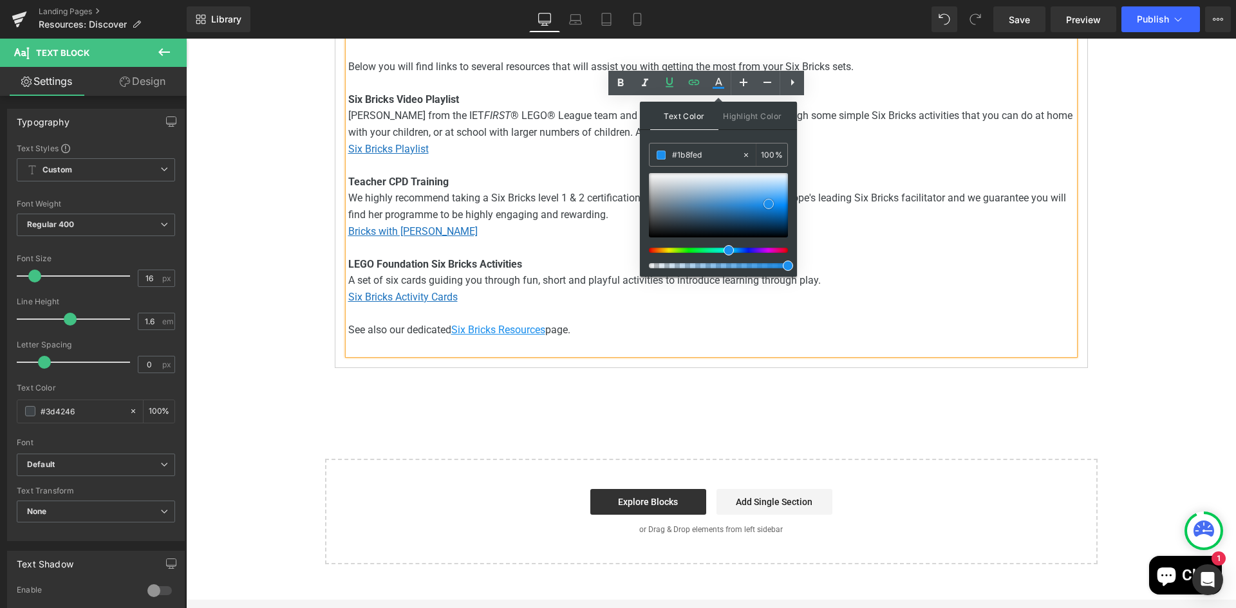
click at [769, 204] on div at bounding box center [718, 205] width 139 height 64
click at [925, 252] on p at bounding box center [711, 247] width 726 height 17
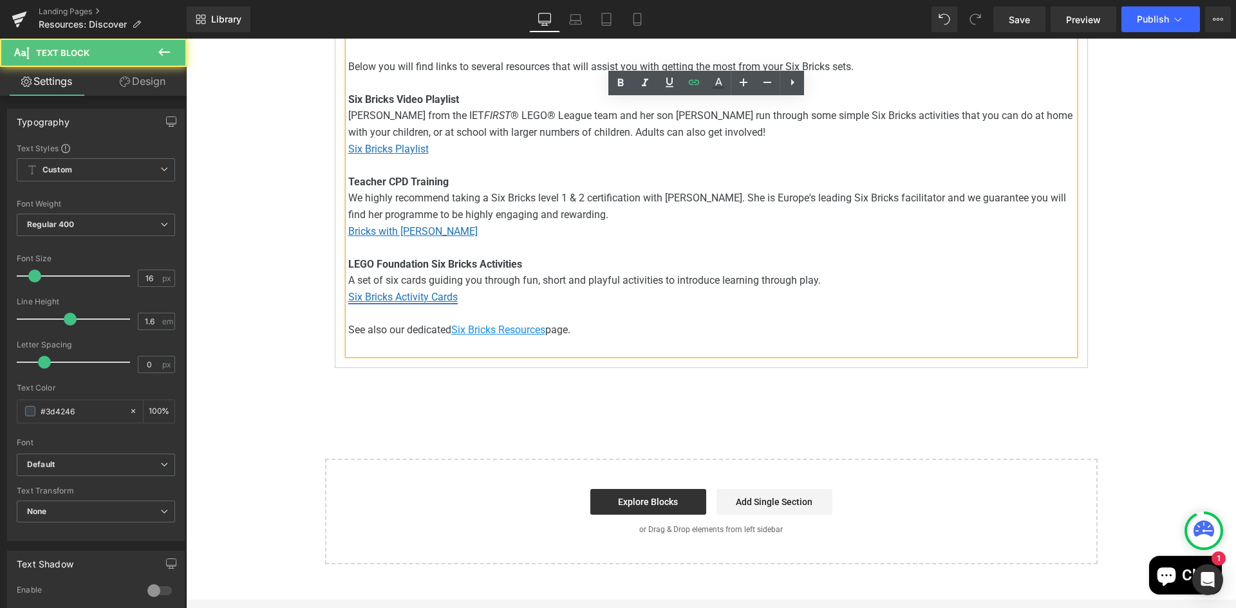
click at [382, 299] on u "Six Bricks Activity Cards" at bounding box center [402, 297] width 109 height 12
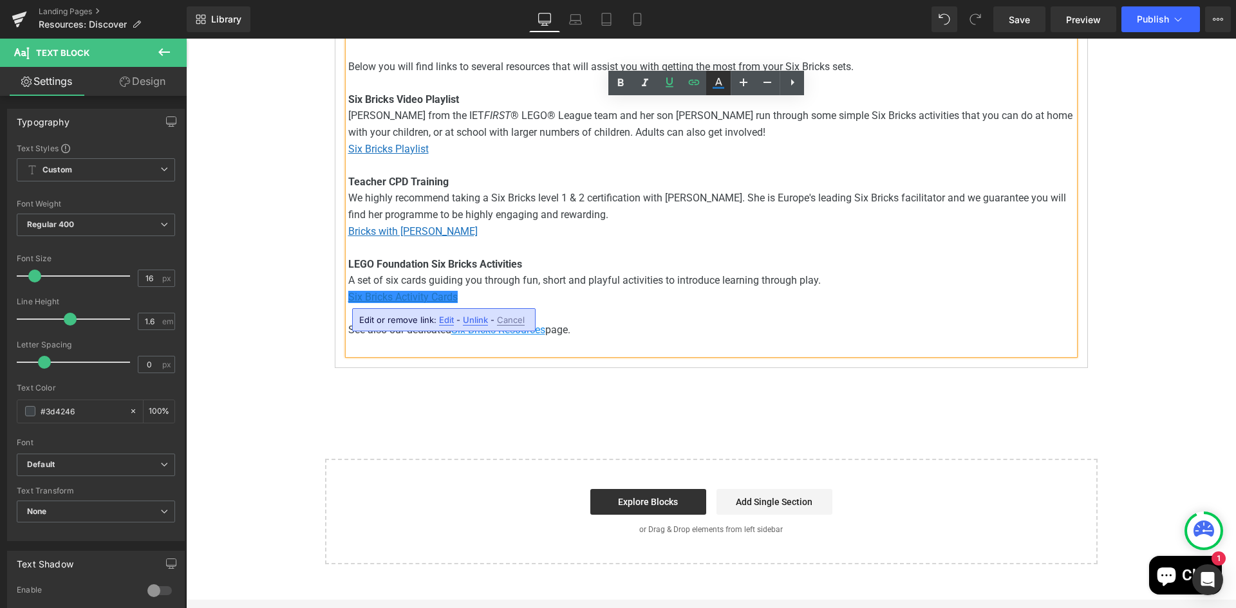
click at [717, 82] on icon at bounding box center [718, 82] width 7 height 8
type input "#1e73be"
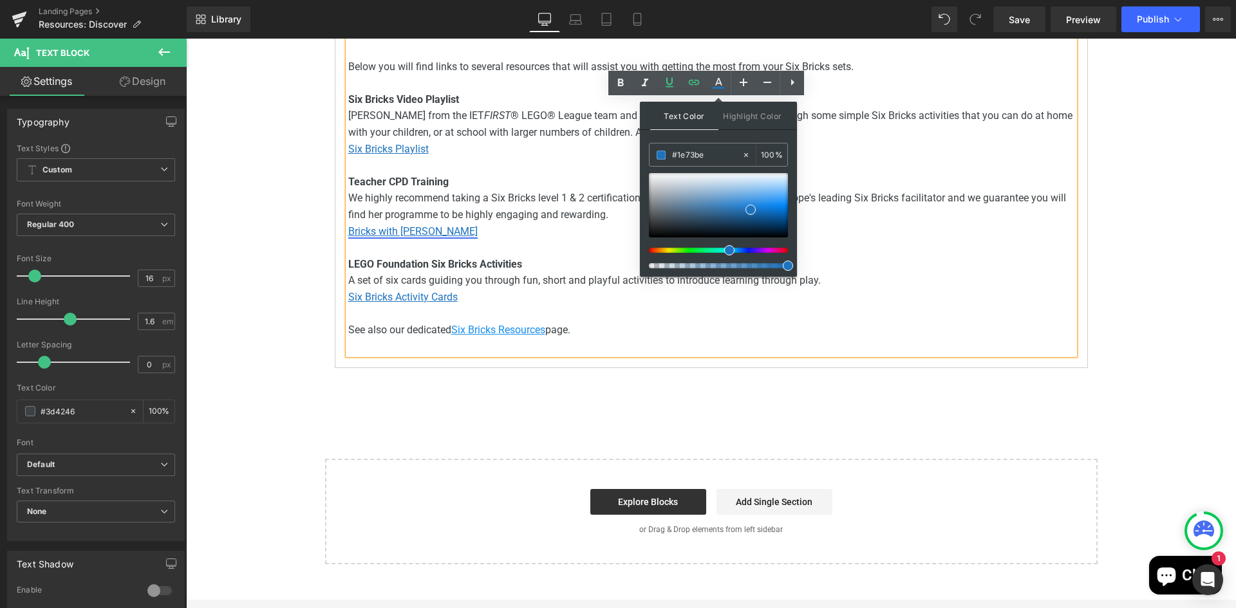
click at [388, 235] on u "Bricks with Miriam" at bounding box center [412, 231] width 129 height 12
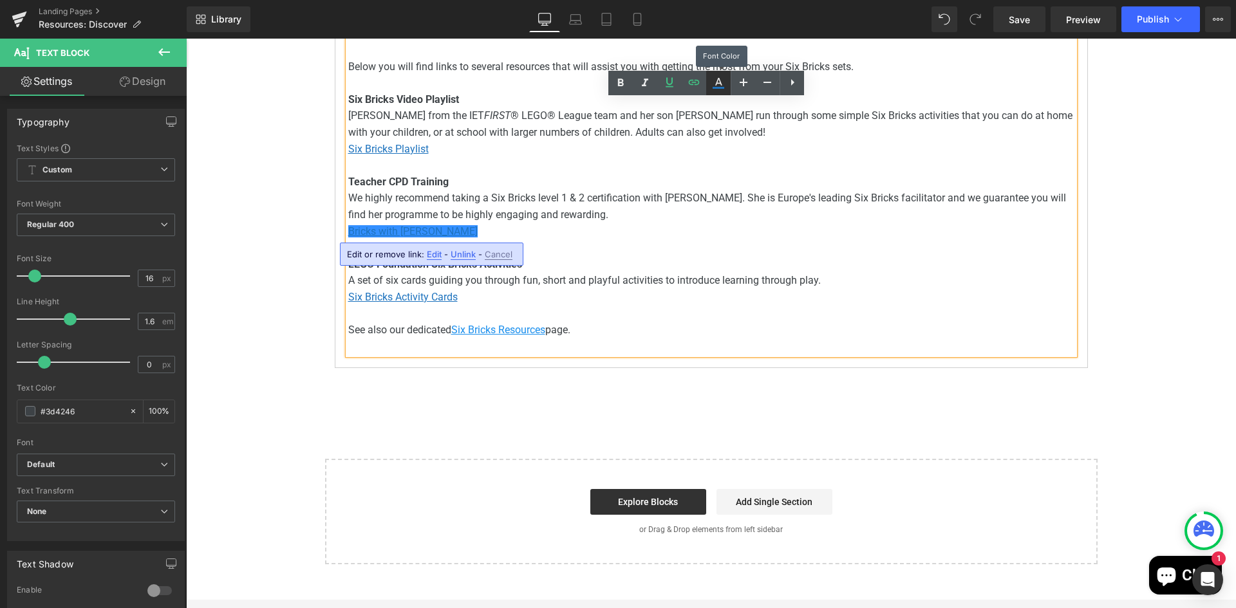
click at [718, 85] on icon at bounding box center [718, 82] width 15 height 15
type input "100"
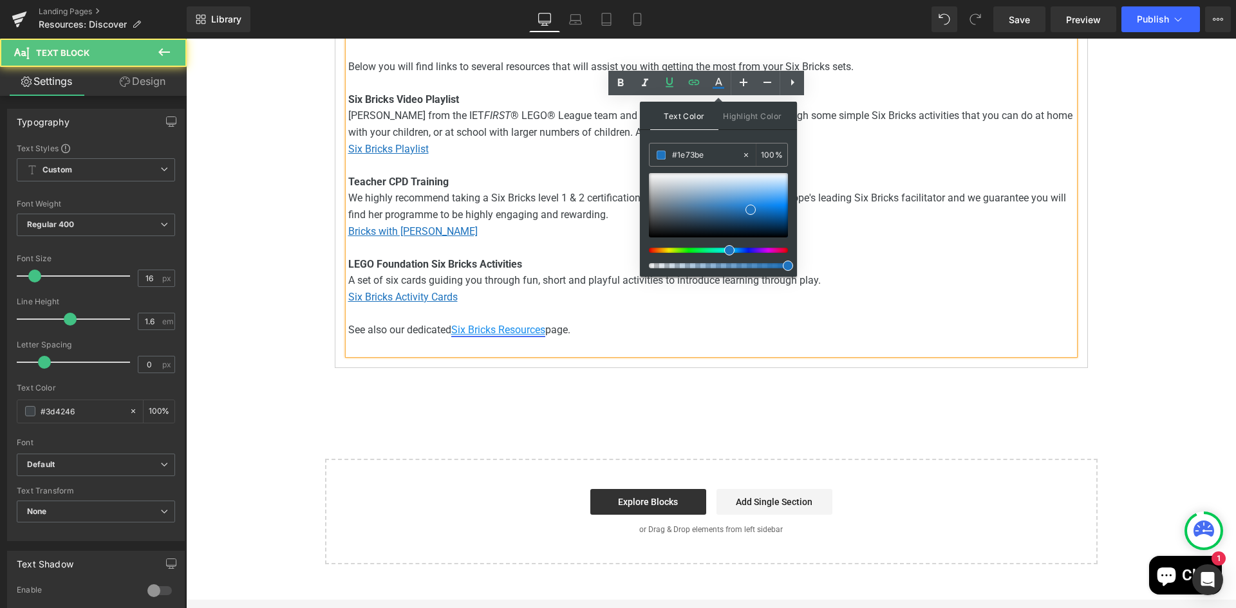
click at [500, 332] on u "Six Bricks Resources" at bounding box center [498, 330] width 94 height 12
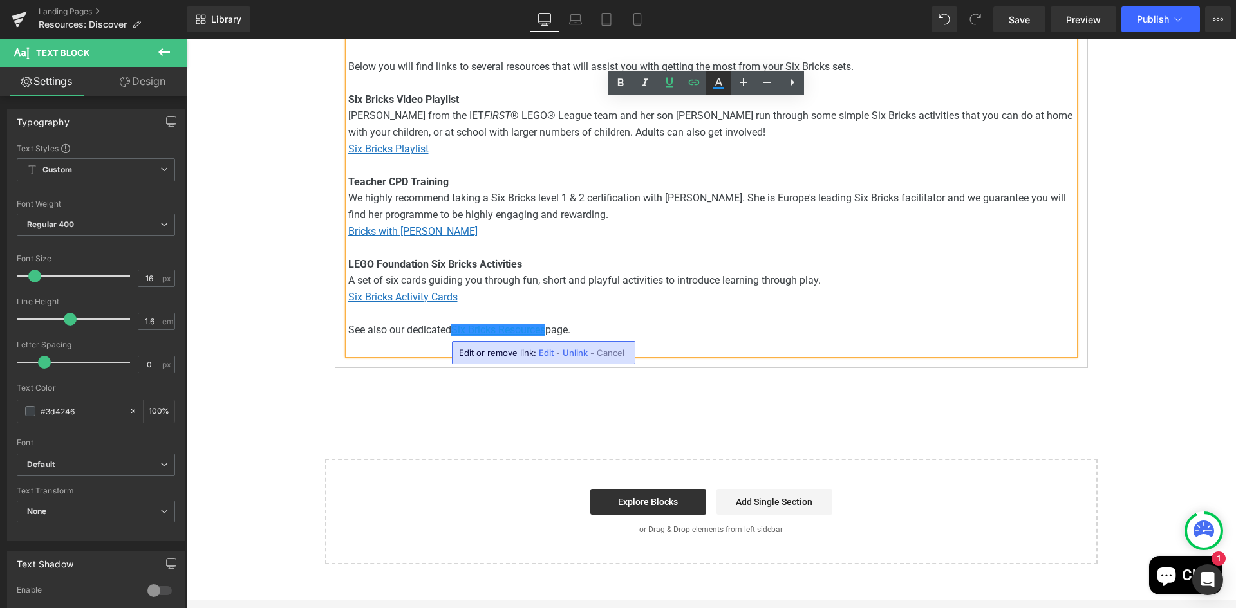
click at [722, 79] on icon at bounding box center [718, 82] width 15 height 15
type input "#1b8fed"
type input "100"
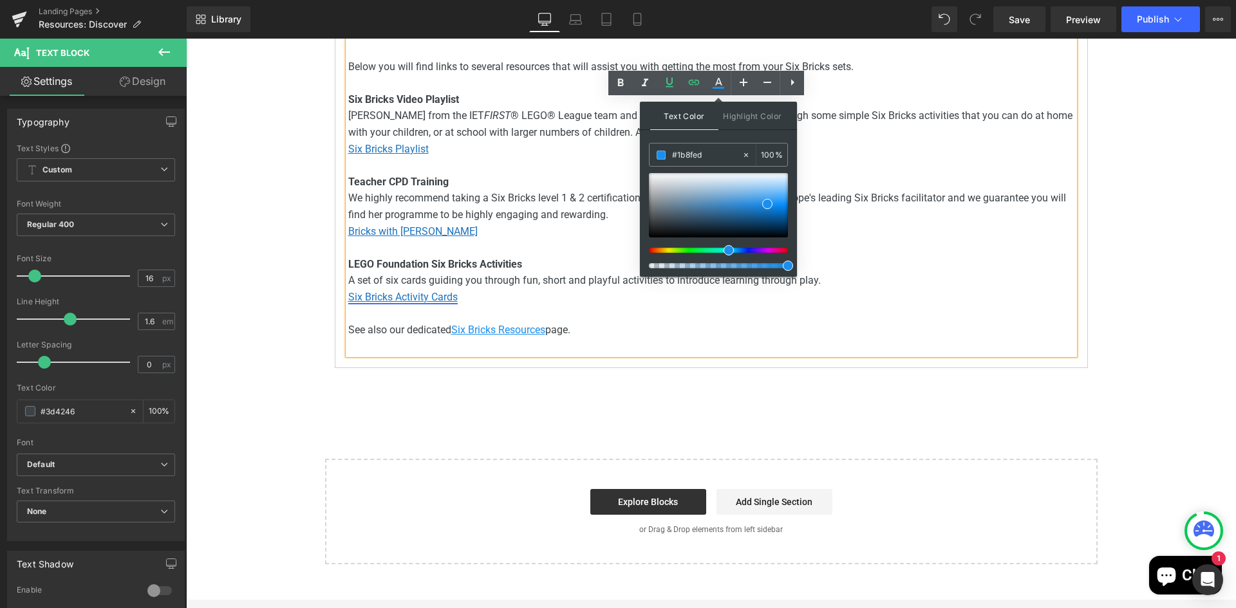
click at [387, 301] on u "Six Bricks Activity Cards" at bounding box center [402, 297] width 109 height 12
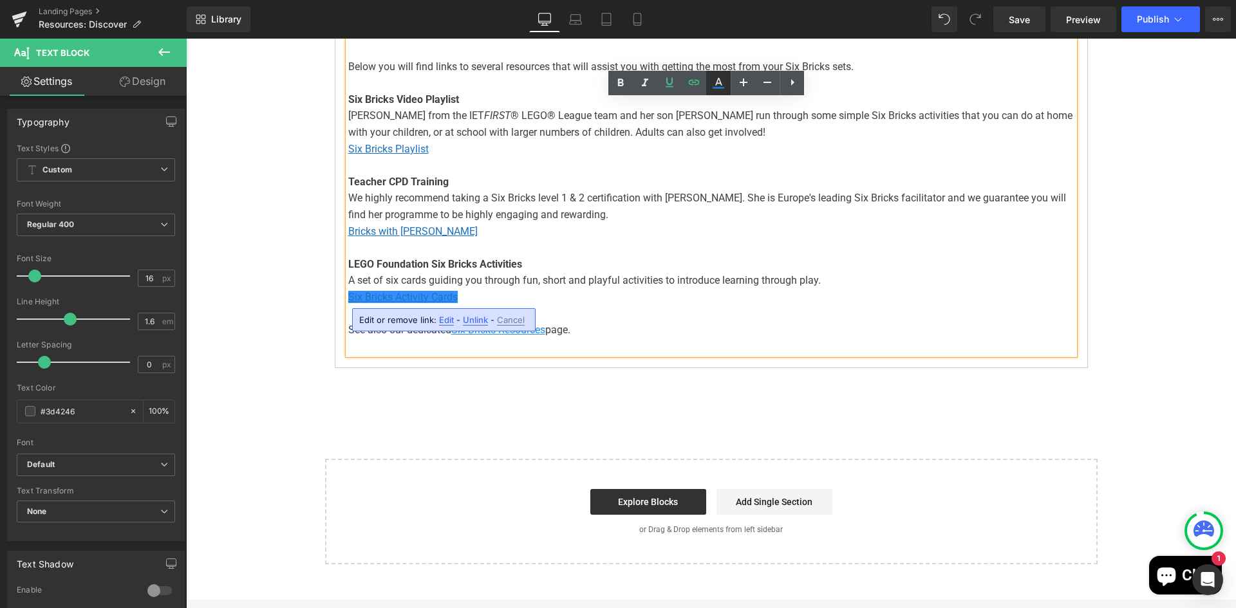
click at [718, 83] on icon at bounding box center [718, 82] width 7 height 8
type input "#1e73be"
type input "100"
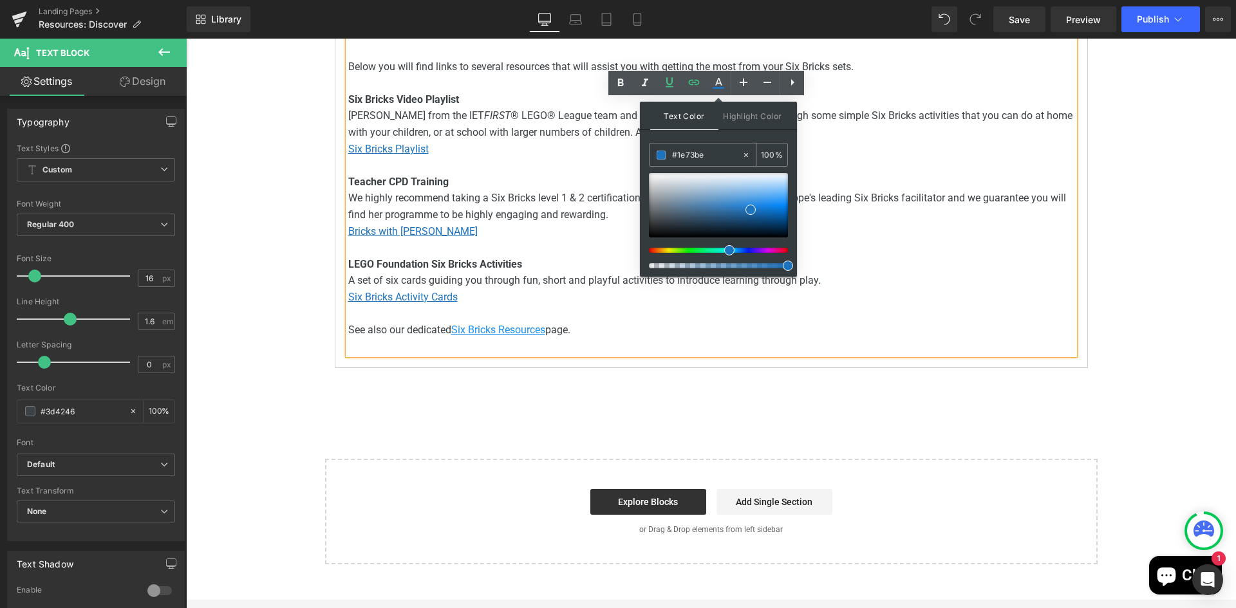
drag, startPoint x: 710, startPoint y: 153, endPoint x: 654, endPoint y: 150, distance: 56.1
click at [654, 150] on div "#1e73be" at bounding box center [695, 155] width 92 height 23
click at [491, 334] on u "Six Bricks Resources" at bounding box center [498, 330] width 94 height 12
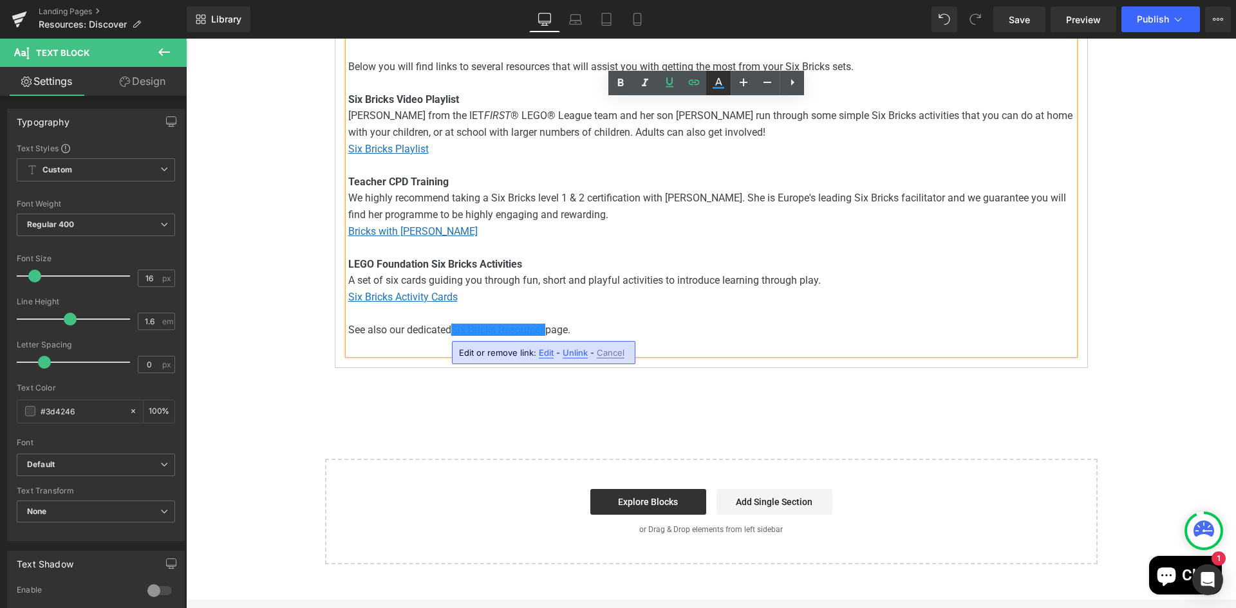
click at [720, 87] on icon at bounding box center [719, 88] width 12 height 2
type input "#1b8fed"
type input "100"
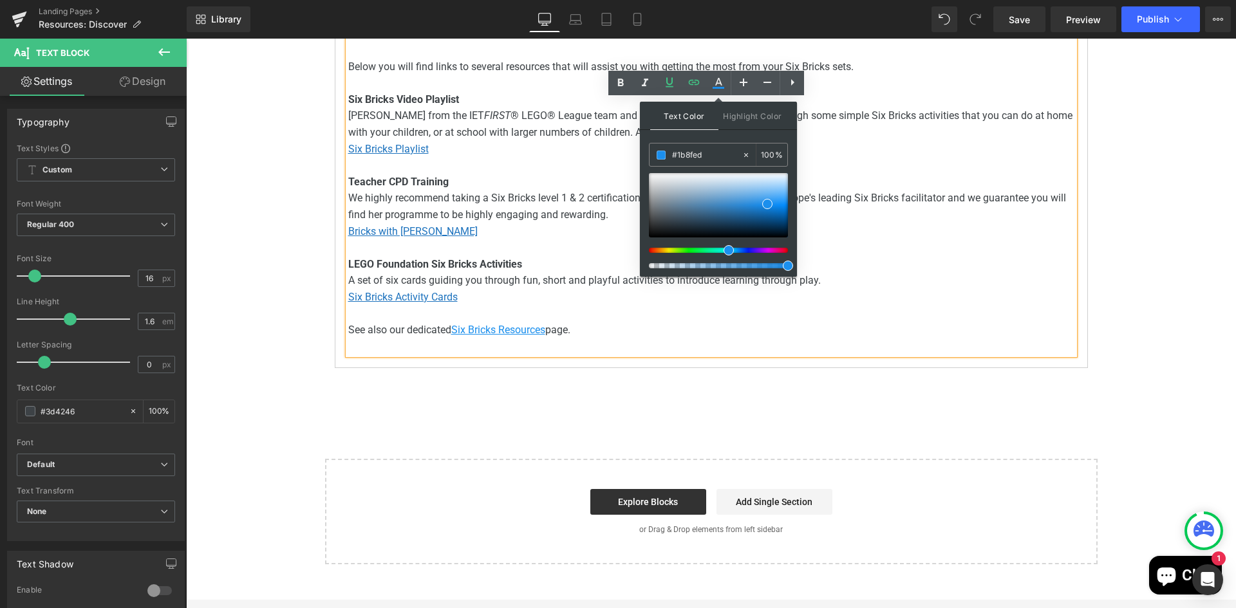
drag, startPoint x: 707, startPoint y: 153, endPoint x: 641, endPoint y: 153, distance: 65.7
click at [641, 153] on div "Text Color Highlight Color rgba(27, 143, 237, 1) #1b8fed 100 % transparent tran…" at bounding box center [718, 189] width 157 height 175
paste input "e73be"
click at [743, 139] on div "Text Color Highlight Color rgba(30, 115, 190, 1) #1e73be 100 % transparent tran…" at bounding box center [718, 189] width 157 height 175
click at [752, 117] on span "Highlight Color" at bounding box center [752, 116] width 68 height 28
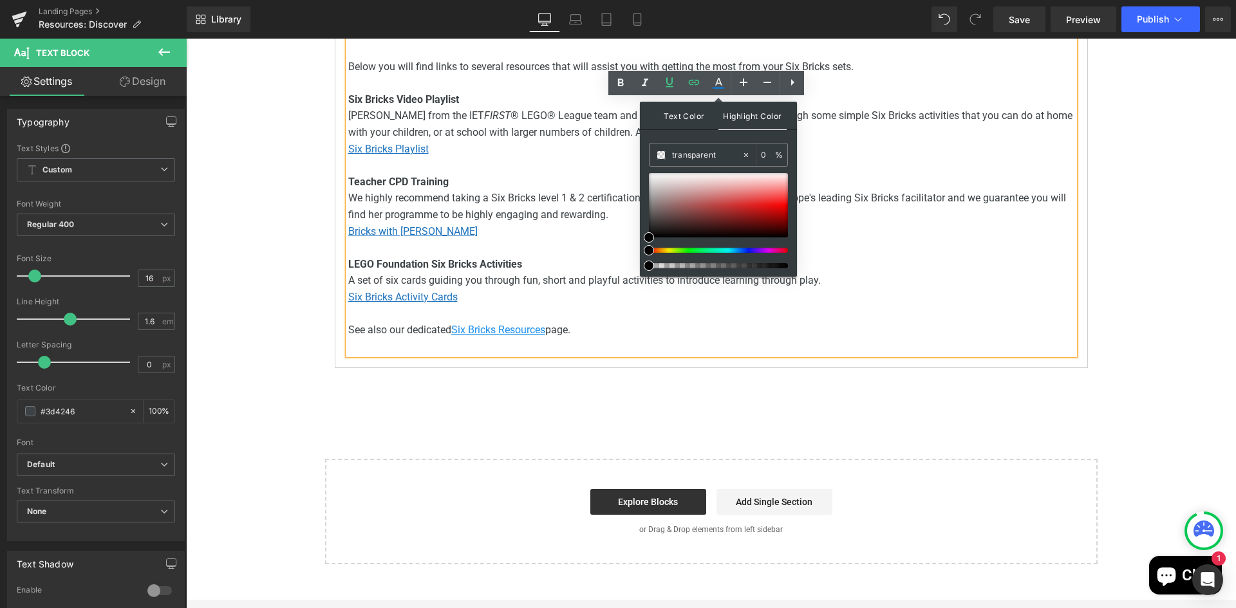
click at [687, 117] on span "Text Color" at bounding box center [684, 116] width 68 height 28
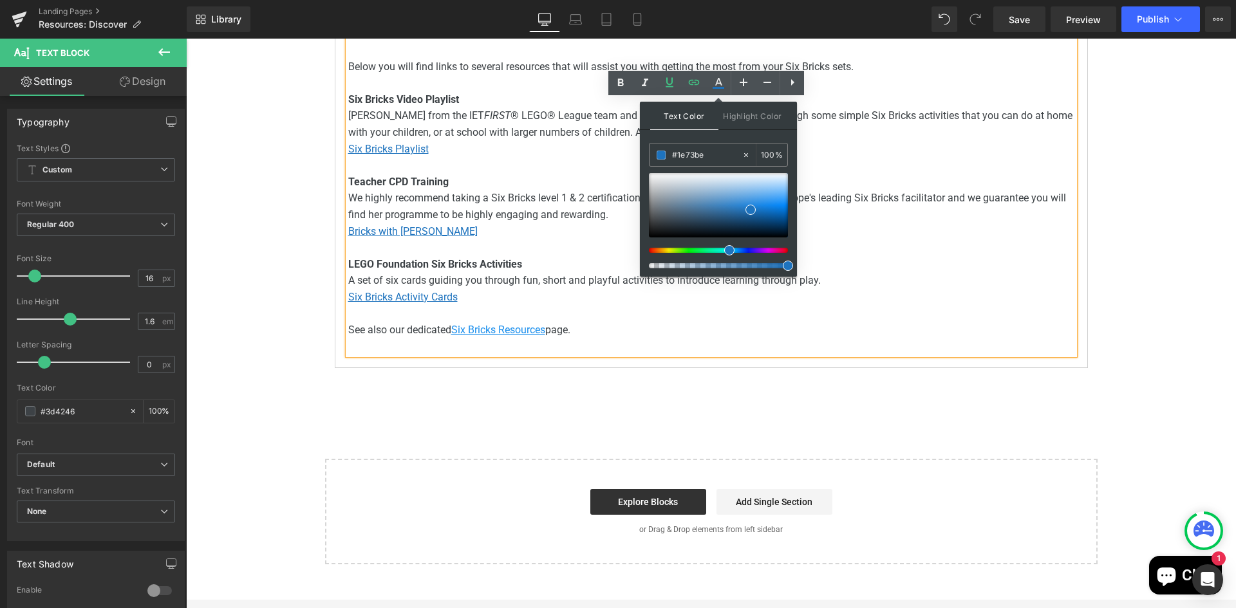
click at [981, 291] on p "Six Bricks Activity Cards" at bounding box center [711, 297] width 726 height 17
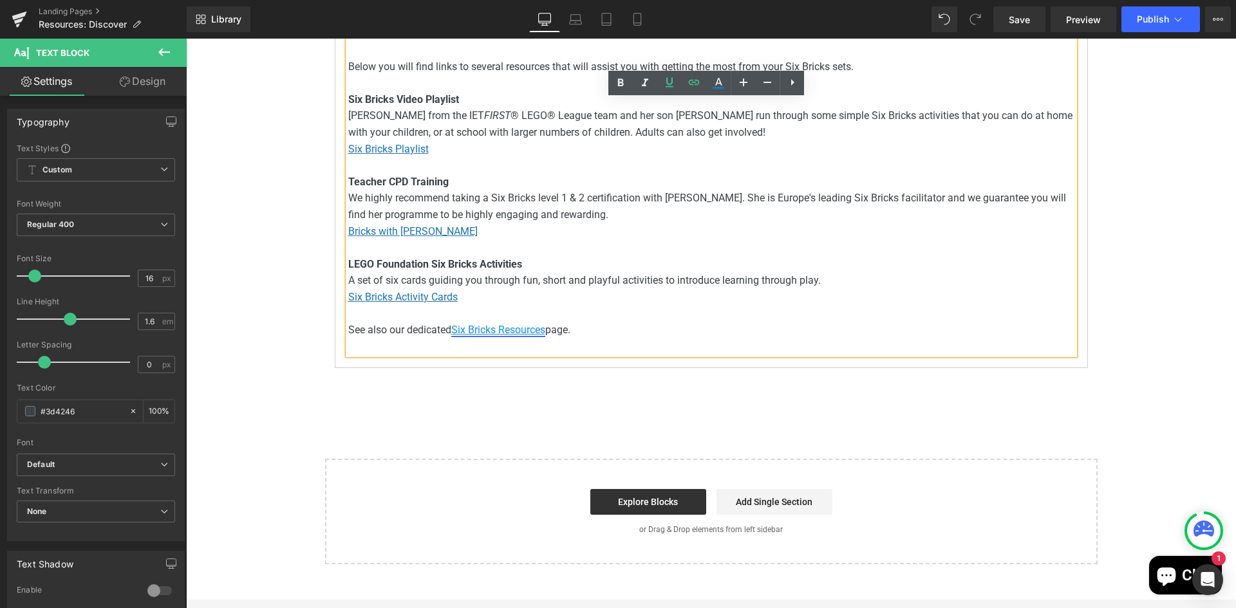
click at [465, 330] on u "Six Bricks Resources" at bounding box center [498, 330] width 94 height 12
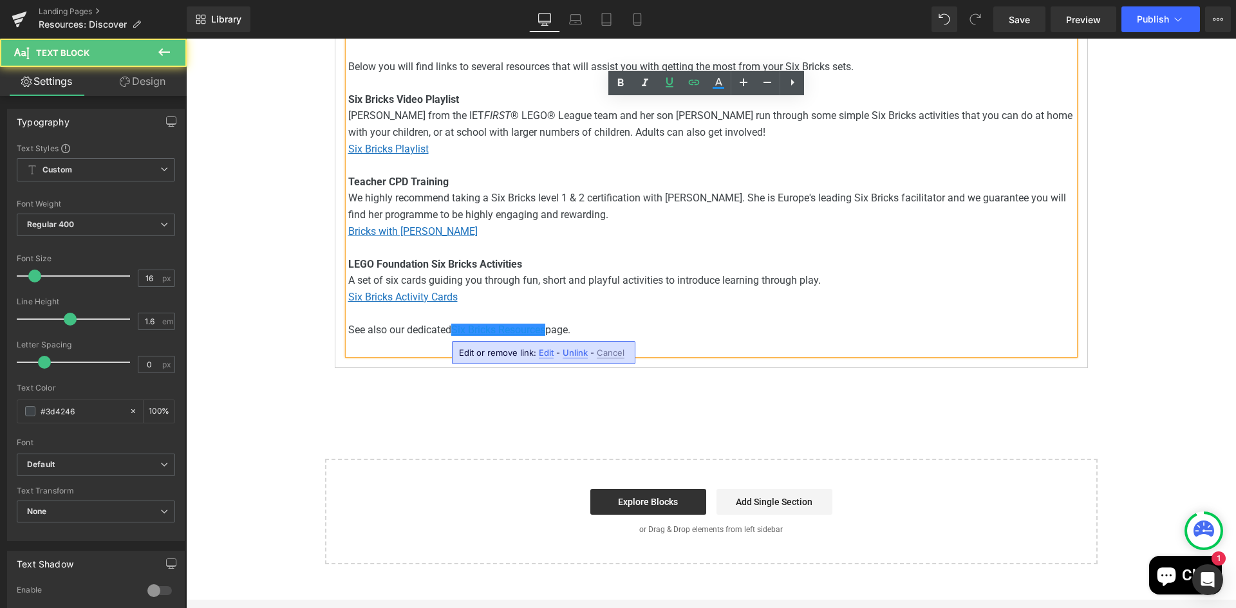
click at [554, 308] on p at bounding box center [711, 314] width 726 height 17
drag, startPoint x: 545, startPoint y: 328, endPoint x: 449, endPoint y: 334, distance: 95.5
click at [451, 334] on u "Six Bricks Resources" at bounding box center [498, 330] width 94 height 12
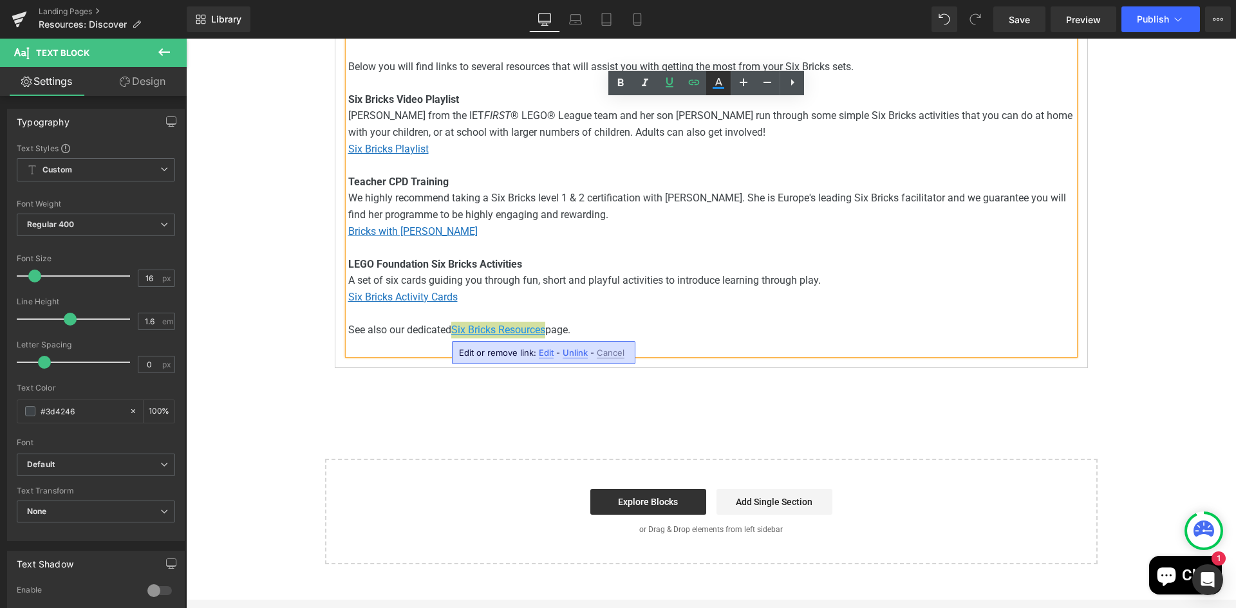
click at [718, 79] on icon at bounding box center [718, 82] width 7 height 8
type input "#1b8fed"
type input "100"
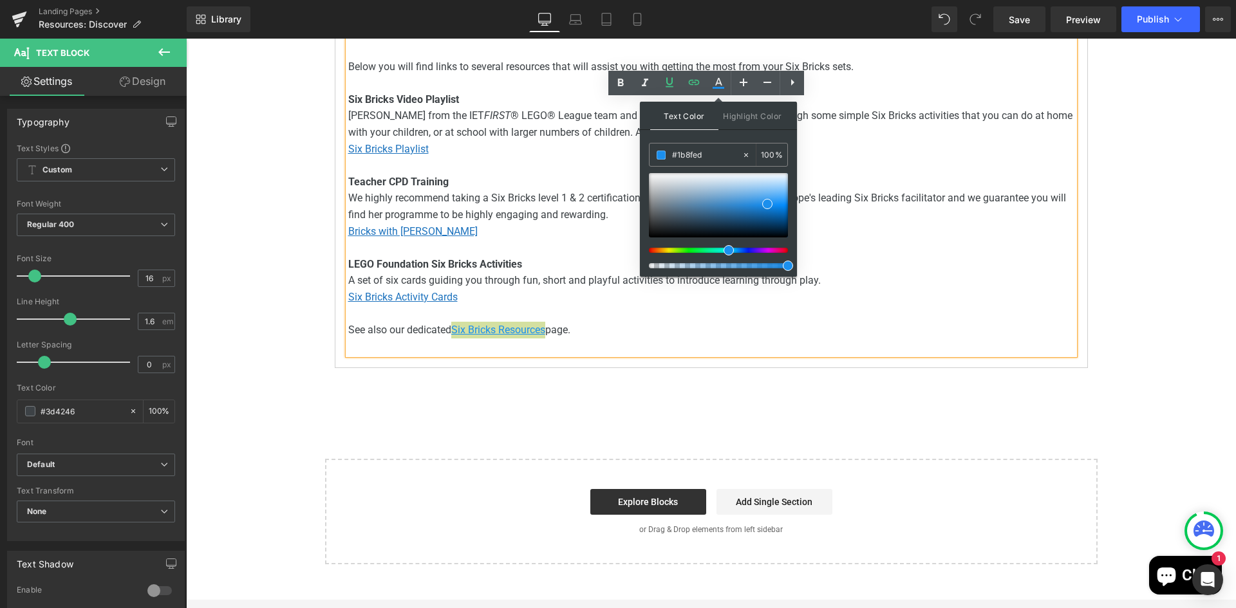
drag, startPoint x: 901, startPoint y: 193, endPoint x: 637, endPoint y: 149, distance: 268.3
paste input "e73be"
type input "#1e73be"
click at [733, 139] on div "Text Color Highlight Color rgba(30, 115, 190, 1) #1e73be 100 % transparent tran…" at bounding box center [718, 189] width 157 height 175
click at [881, 261] on p "LEGO Foundation Six Bricks Activities" at bounding box center [711, 264] width 726 height 17
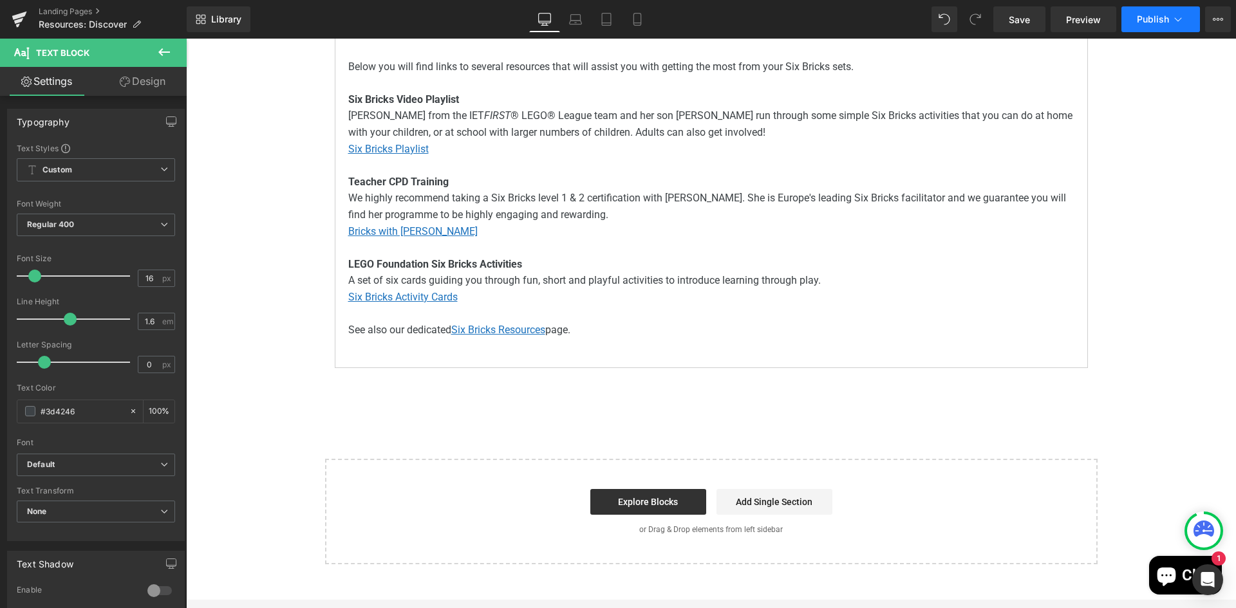
click at [1145, 25] on button "Publish" at bounding box center [1160, 19] width 79 height 26
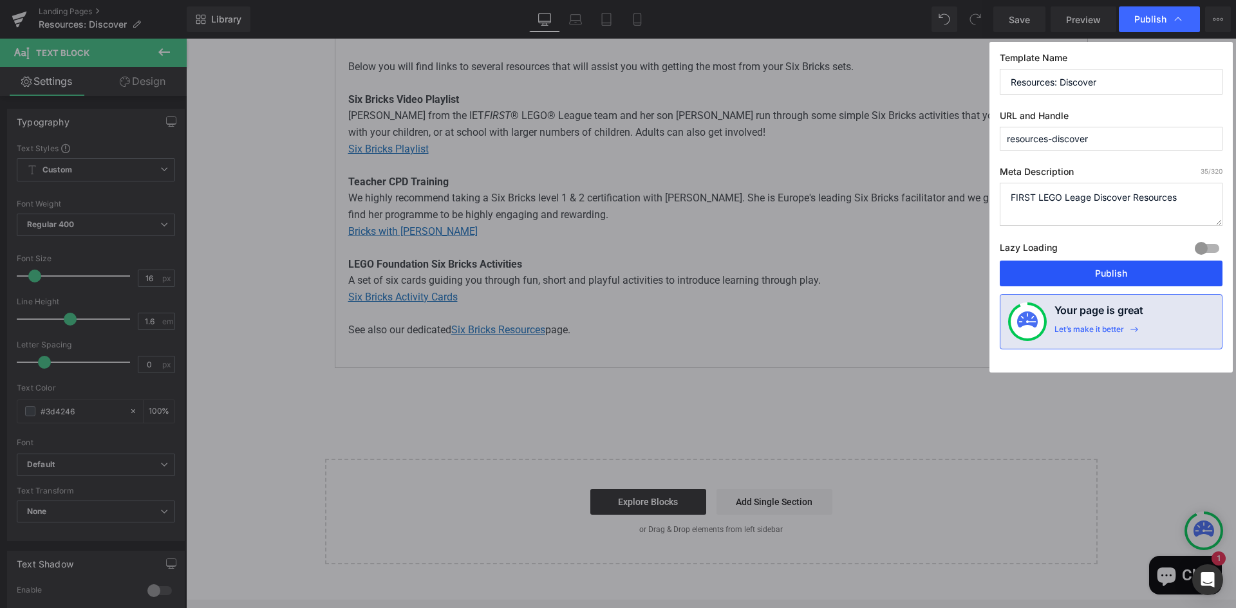
click at [1100, 265] on button "Publish" at bounding box center [1111, 274] width 223 height 26
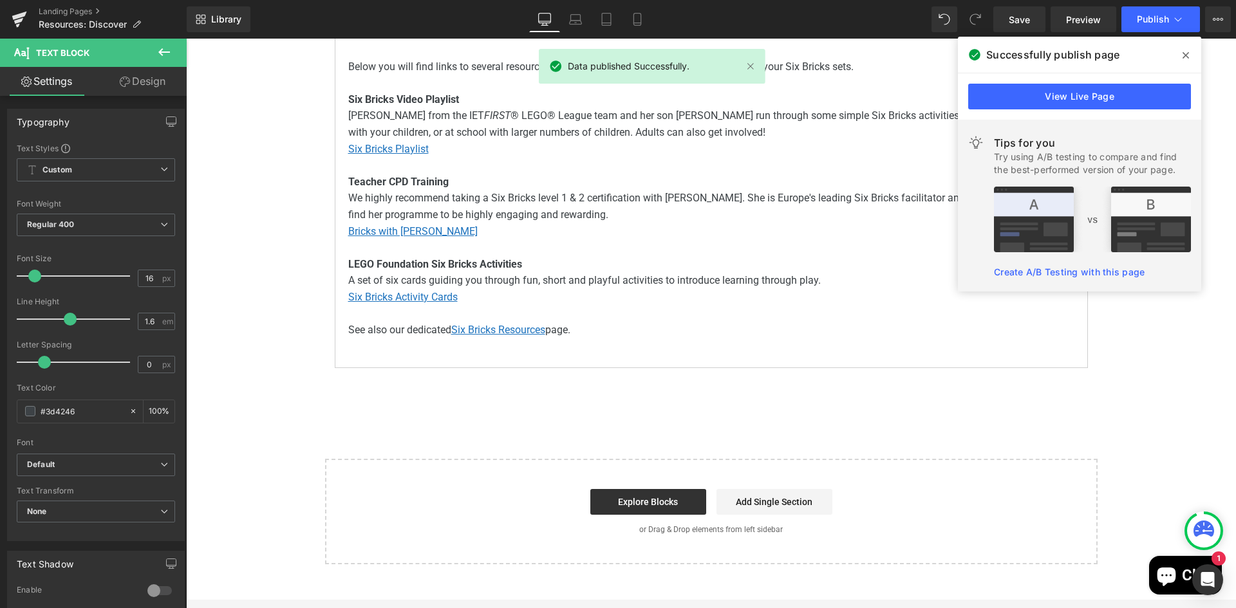
click at [1186, 51] on icon at bounding box center [1185, 55] width 6 height 10
